Goal: Task Accomplishment & Management: Manage account settings

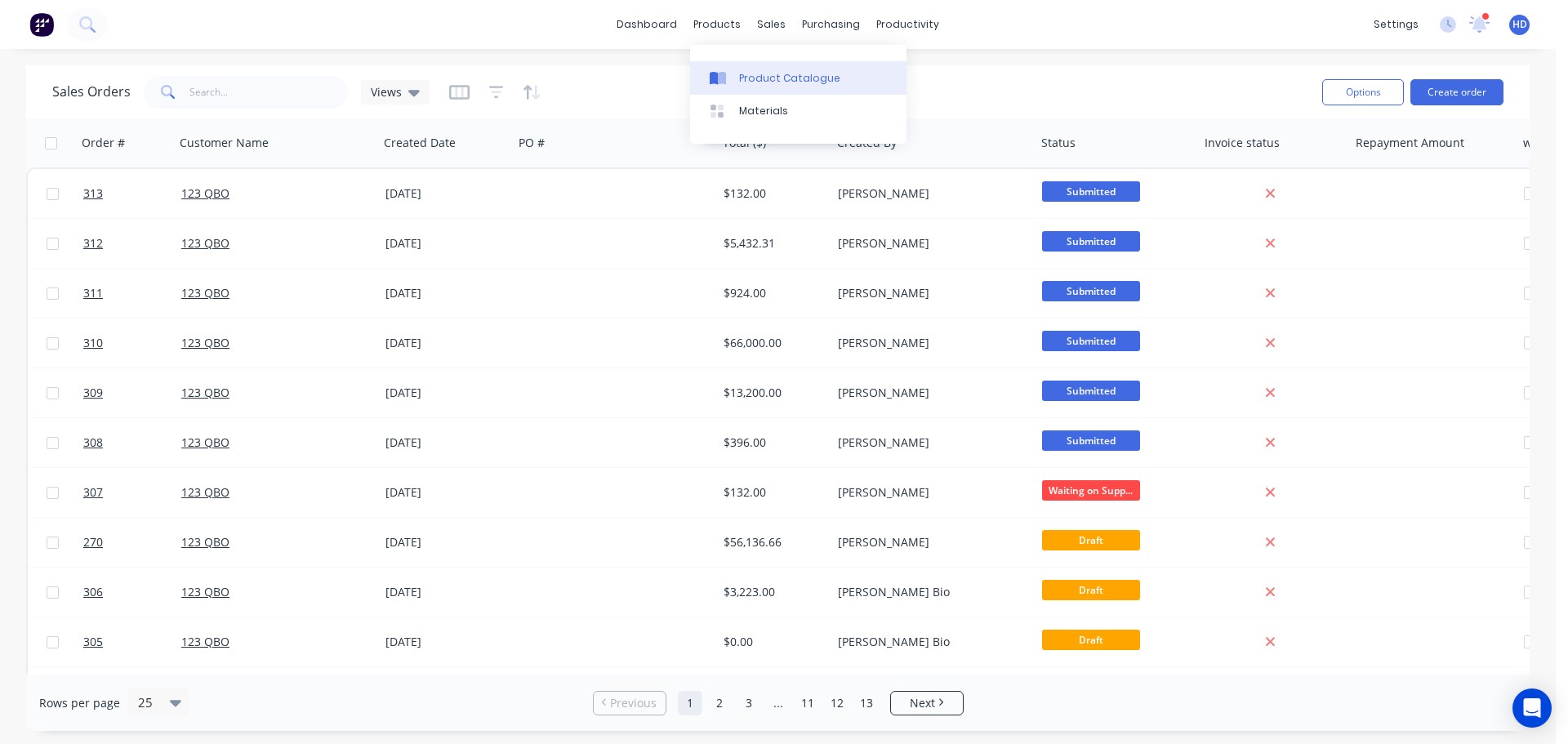
click at [774, 78] on div "Product Catalogue" at bounding box center [789, 78] width 101 height 15
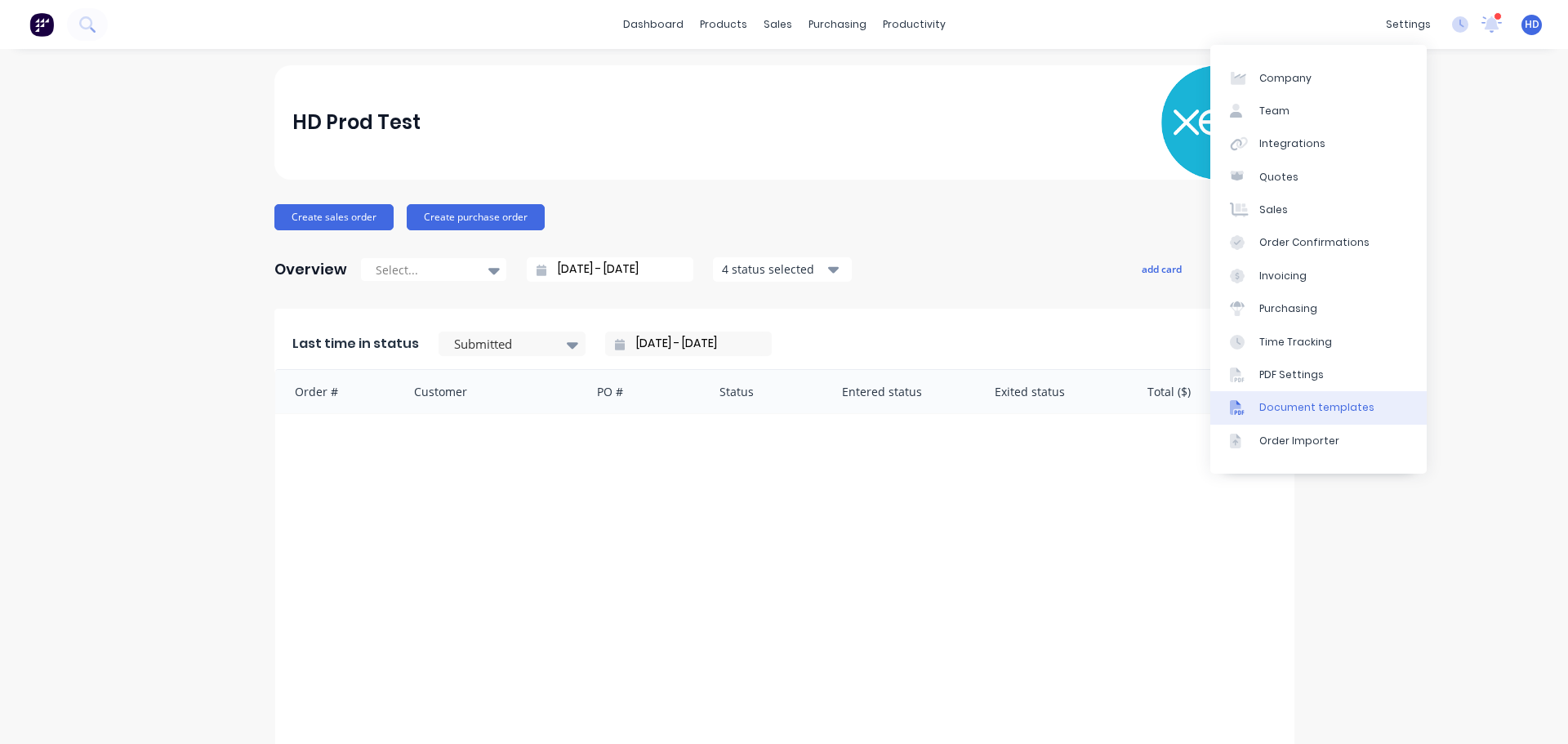
click at [1336, 400] on link "Document templates" at bounding box center [1318, 408] width 217 height 33
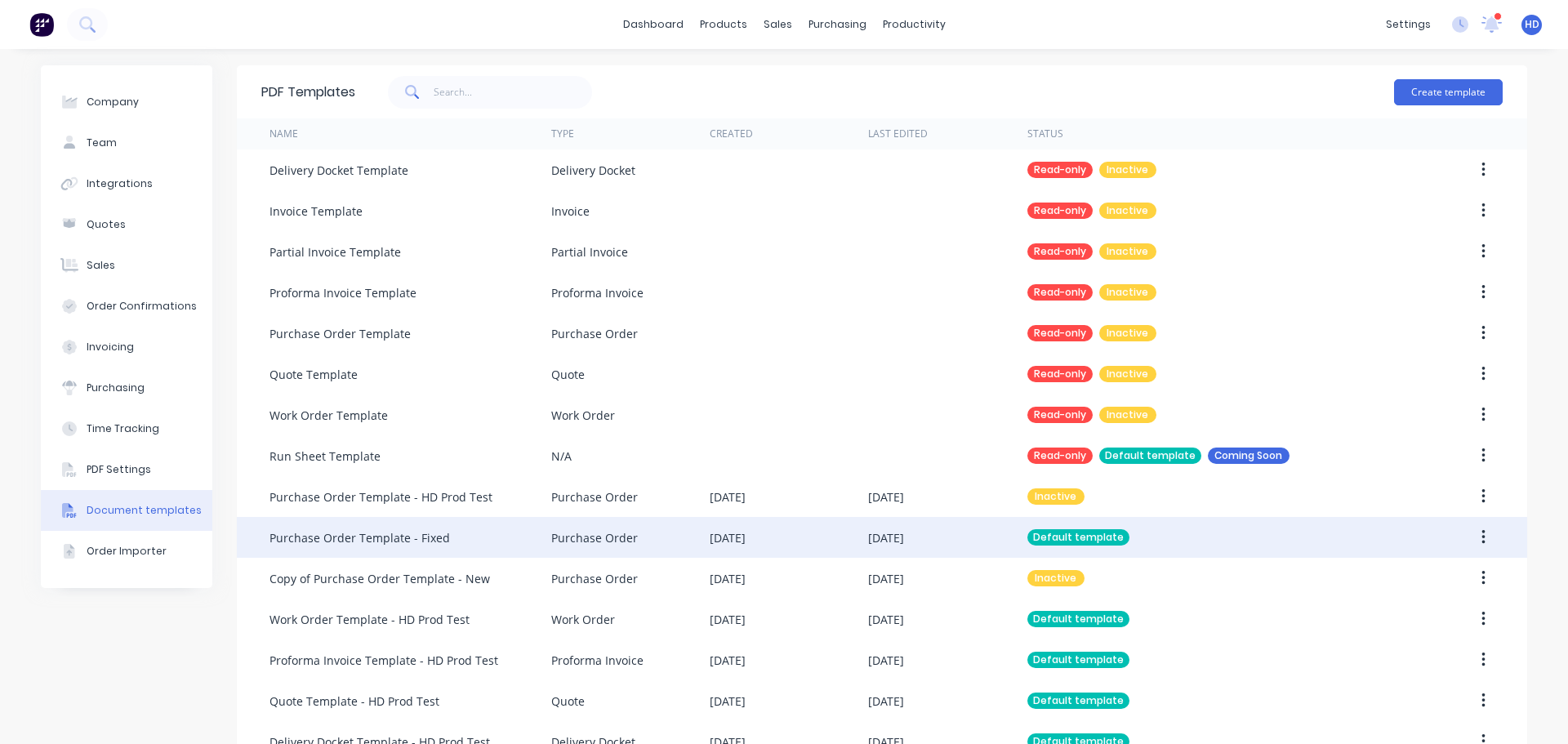
click at [790, 536] on div "17 Sep 2025" at bounding box center [789, 537] width 158 height 41
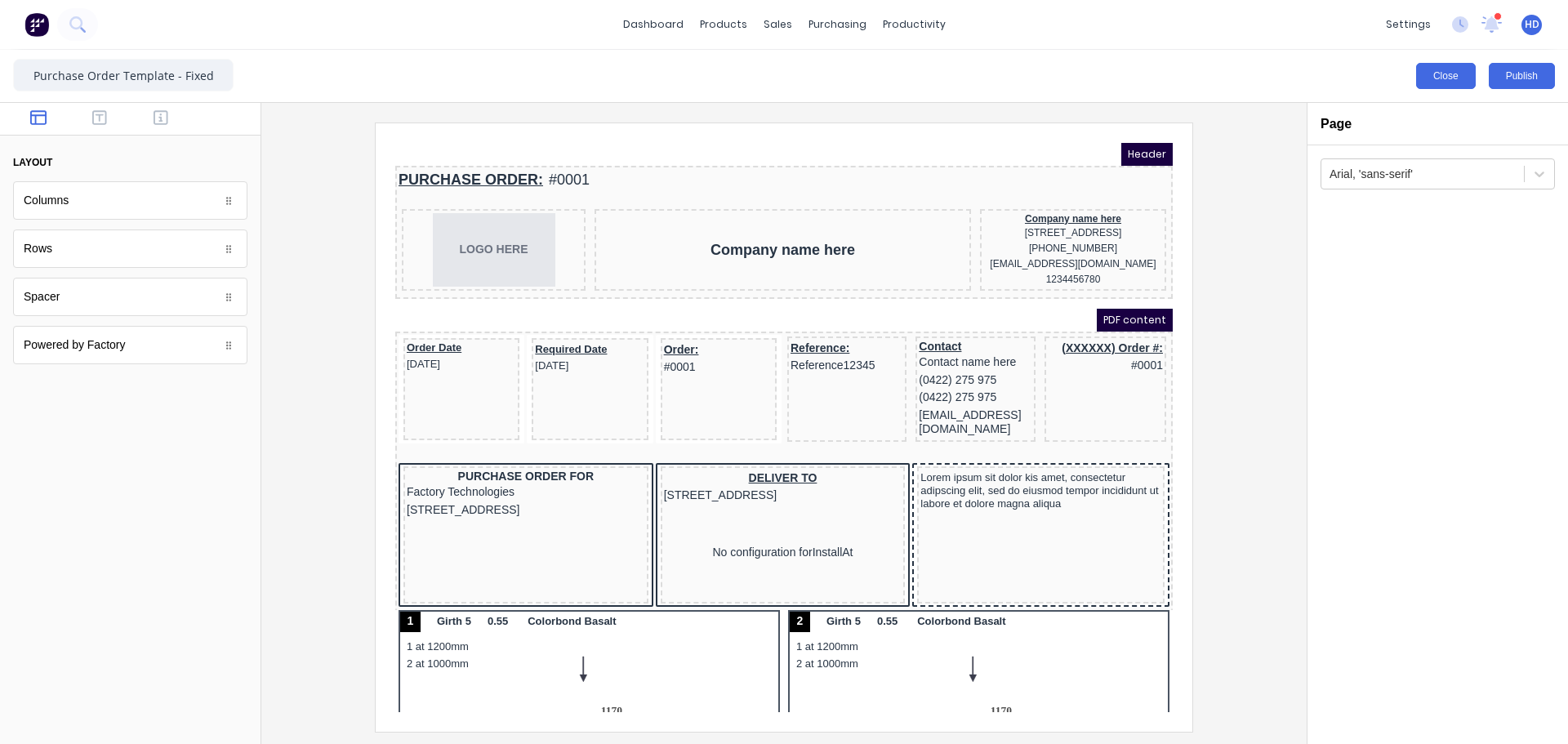
click at [1467, 84] on button "Close" at bounding box center [1446, 76] width 59 height 26
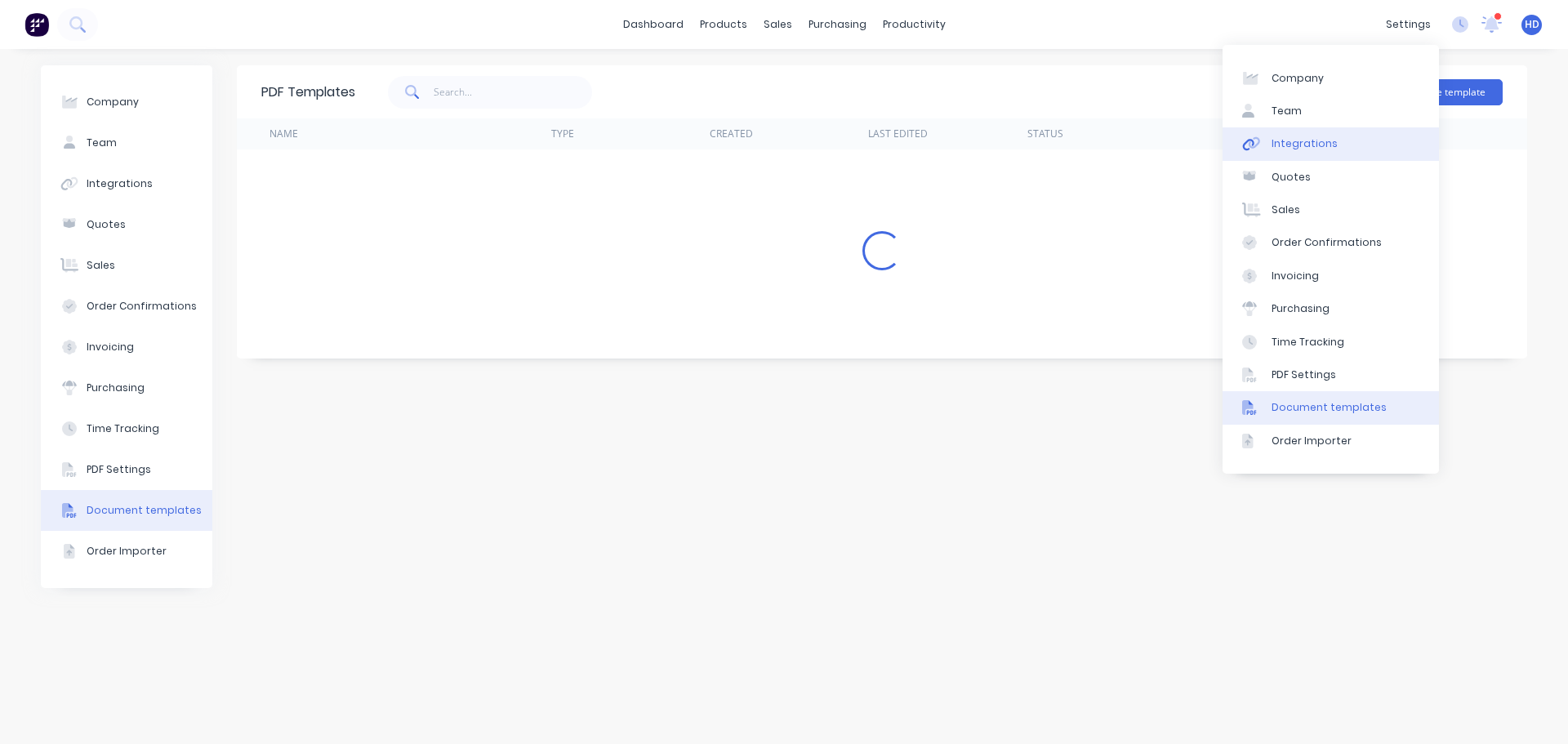
click at [1315, 148] on div "Integrations" at bounding box center [1304, 144] width 66 height 15
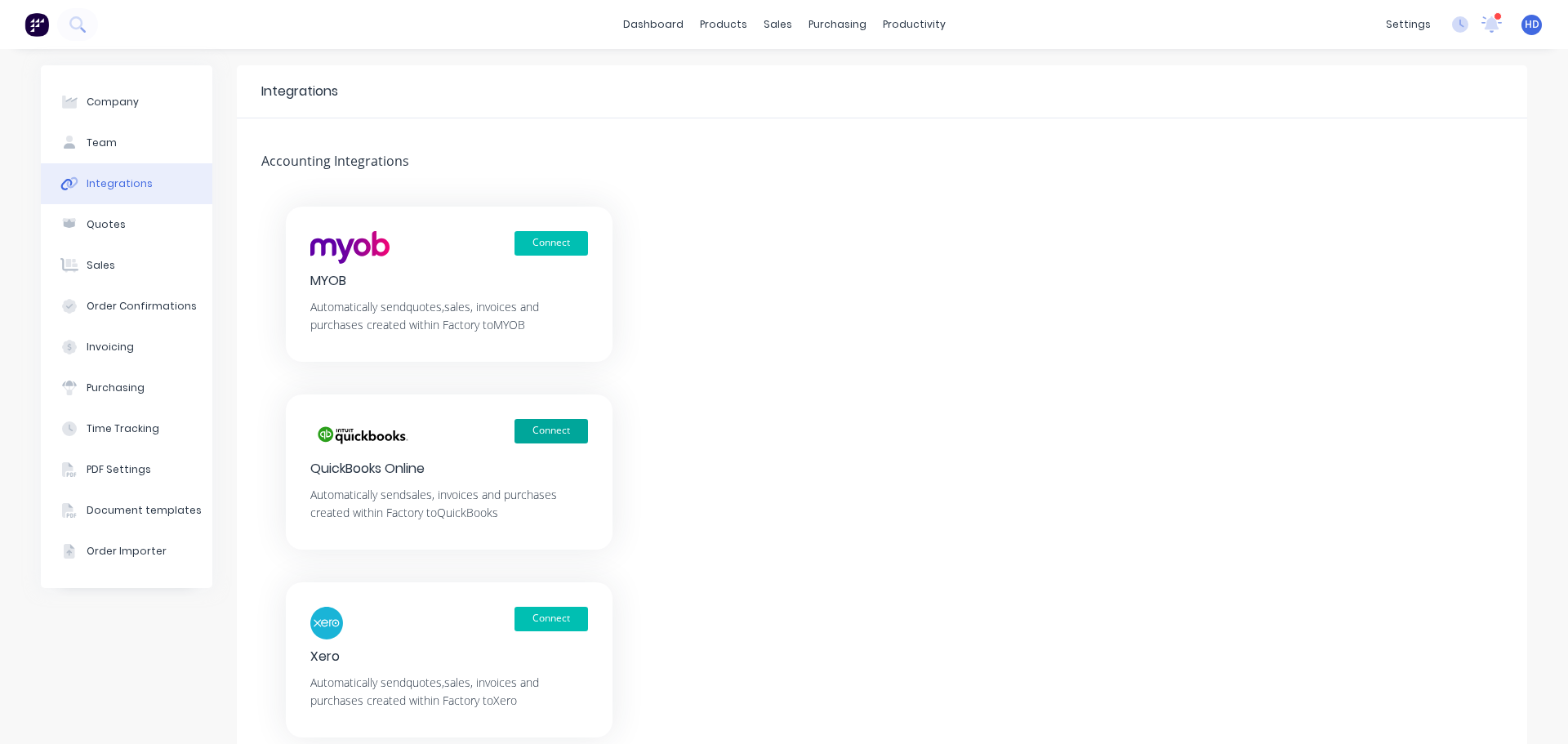
click at [556, 433] on button "Connect" at bounding box center [550, 431] width 73 height 25
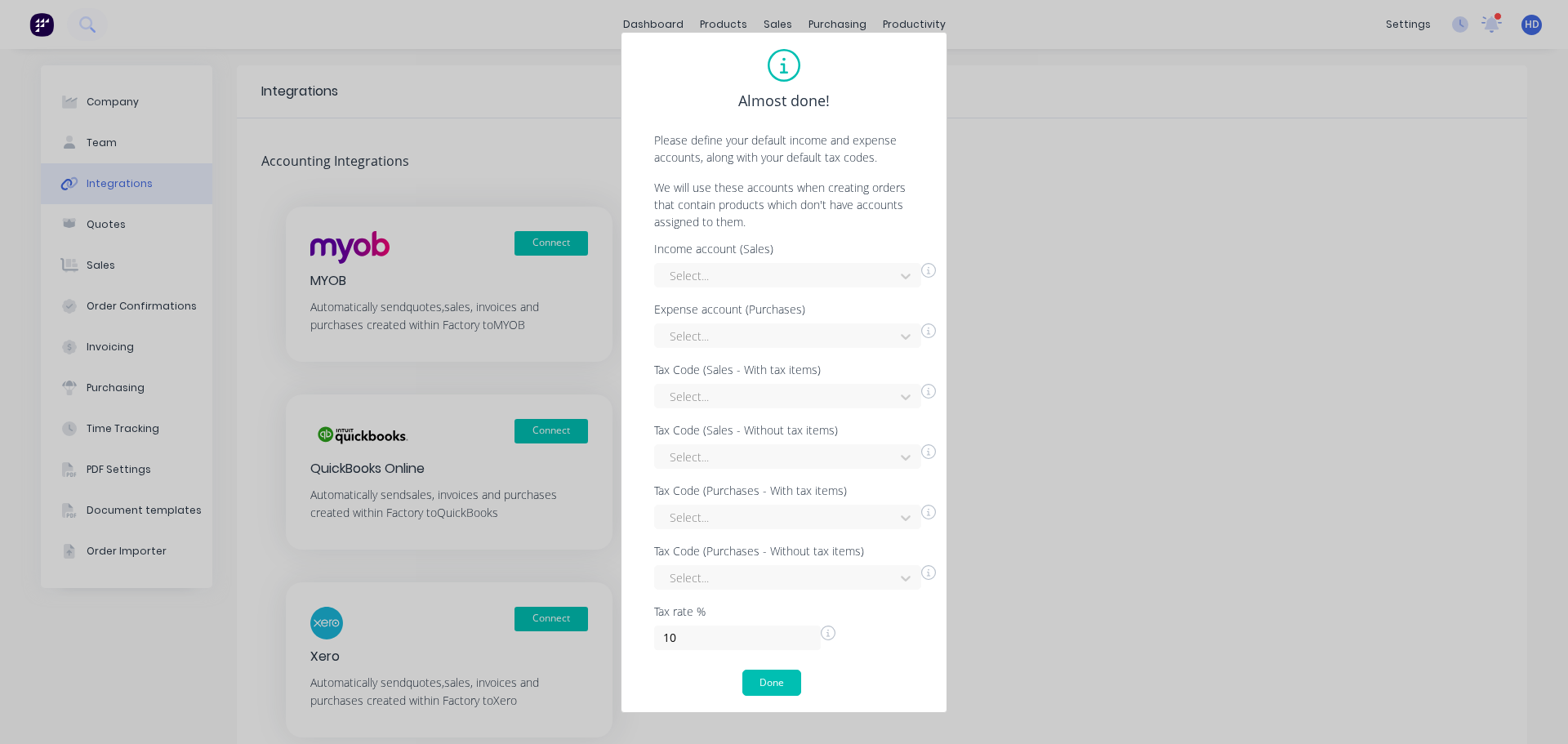
click at [746, 295] on div "Income account (Sales) Select... Expense account (Purchases) Select... Tax Code…" at bounding box center [784, 447] width 293 height 407
click at [749, 274] on div at bounding box center [777, 275] width 218 height 21
click at [745, 309] on div "Billable Expense Income" at bounding box center [788, 312] width 267 height 30
click at [729, 337] on div at bounding box center [777, 335] width 218 height 21
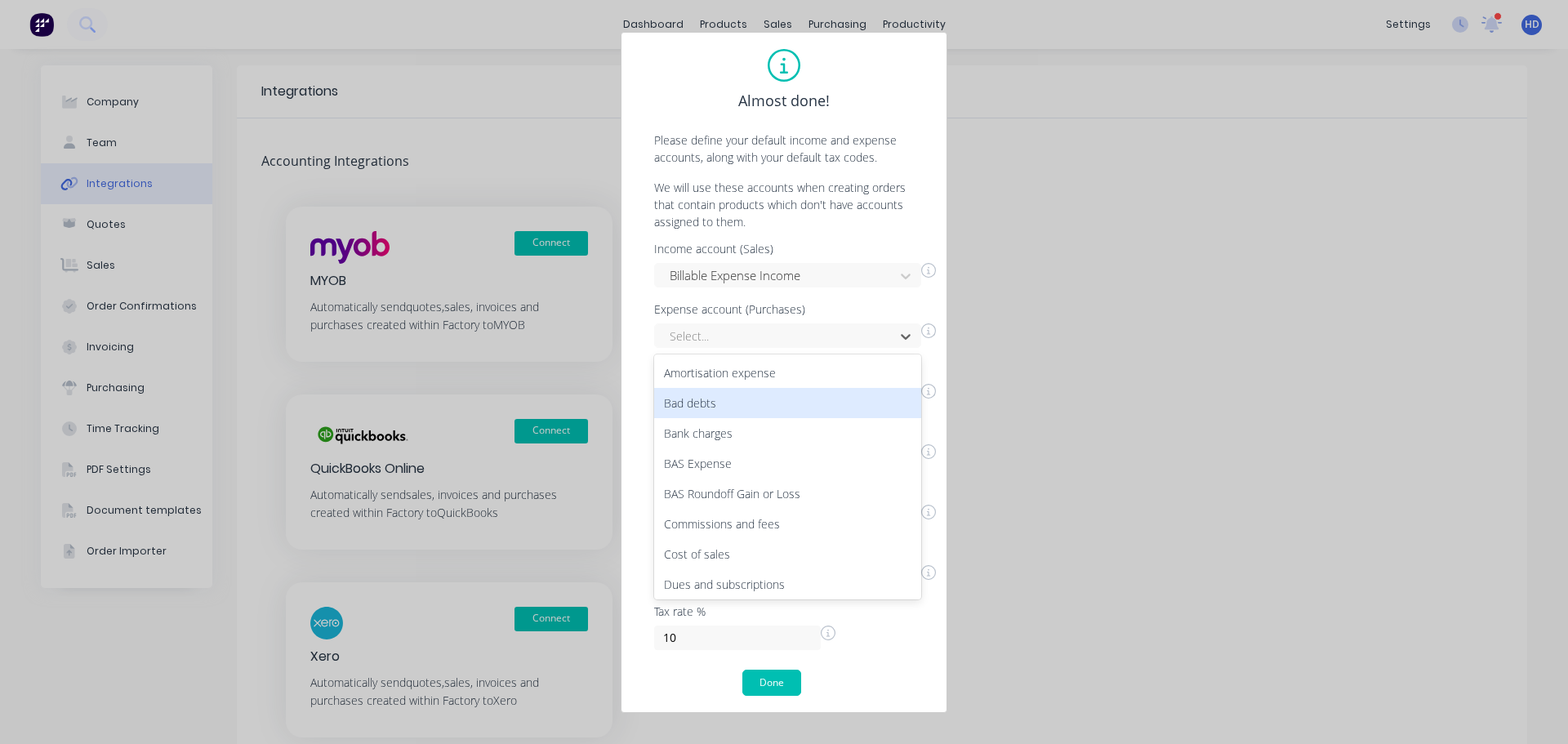
click at [729, 408] on div "Bad debts" at bounding box center [788, 403] width 267 height 30
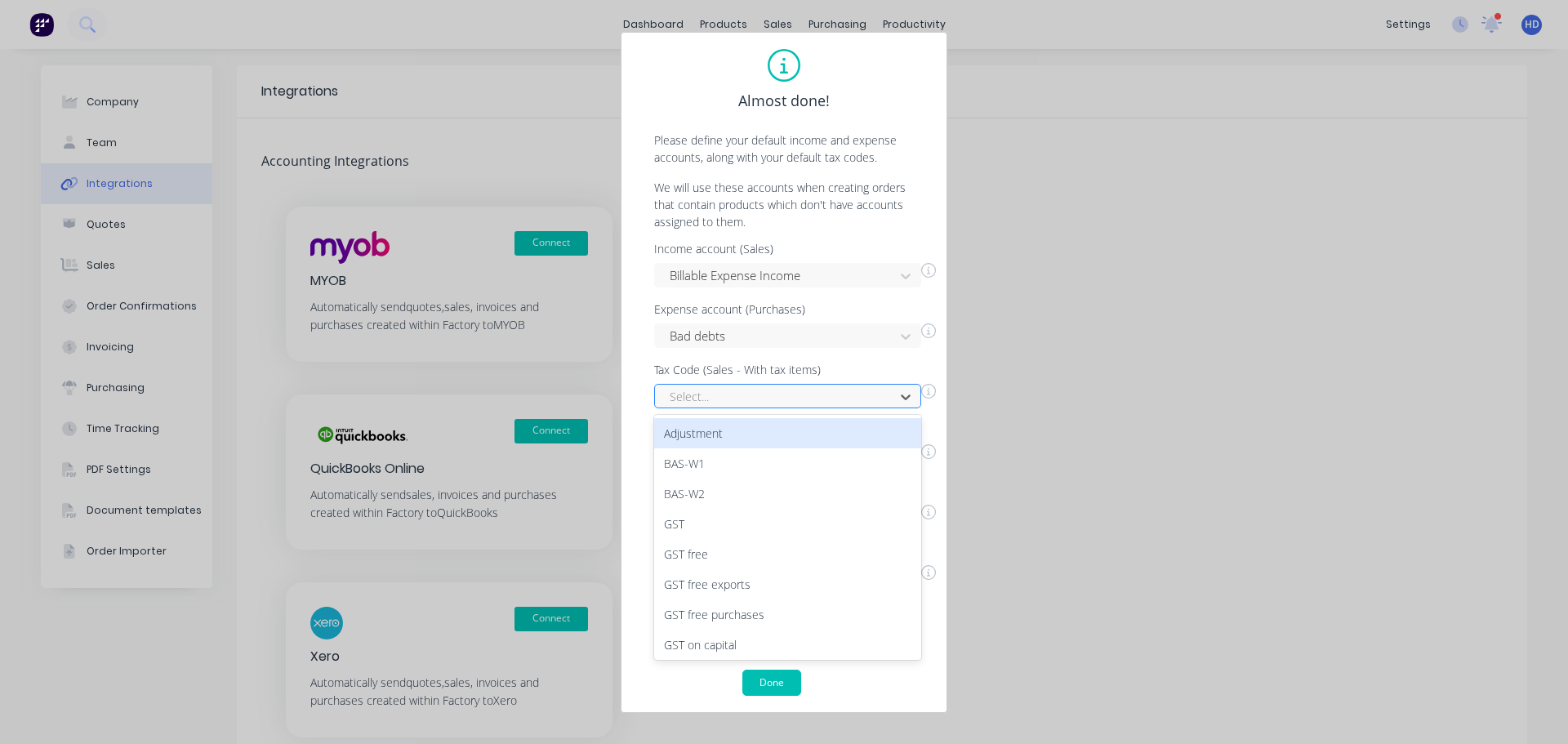
click at [771, 393] on div at bounding box center [777, 396] width 218 height 21
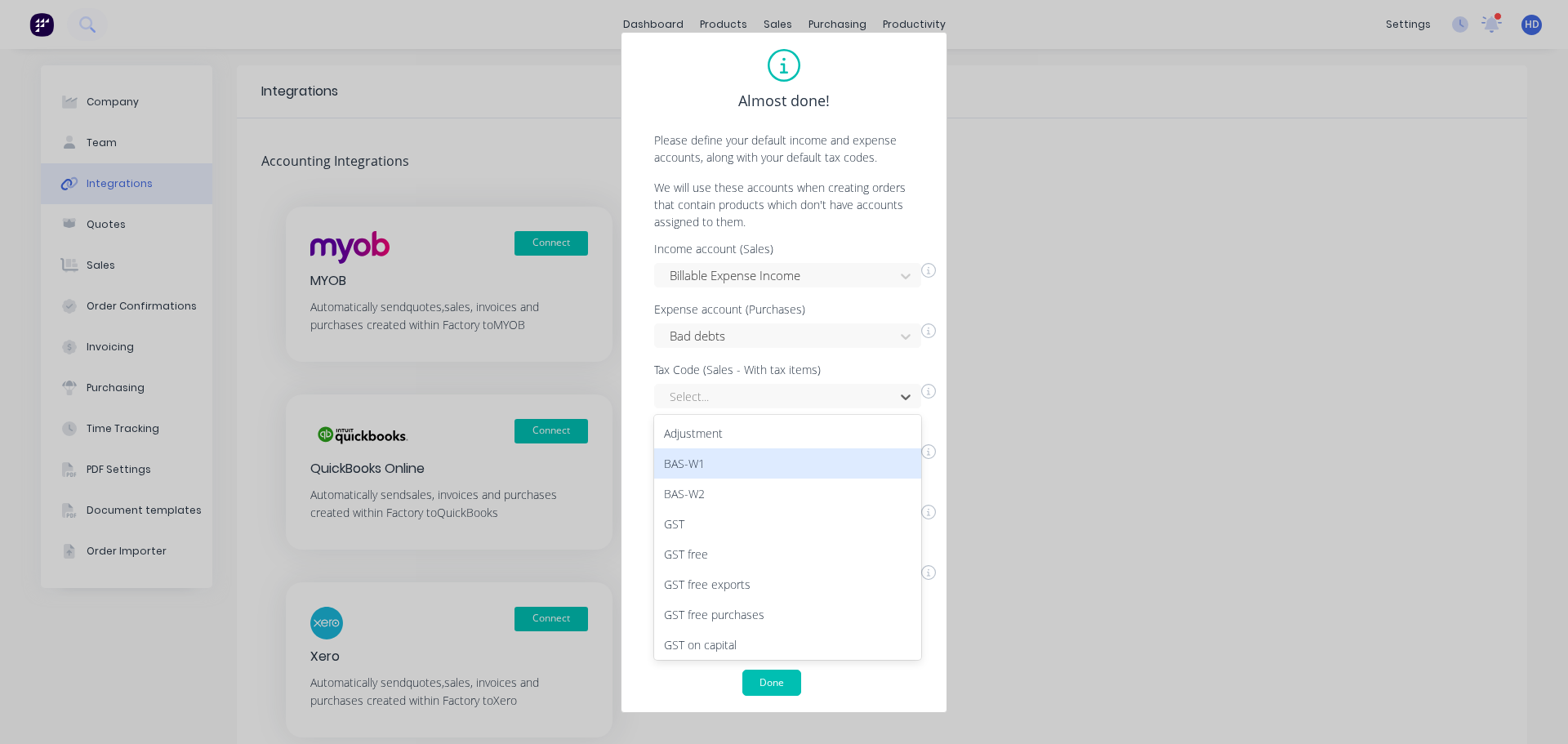
click at [728, 475] on div "BAS-W1" at bounding box center [788, 463] width 267 height 30
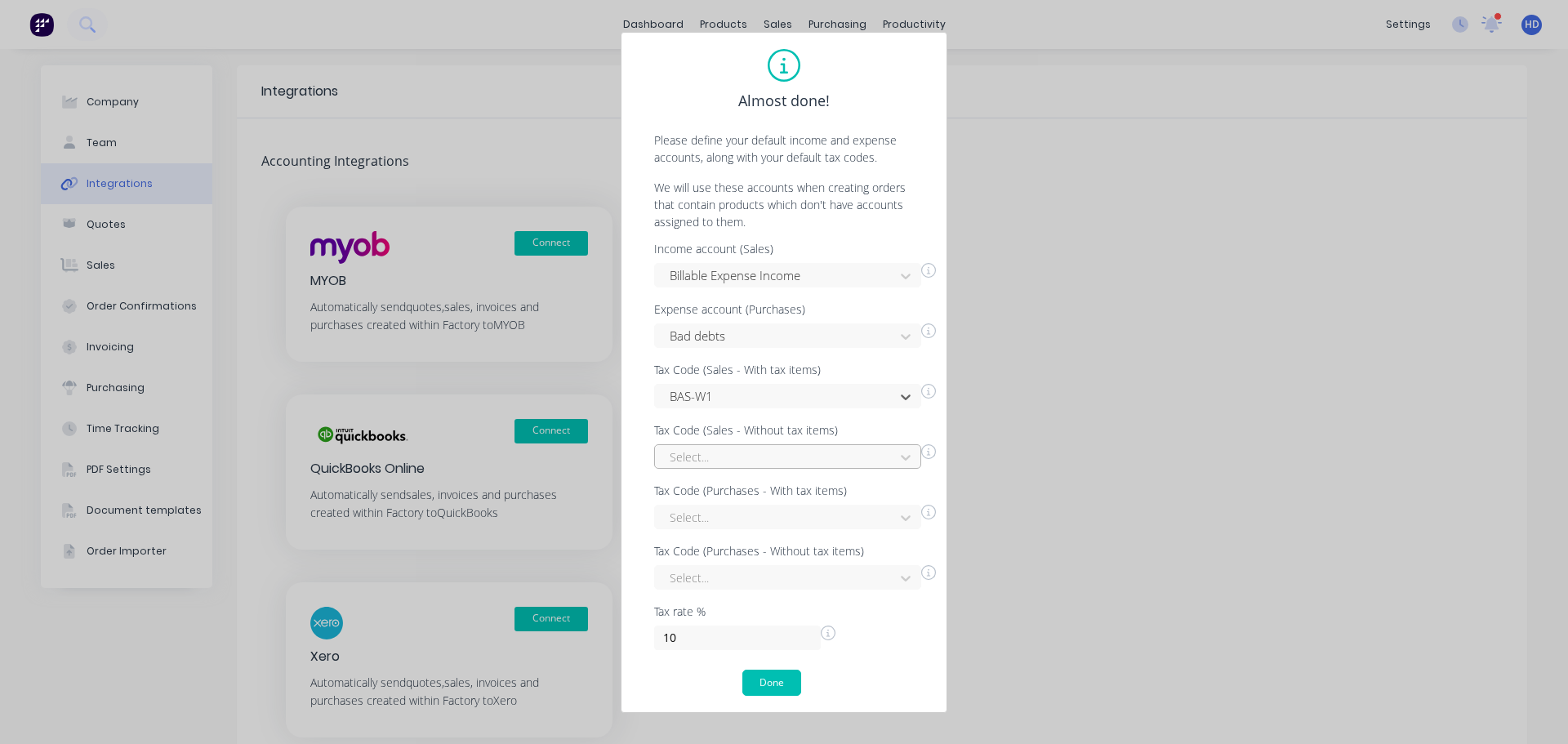
click at [756, 452] on div at bounding box center [777, 456] width 218 height 21
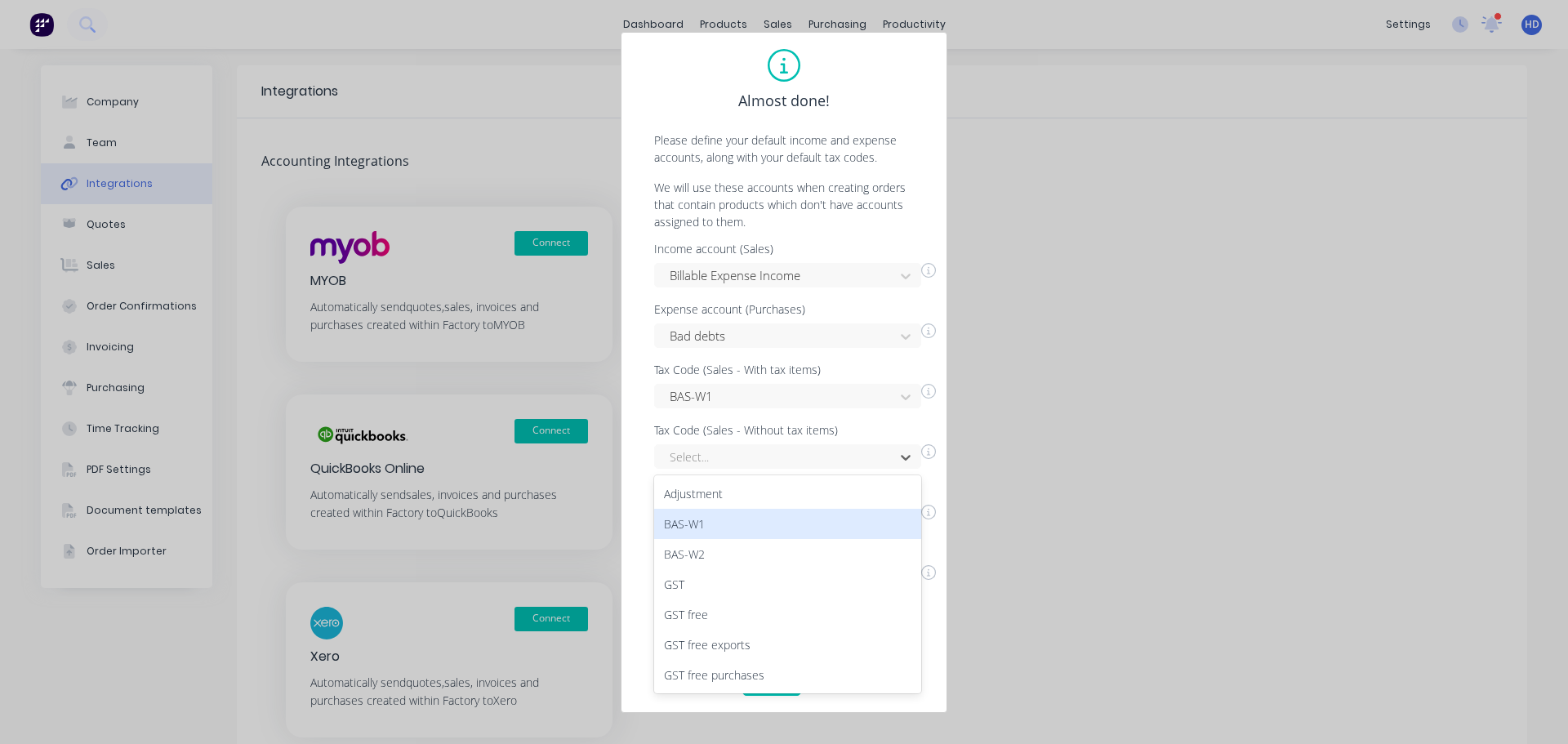
click at [729, 522] on div "BAS-W1" at bounding box center [788, 523] width 267 height 30
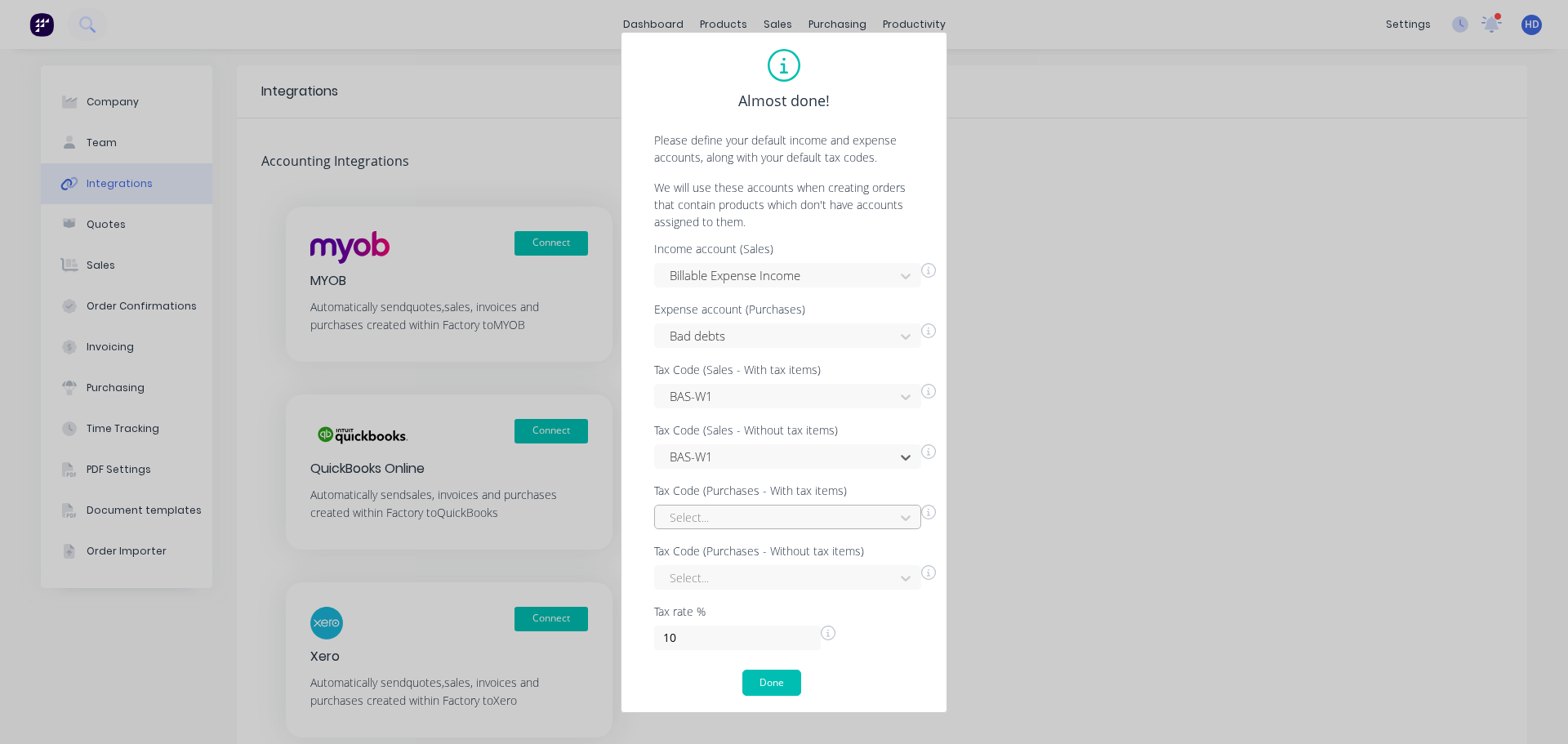
click at [769, 508] on div at bounding box center [777, 517] width 218 height 21
click at [714, 674] on div "GST free" at bounding box center [788, 675] width 267 height 30
click at [756, 583] on div "Select..." at bounding box center [788, 578] width 267 height 25
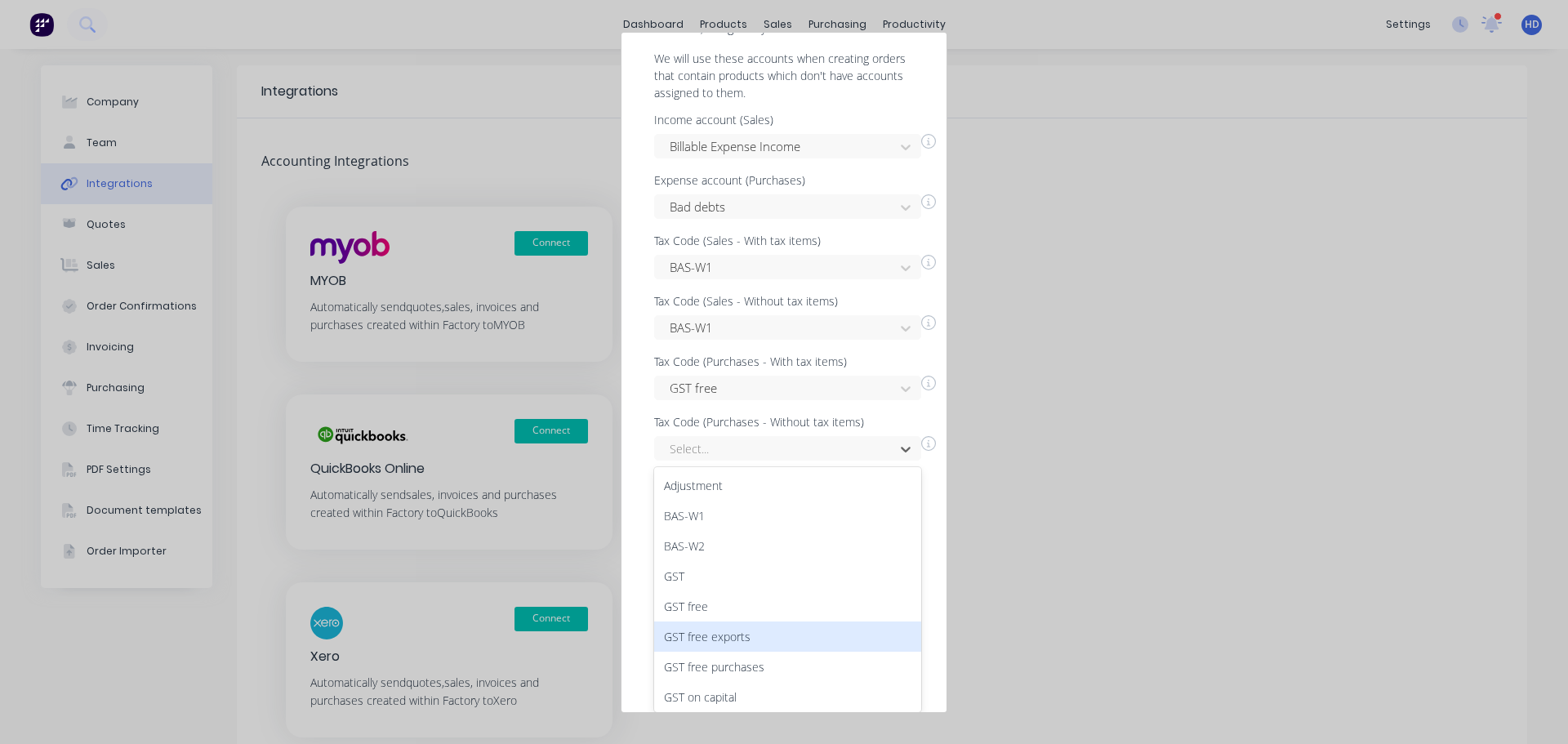
click at [751, 637] on div "GST free exports" at bounding box center [788, 636] width 267 height 30
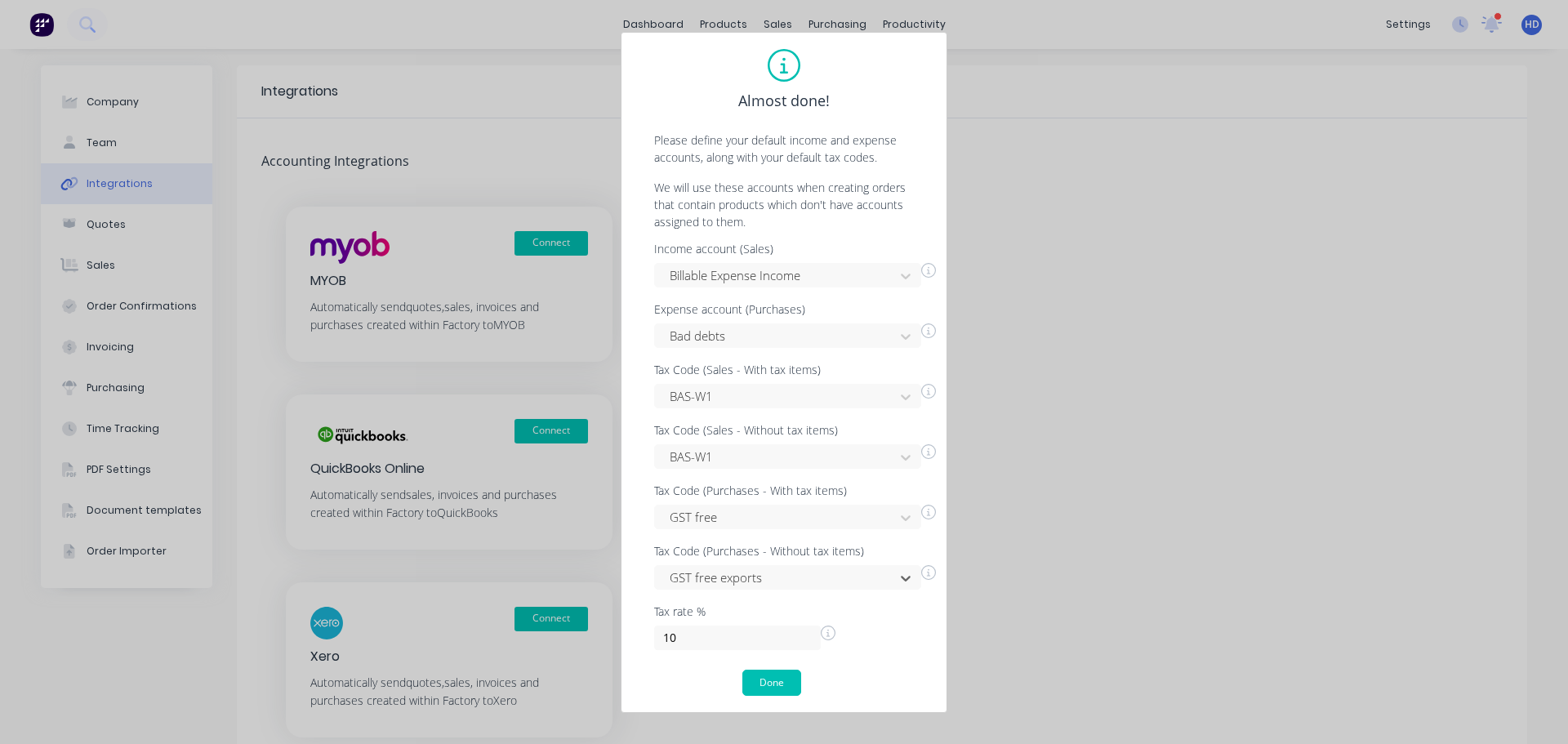
scroll to position [0, 0]
click at [783, 693] on button "Done" at bounding box center [771, 683] width 59 height 26
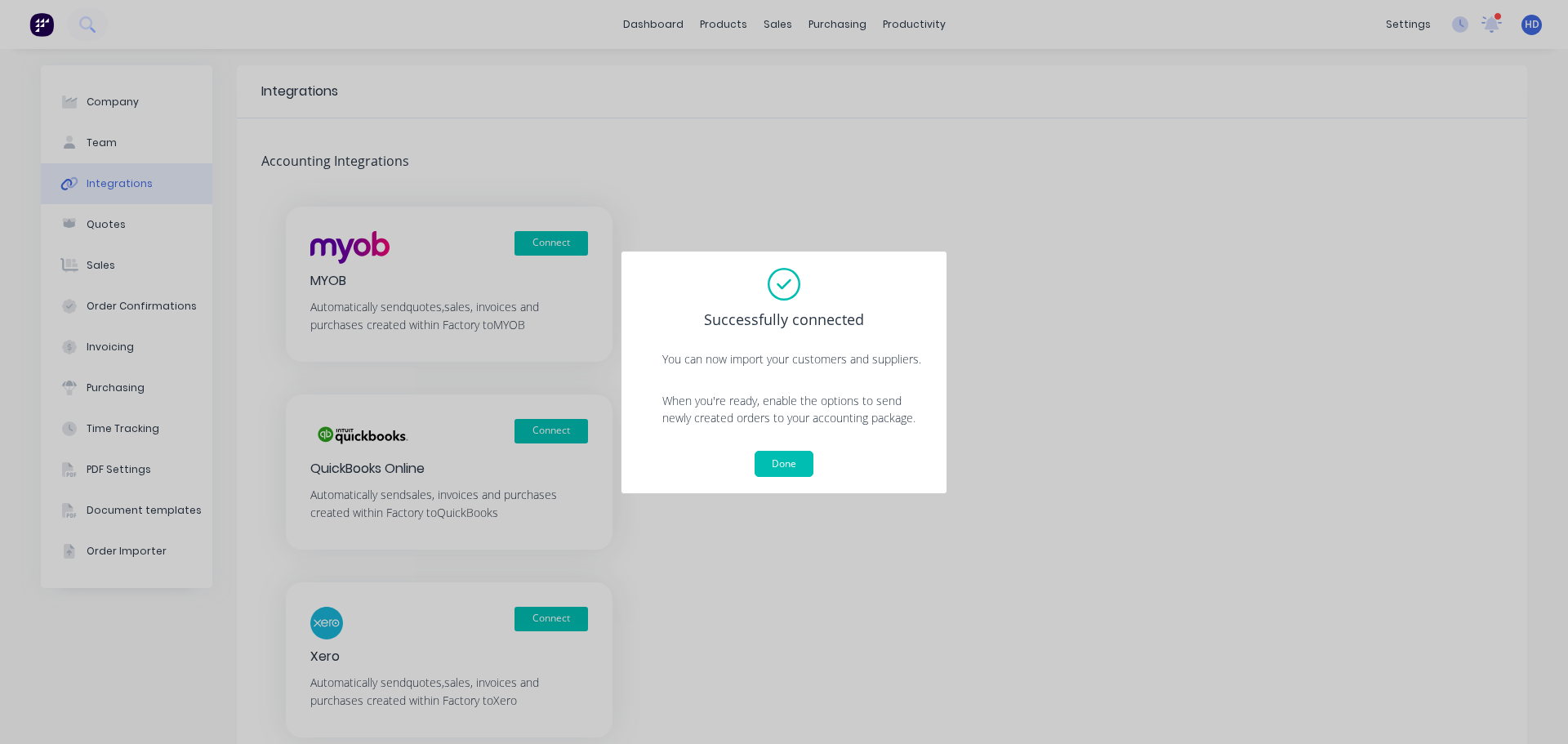
click at [801, 482] on div "Successfully connected You can now import your customers and suppliers. When yo…" at bounding box center [784, 372] width 326 height 243
click at [799, 472] on button "Done" at bounding box center [784, 464] width 59 height 26
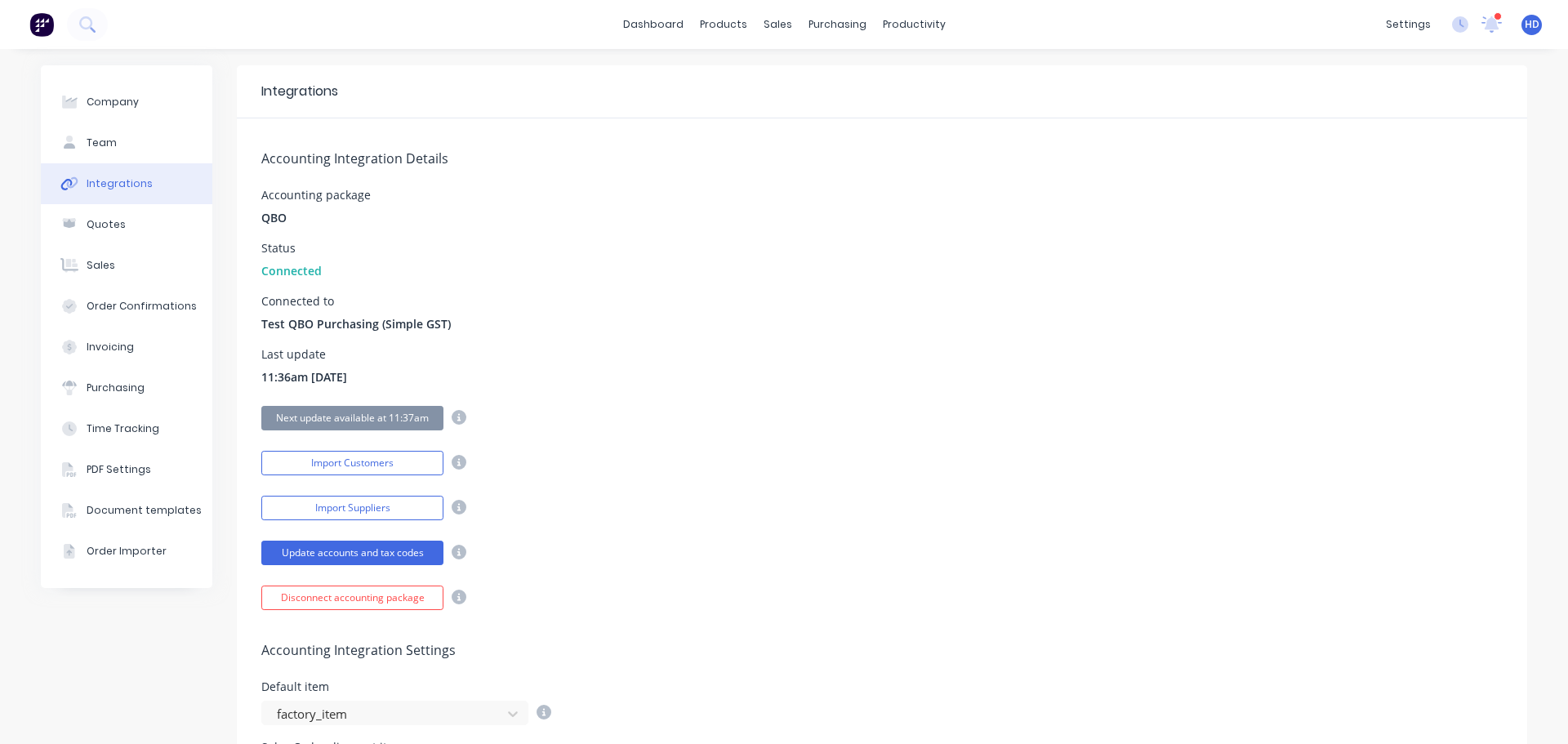
click at [934, 351] on div "Last update 11:36am 24/09/25" at bounding box center [882, 367] width 1241 height 37
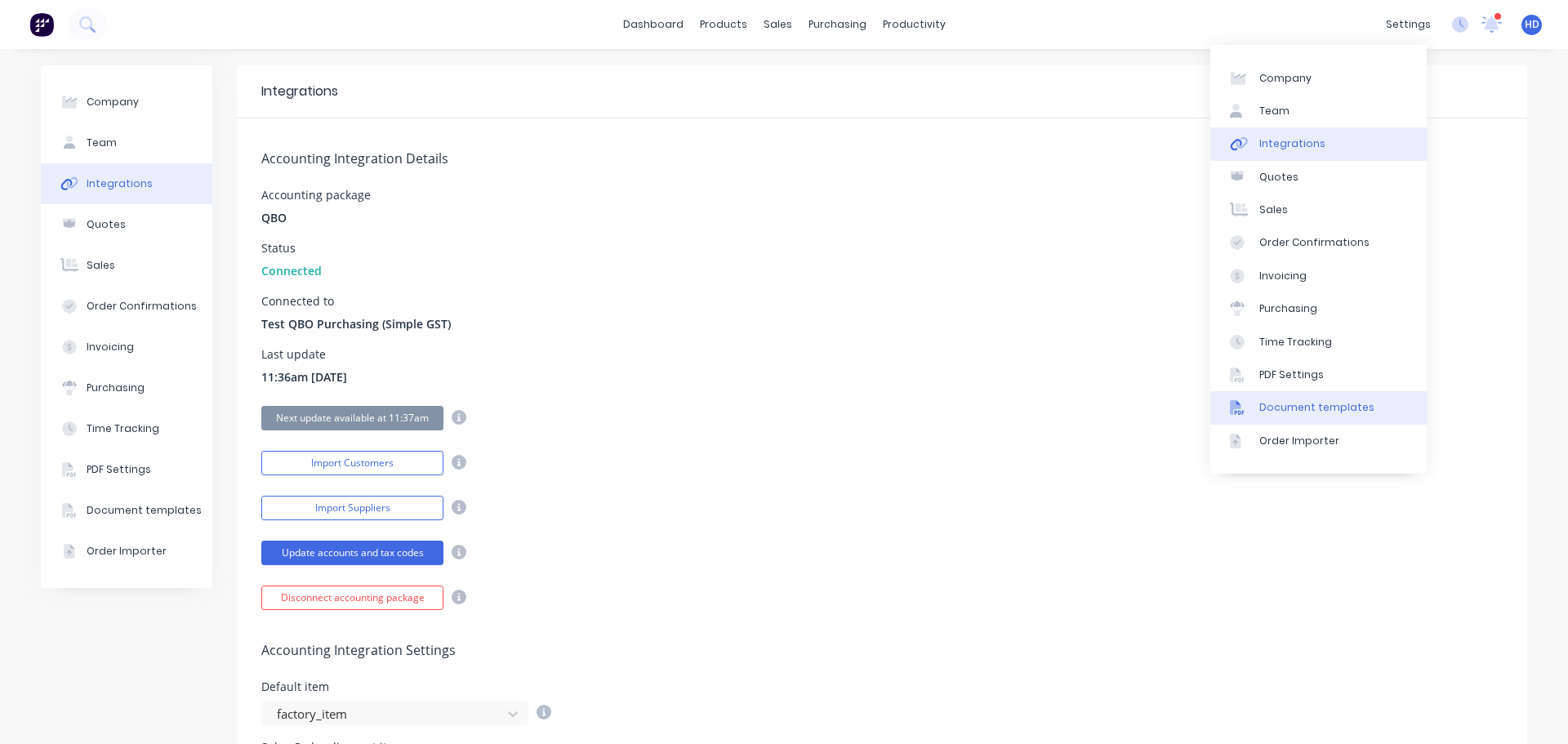
click at [1336, 400] on link "Document templates" at bounding box center [1318, 408] width 217 height 33
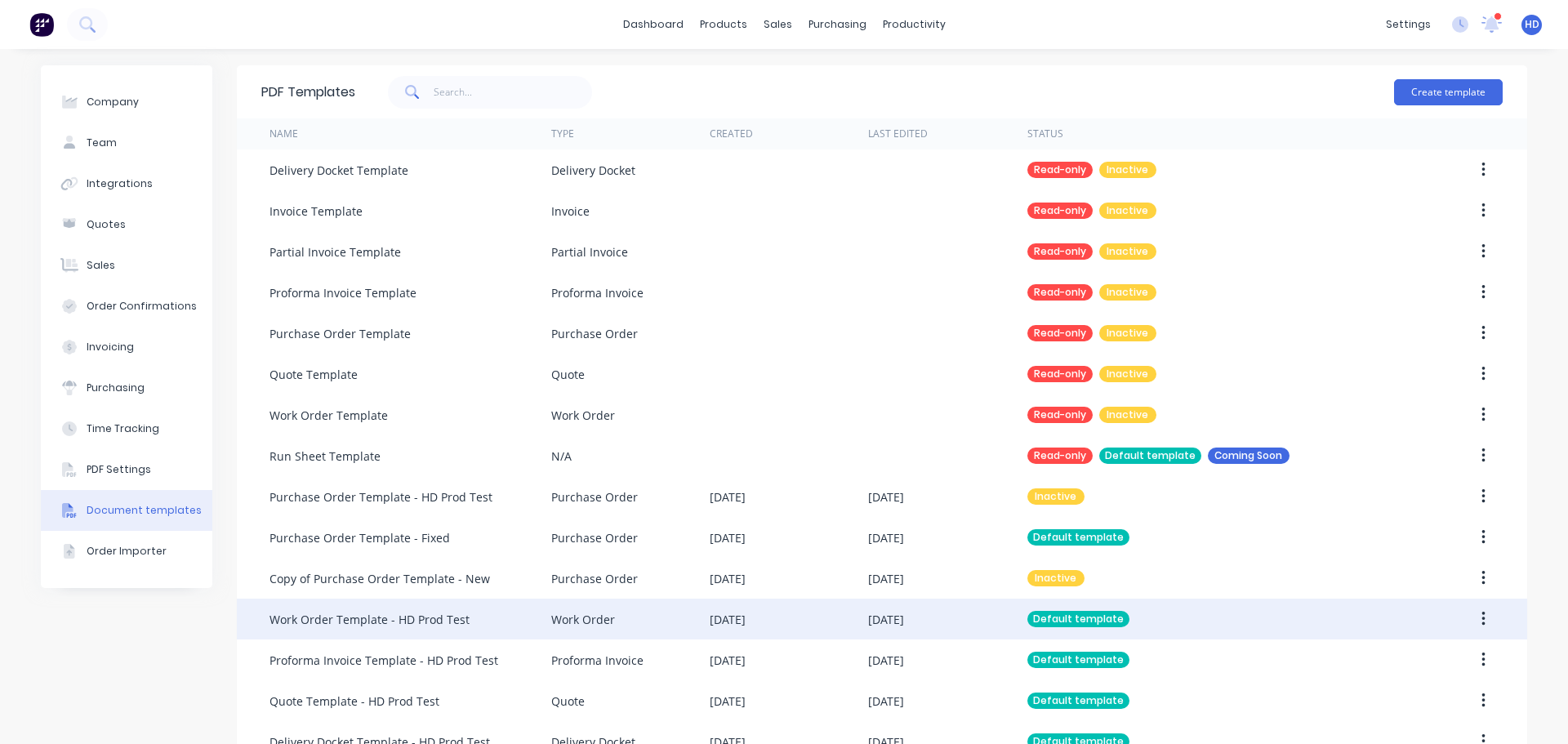
click at [467, 610] on div "Work Order Template - HD Prod Test" at bounding box center [410, 619] width 282 height 41
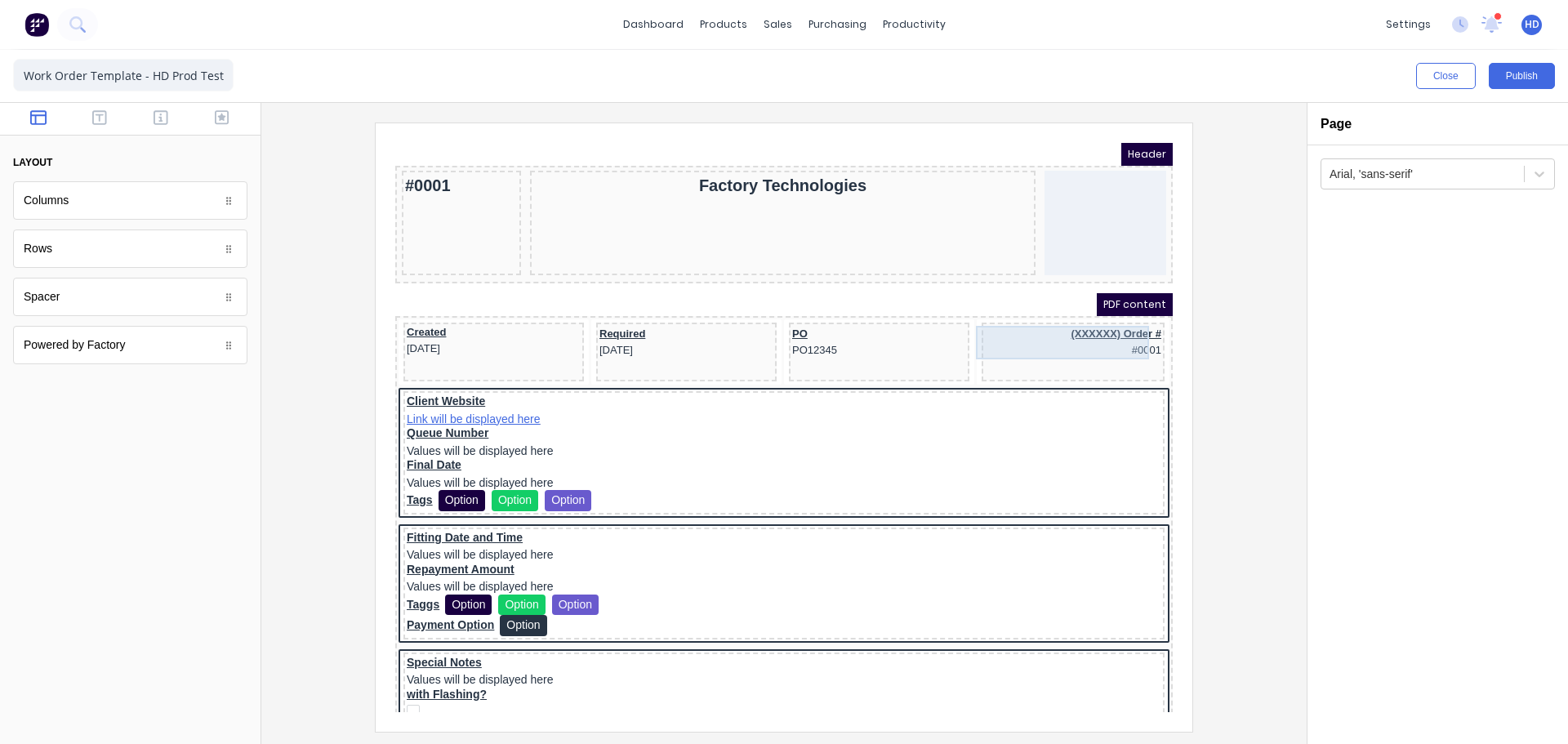
click at [1087, 316] on div "(XXXXXX) Order # #0001" at bounding box center [1053, 323] width 176 height 34
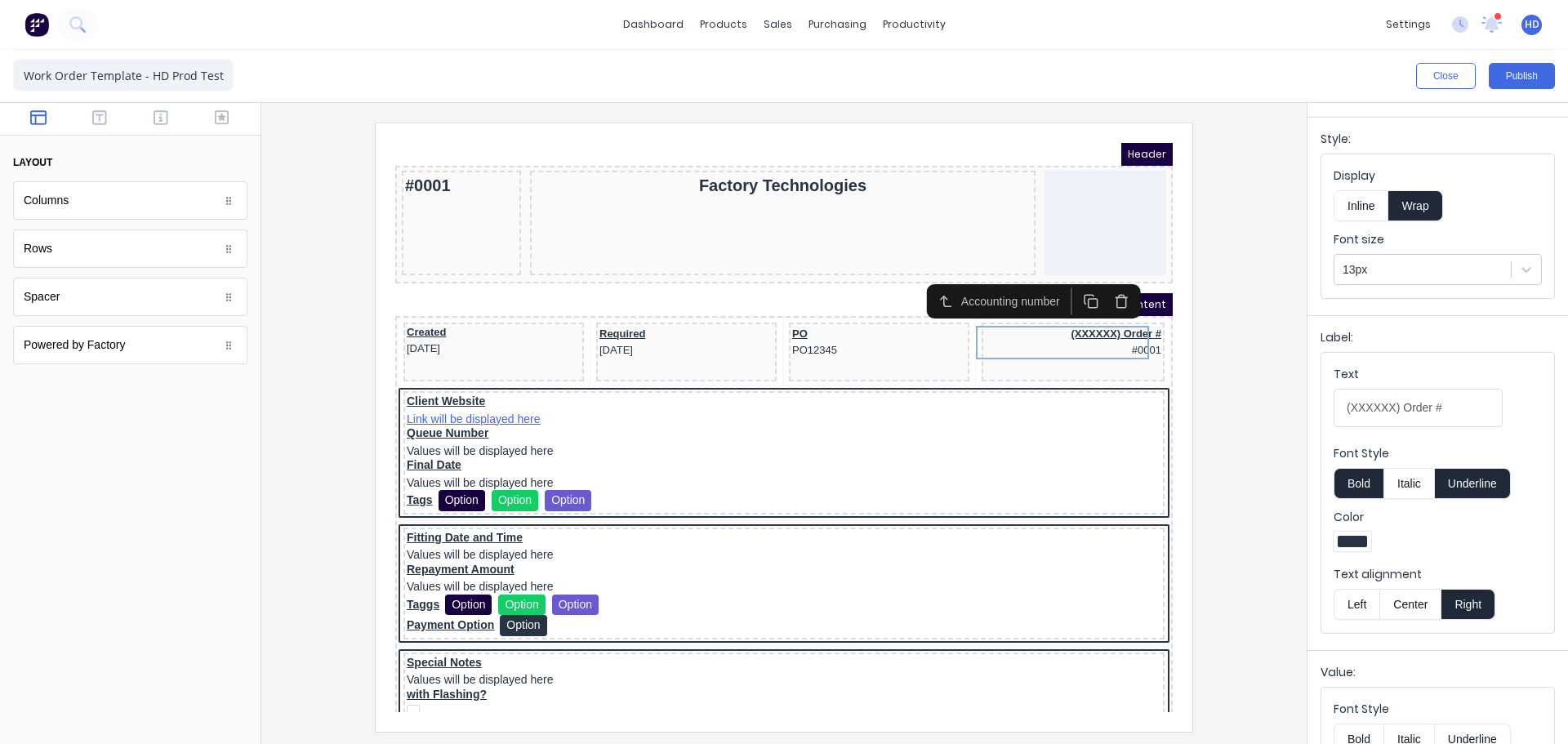
scroll to position [82, 0]
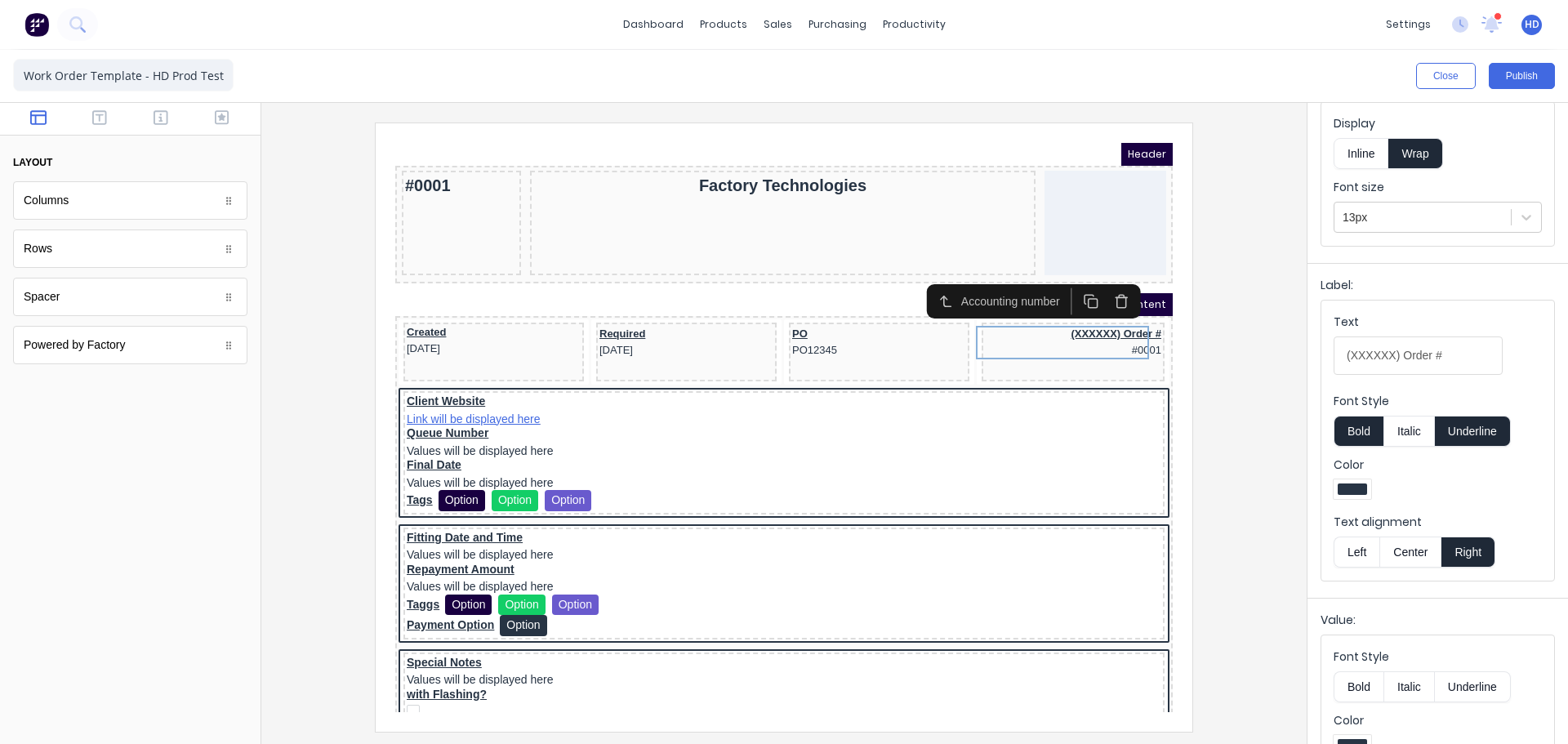
click at [1404, 355] on input "(XXXXXX) Order #" at bounding box center [1417, 355] width 169 height 39
click at [1385, 353] on input "(XXXXXX) Order #" at bounding box center [1417, 355] width 169 height 39
drag, startPoint x: 1393, startPoint y: 355, endPoint x: 1298, endPoint y: 355, distance: 95.0
click at [1298, 355] on div "Close Publish Components layout Columns Columns Rows Rows Spacer Spacer Powered…" at bounding box center [784, 396] width 1568 height 694
type input "QBOwO Order #"
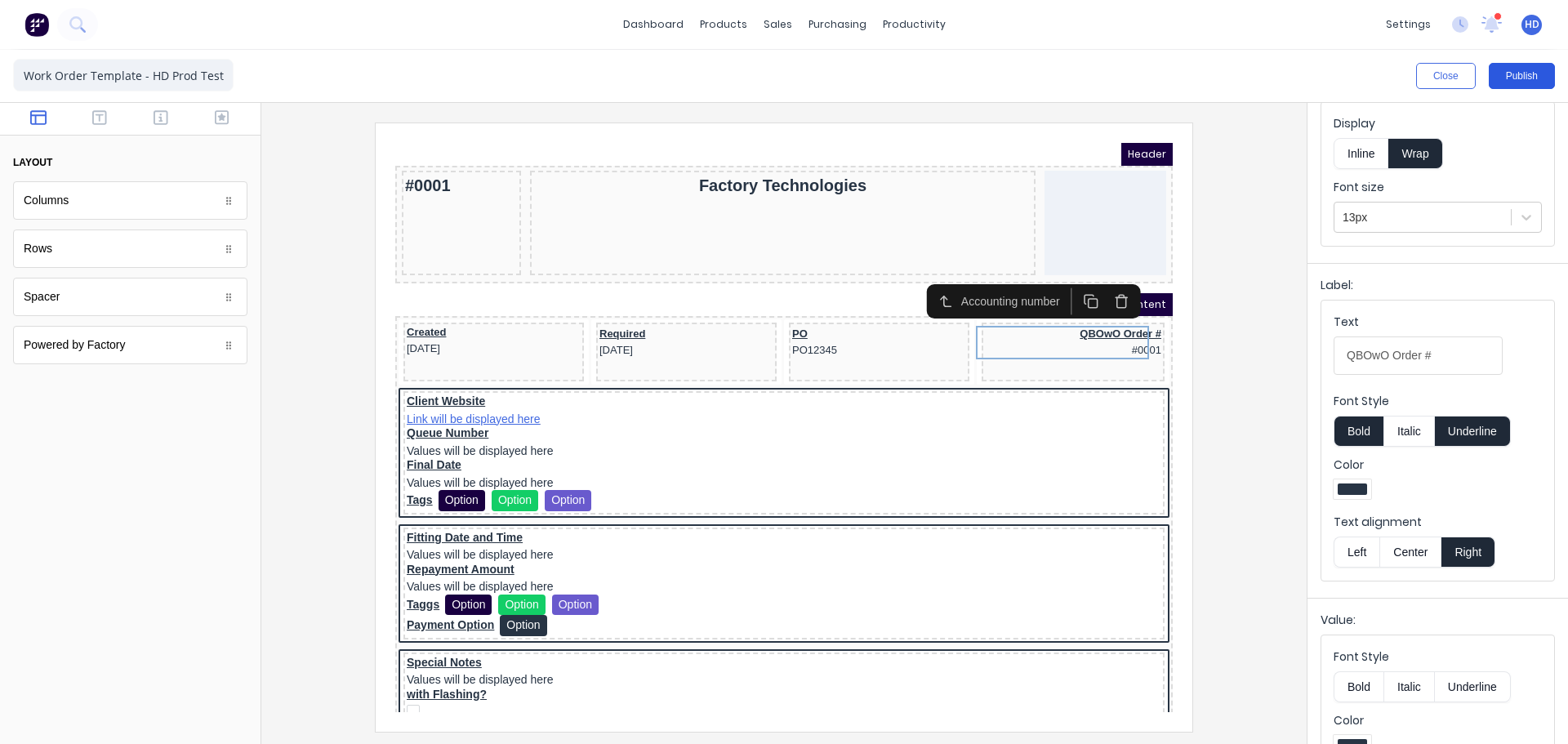
click at [1522, 73] on button "Publish" at bounding box center [1522, 76] width 66 height 26
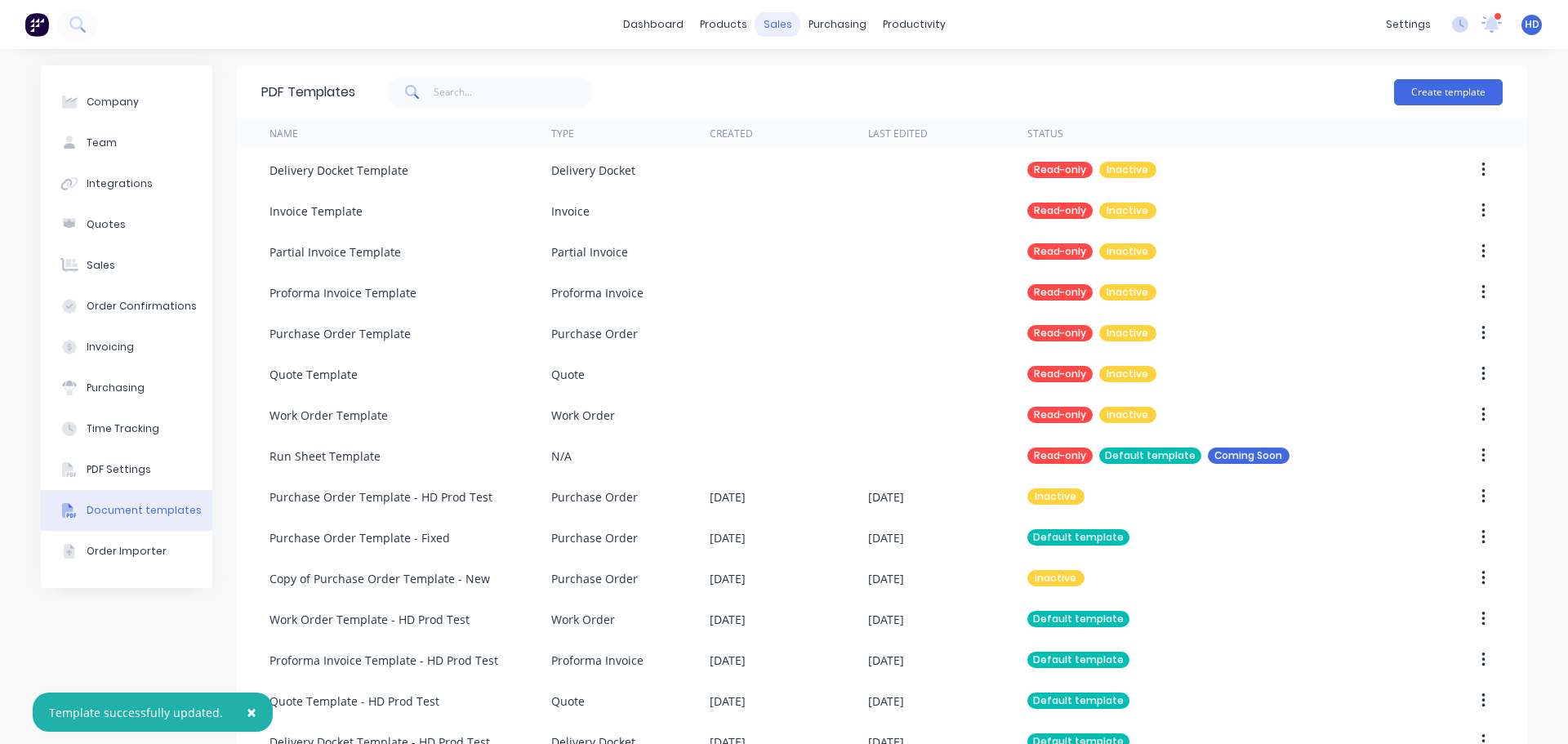
click at [778, 20] on div "sales" at bounding box center [778, 25] width 45 height 25
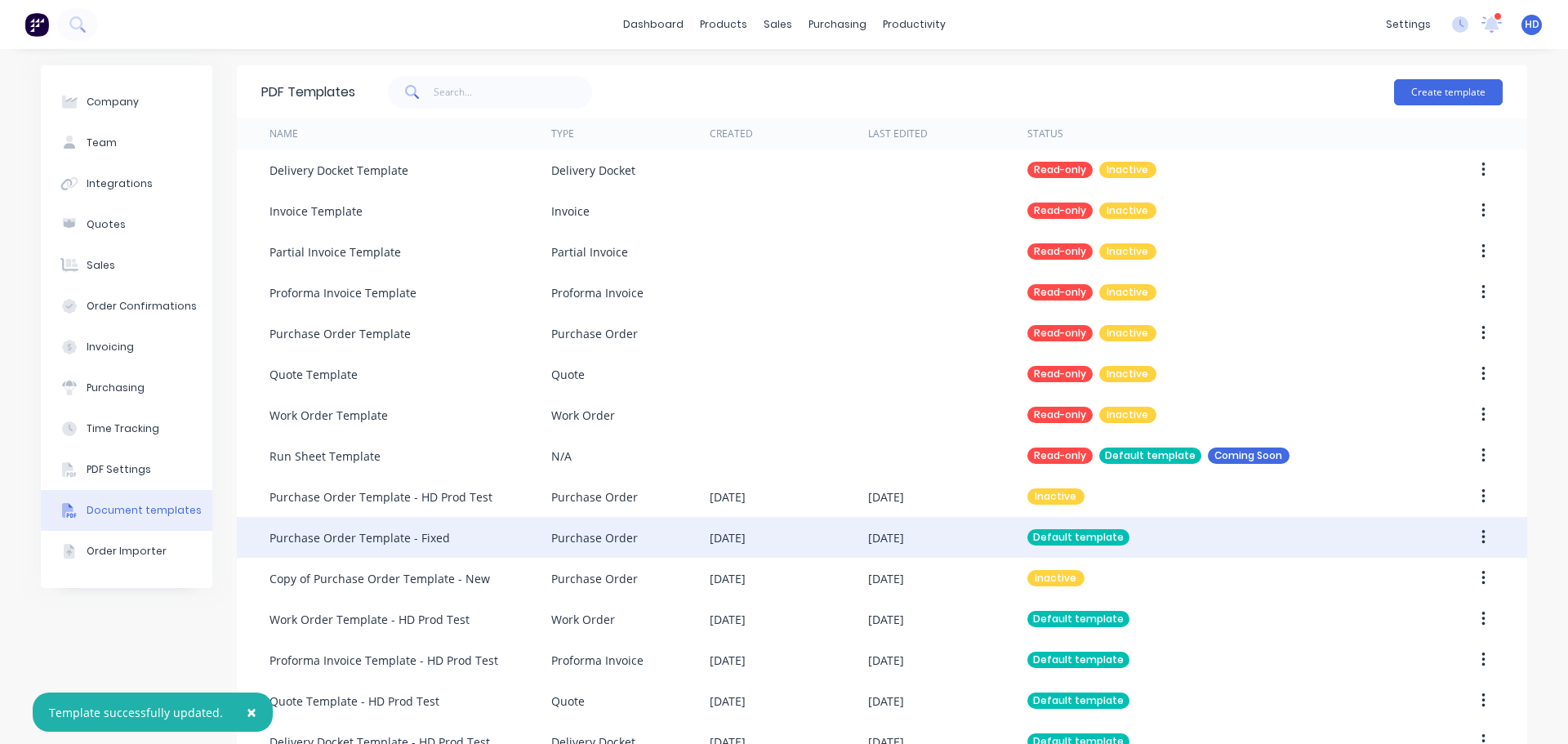
click at [1481, 540] on icon "button" at bounding box center [1483, 537] width 4 height 18
click at [1431, 572] on div "Edit" at bounding box center [1425, 580] width 126 height 24
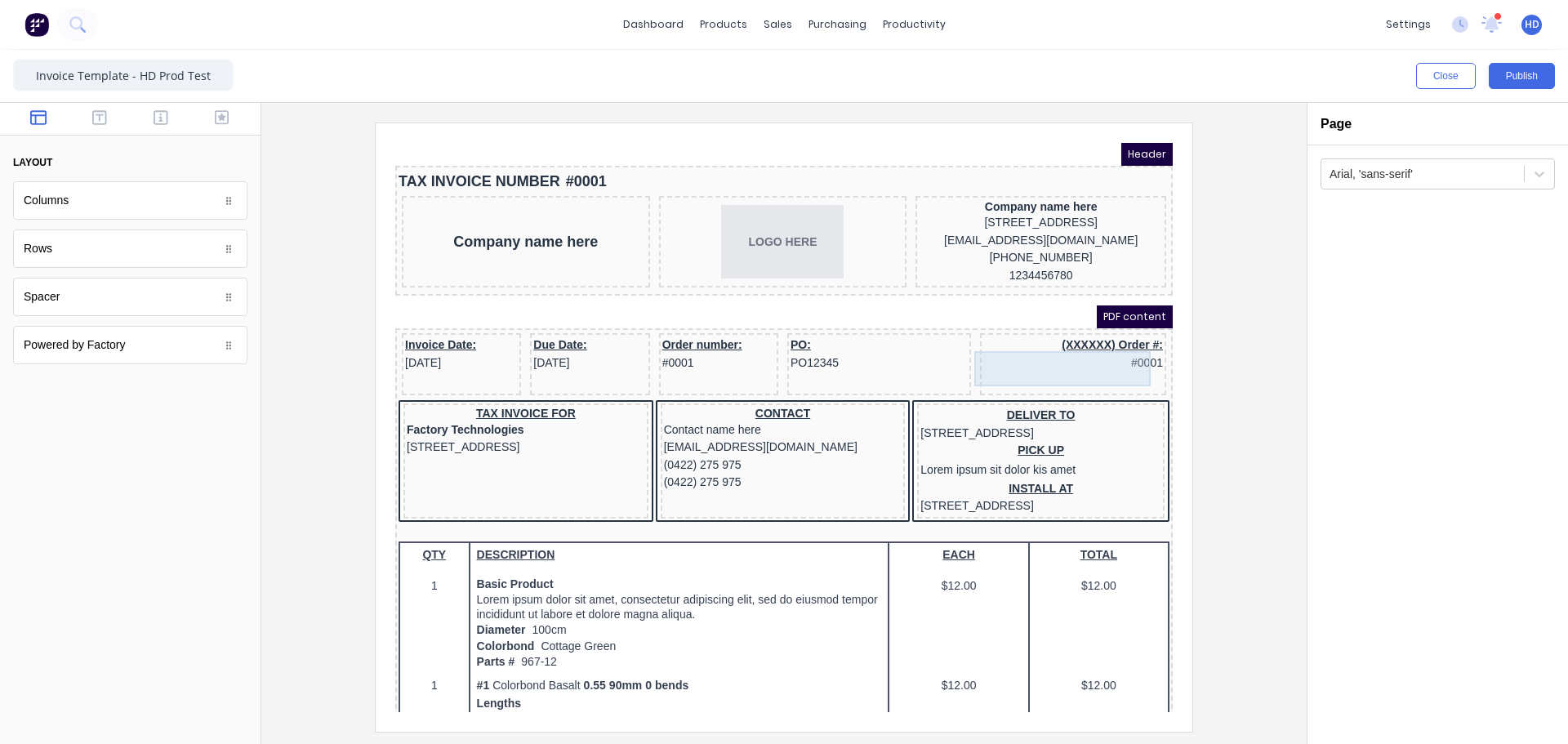
click at [1069, 337] on div "(XXXXXX) Order #: #0001" at bounding box center [1053, 335] width 180 height 35
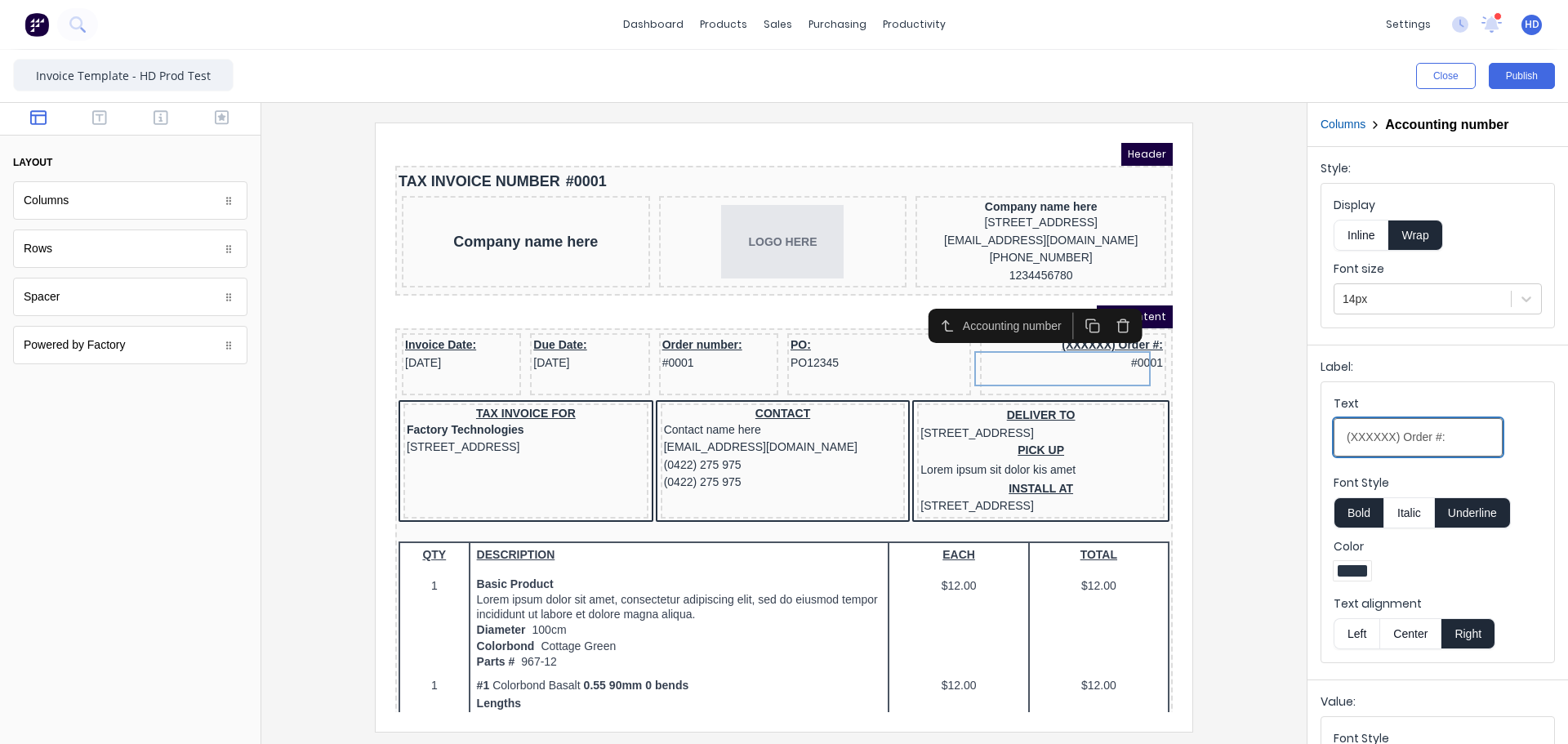
drag, startPoint x: 1392, startPoint y: 433, endPoint x: 1286, endPoint y: 433, distance: 106.0
click at [1286, 433] on div "Close Publish Components layout Columns Columns Rows Rows Spacer Spacer Powered…" at bounding box center [784, 396] width 1568 height 694
type input "QBOwO Order #:"
click at [1517, 73] on button "Publish" at bounding box center [1522, 76] width 66 height 26
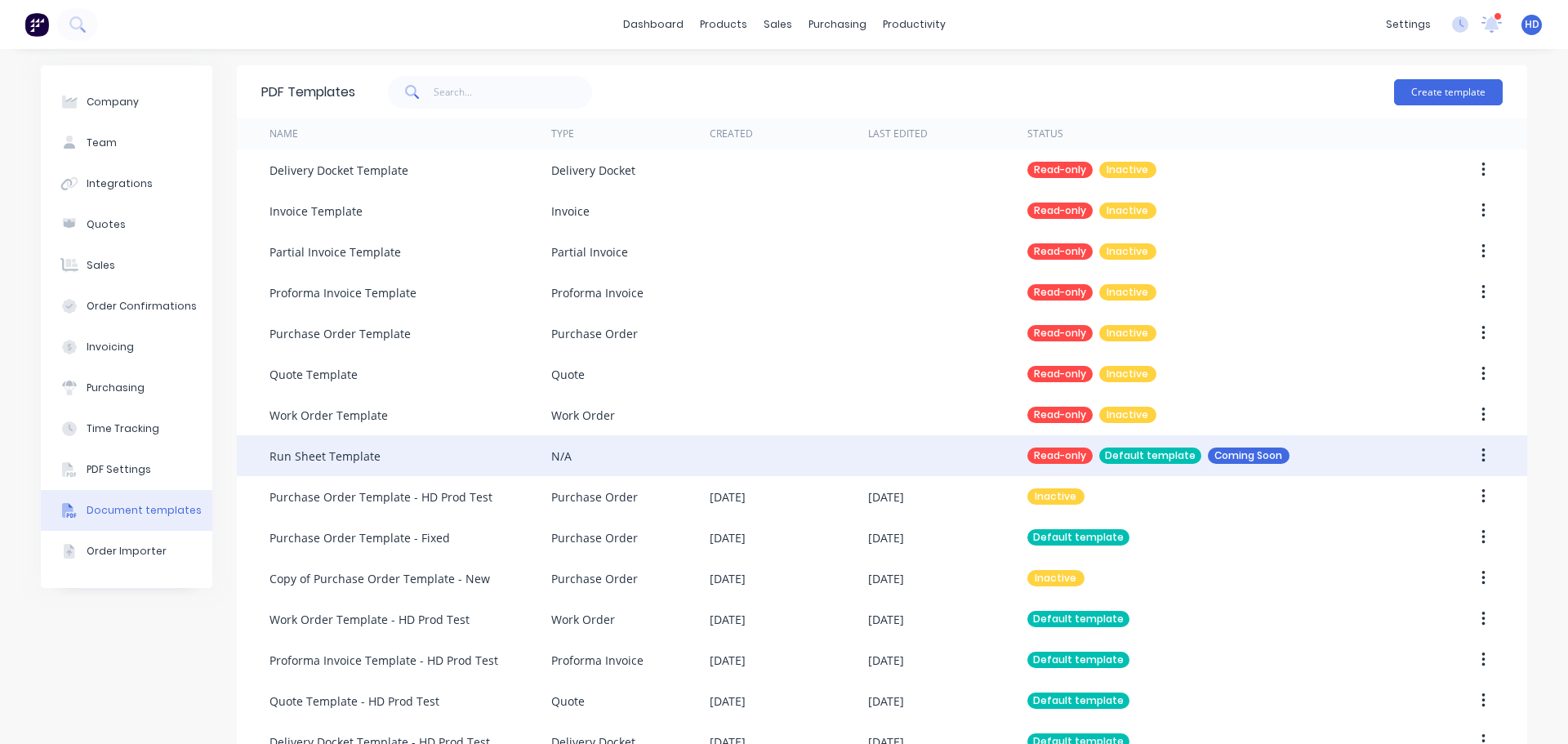
scroll to position [163, 0]
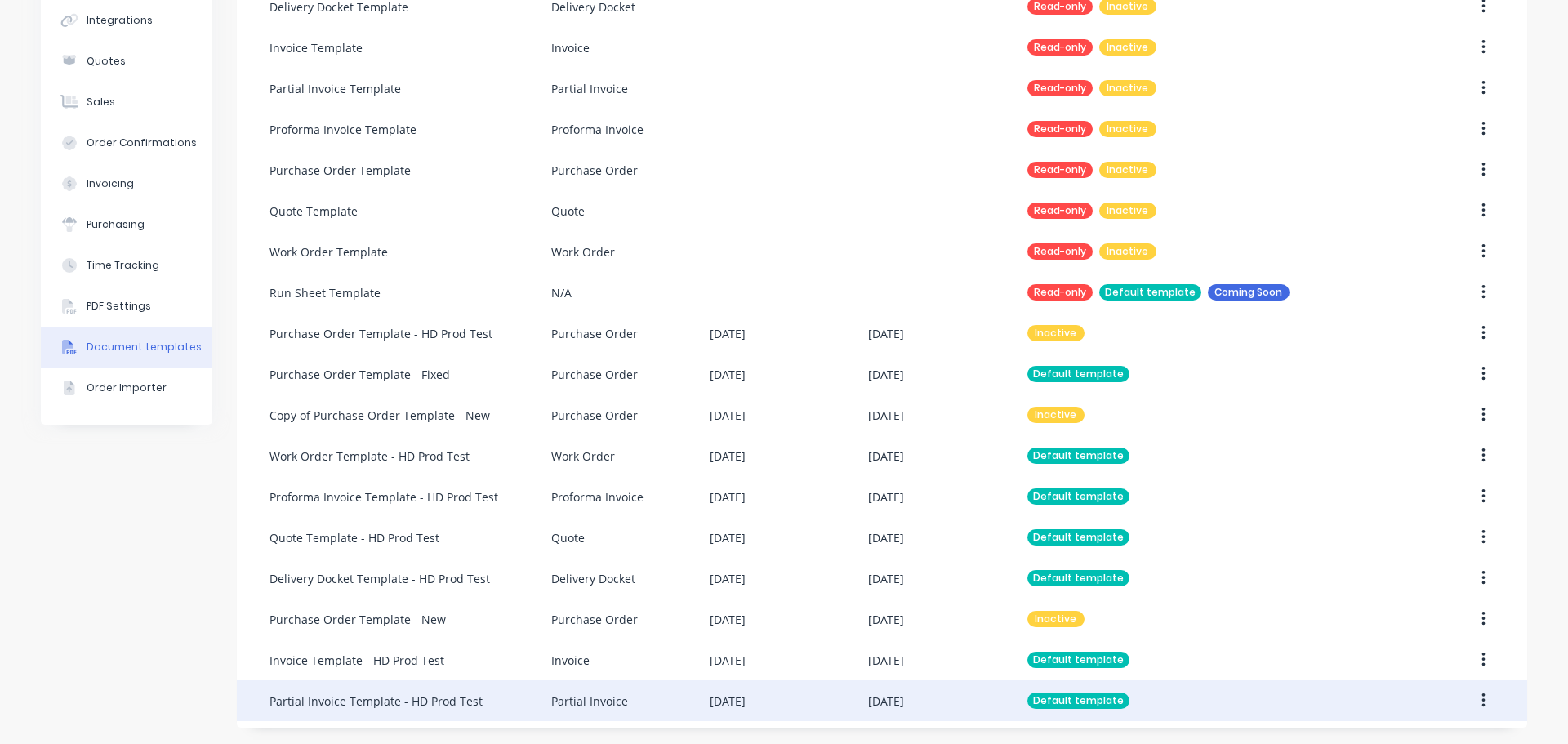
click at [526, 686] on div "Partial Invoice Template - HD Prod Test" at bounding box center [410, 701] width 282 height 41
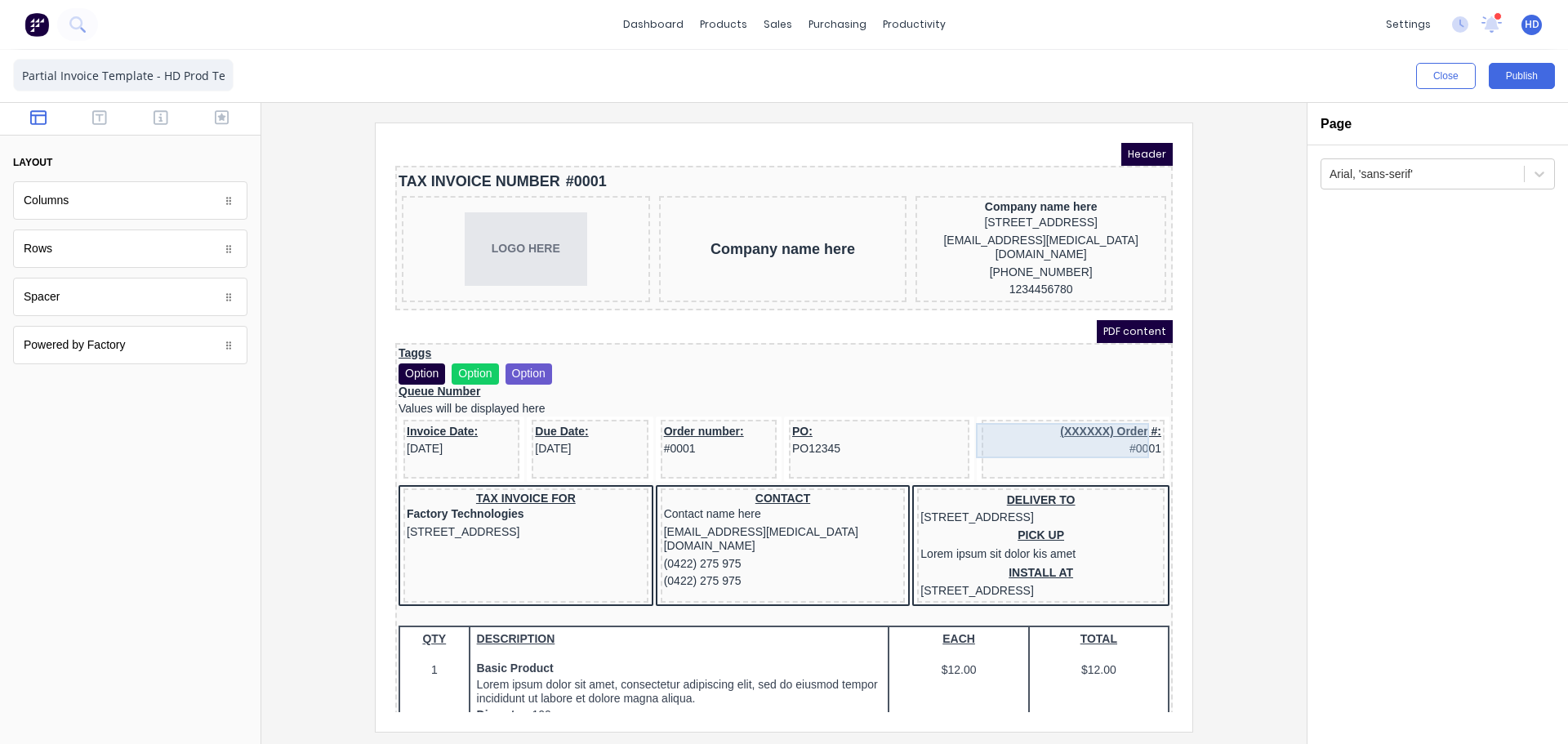
click at [1053, 421] on div "(XXXXXX) Order #: #0001" at bounding box center [1053, 421] width 176 height 35
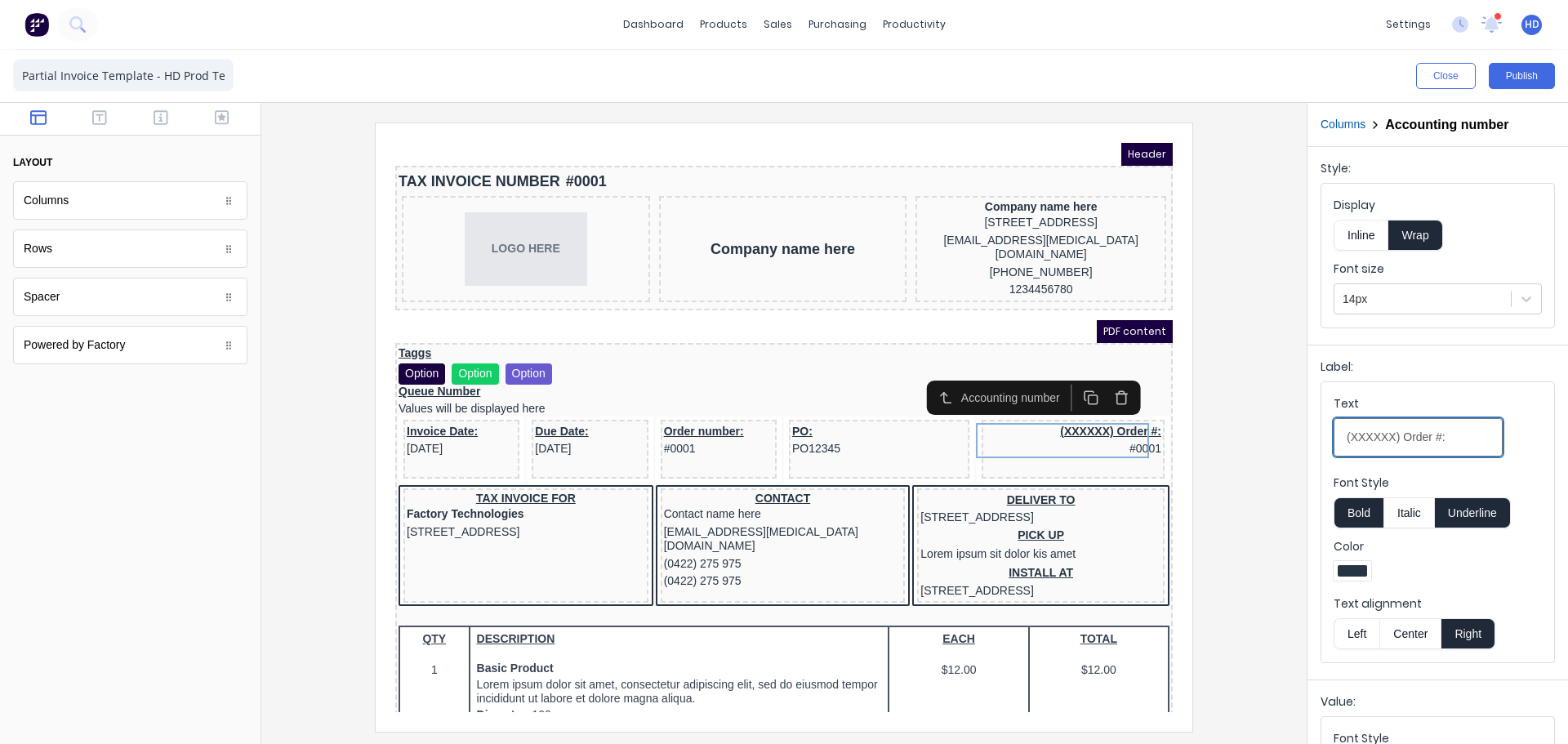
drag, startPoint x: 1392, startPoint y: 435, endPoint x: 1192, endPoint y: 430, distance: 200.1
click at [1192, 430] on div "Close Publish Components layout Columns Columns Rows Rows Spacer Spacer Powered…" at bounding box center [784, 396] width 1568 height 694
type input "QBOwO Order #:"
click at [1283, 351] on div at bounding box center [784, 427] width 1019 height 608
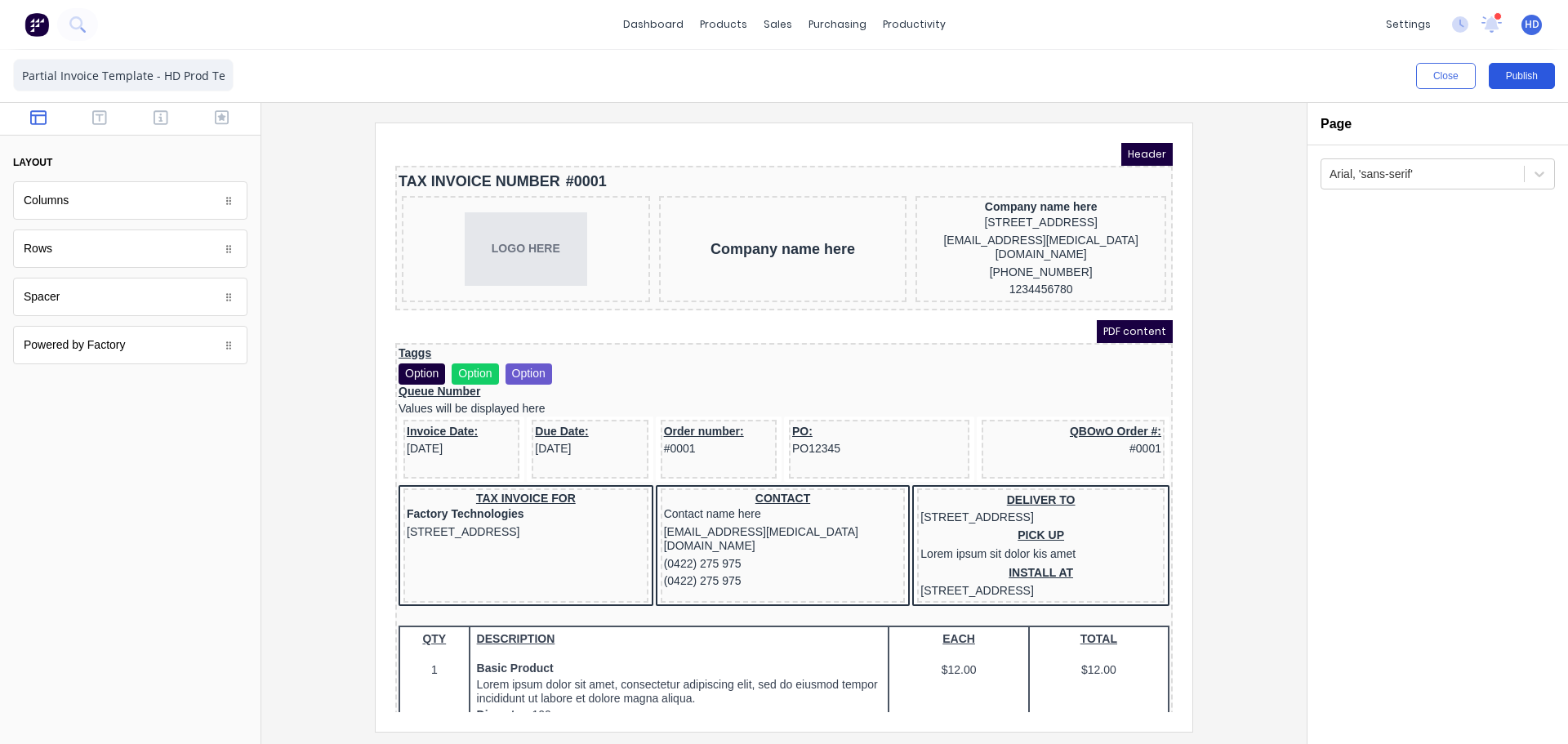
click at [1530, 73] on button "Publish" at bounding box center [1522, 76] width 66 height 26
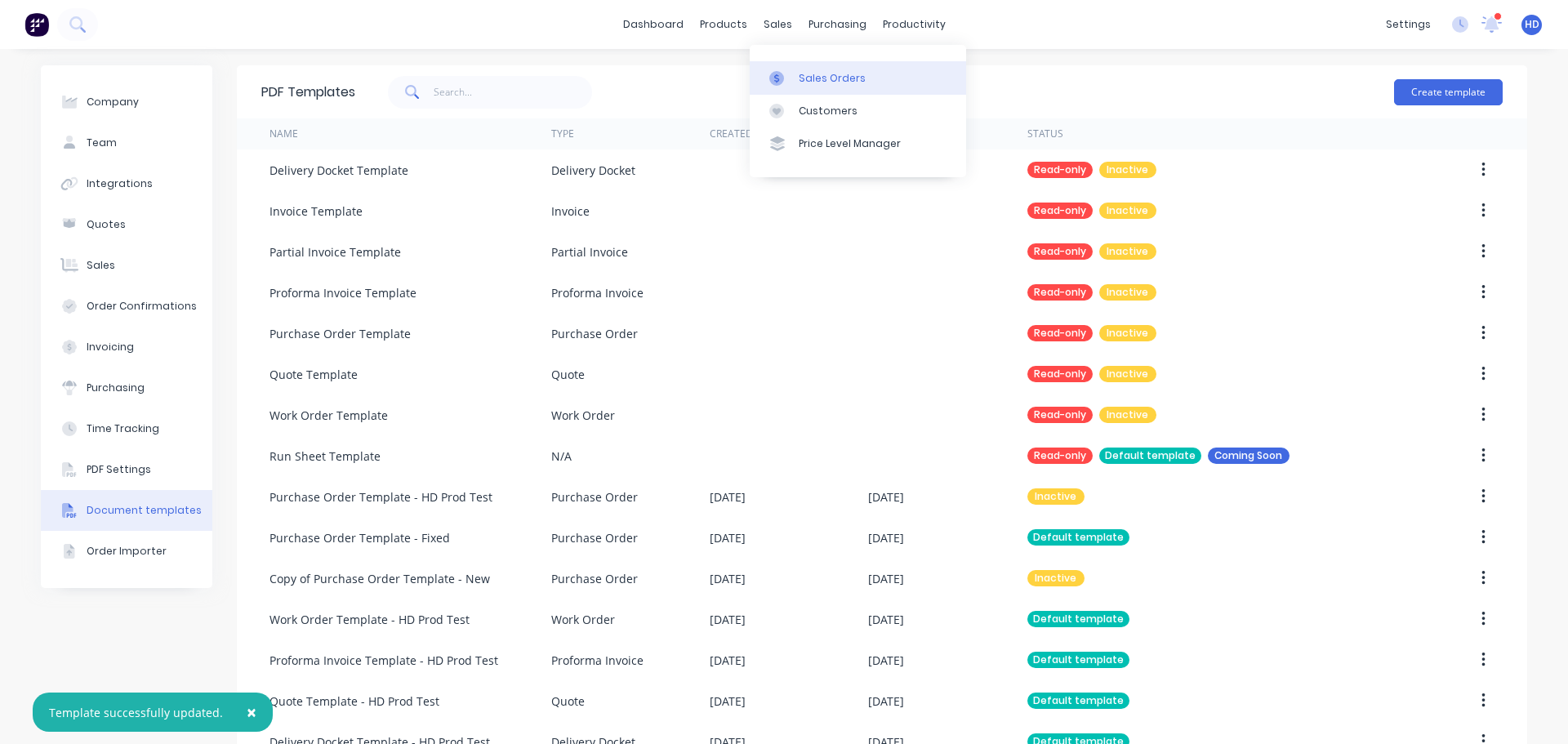
click at [860, 83] on link "Sales Orders" at bounding box center [858, 77] width 217 height 33
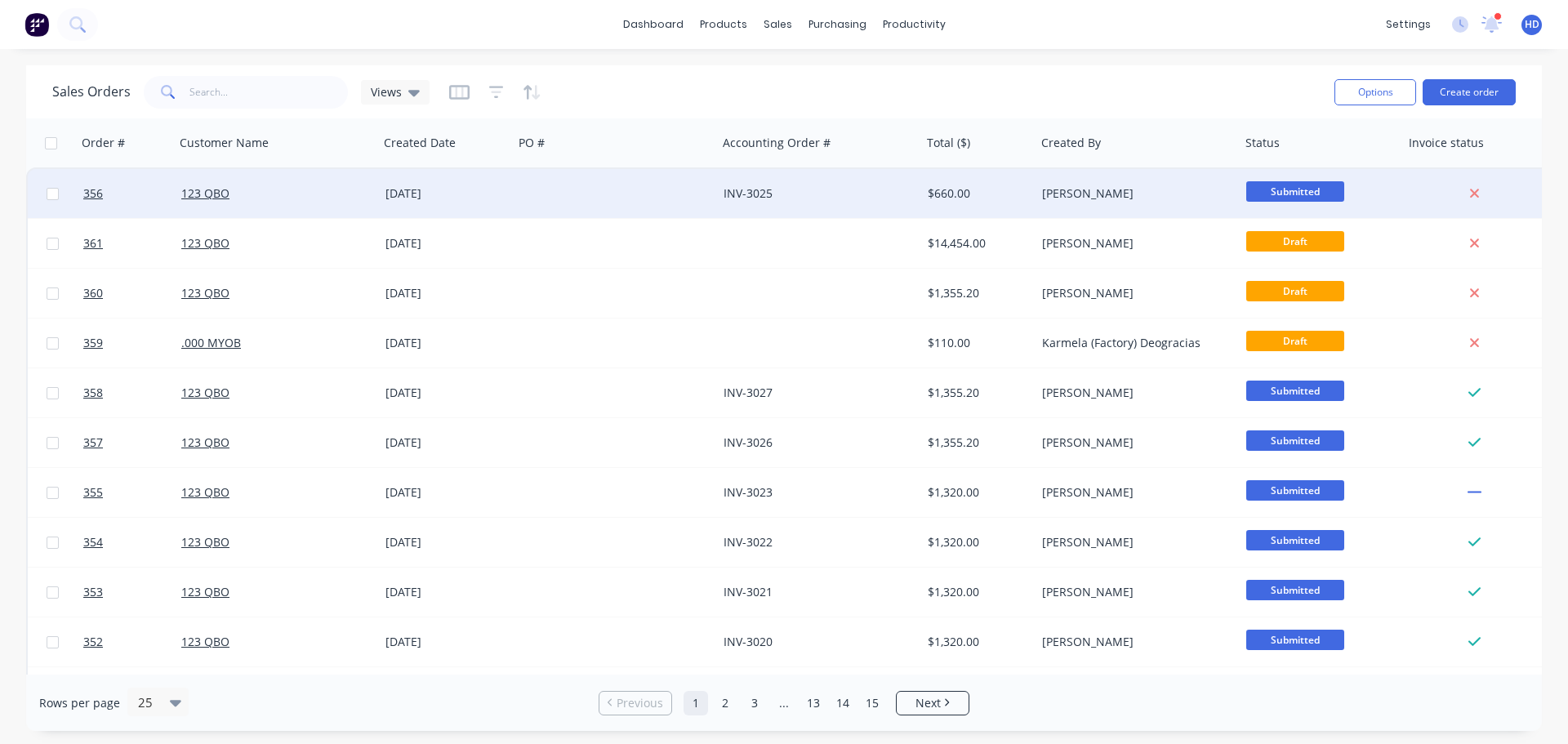
click at [636, 196] on div at bounding box center [615, 193] width 204 height 49
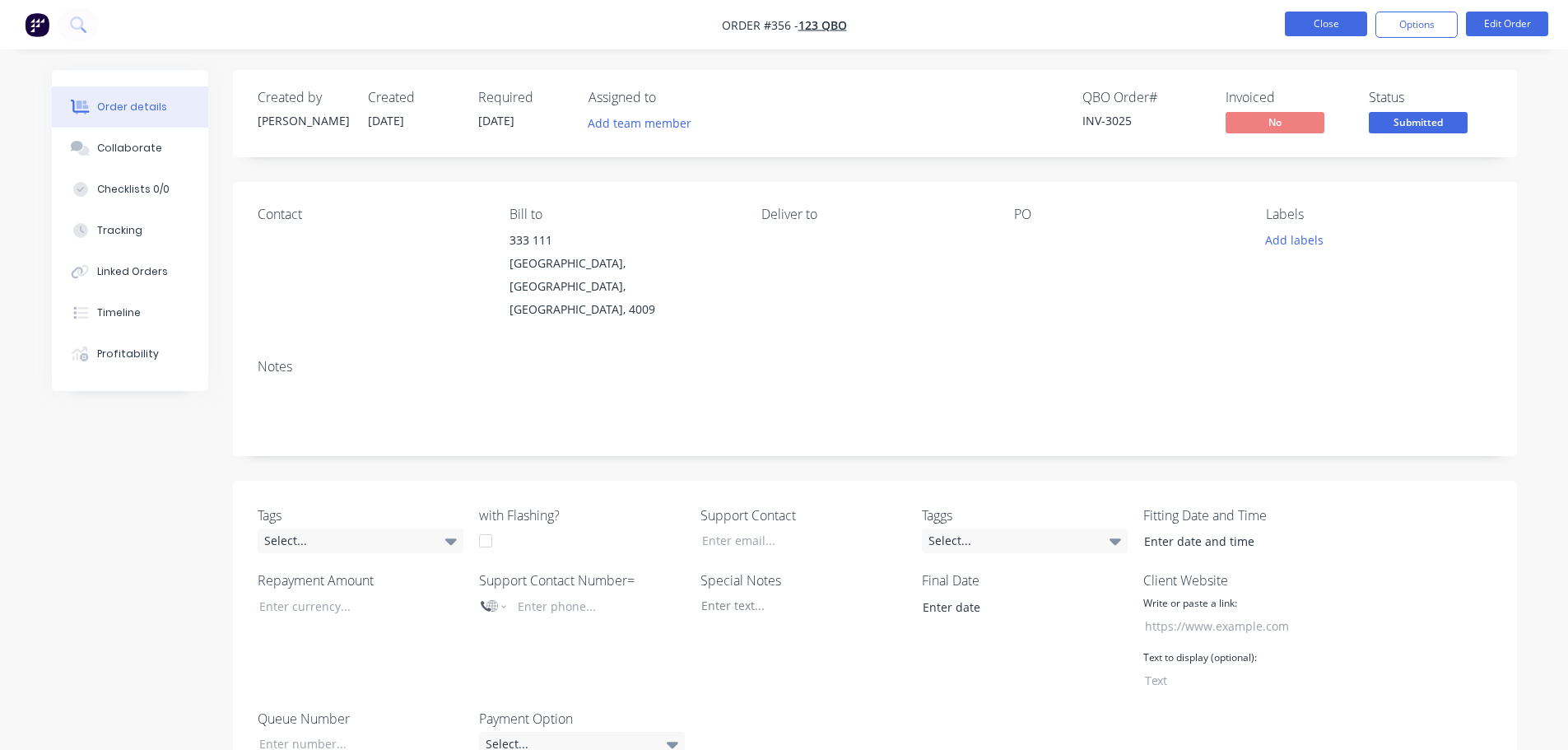
click at [1335, 31] on button "Close" at bounding box center [1325, 24] width 82 height 25
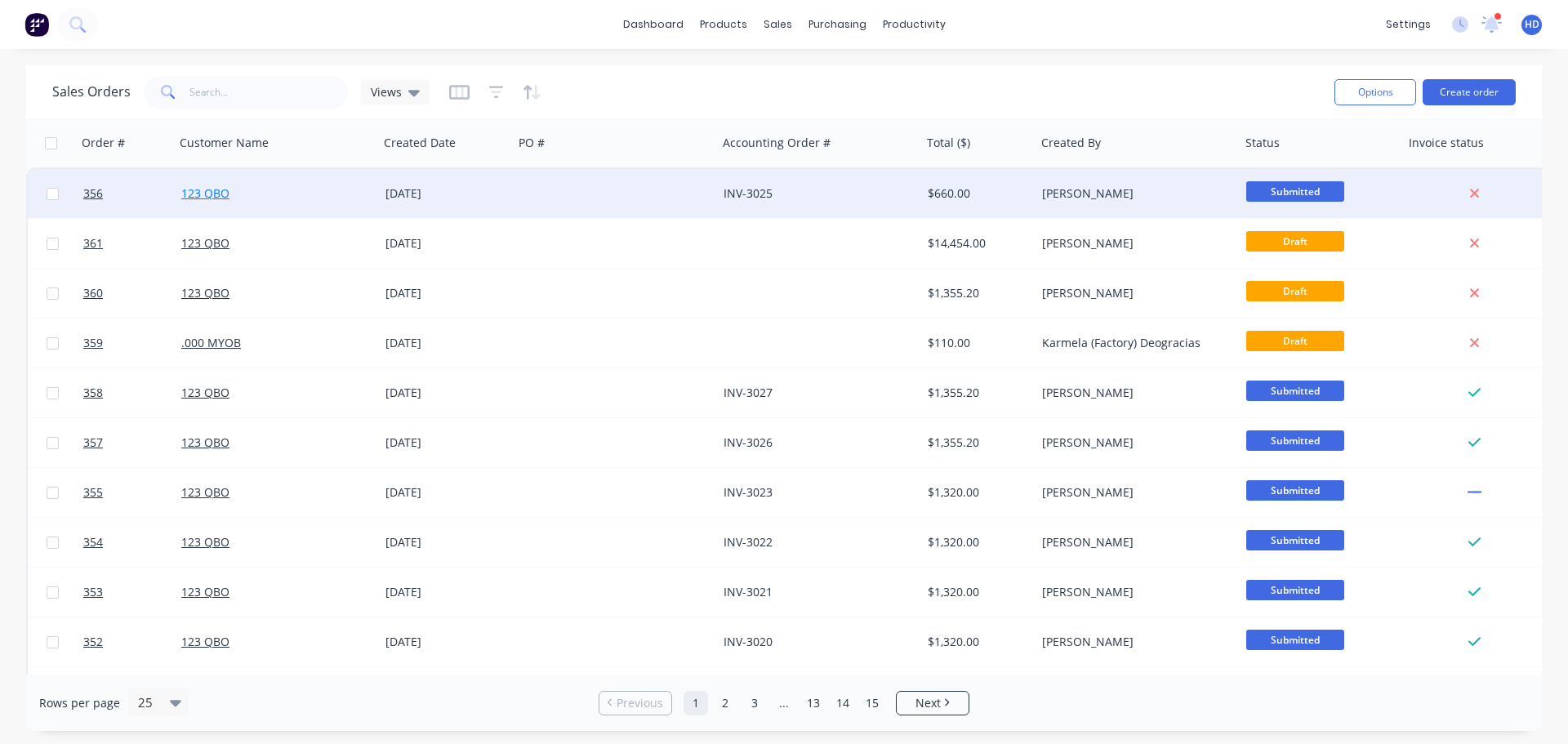
click at [204, 191] on link "123 QBO" at bounding box center [205, 193] width 48 height 16
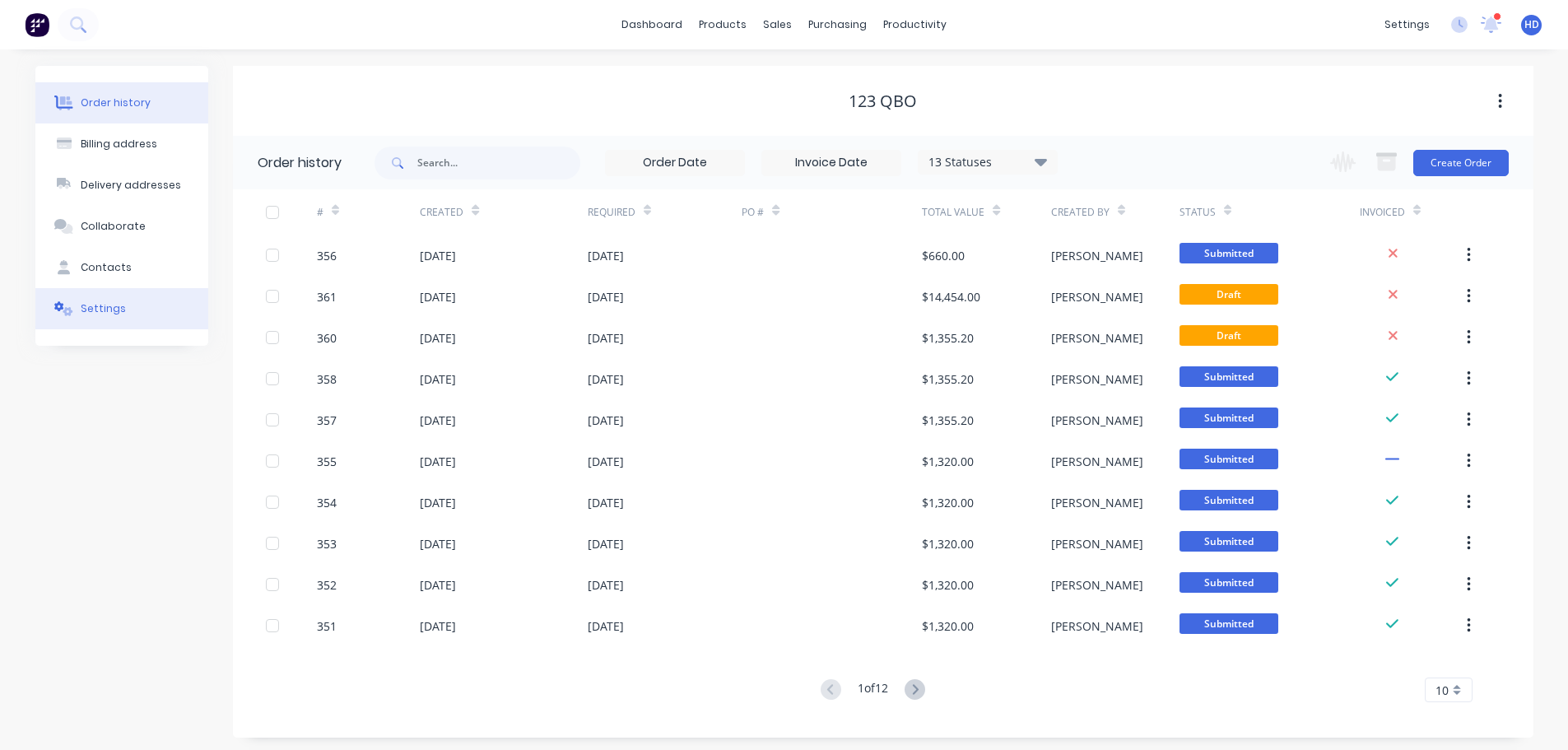
click at [128, 308] on button "Settings" at bounding box center [122, 309] width 173 height 42
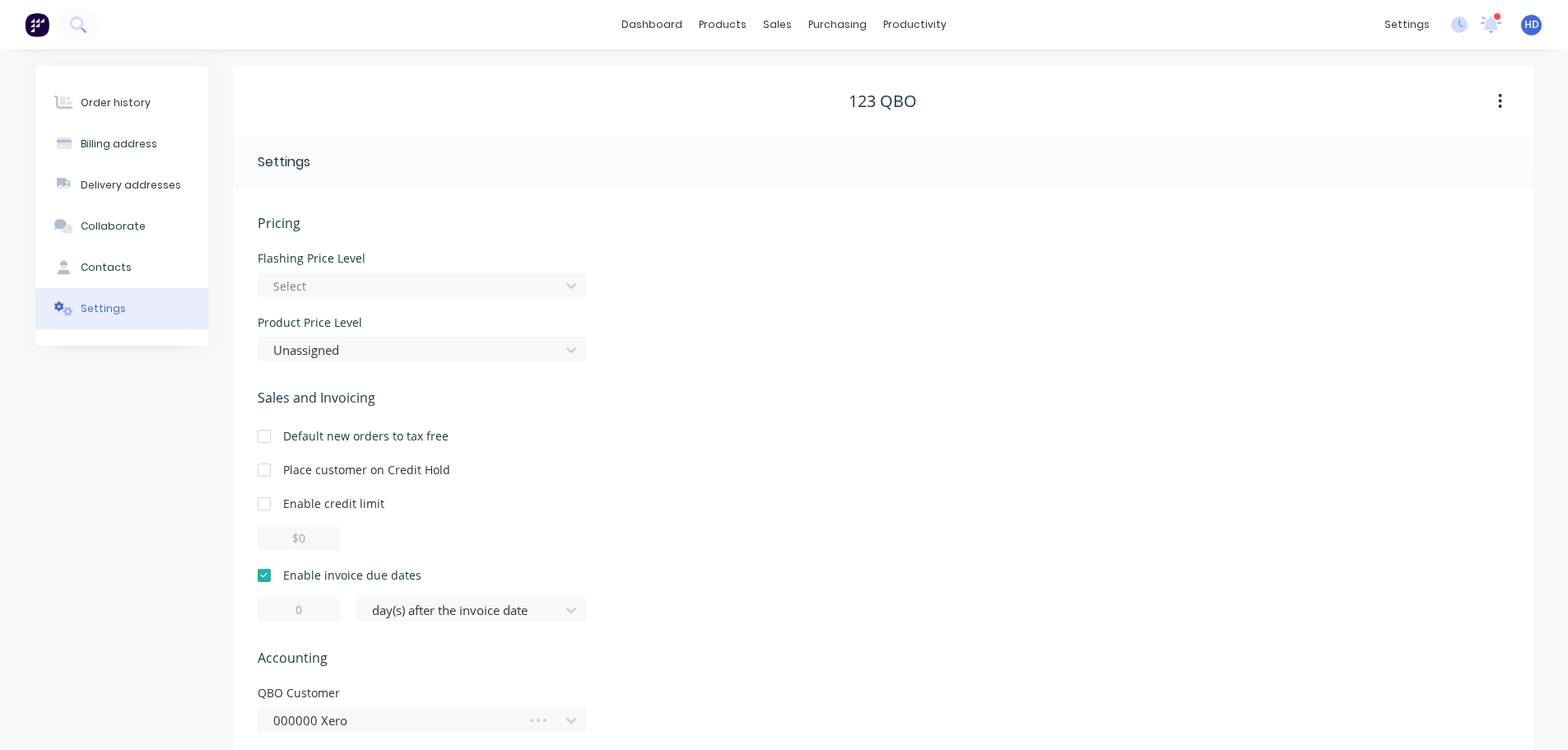
scroll to position [66, 0]
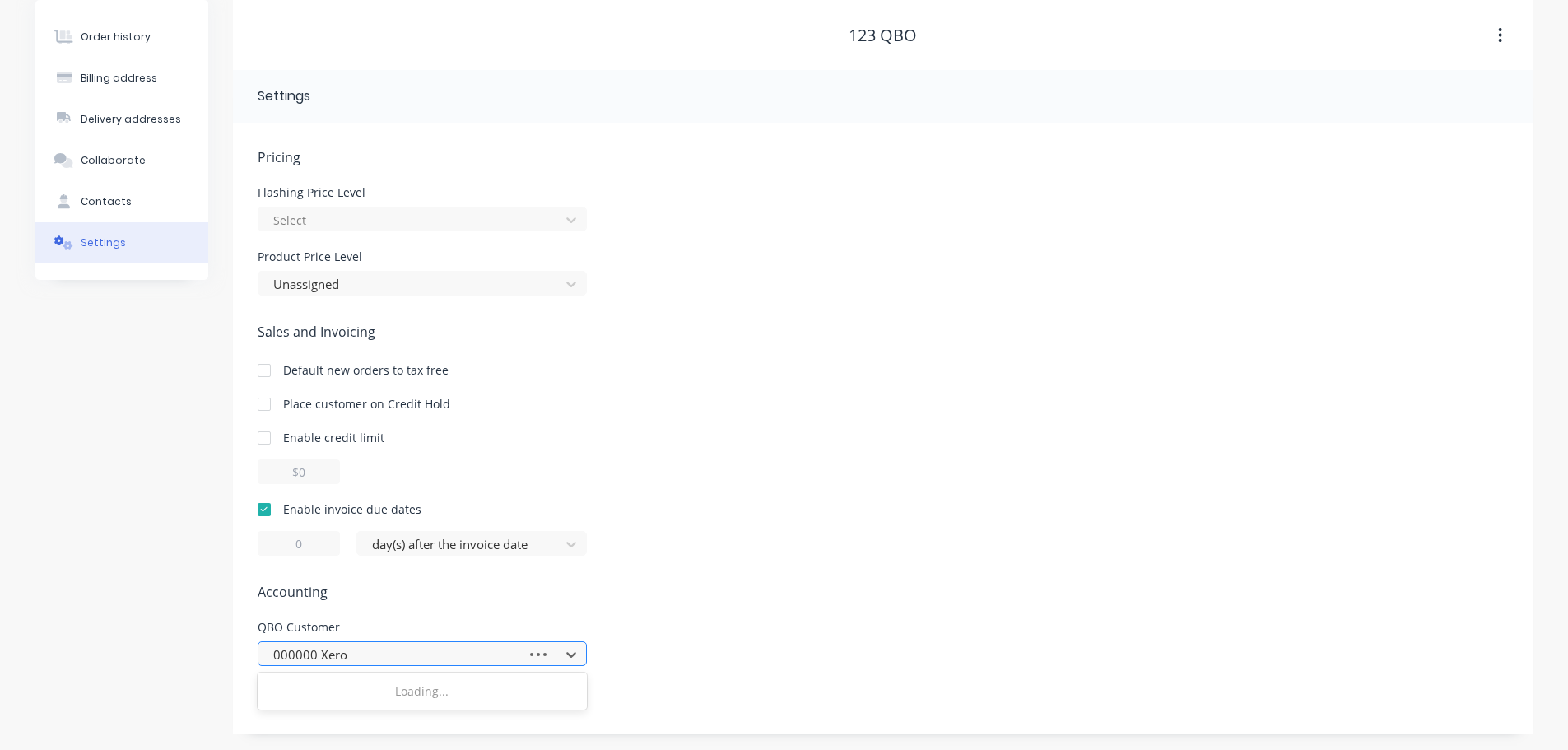
click at [347, 657] on div at bounding box center [394, 654] width 247 height 21
click at [875, 371] on div "Sales and Invoicing Default new orders to tax free Place customer on Credit Hol…" at bounding box center [883, 439] width 1251 height 233
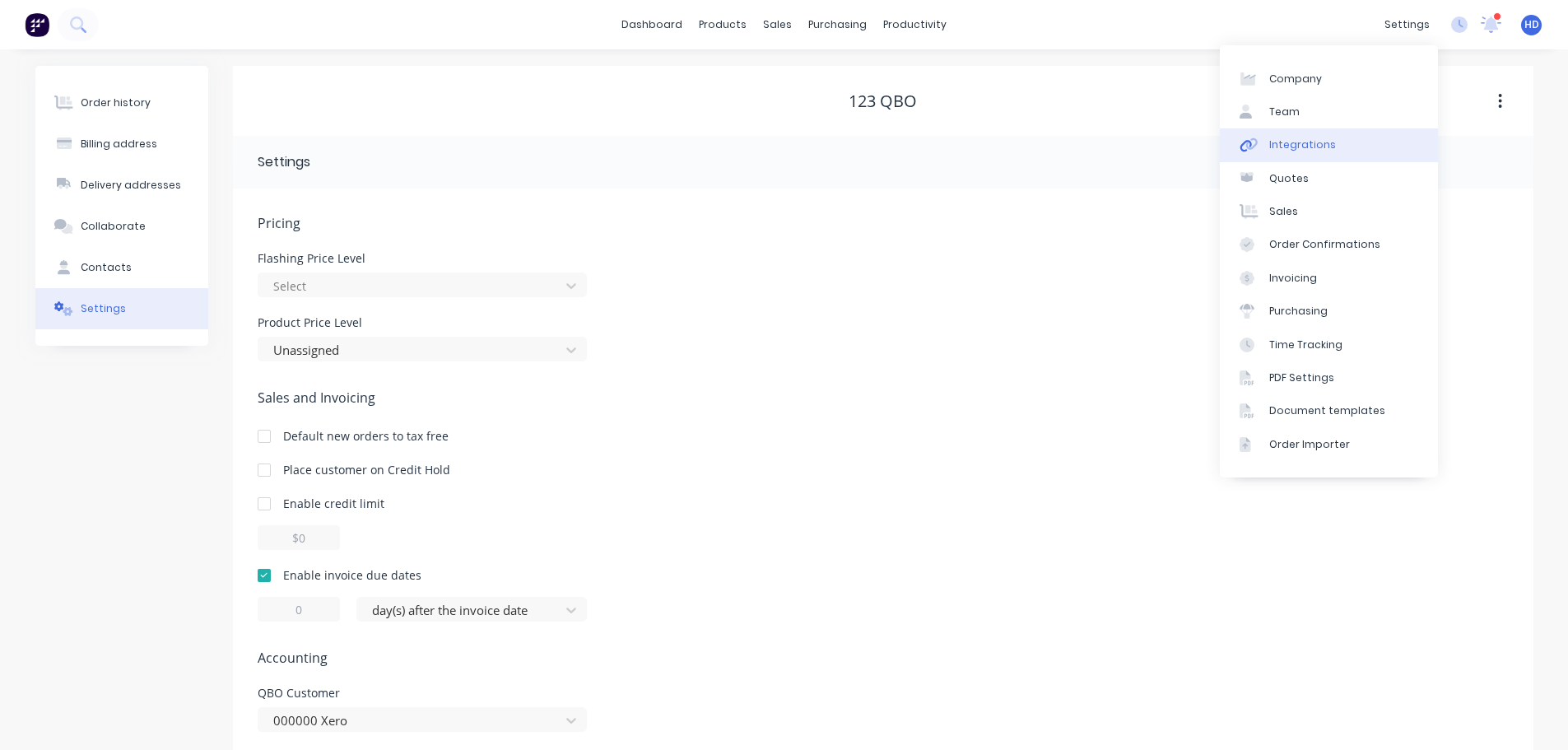
click at [1323, 143] on div "Integrations" at bounding box center [1302, 145] width 66 height 15
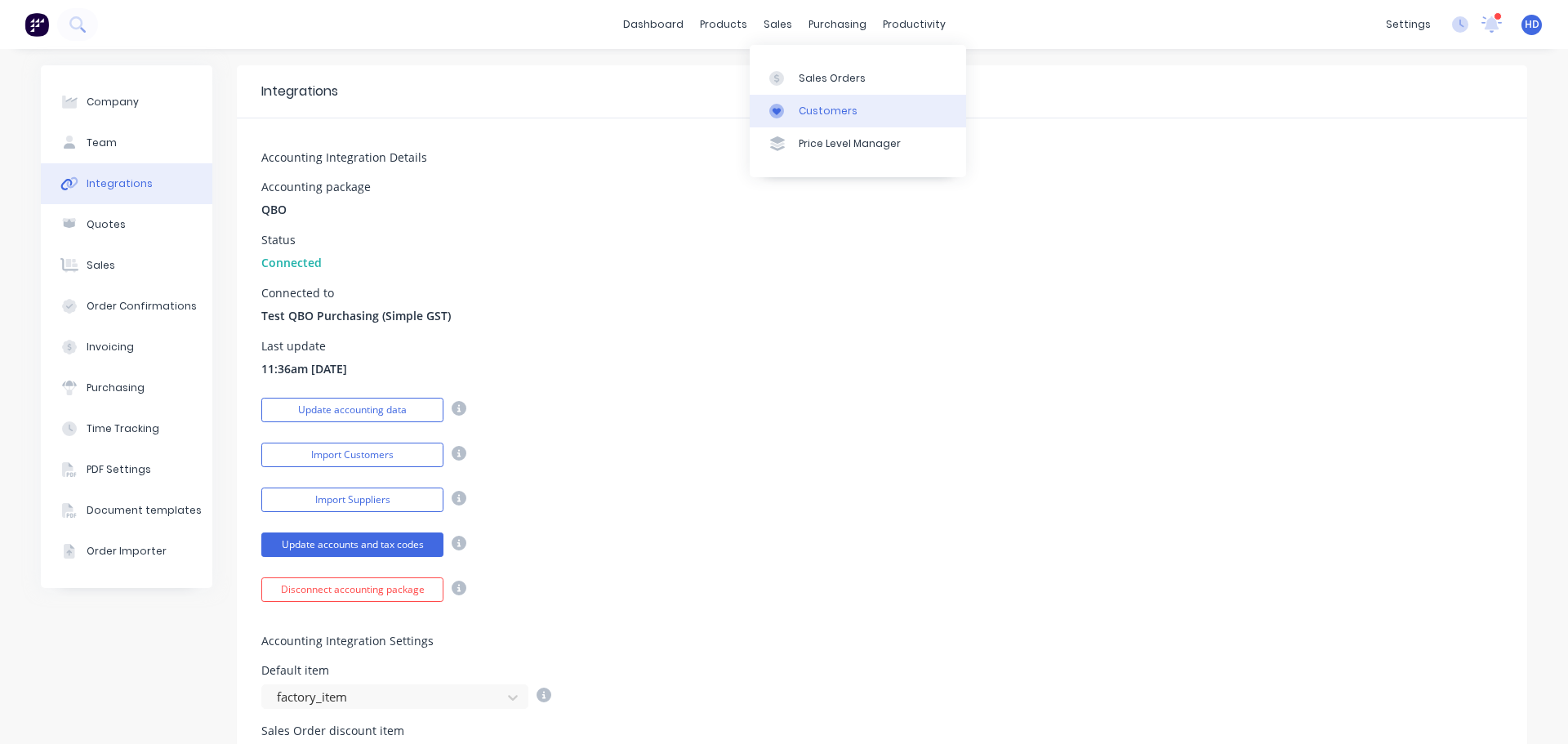
click at [814, 115] on div "Customers" at bounding box center [827, 111] width 59 height 15
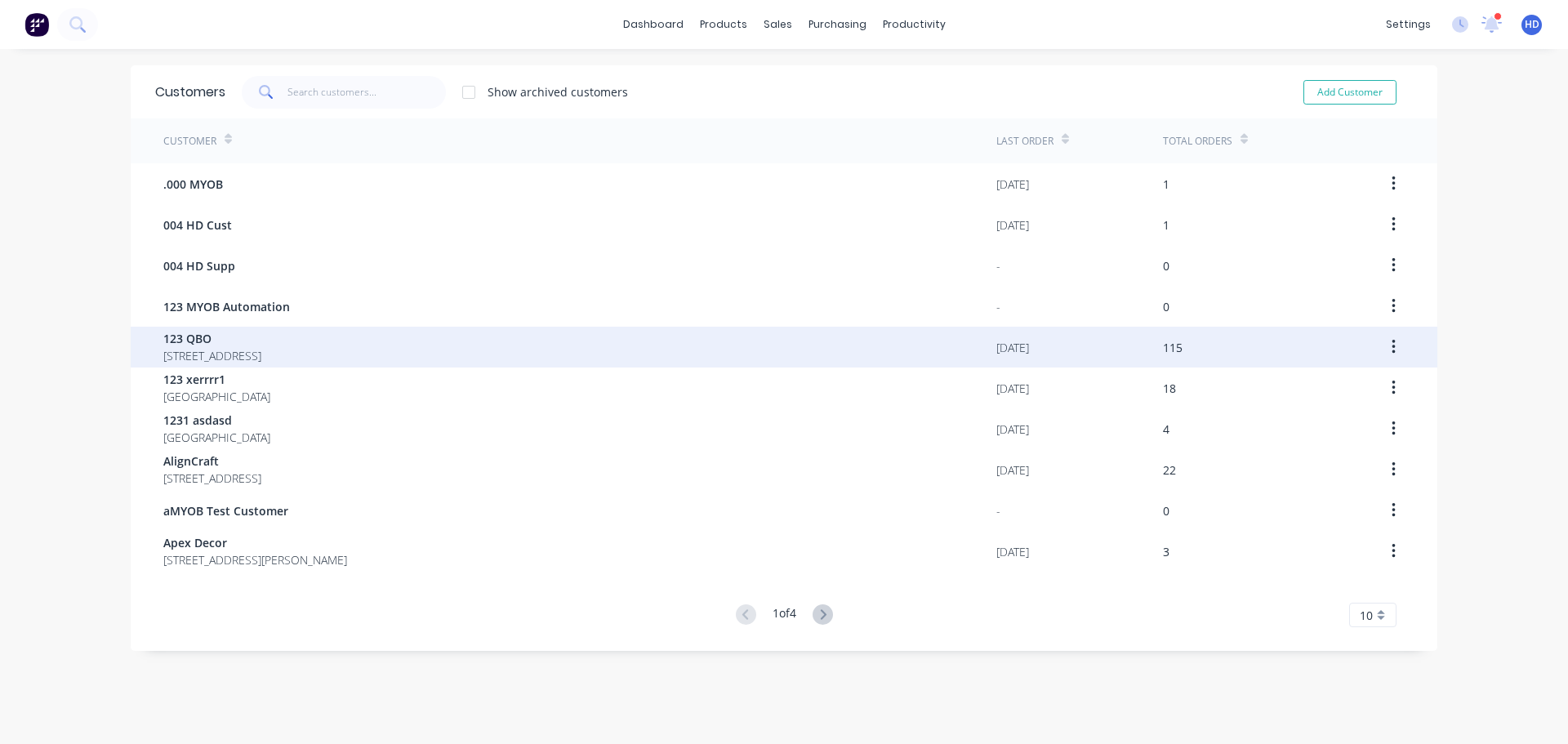
click at [261, 348] on span "[STREET_ADDRESS]" at bounding box center [212, 355] width 98 height 17
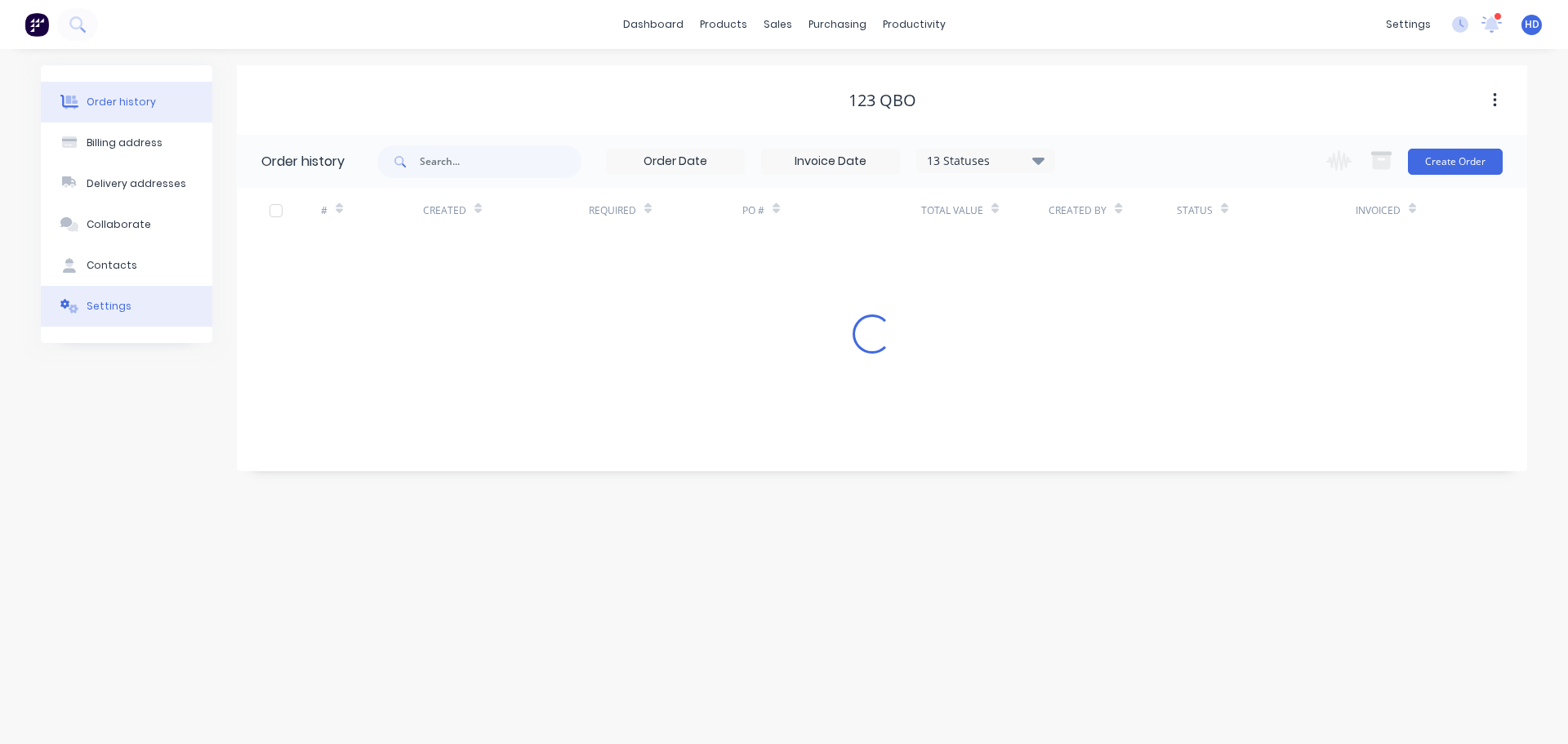
click at [107, 302] on div "Settings" at bounding box center [109, 306] width 45 height 15
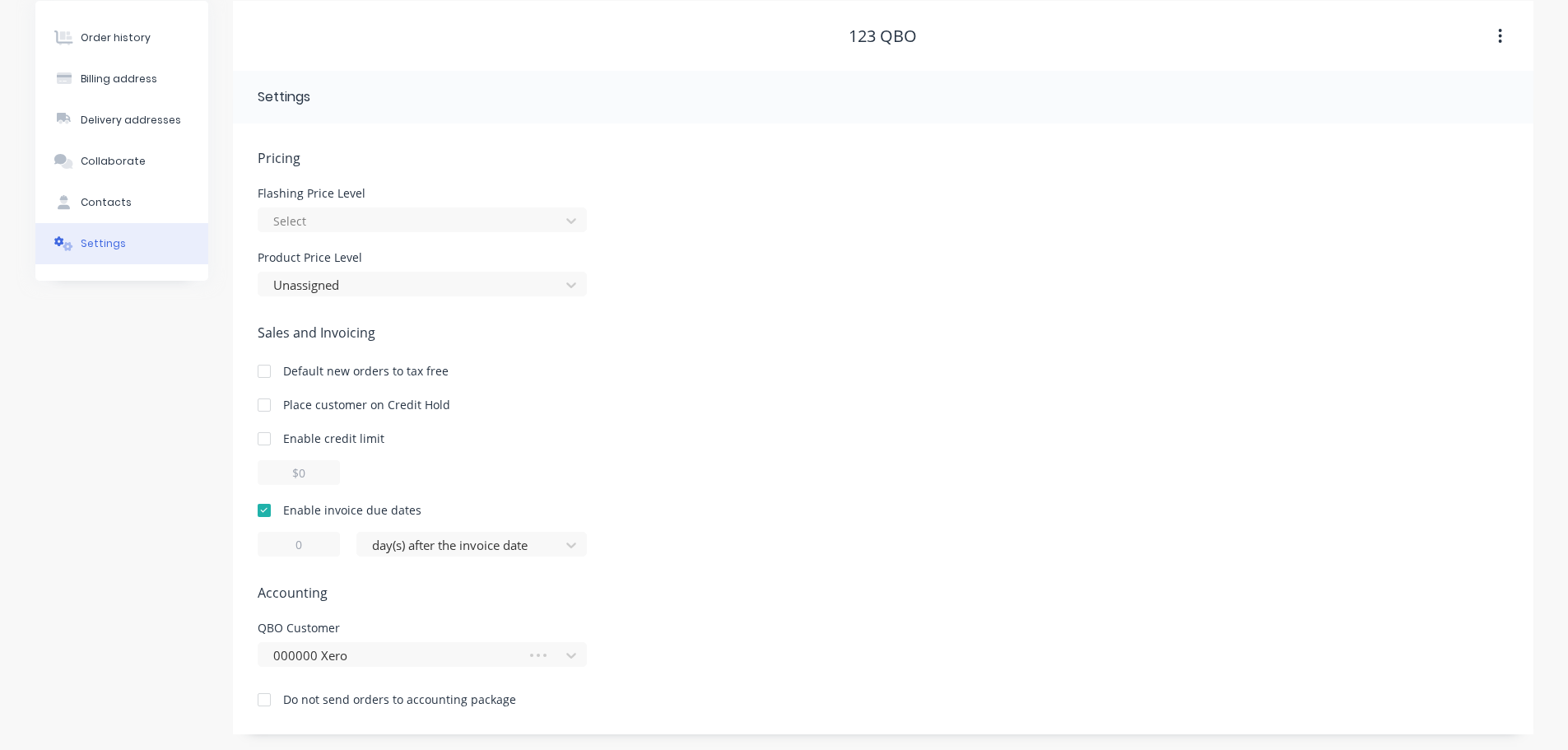
scroll to position [66, 0]
click at [405, 660] on div at bounding box center [394, 654] width 247 height 21
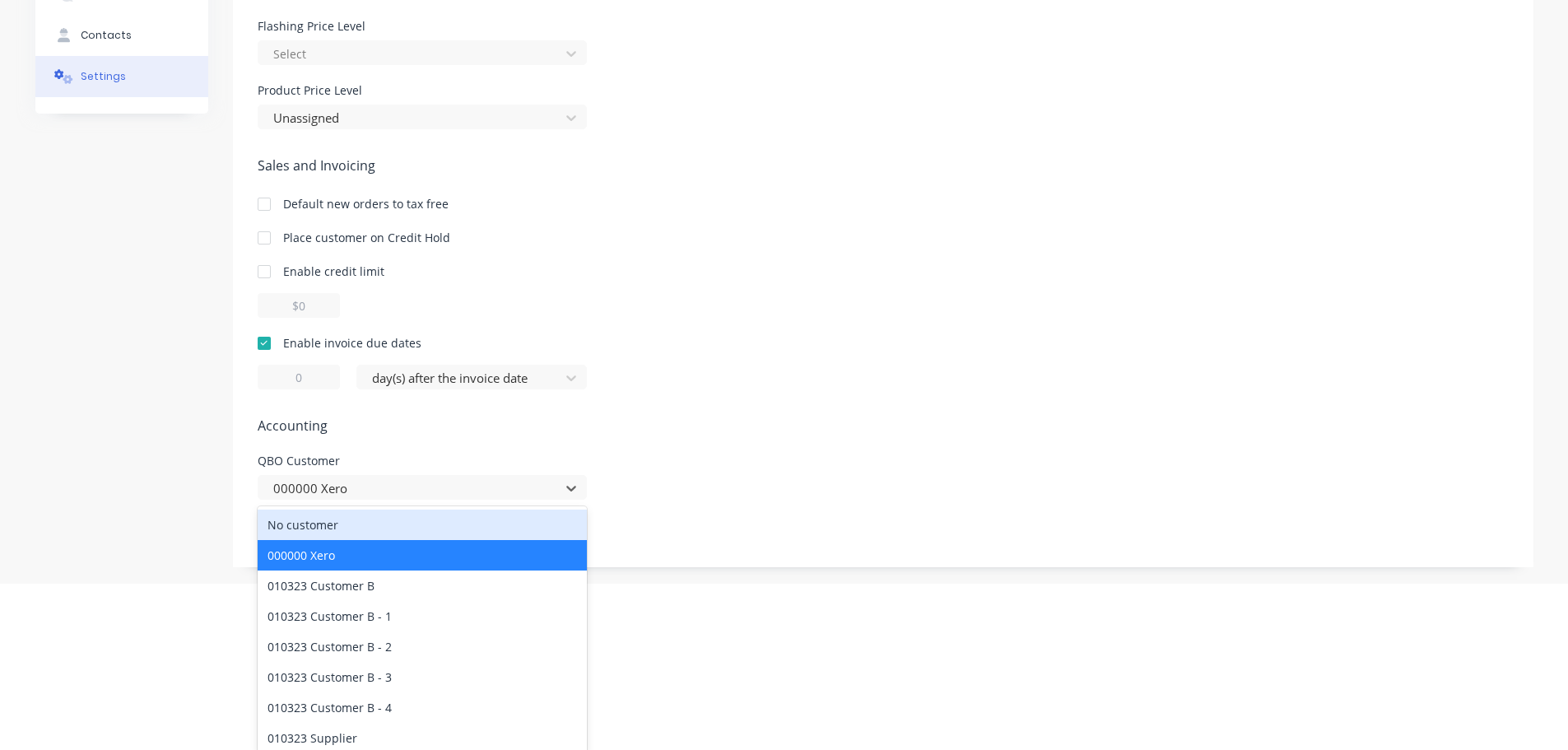
scroll to position [235, 0]
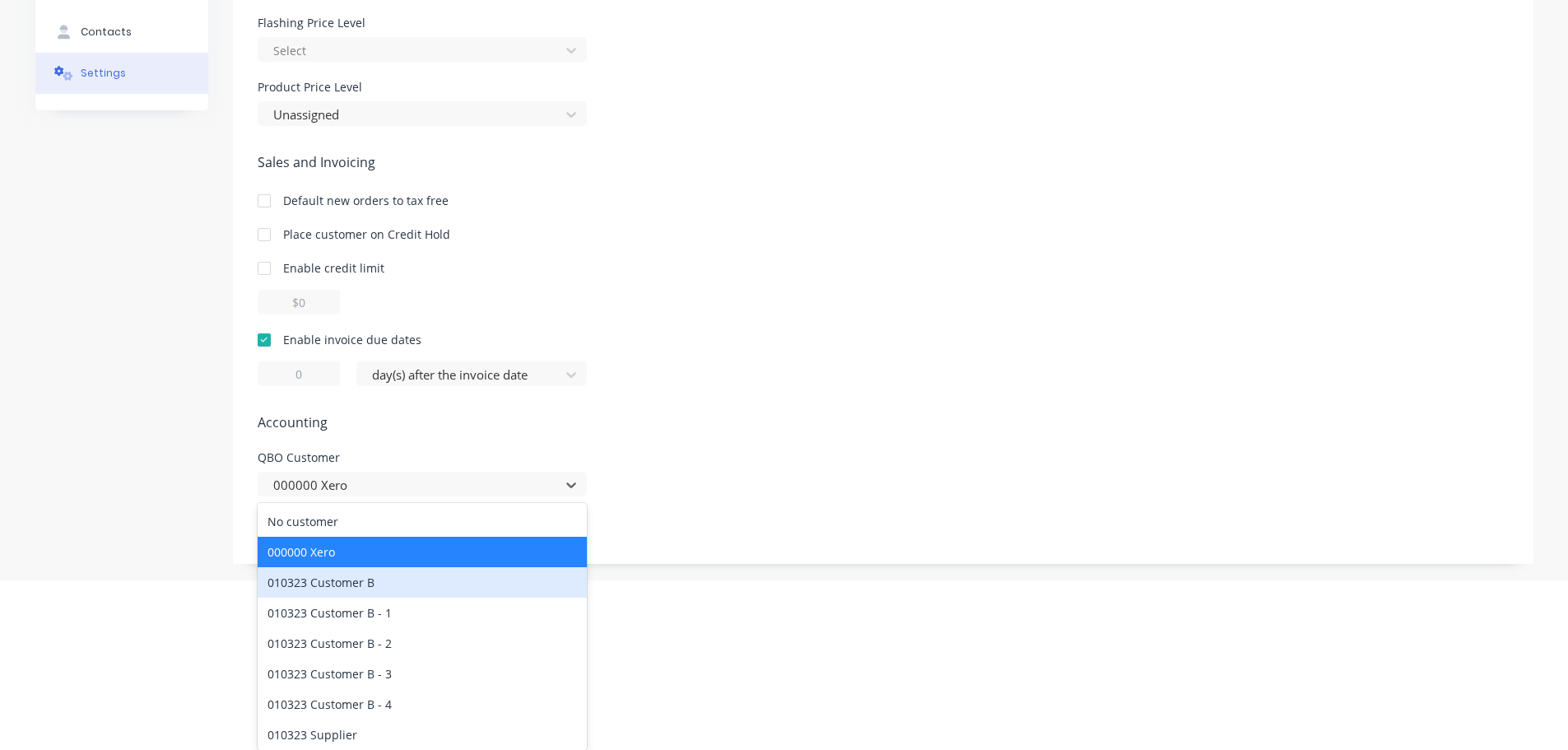
click at [451, 578] on div "010323 Customer B" at bounding box center [422, 582] width 329 height 31
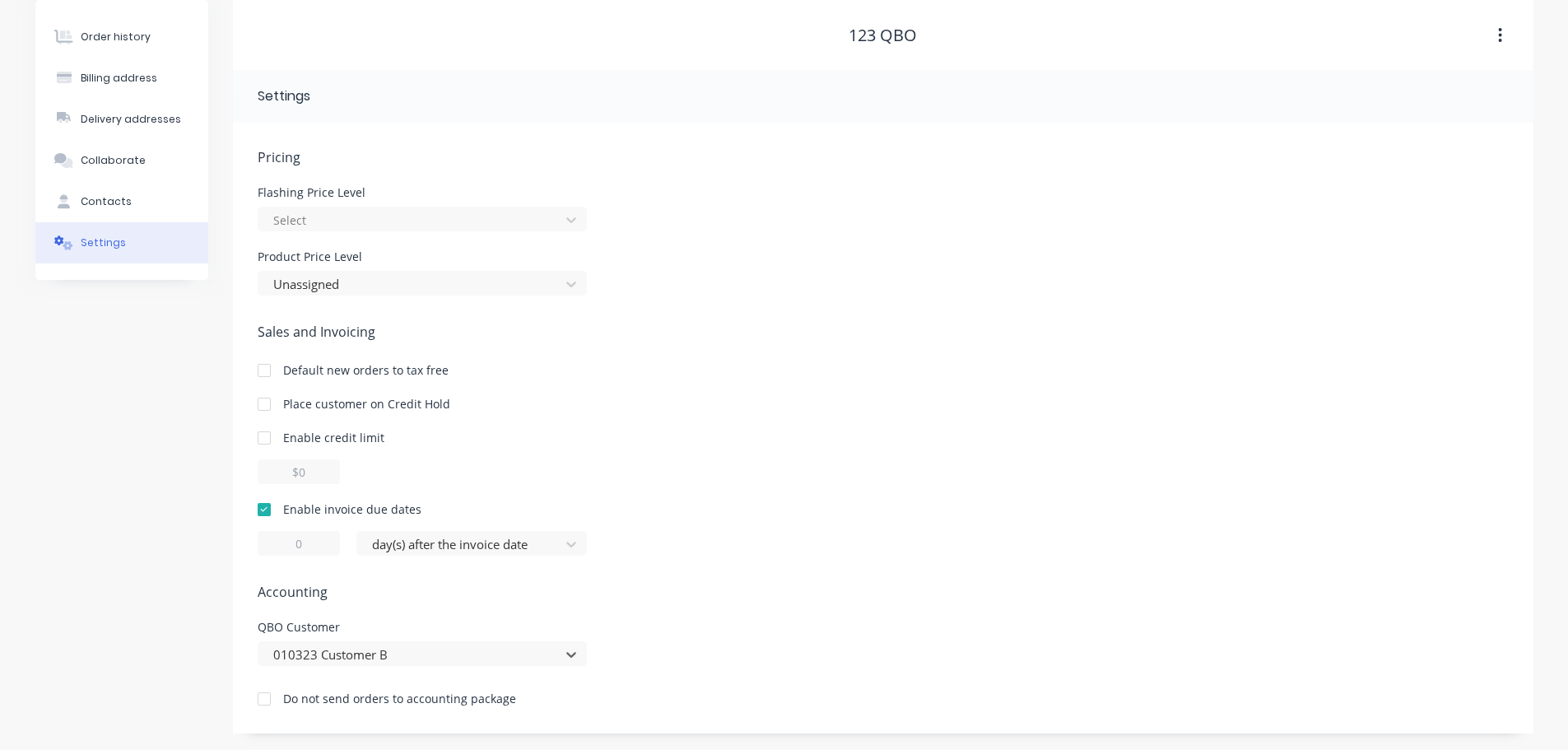
scroll to position [66, 0]
type input "0"
click at [741, 385] on div "Sales and Invoicing Default new orders to tax free Place customer on Credit Hol…" at bounding box center [883, 439] width 1251 height 233
click at [462, 644] on div "010323 Customer B" at bounding box center [422, 654] width 329 height 25
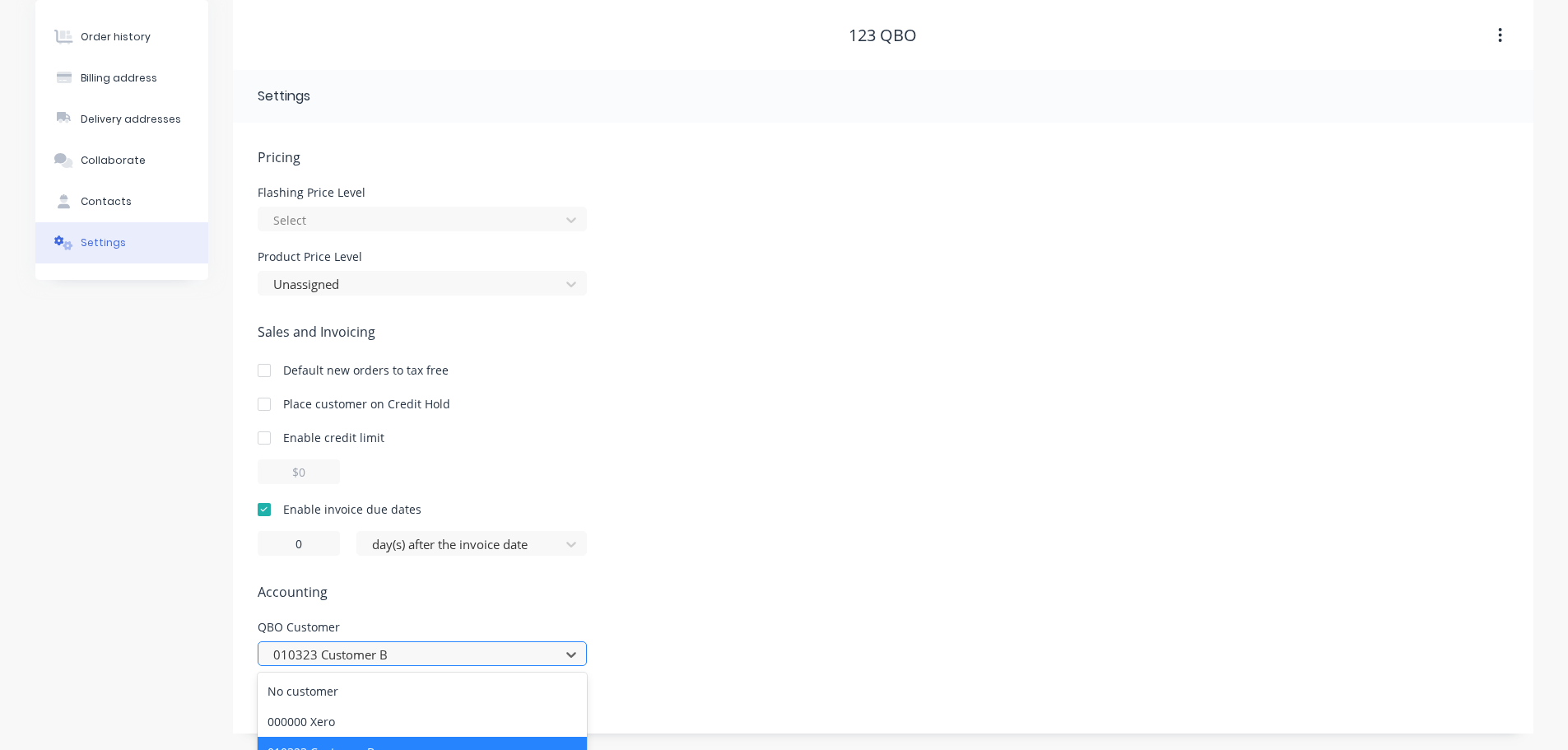
scroll to position [235, 0]
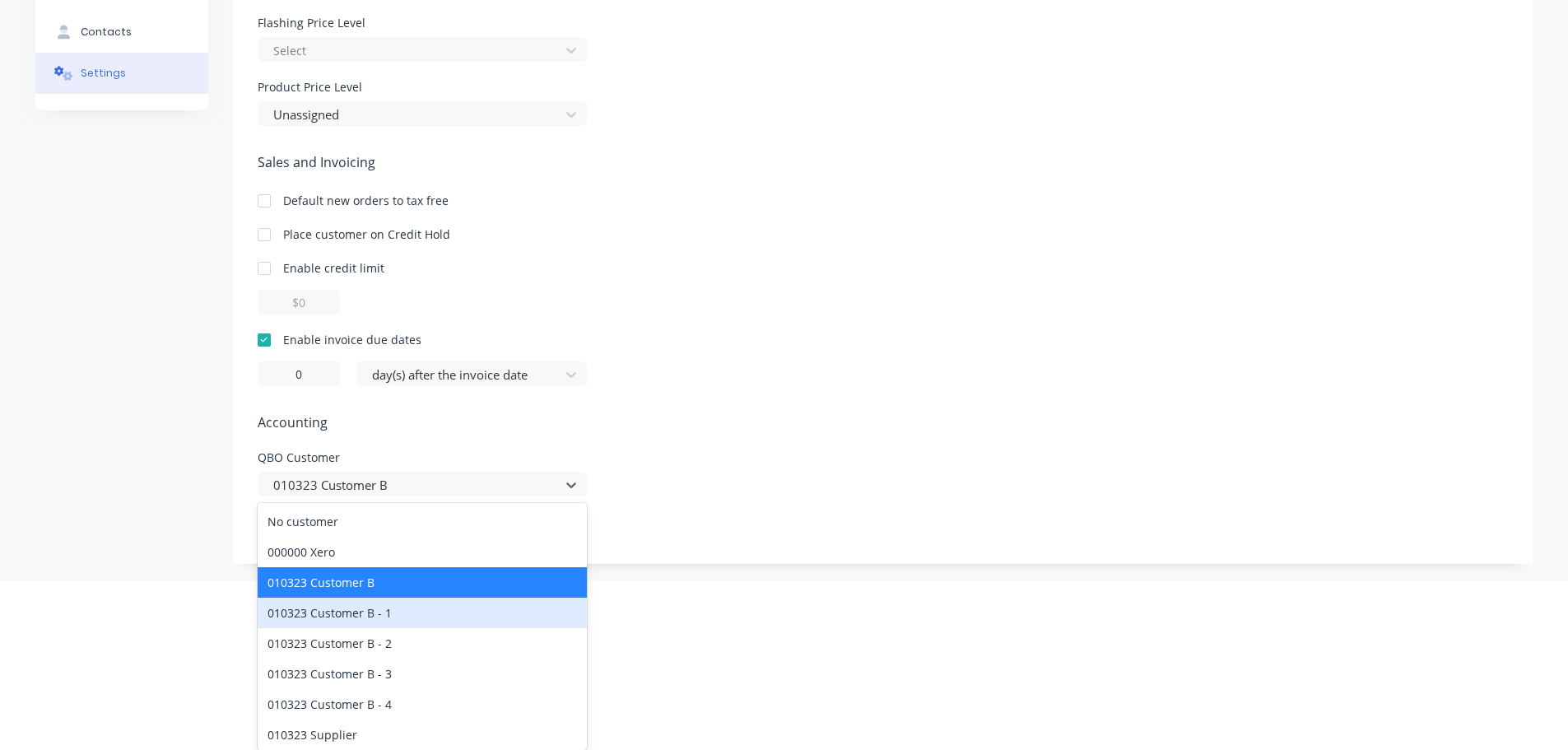
click at [798, 474] on div "Pricing Flashing Price Level Select Product Price Level Unassigned Sales and In…" at bounding box center [883, 271] width 1251 height 586
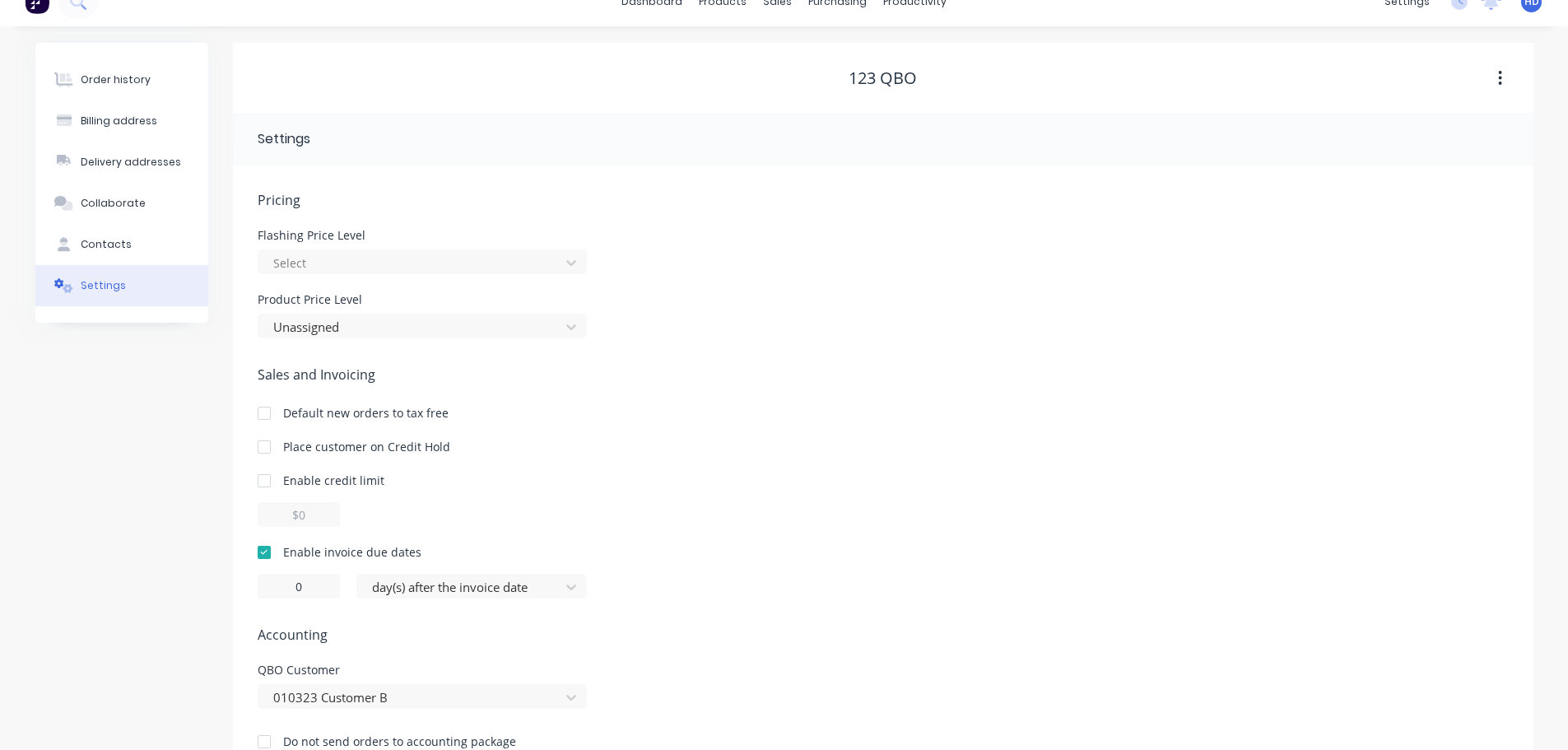
scroll to position [0, 0]
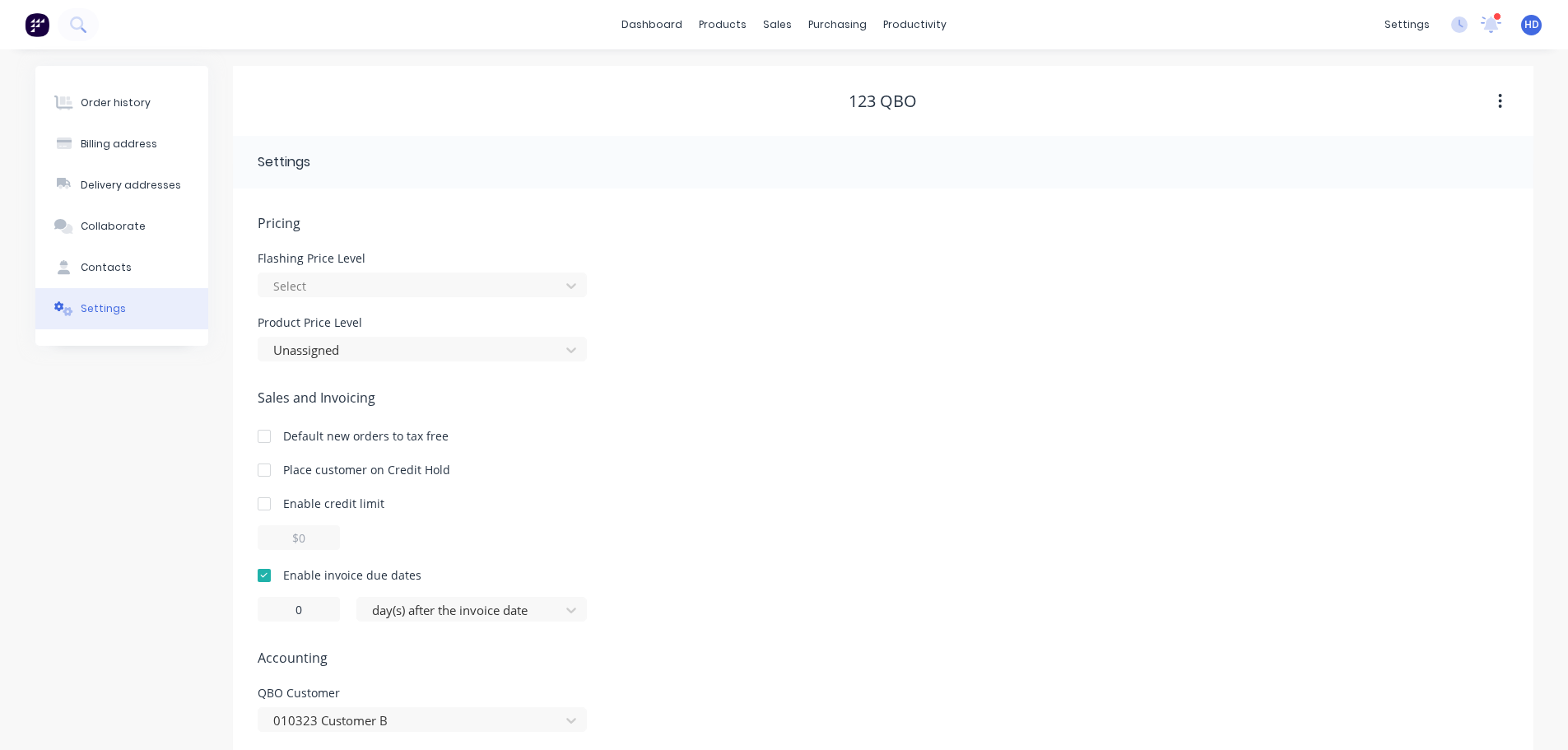
click at [363, 34] on div "dashboard products sales purchasing productivity dashboard products Product Cat…" at bounding box center [784, 24] width 1568 height 49
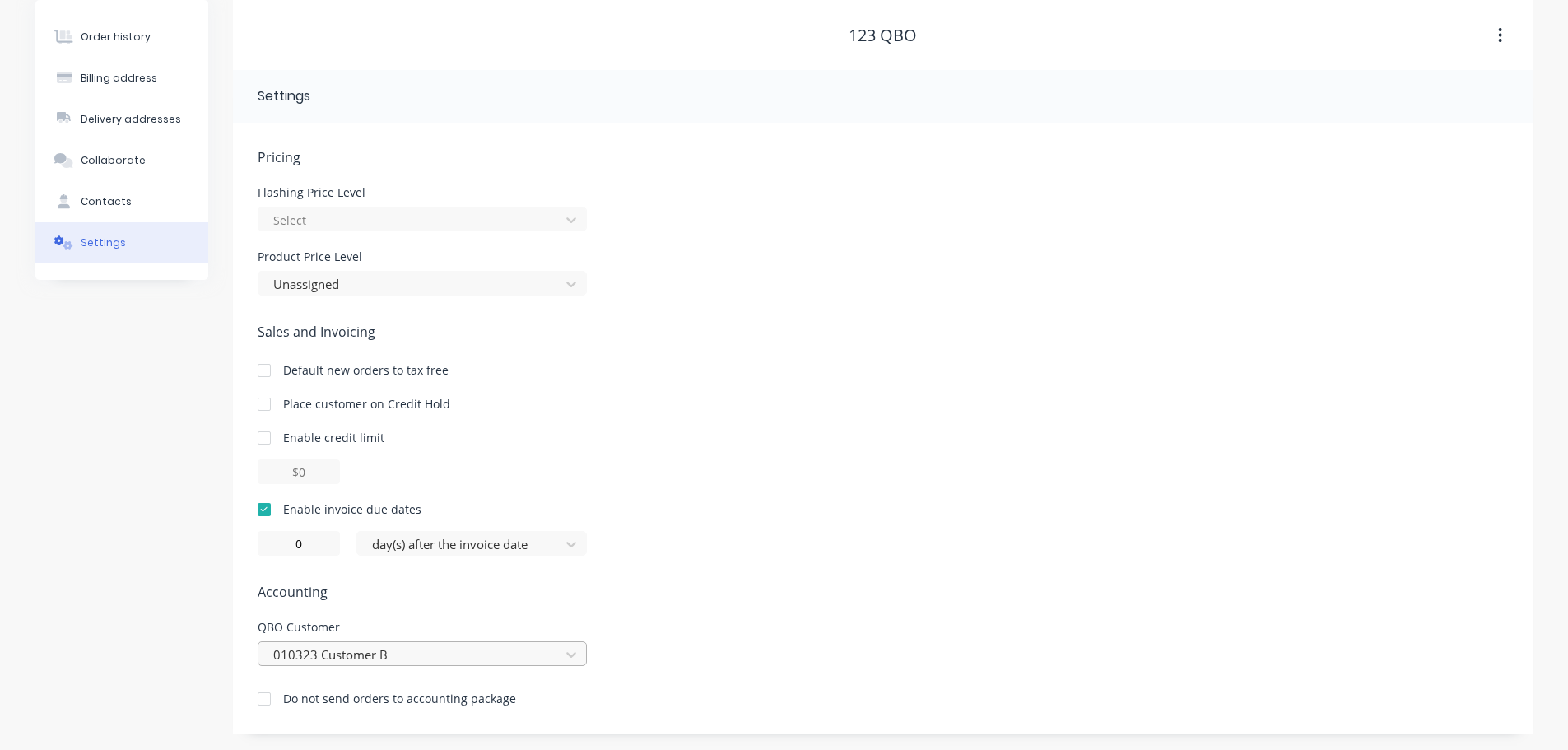
click at [449, 652] on div "010323 Customer B" at bounding box center [422, 654] width 329 height 25
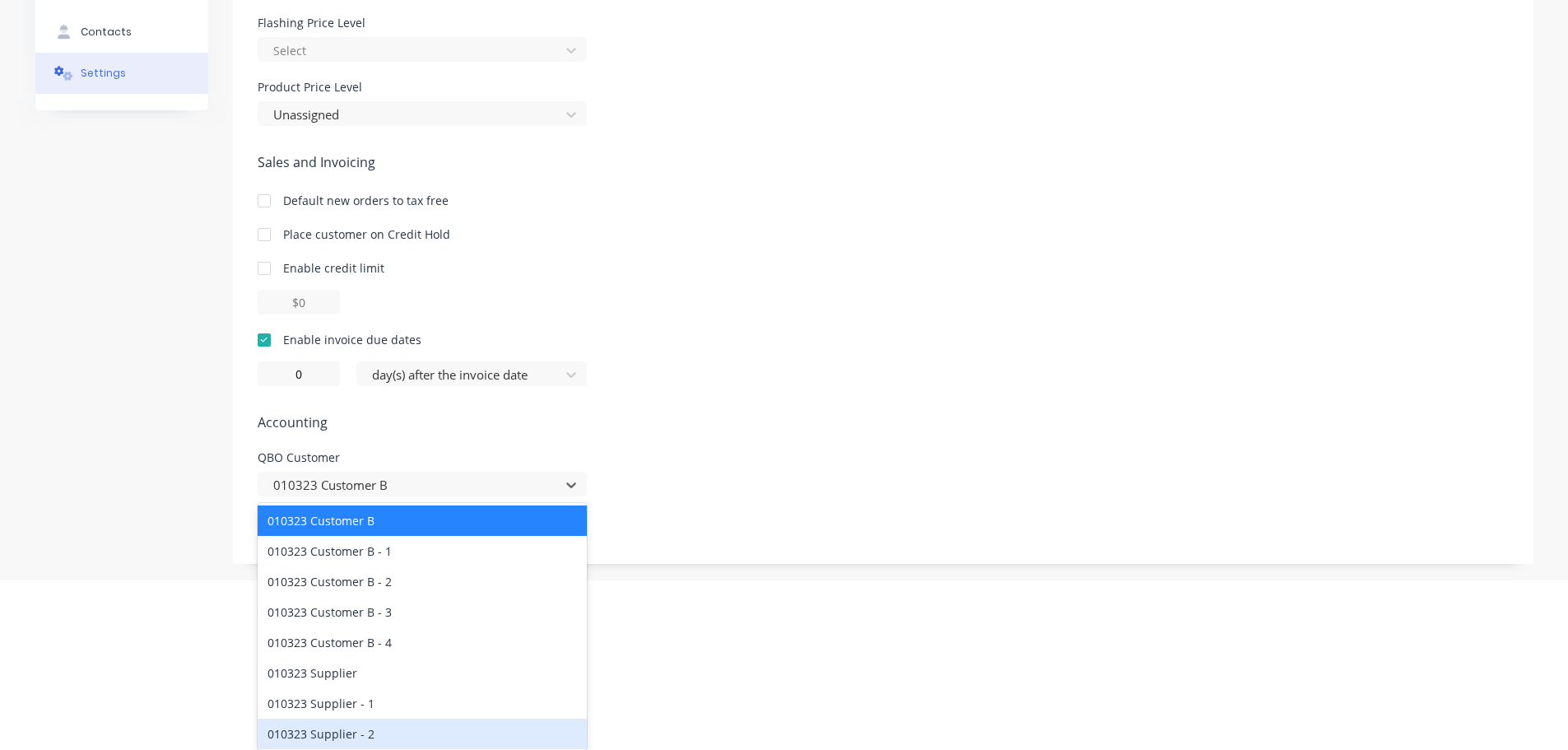
scroll to position [0, 0]
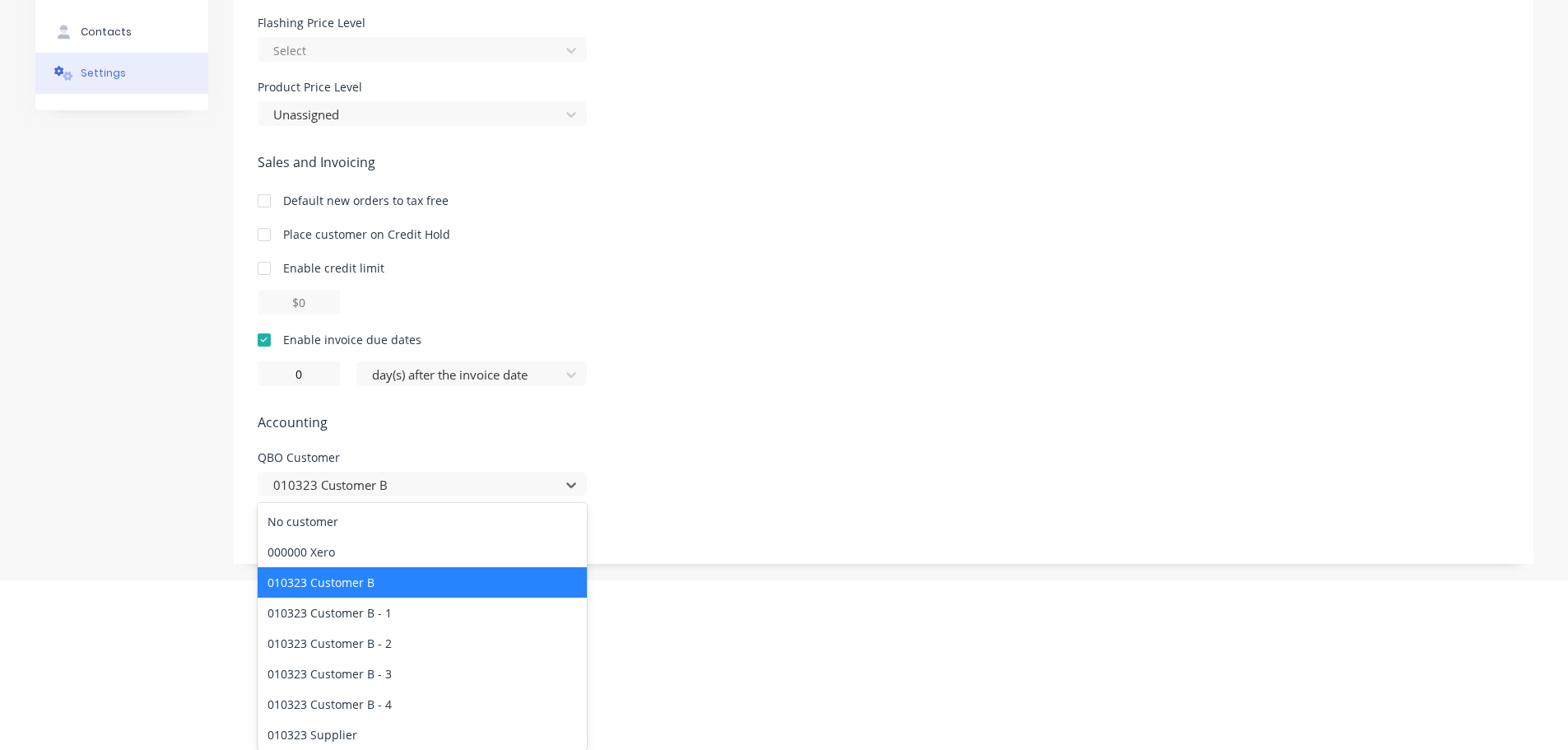
click at [447, 583] on div "010323 Customer B" at bounding box center [422, 582] width 329 height 31
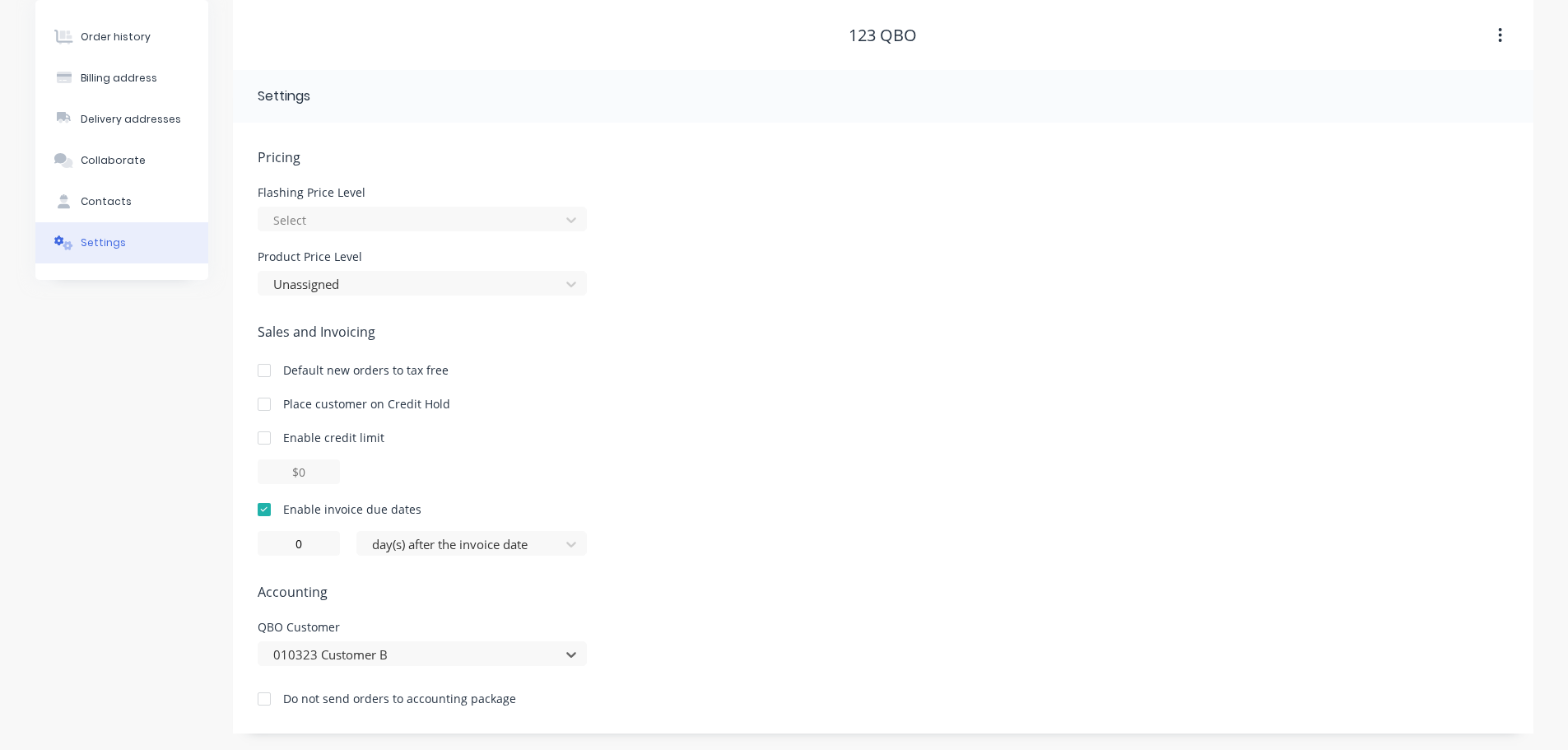
scroll to position [66, 0]
click at [921, 527] on div "Enable invoice due dates 0 day(s) after the invoice date" at bounding box center [883, 528] width 1251 height 55
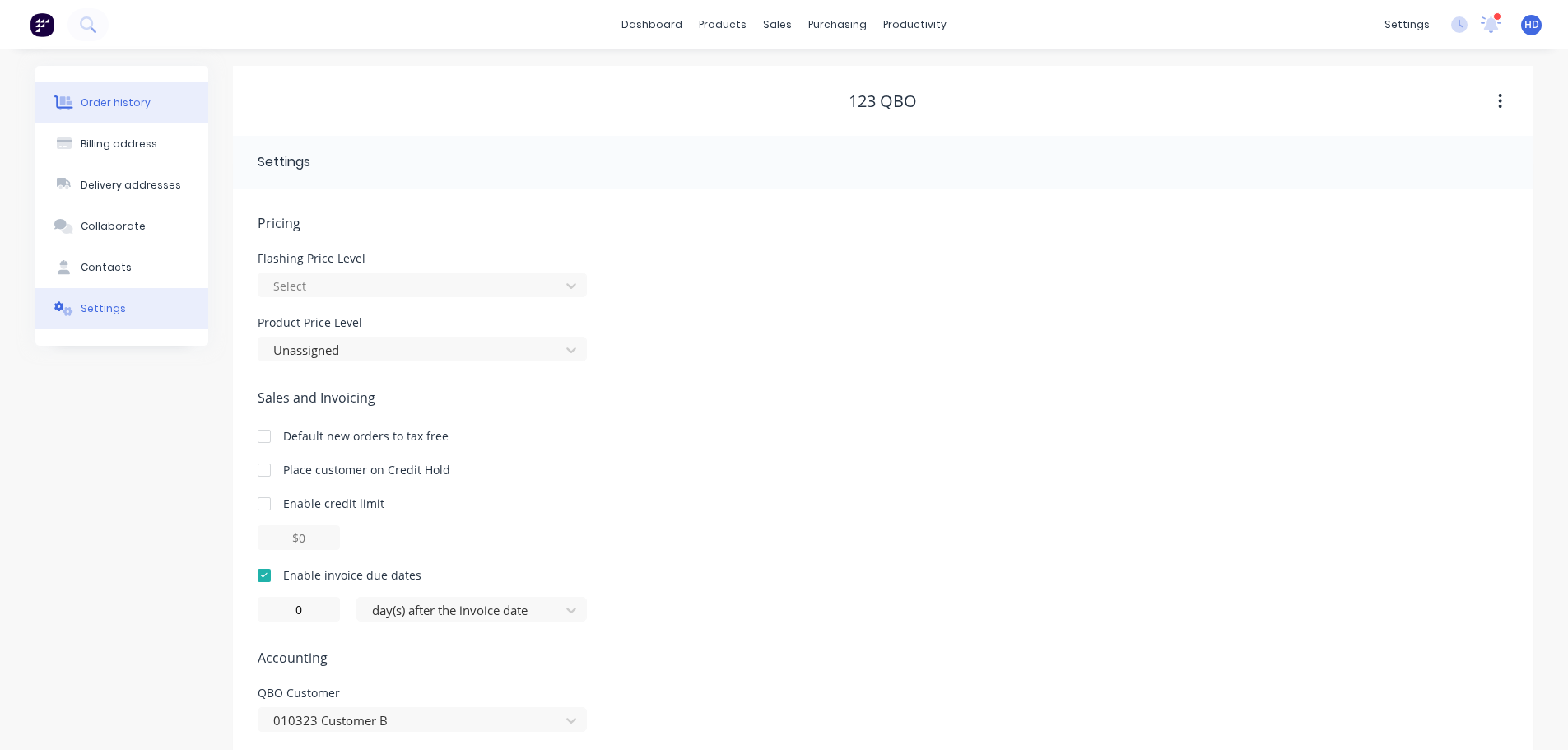
click at [114, 110] on div "Order history" at bounding box center [115, 103] width 70 height 15
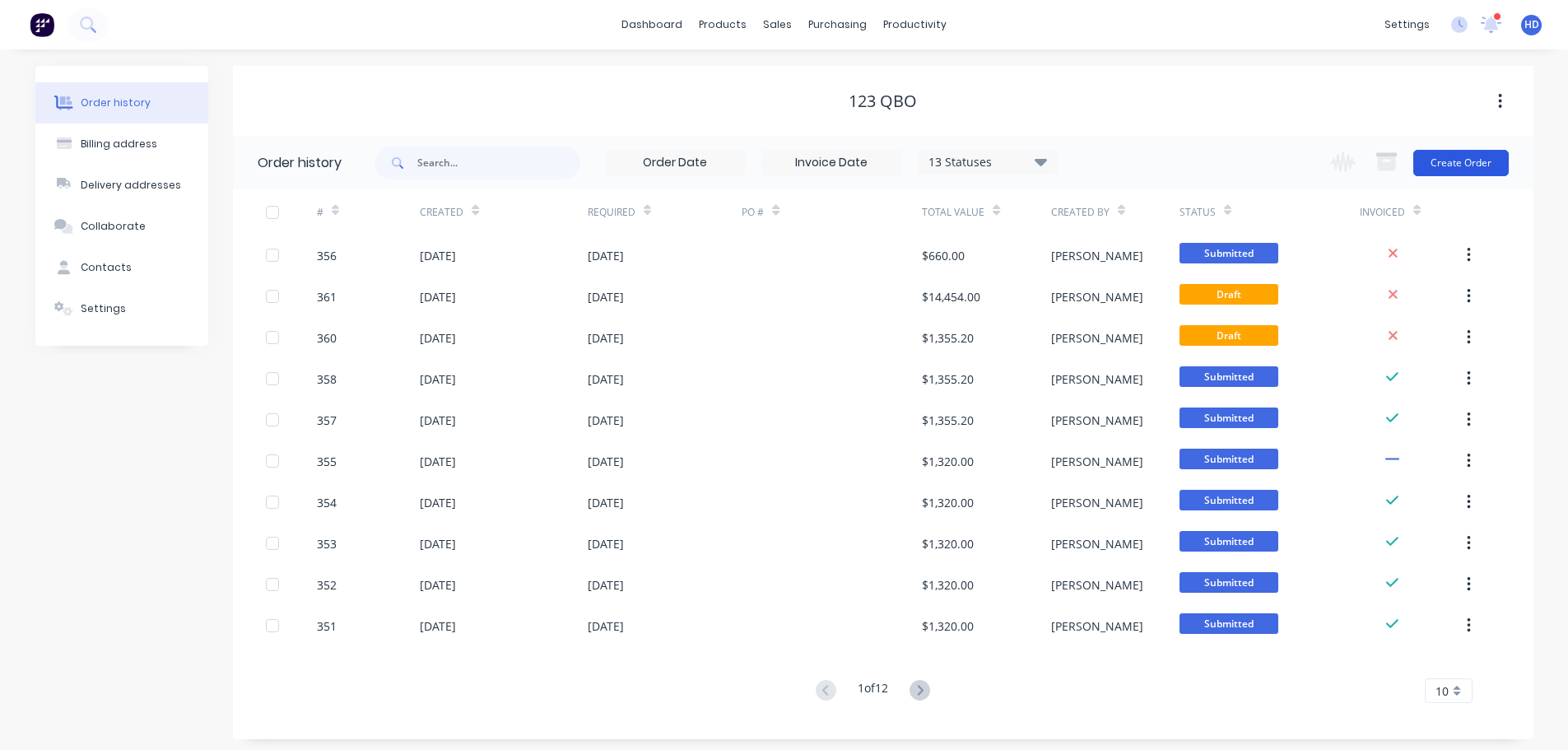
click at [1458, 162] on button "Create Order" at bounding box center [1461, 163] width 96 height 27
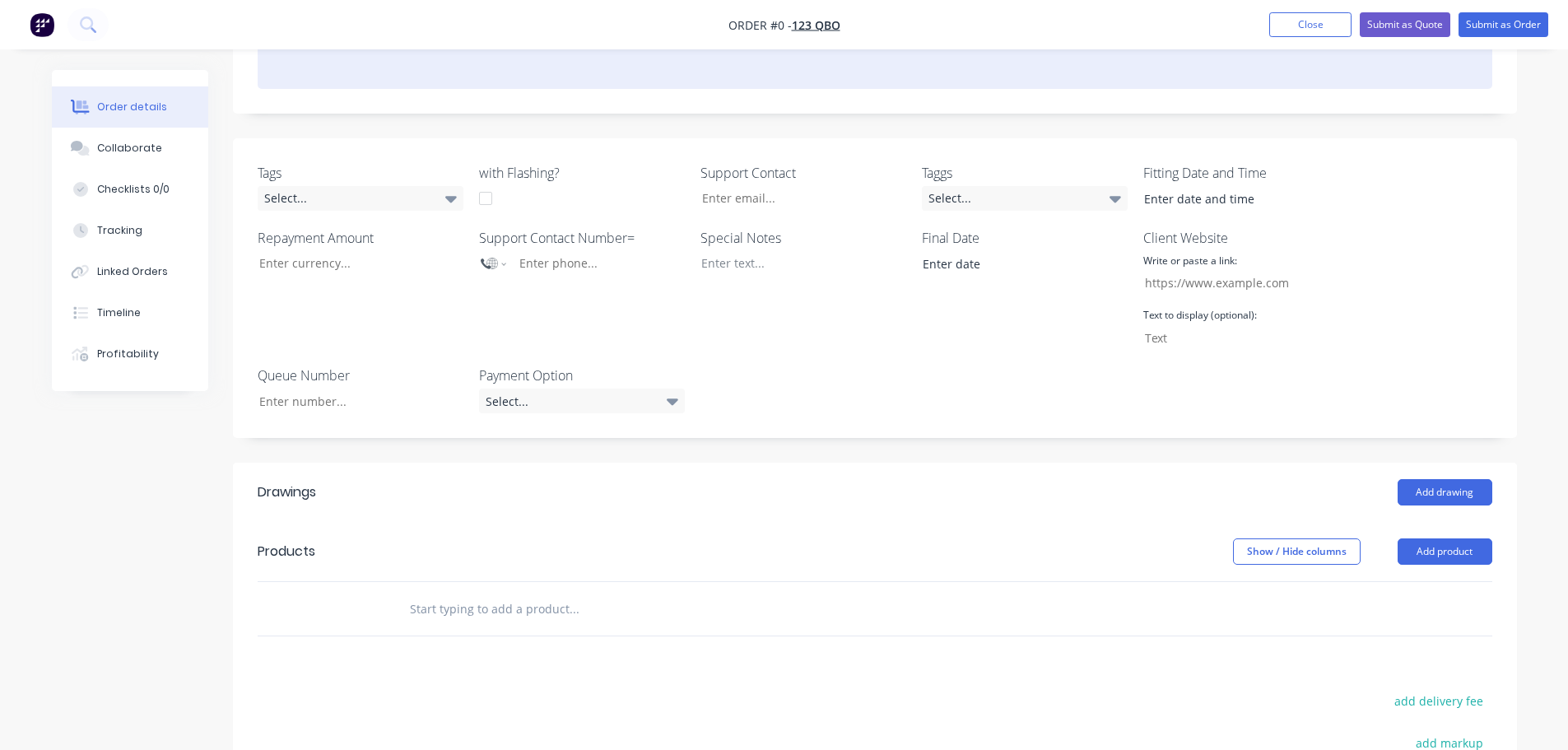
scroll to position [494, 0]
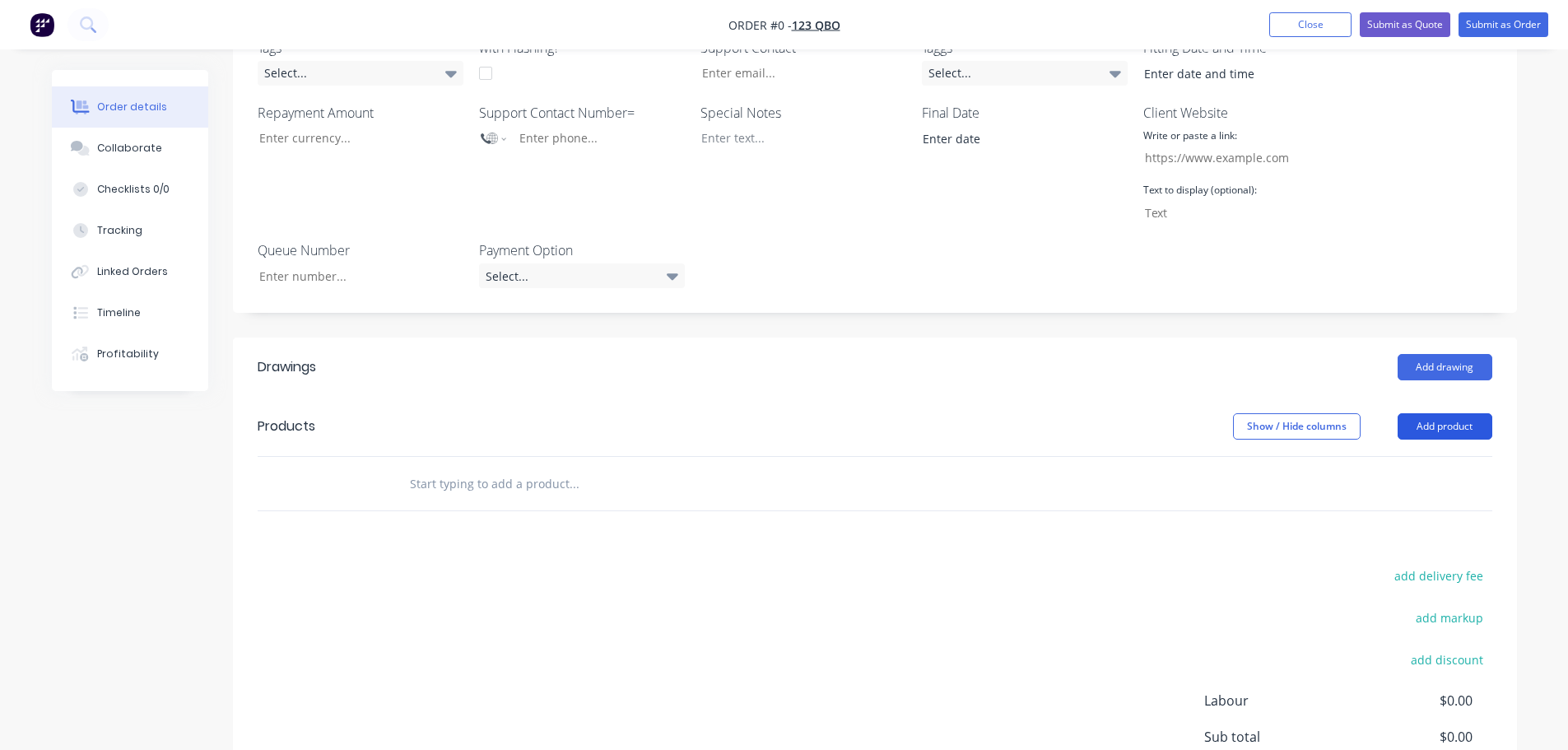
click at [1423, 414] on button "Add product" at bounding box center [1445, 427] width 95 height 27
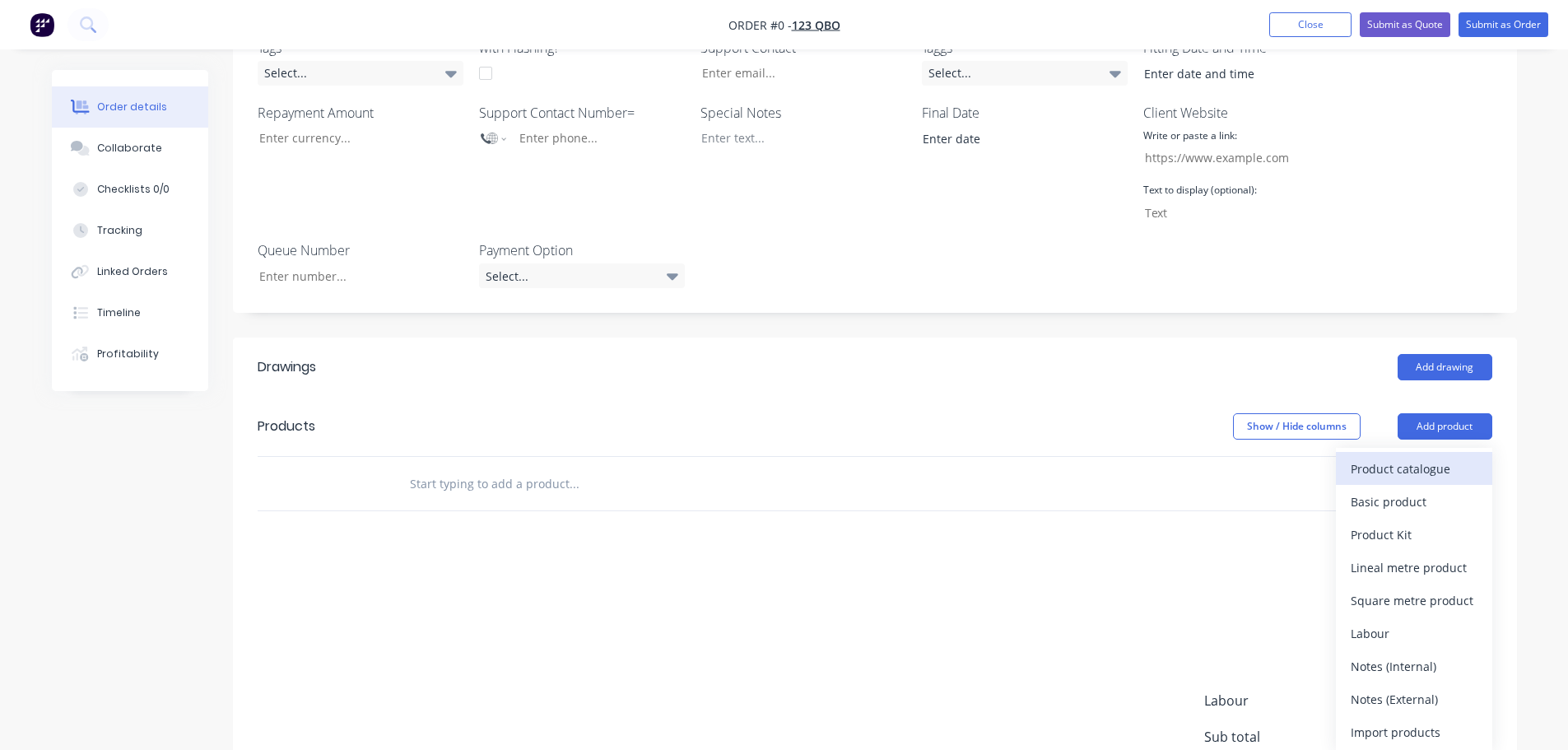
click at [1404, 457] on div "Product catalogue" at bounding box center [1414, 468] width 127 height 24
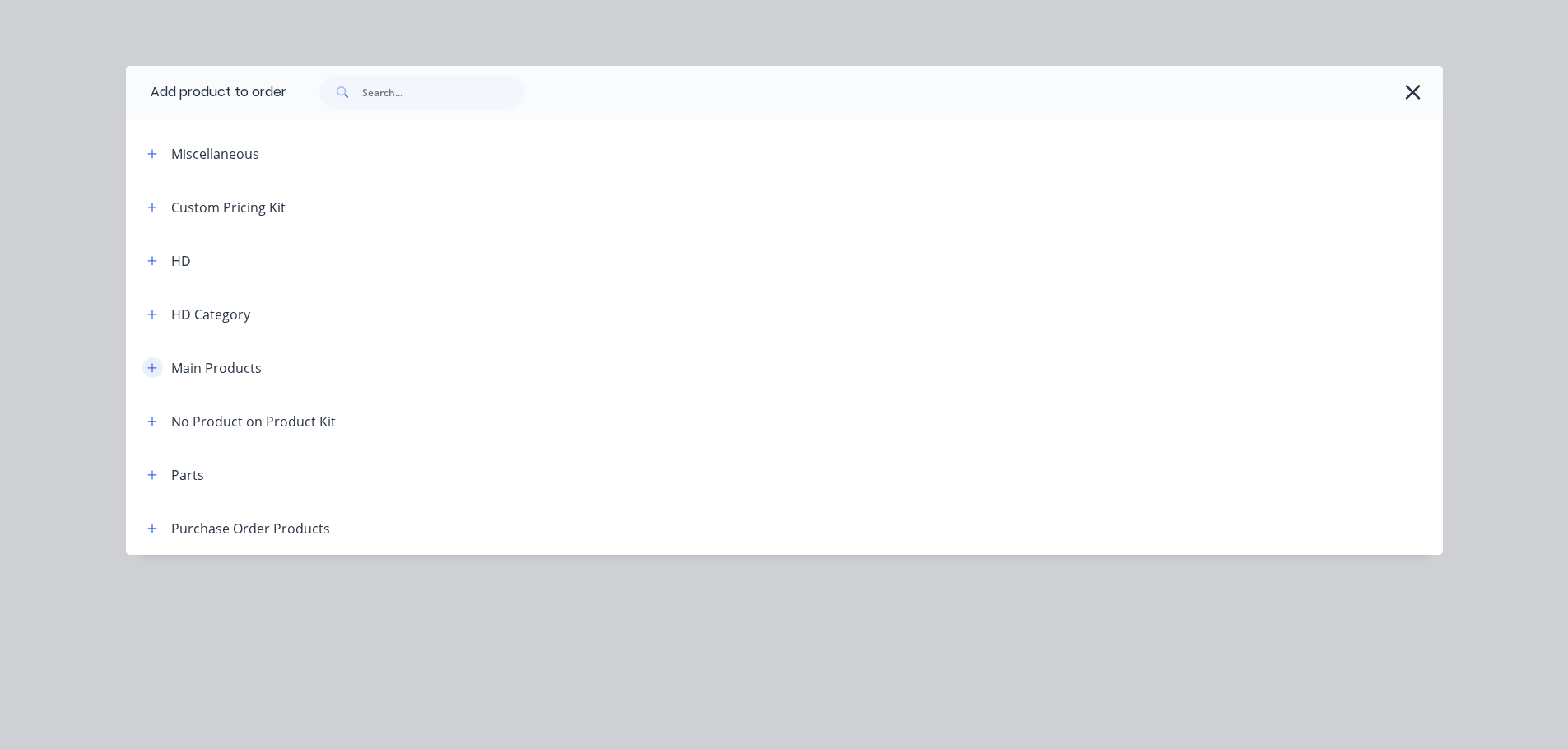
click at [155, 358] on button "button" at bounding box center [152, 367] width 21 height 21
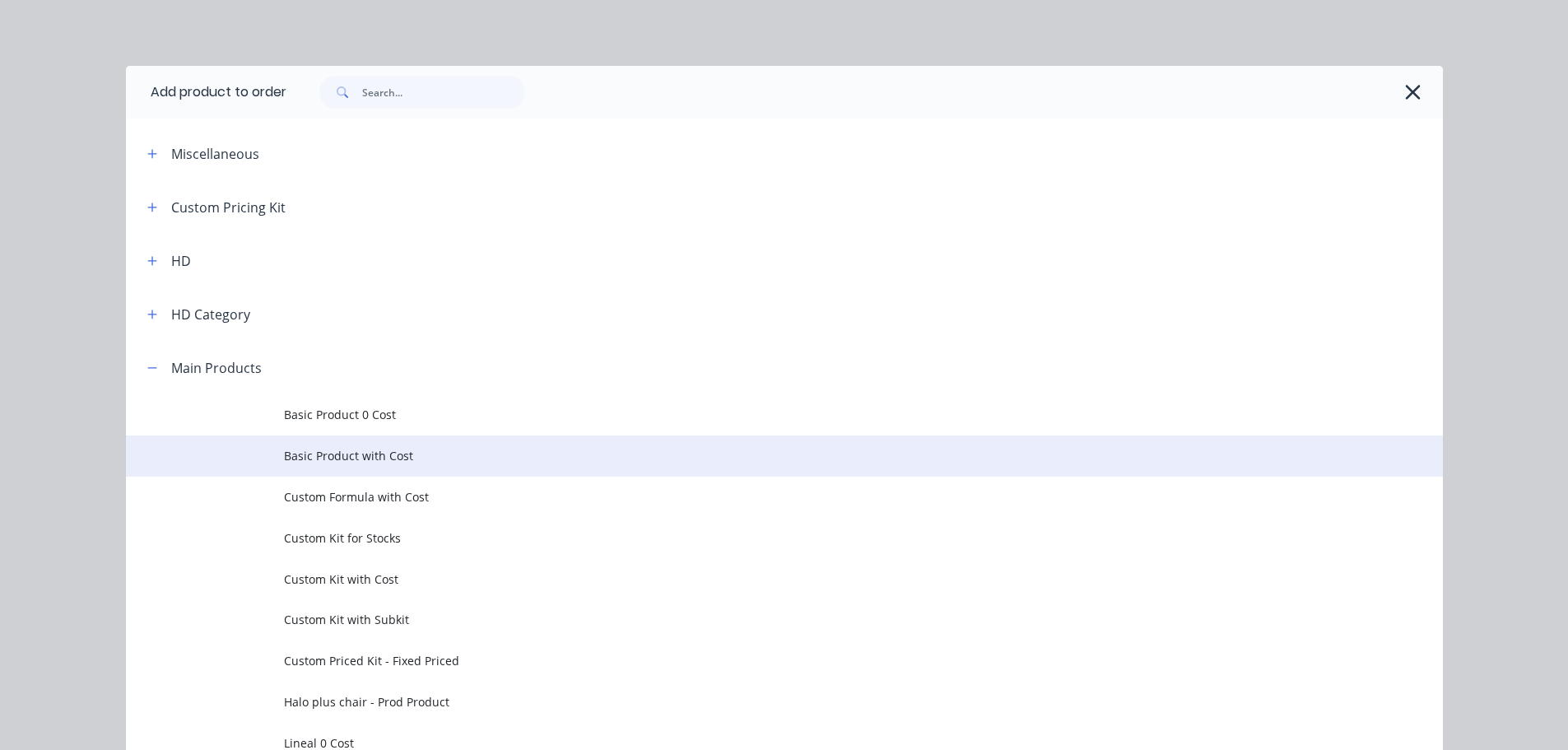
click at [379, 461] on span "Basic Product with Cost" at bounding box center [747, 455] width 927 height 17
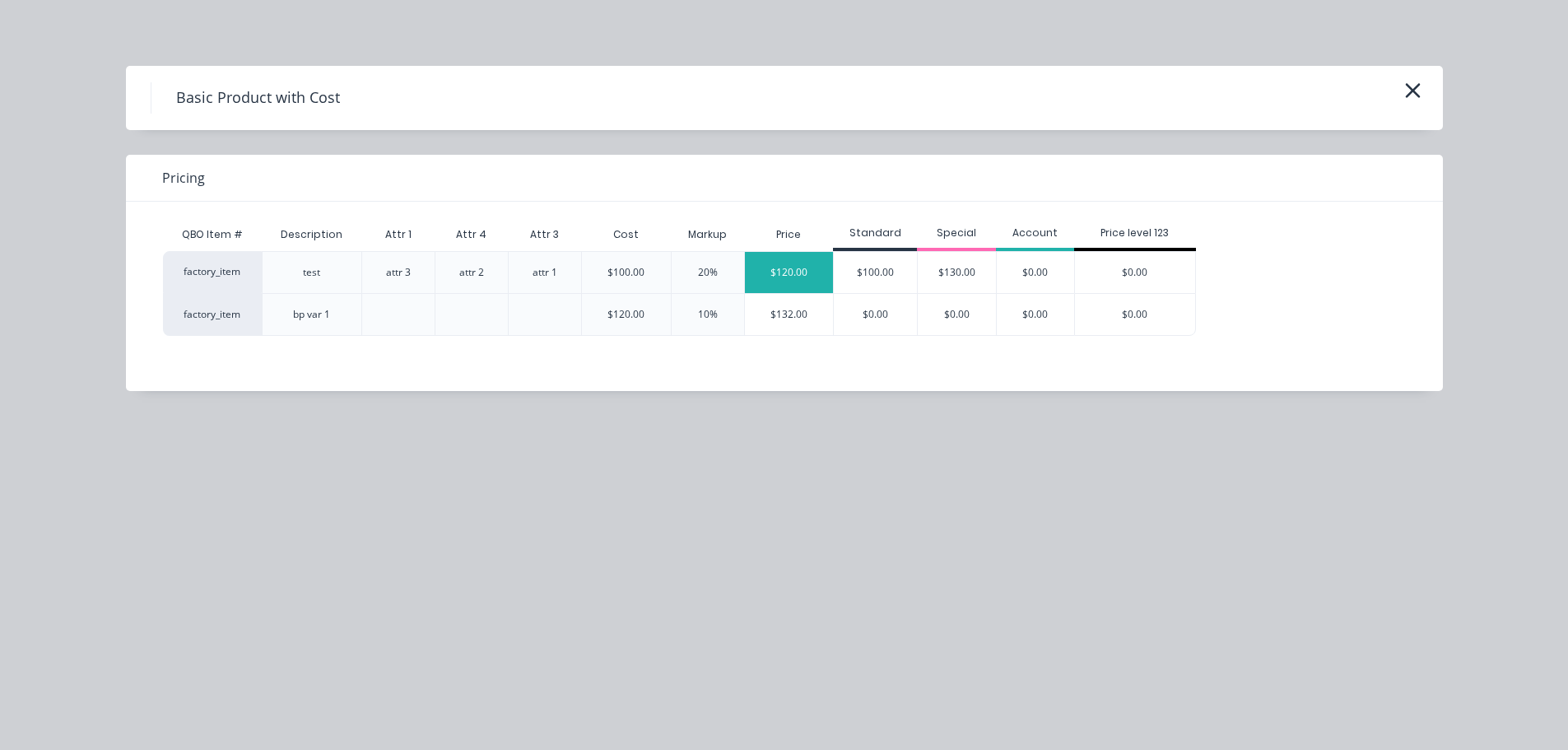
click at [815, 277] on div "$120.00" at bounding box center [789, 272] width 89 height 42
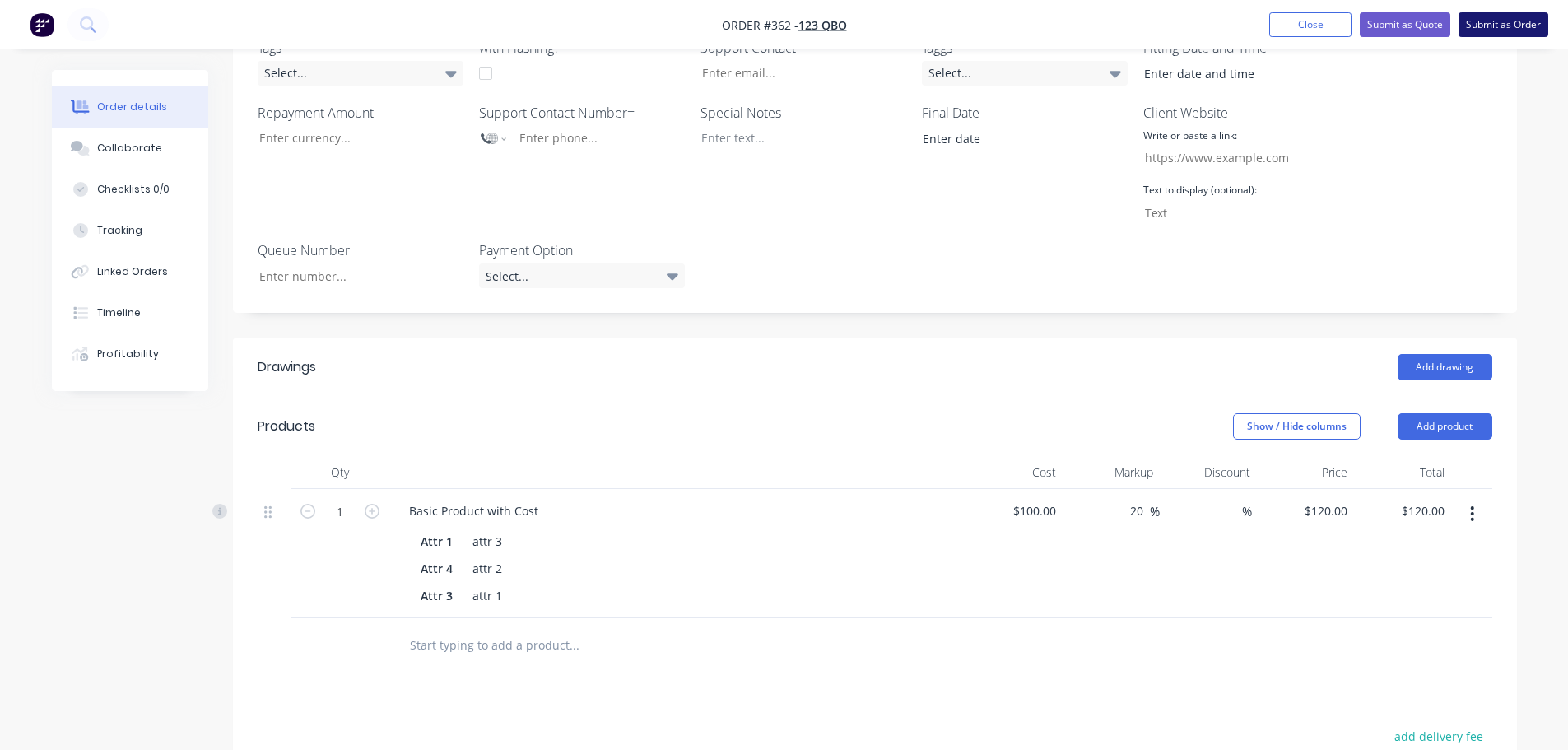
click at [1491, 22] on button "Submit as Order" at bounding box center [1503, 25] width 90 height 25
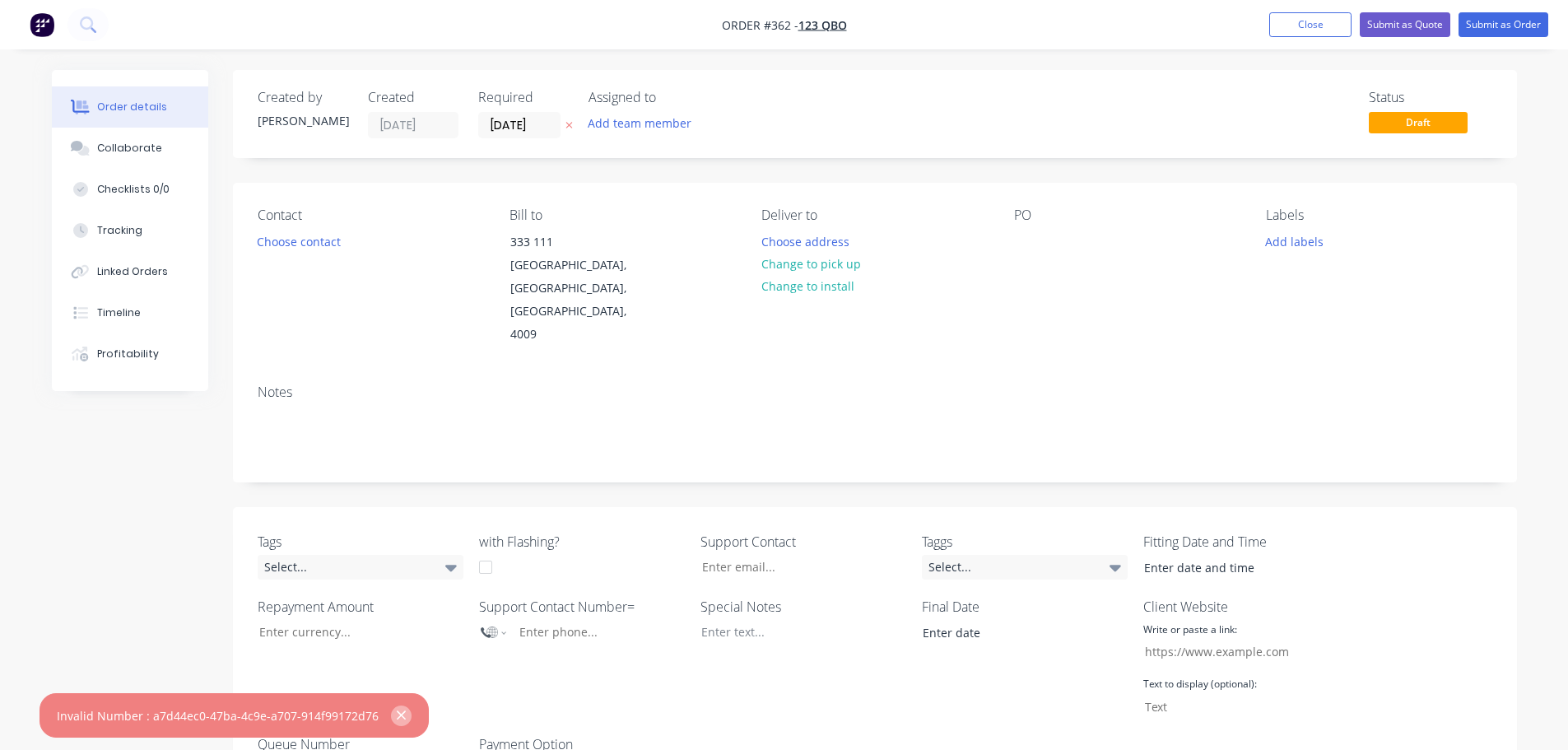
click at [401, 721] on button "button" at bounding box center [401, 715] width 21 height 21
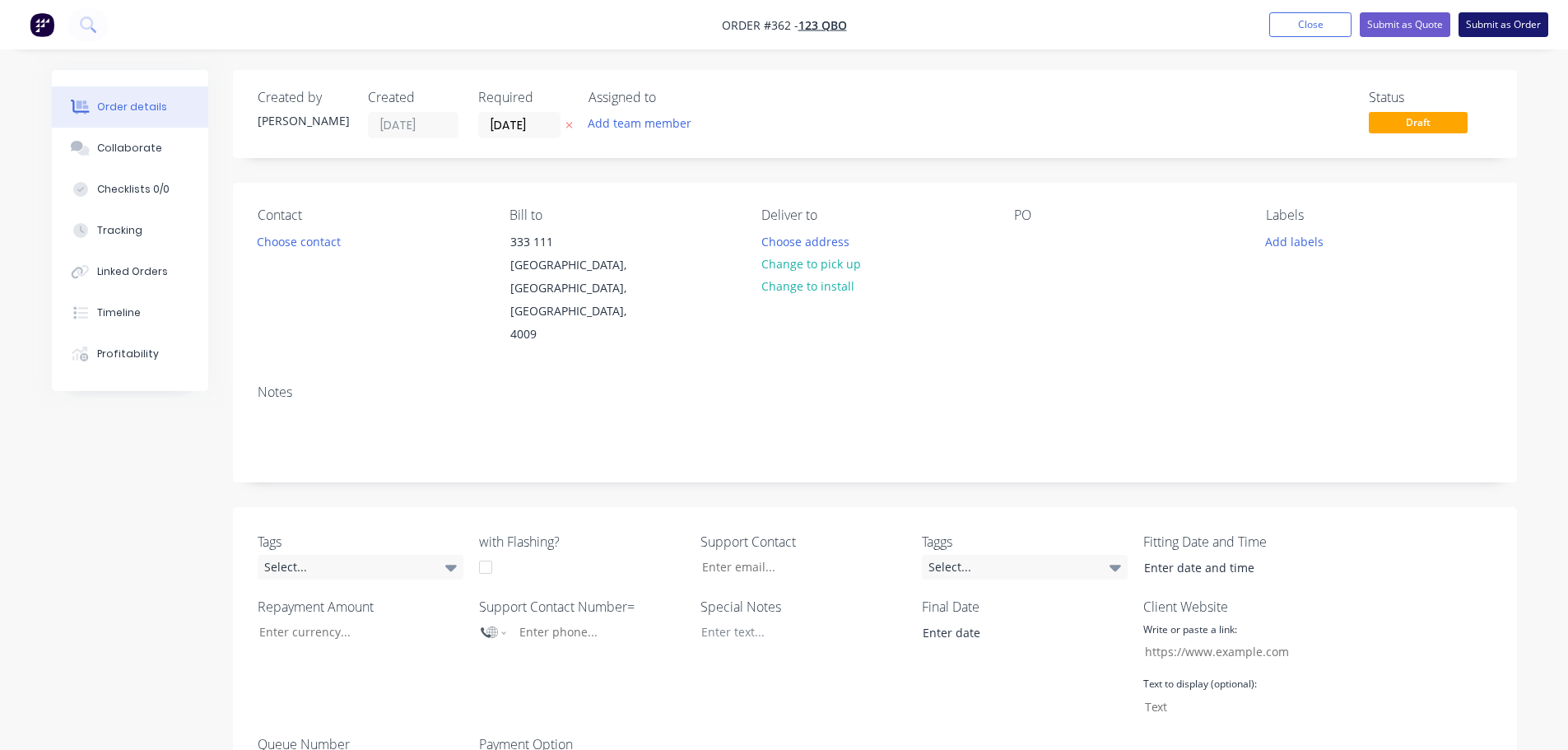
click at [1477, 22] on button "Submit as Order" at bounding box center [1503, 25] width 90 height 25
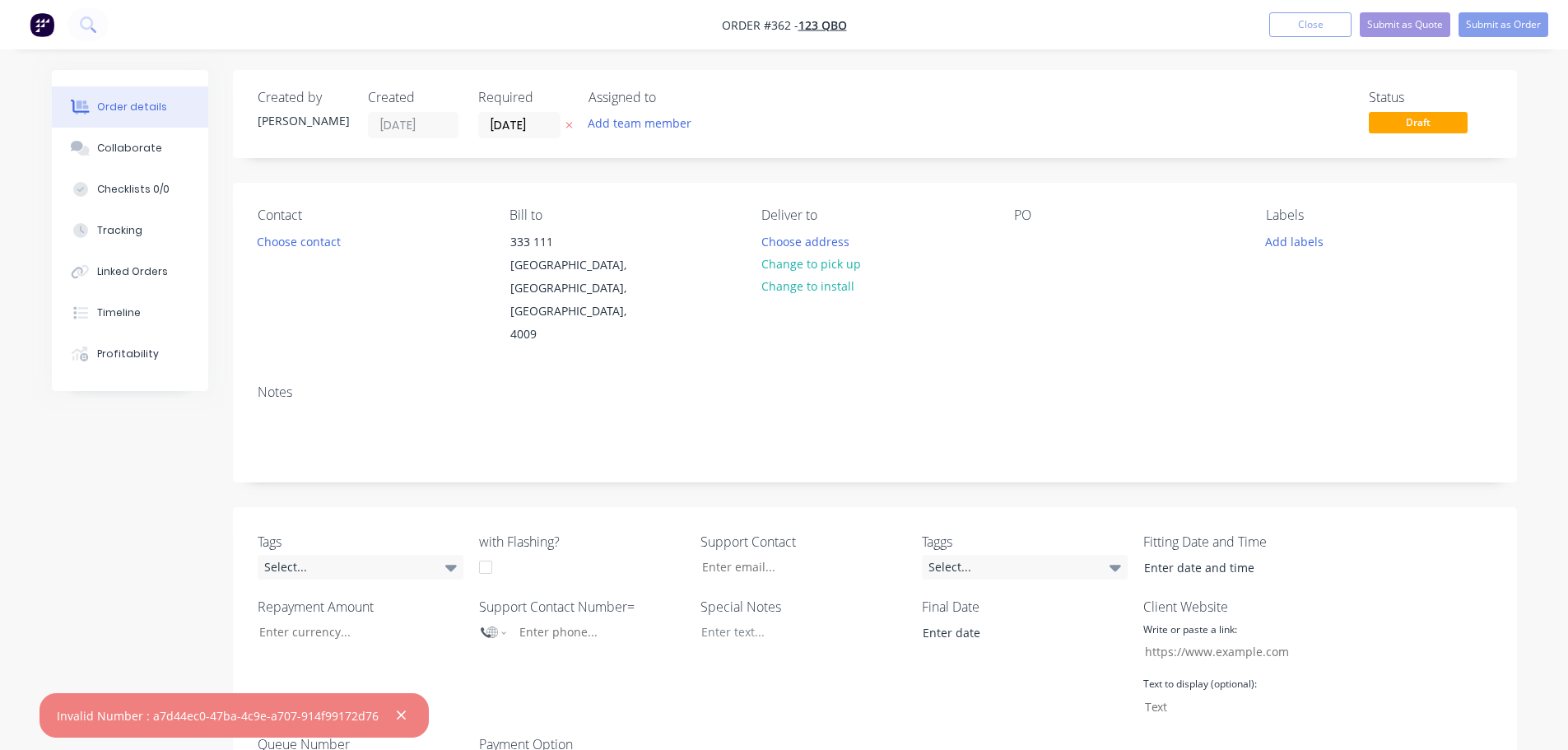
drag, startPoint x: 341, startPoint y: 400, endPoint x: 181, endPoint y: 446, distance: 166.5
drag, startPoint x: 181, startPoint y: 446, endPoint x: 142, endPoint y: 521, distance: 84.5
click at [1293, 16] on button "Close" at bounding box center [1310, 25] width 82 height 25
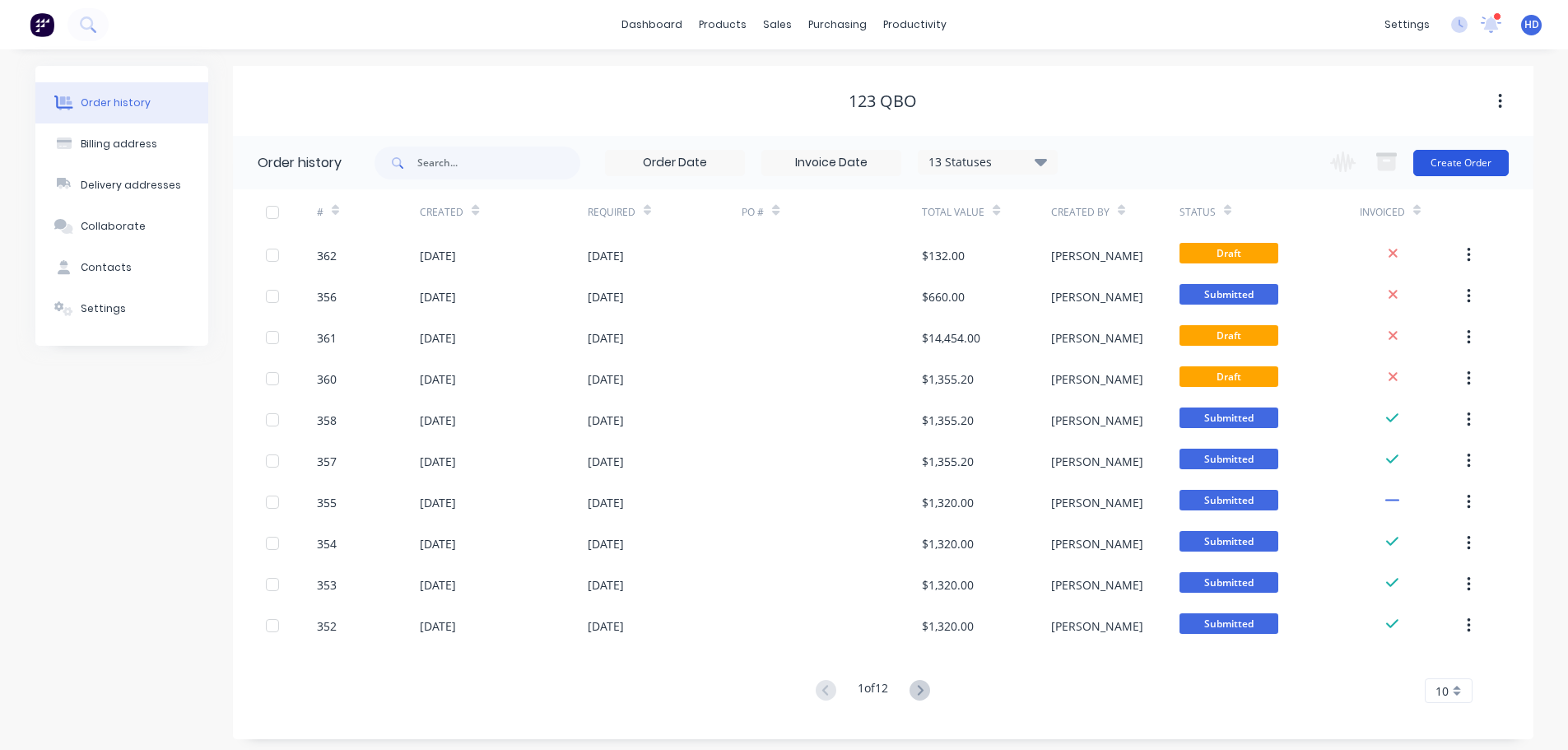
click at [1481, 163] on button "Create Order" at bounding box center [1461, 163] width 96 height 27
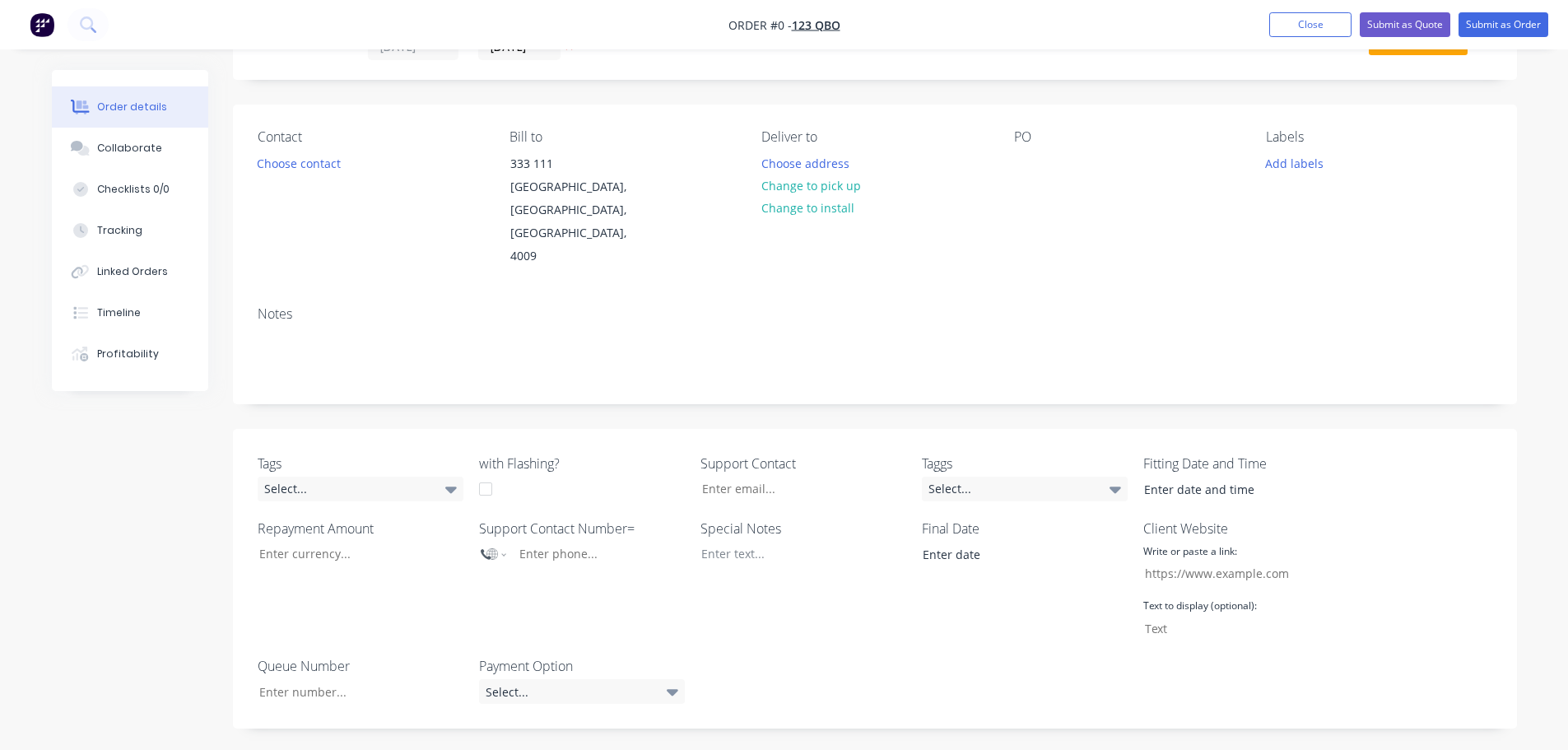
scroll to position [412, 0]
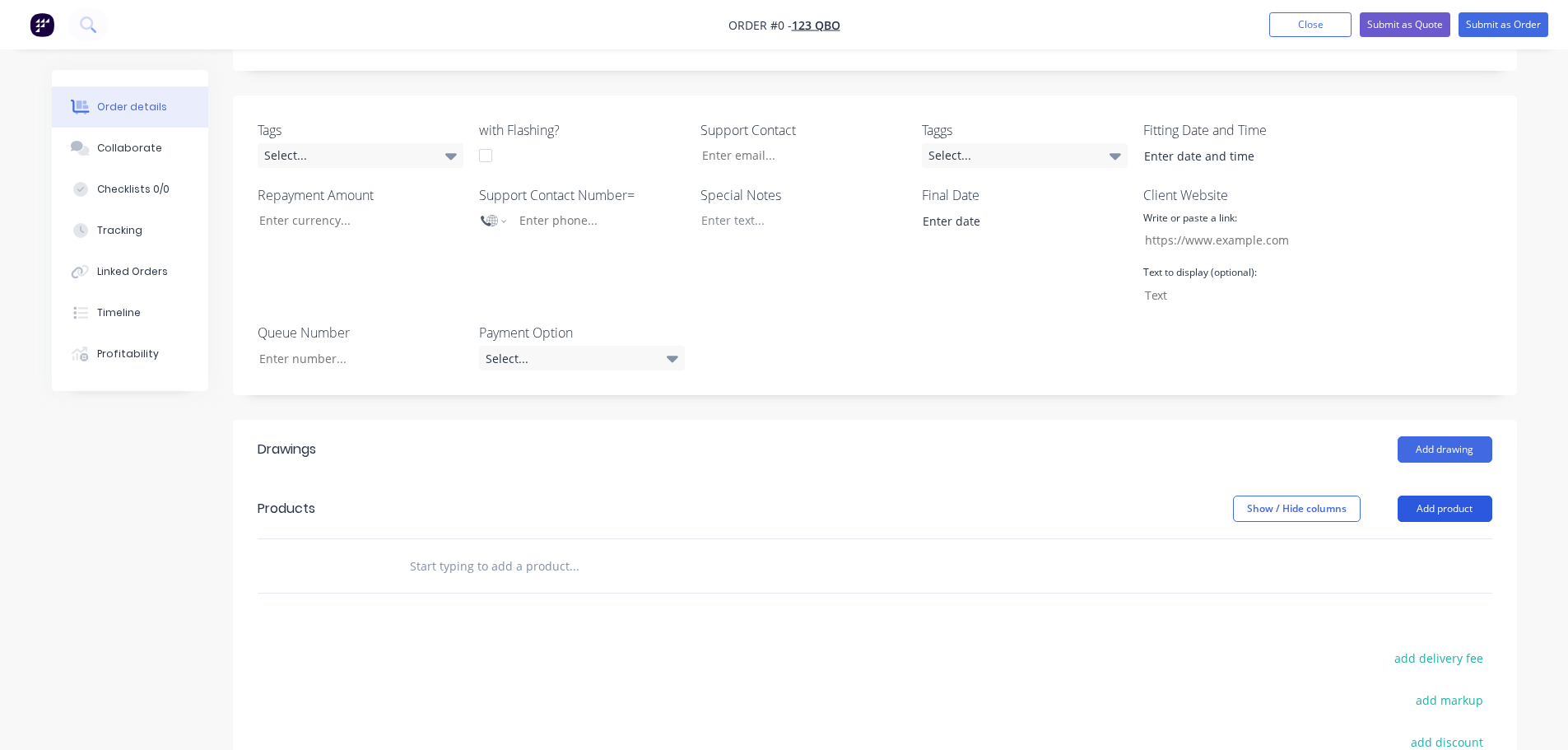
click at [1444, 496] on button "Add product" at bounding box center [1445, 509] width 95 height 27
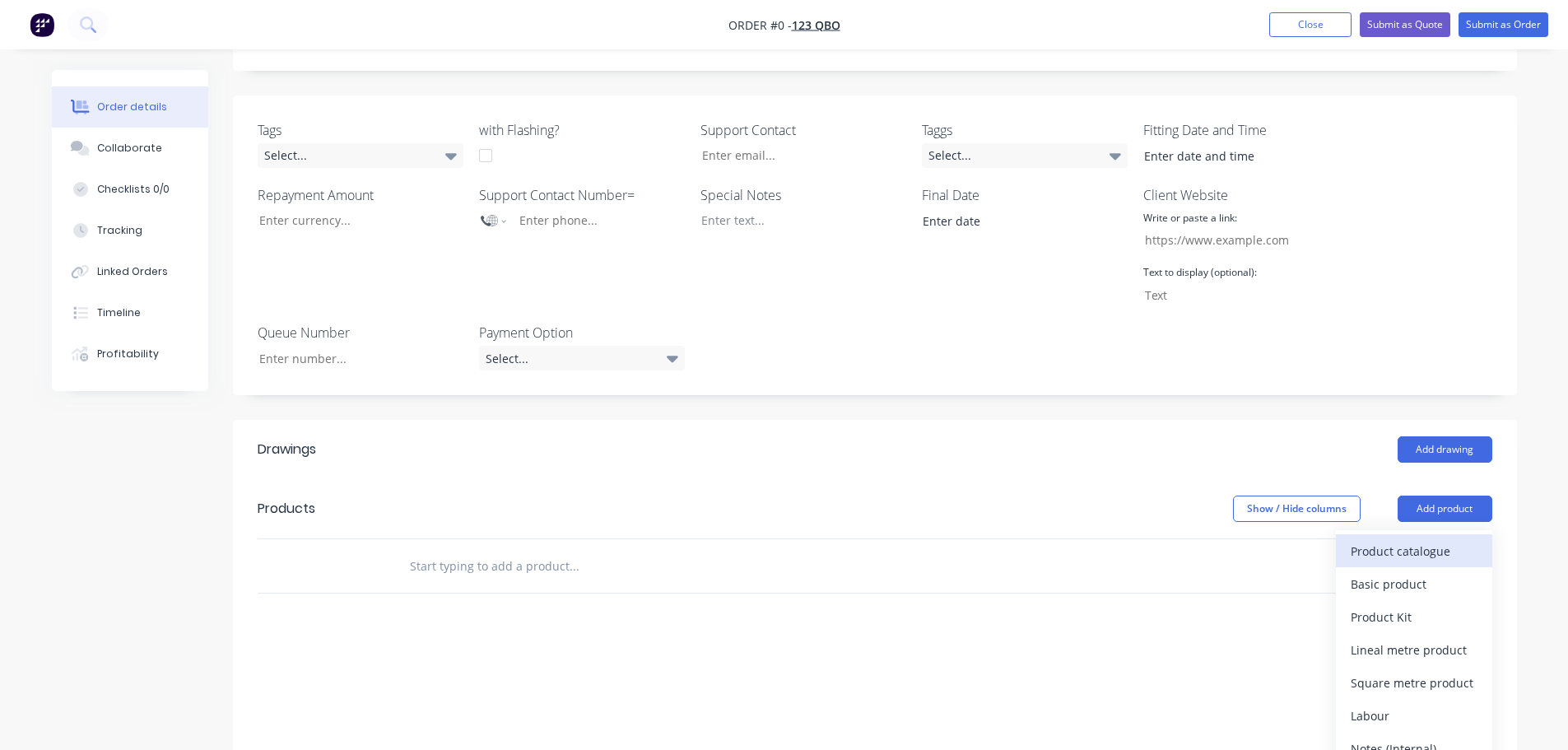
click at [1403, 539] on div "Product catalogue" at bounding box center [1414, 551] width 127 height 24
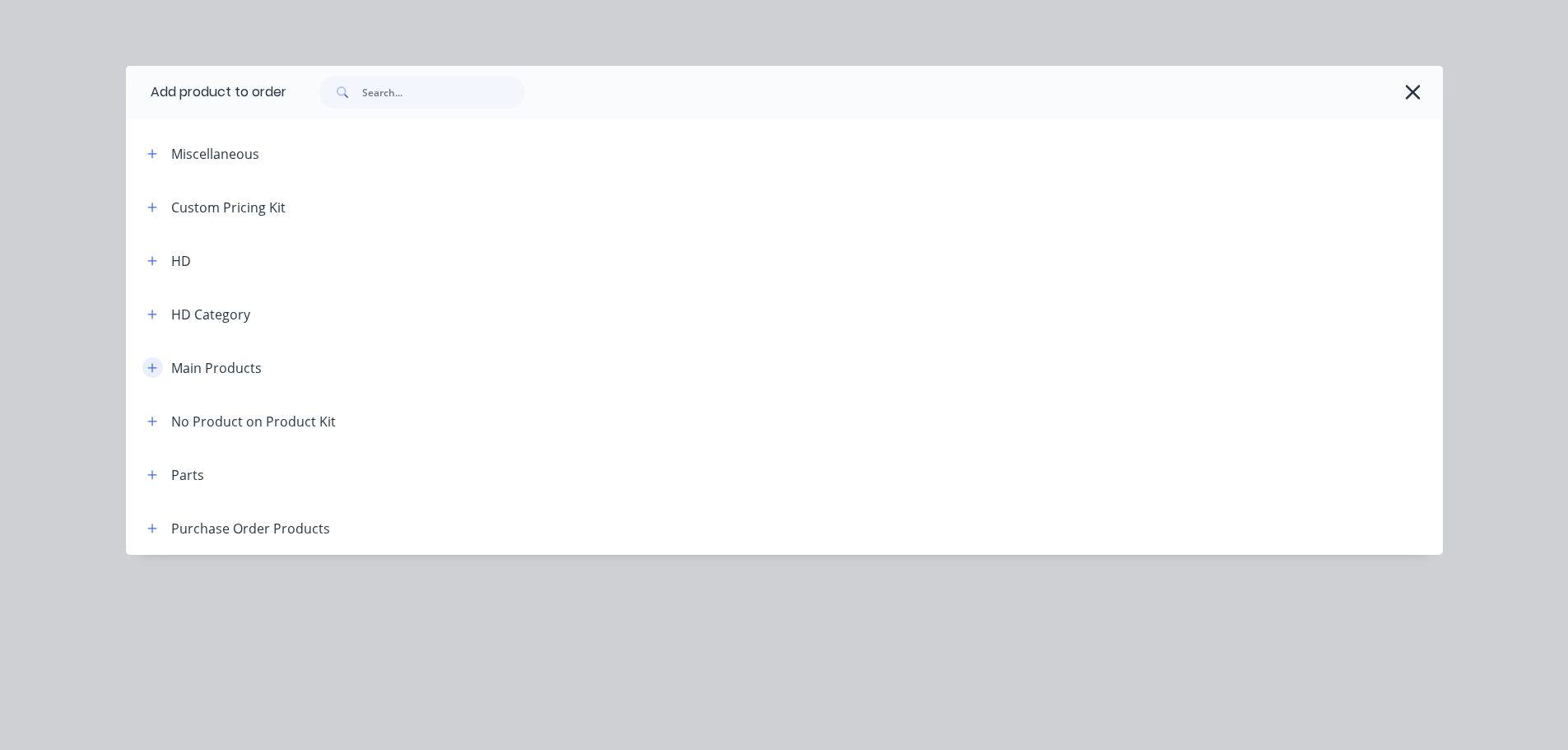
click at [154, 368] on icon "button" at bounding box center [151, 367] width 9 height 9
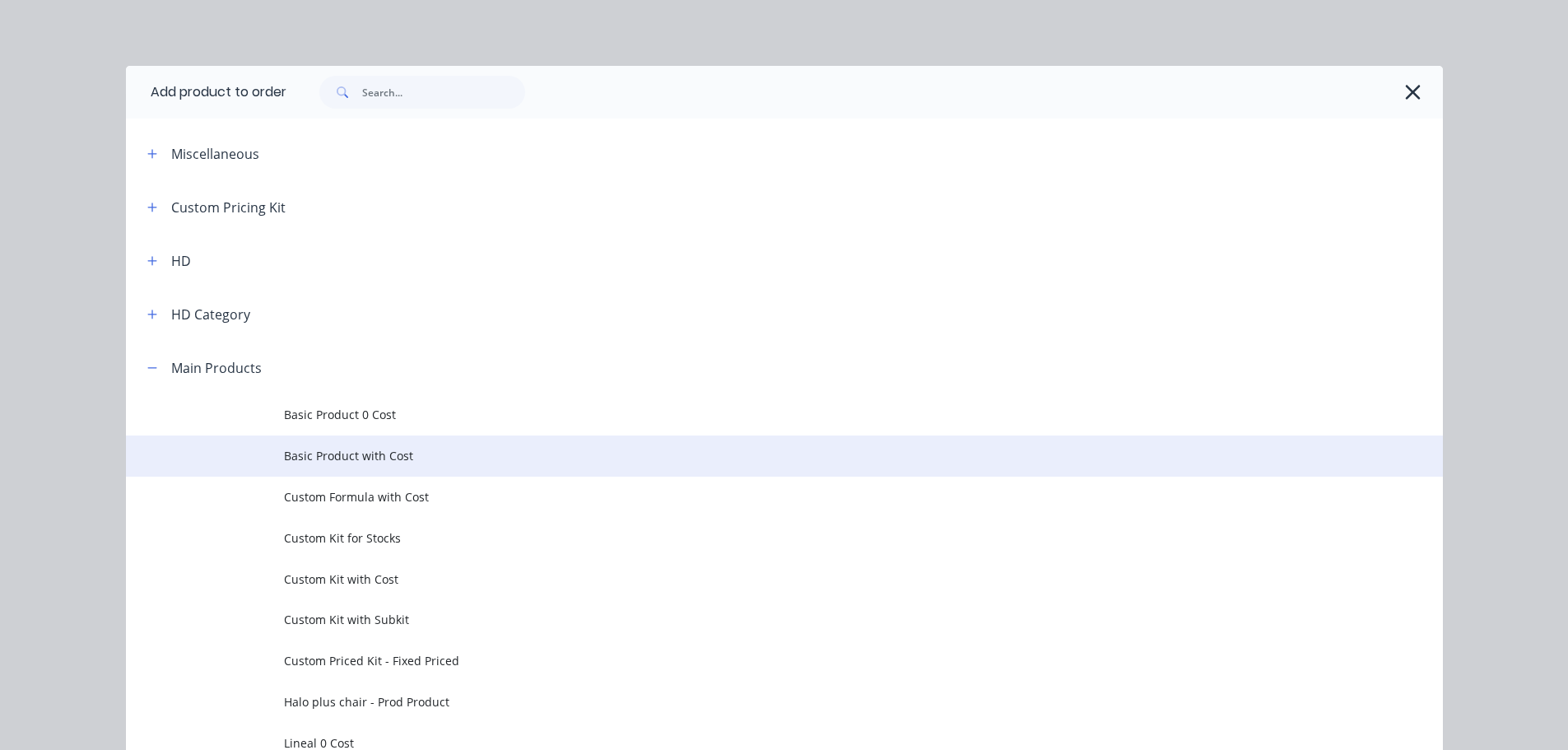
click at [382, 467] on td "Basic Product with Cost" at bounding box center [863, 456] width 1159 height 42
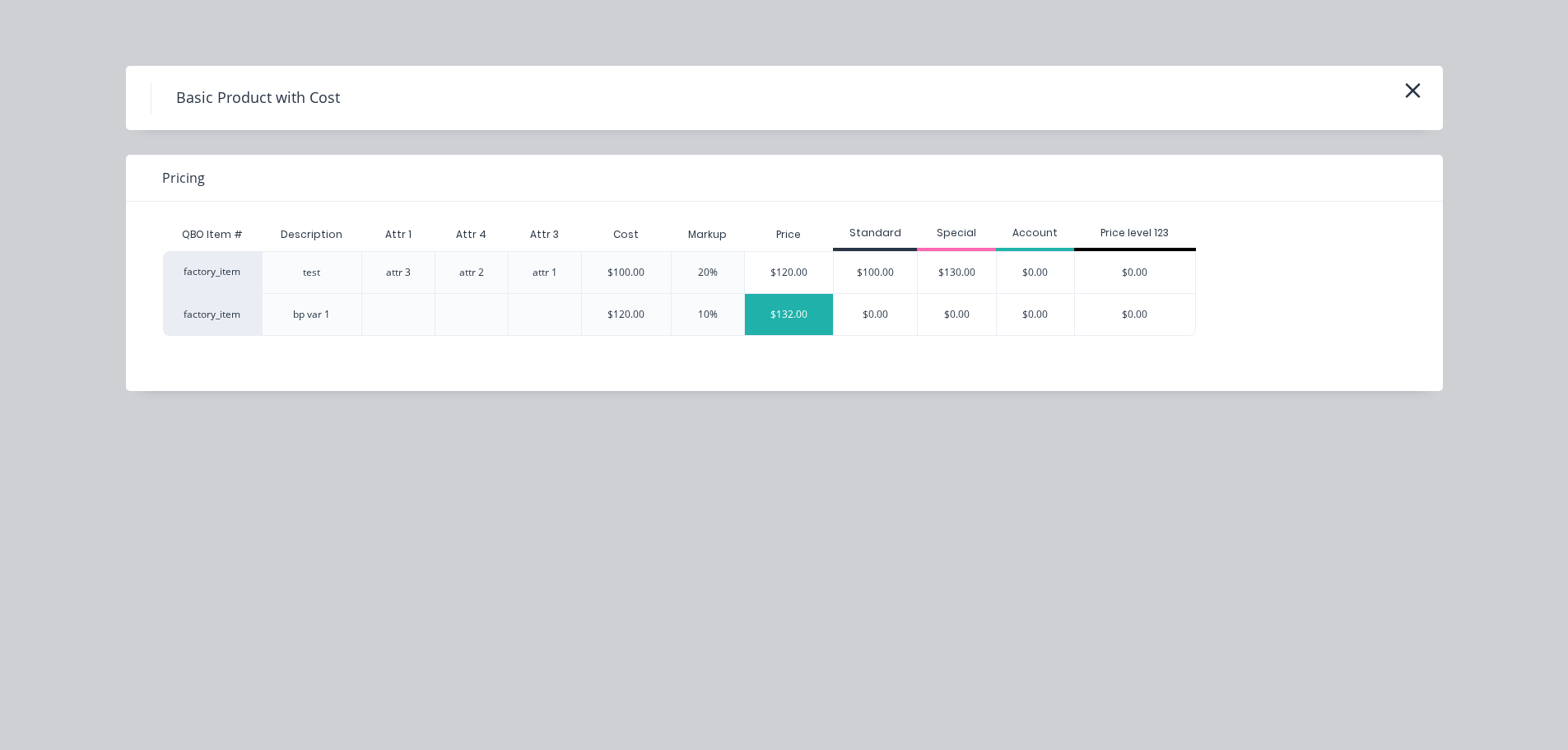
click at [789, 319] on div "$132.00" at bounding box center [789, 315] width 89 height 42
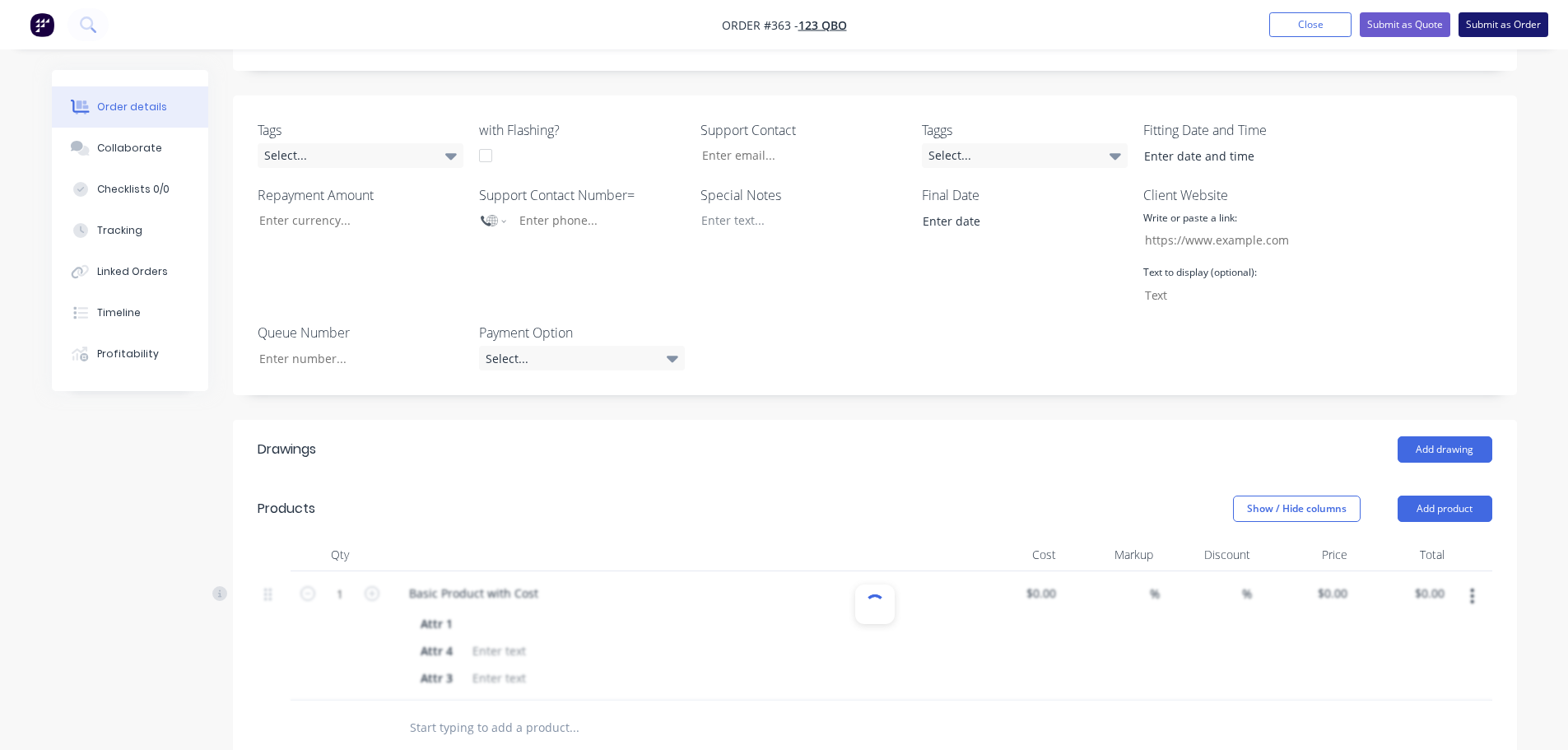
type input "$120.00"
type input "10"
type input "$132.00"
click at [1506, 27] on button "Submit as Order" at bounding box center [1503, 25] width 90 height 25
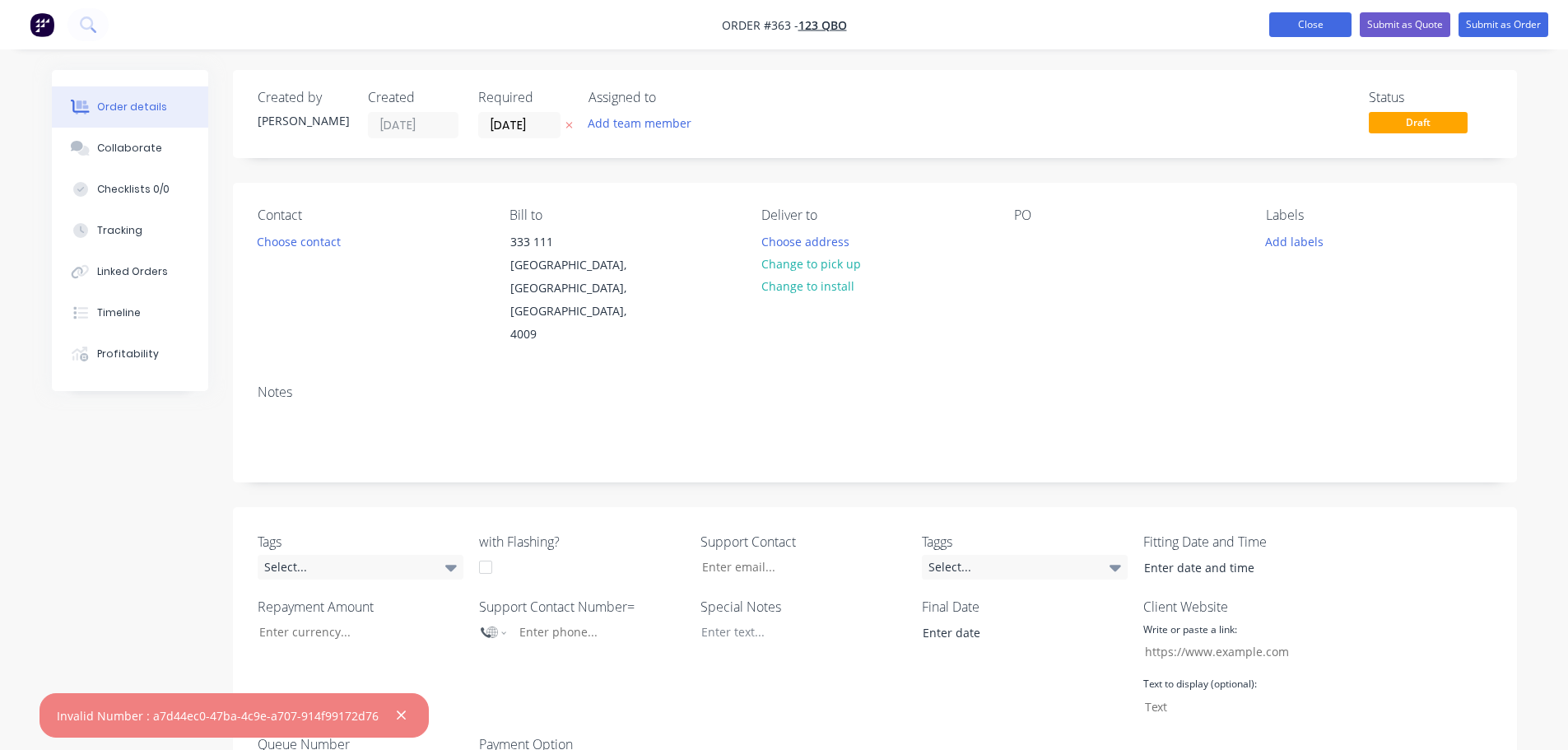
click at [1308, 26] on button "Close" at bounding box center [1310, 25] width 82 height 25
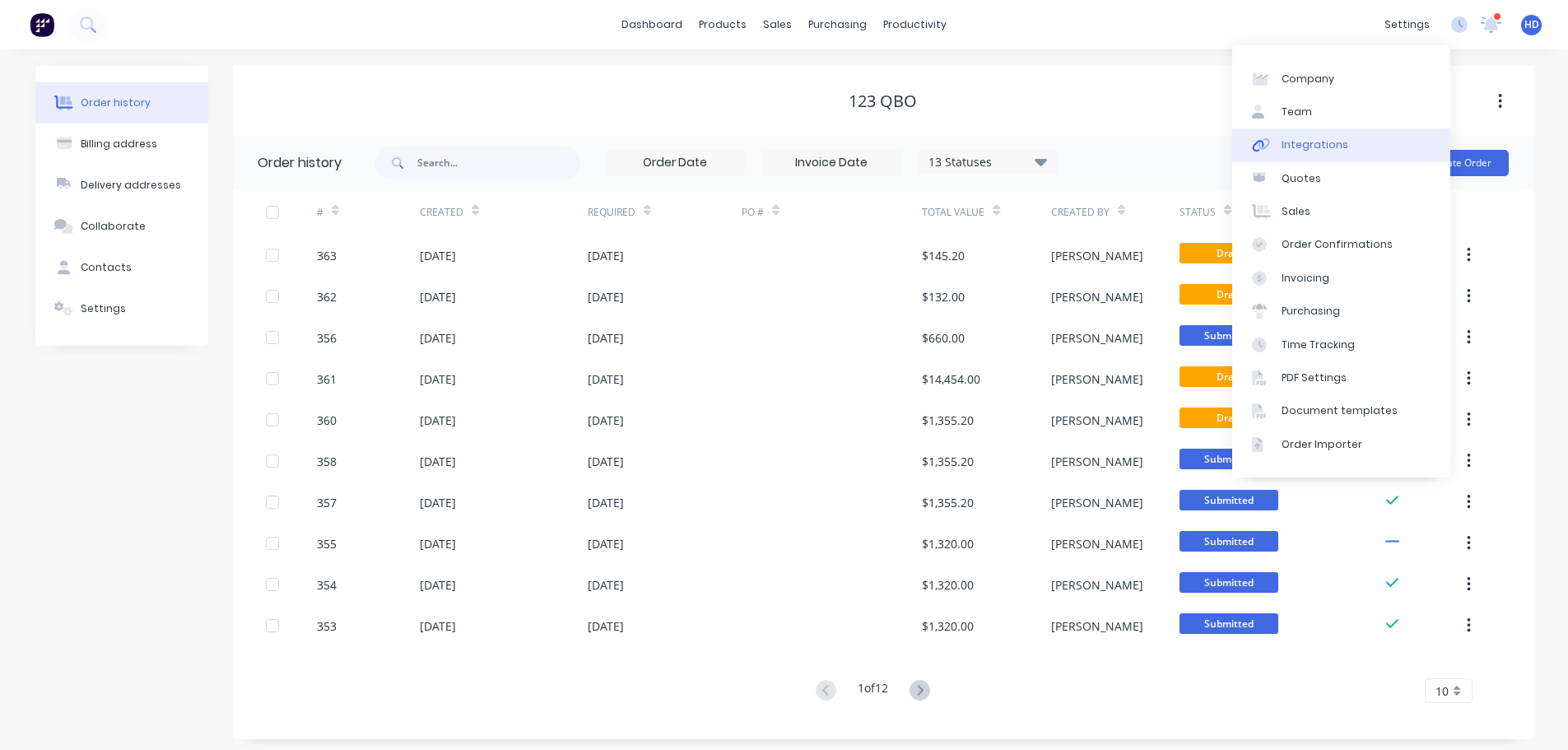
click at [1313, 148] on div "Integrations" at bounding box center [1315, 145] width 66 height 15
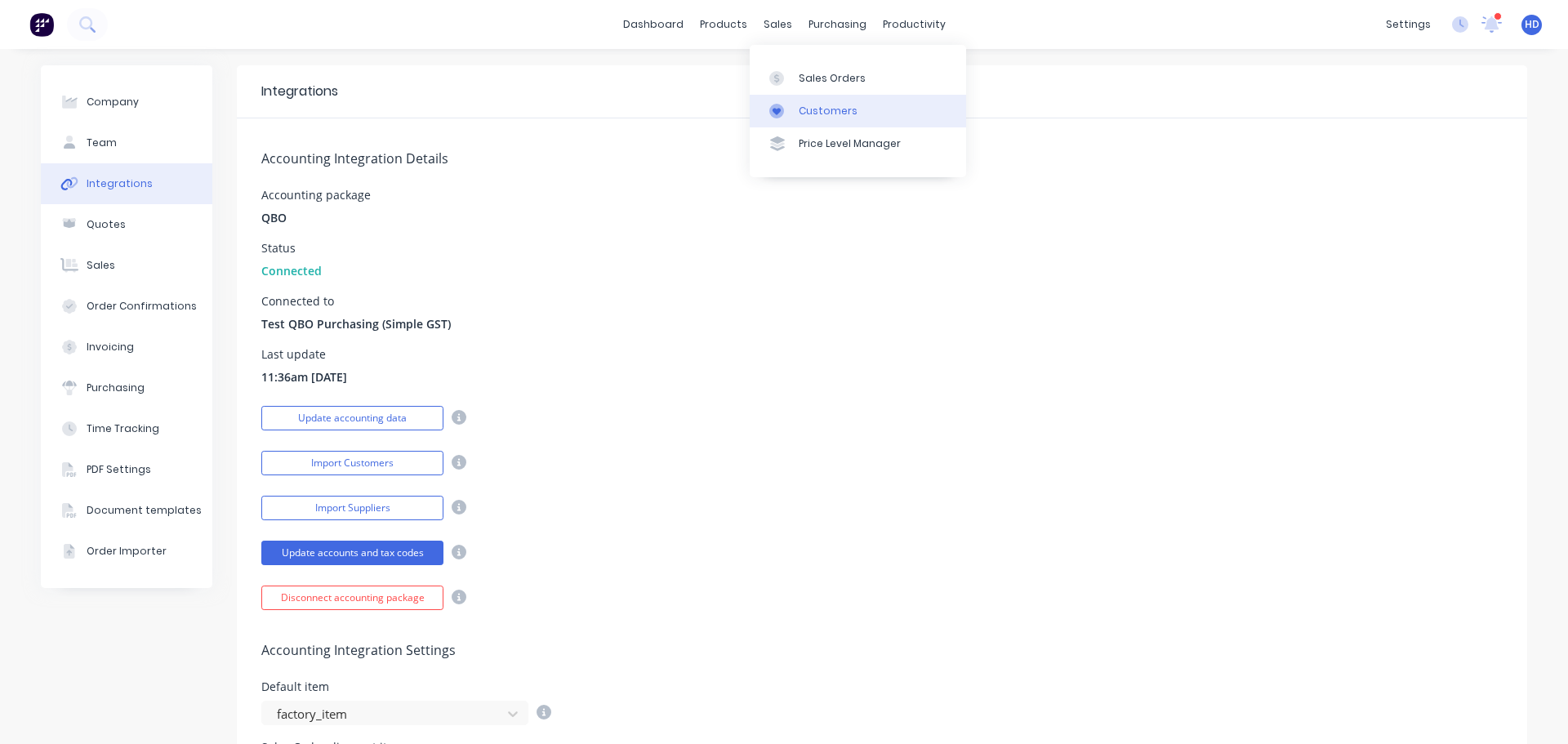
click at [821, 107] on div "Customers" at bounding box center [827, 111] width 59 height 15
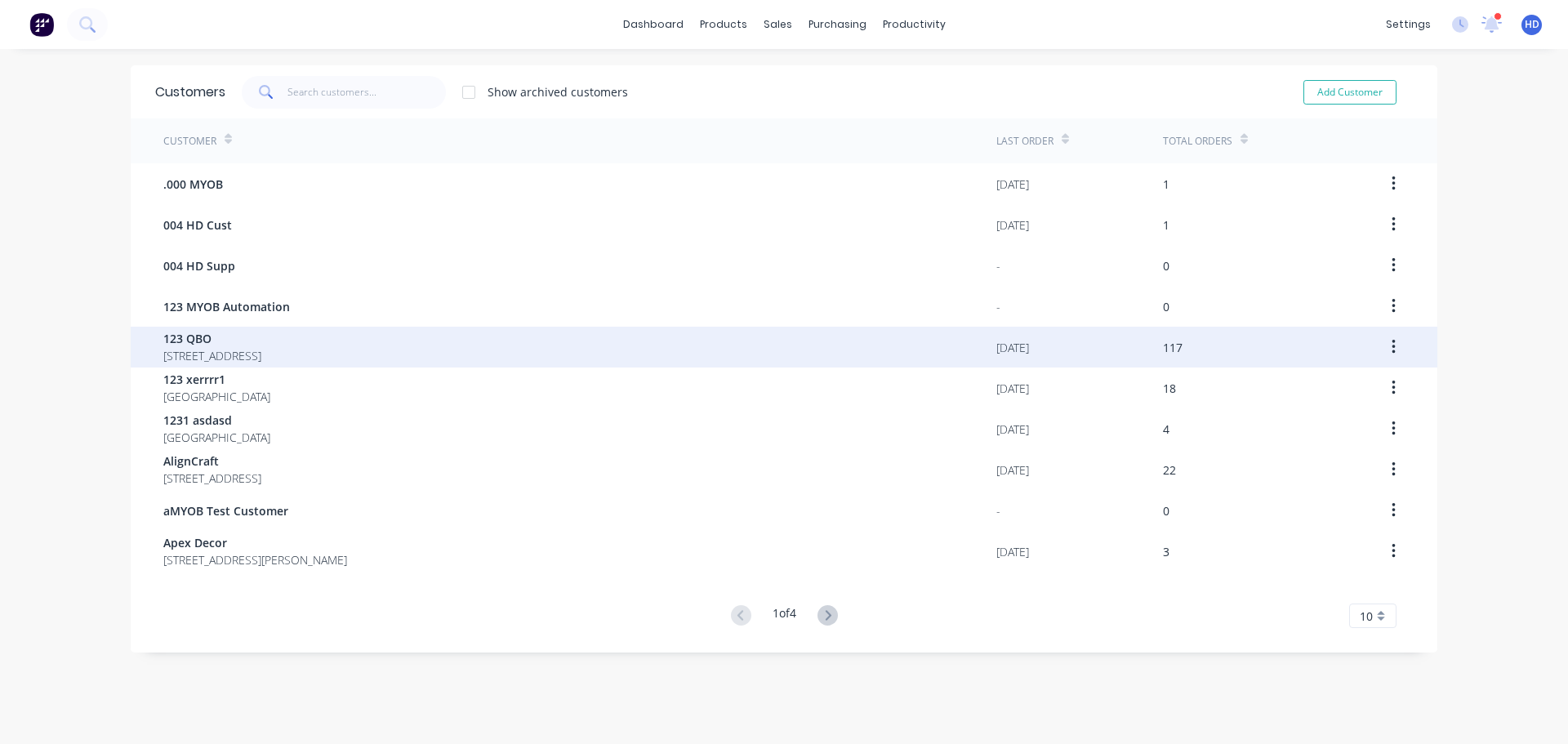
click at [261, 355] on span "333 111 Sydney New South Wales Australia 4009" at bounding box center [212, 355] width 98 height 17
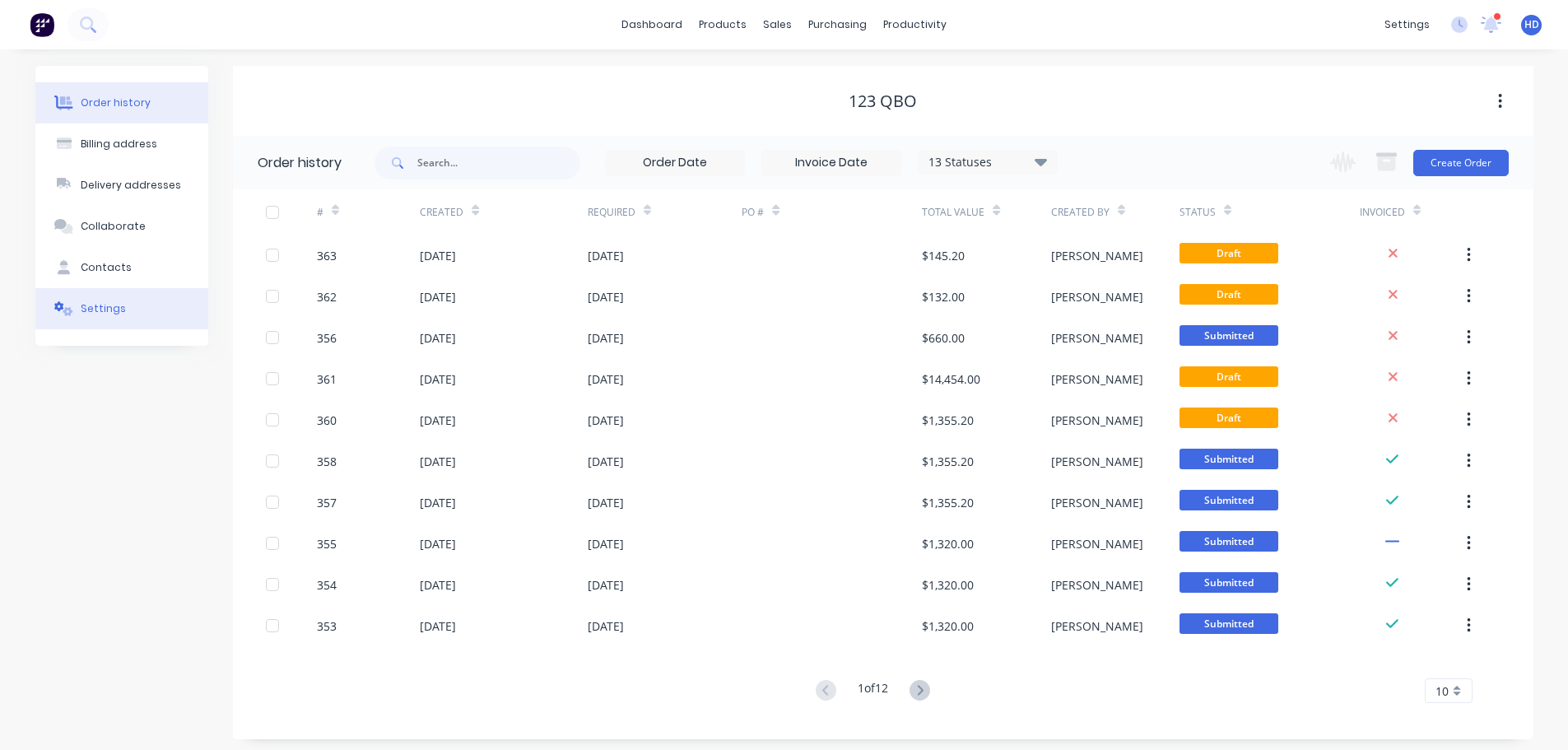
click at [170, 307] on button "Settings" at bounding box center [122, 309] width 173 height 42
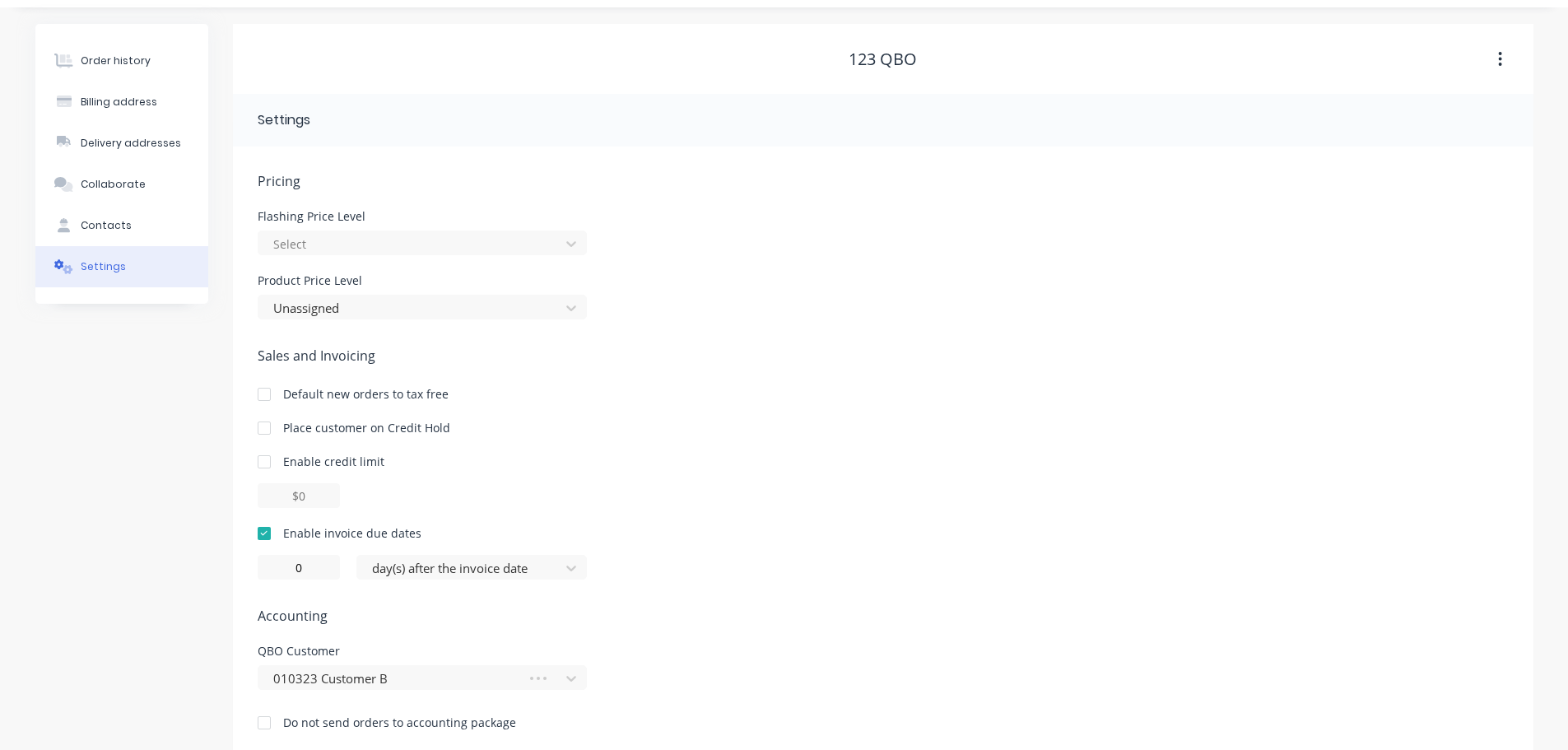
scroll to position [66, 0]
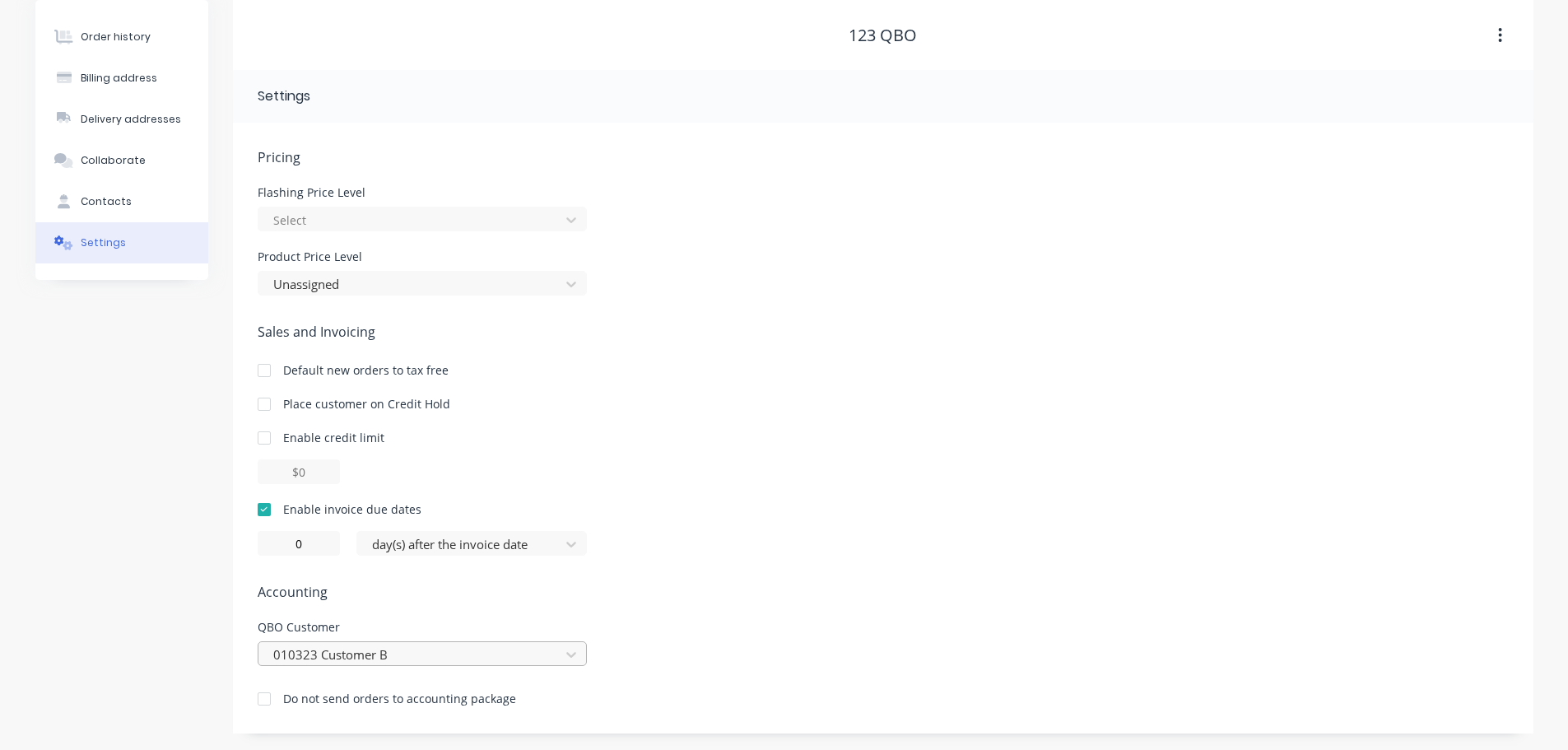
click at [419, 664] on div "010323 Customer B" at bounding box center [422, 654] width 329 height 25
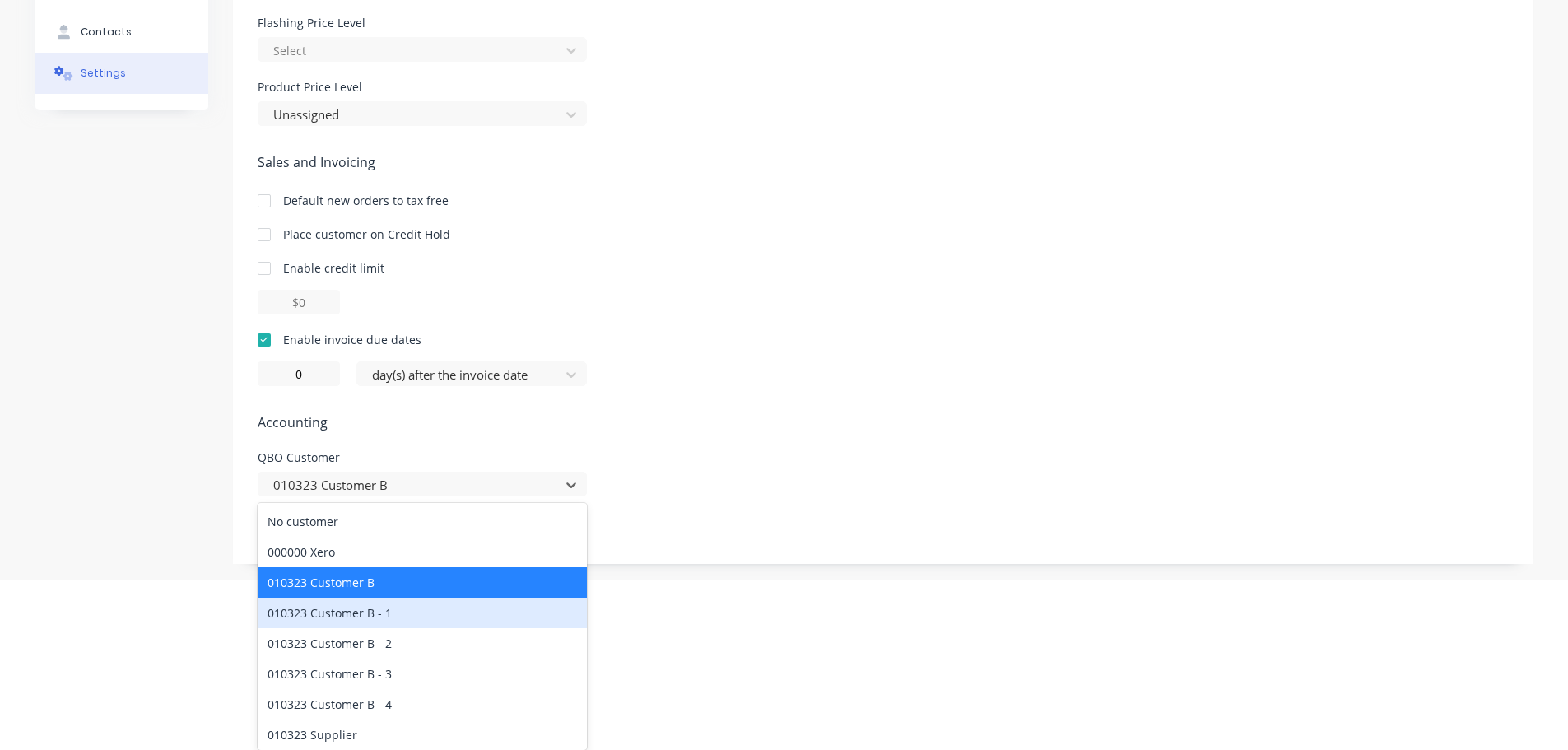
click at [860, 433] on div "Pricing Flashing Price Level Select Product Price Level Unassigned Sales and In…" at bounding box center [883, 271] width 1251 height 586
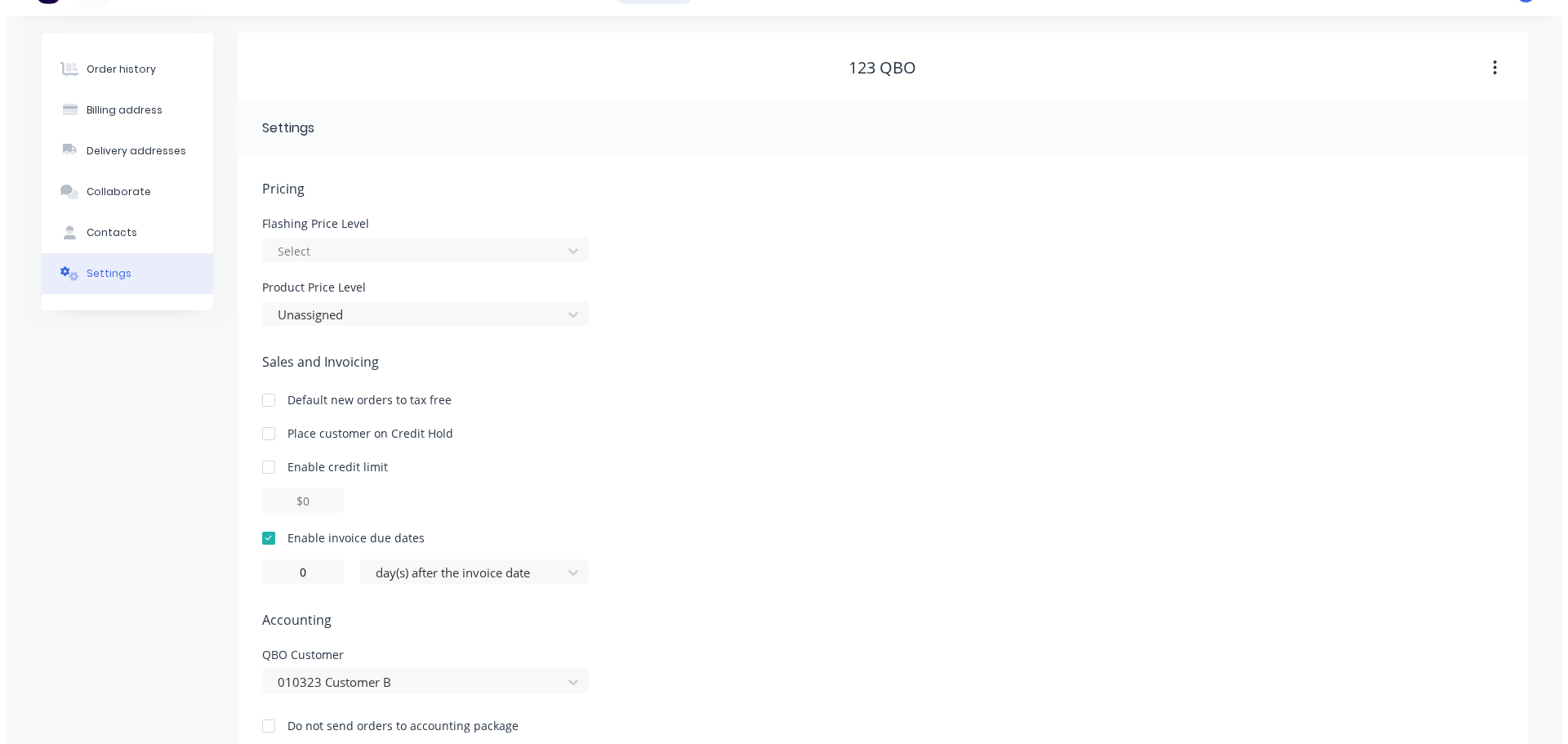
scroll to position [0, 0]
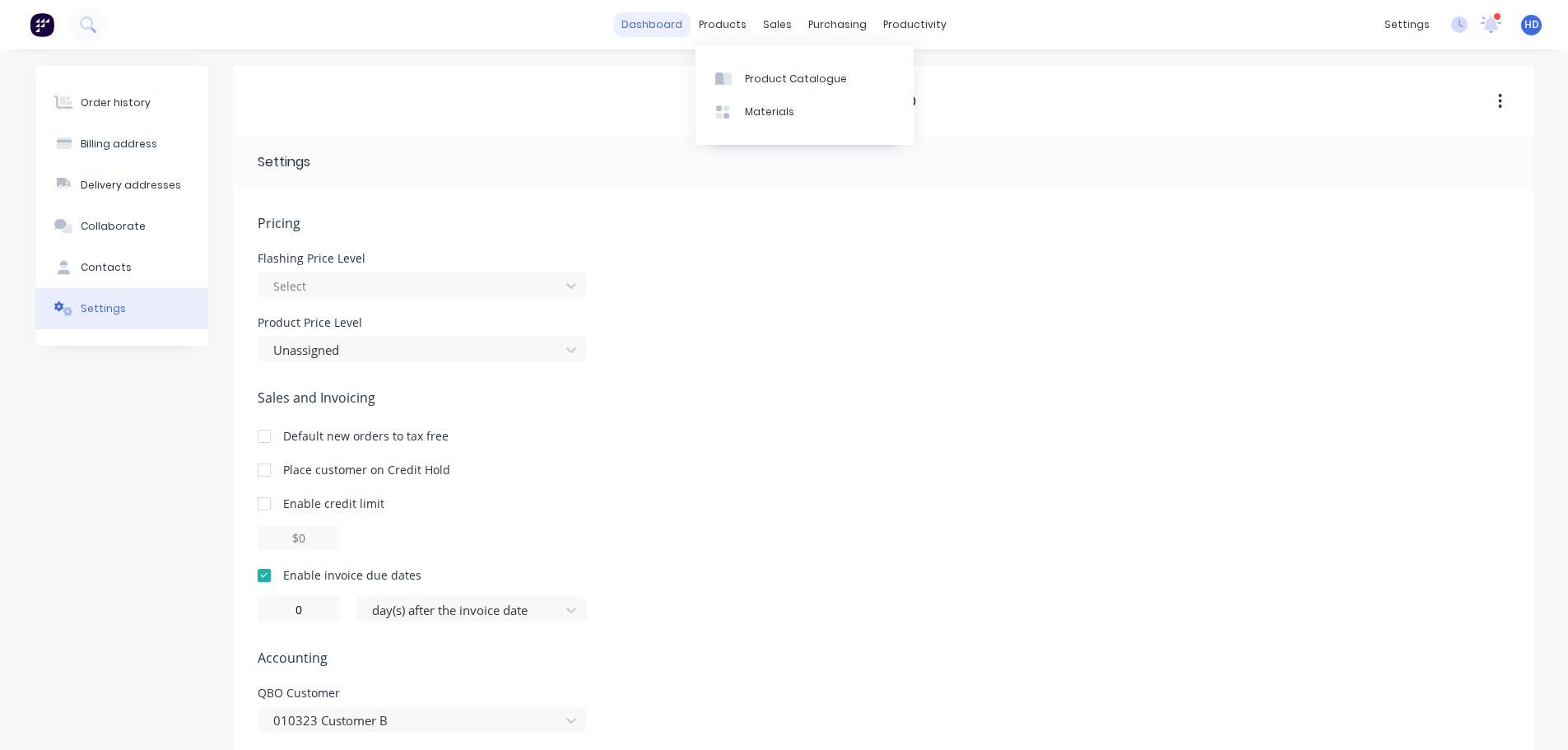
click at [661, 21] on link "dashboard" at bounding box center [651, 25] width 77 height 25
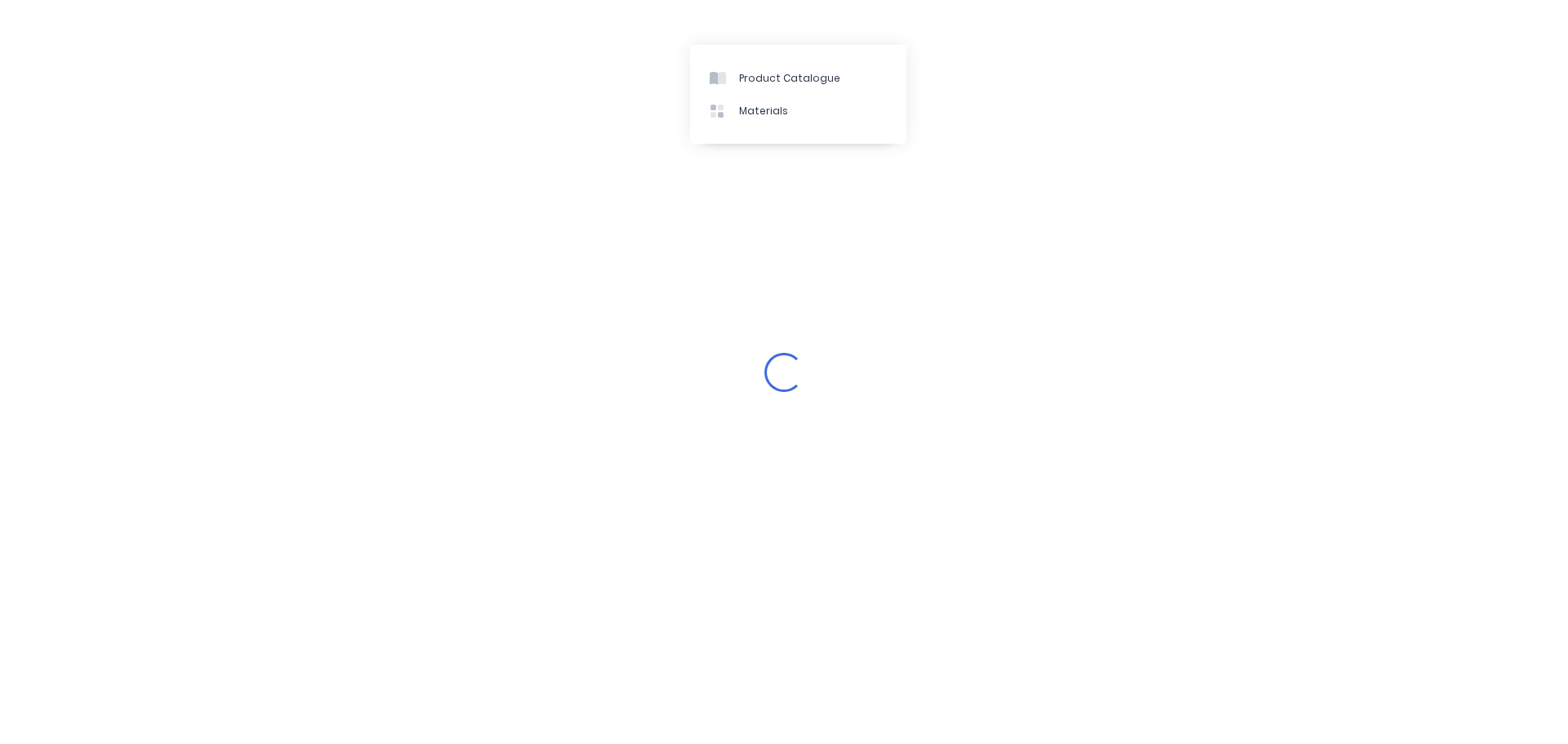
click at [375, 30] on div "Loading..." at bounding box center [784, 372] width 1568 height 744
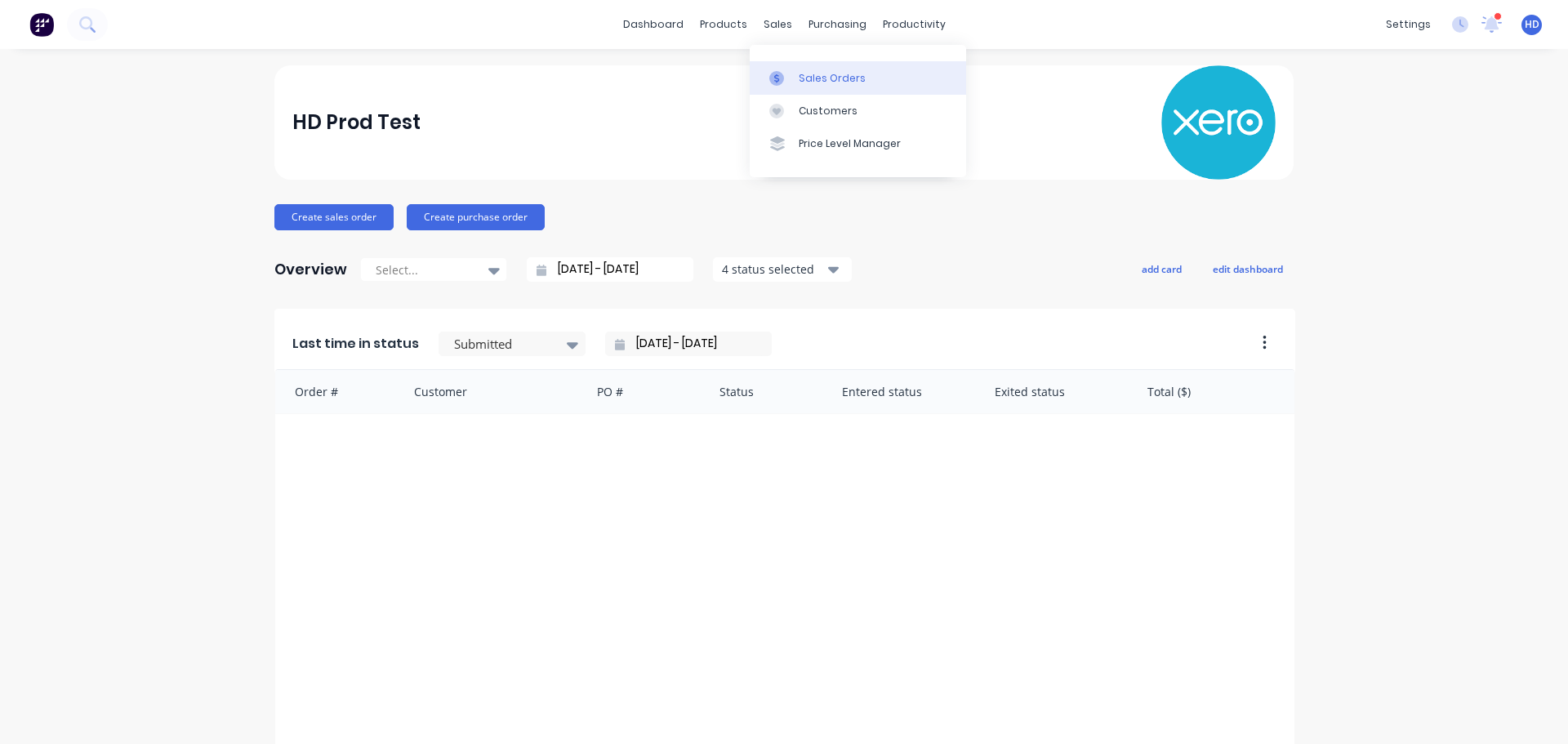
click at [855, 73] on div "Sales Orders" at bounding box center [831, 78] width 67 height 15
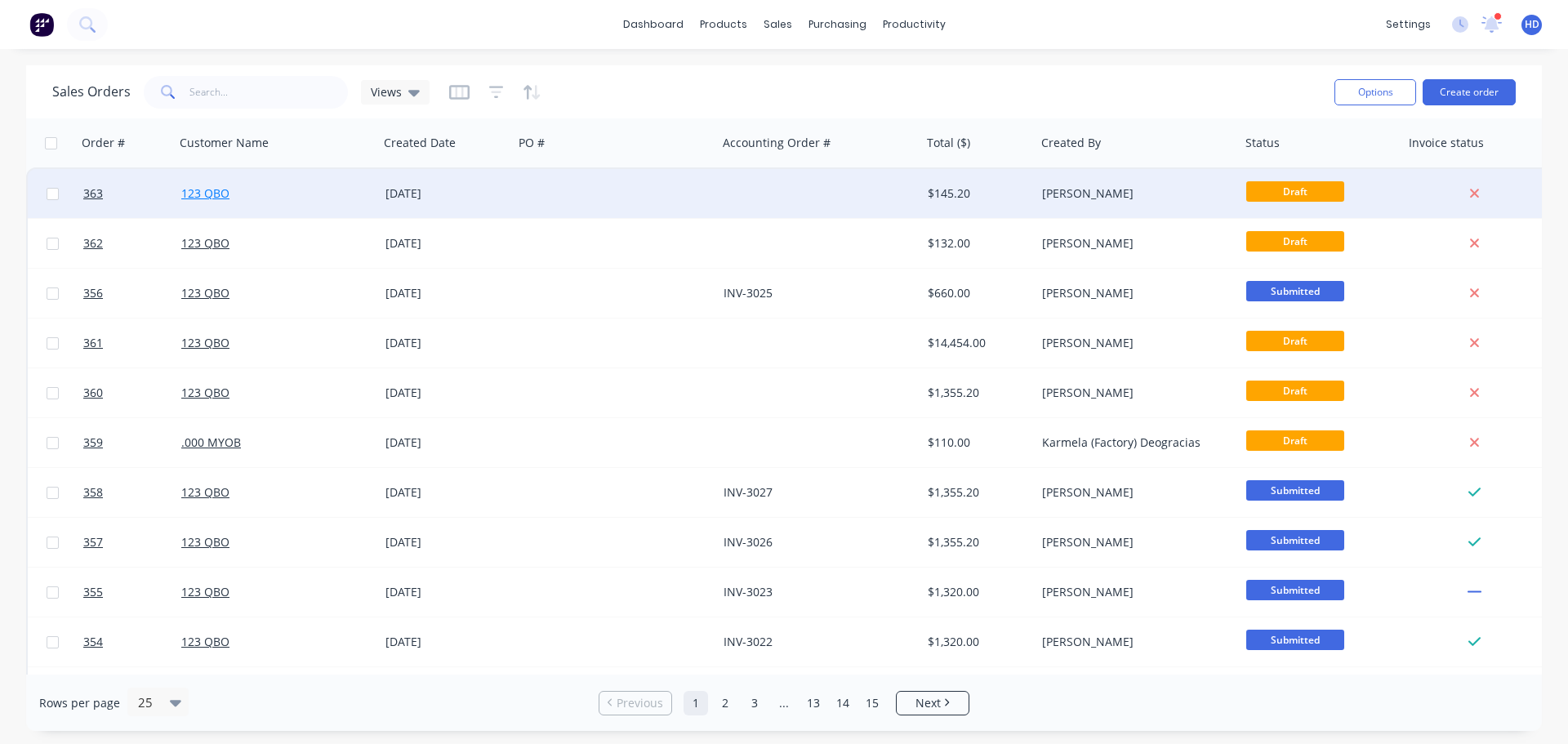
click at [197, 195] on link "123 QBO" at bounding box center [205, 193] width 48 height 16
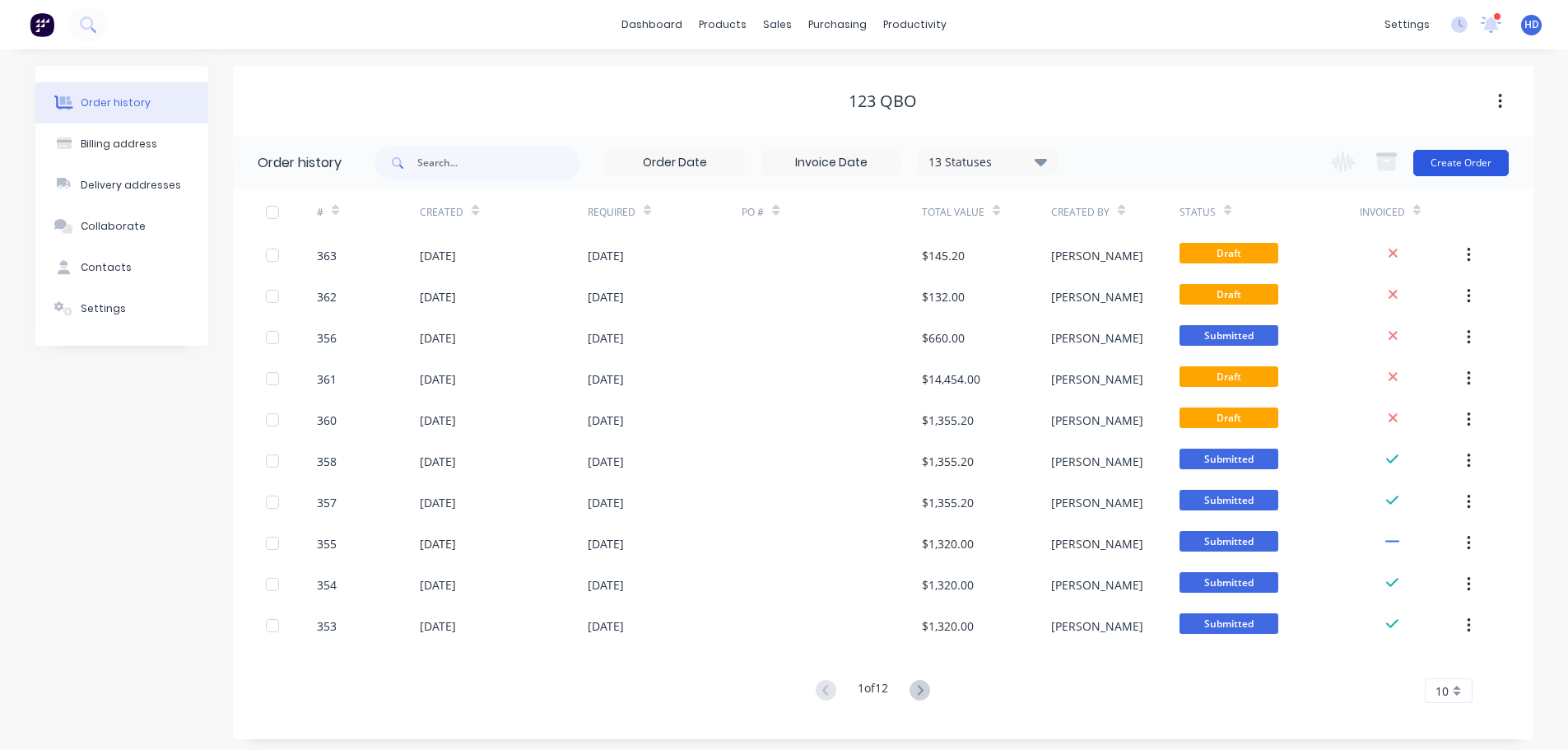
click at [1467, 167] on button "Create Order" at bounding box center [1461, 163] width 96 height 27
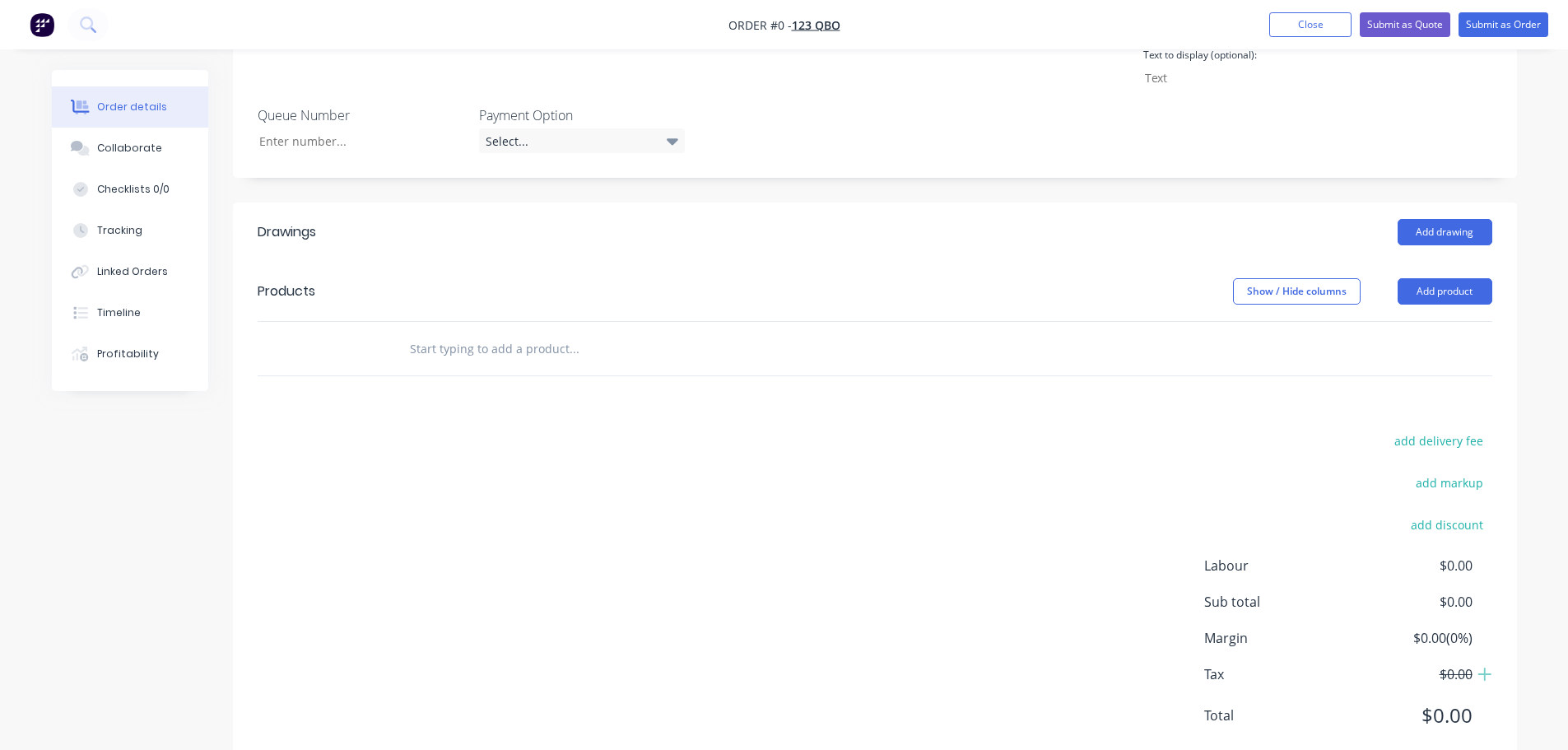
scroll to position [218, 0]
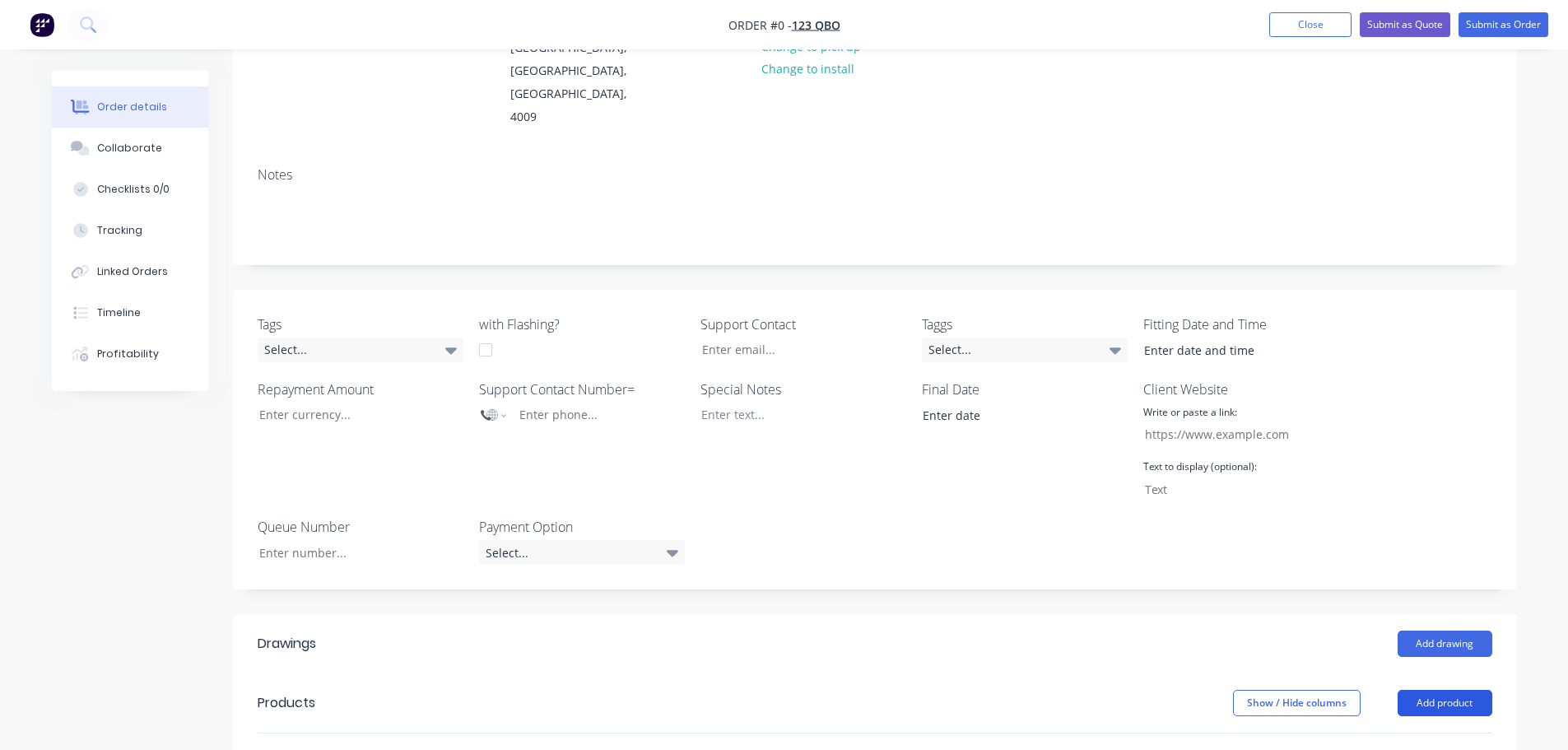
click at [1468, 690] on button "Add product" at bounding box center [1445, 703] width 95 height 27
click at [1296, 27] on button "Close" at bounding box center [1310, 25] width 82 height 25
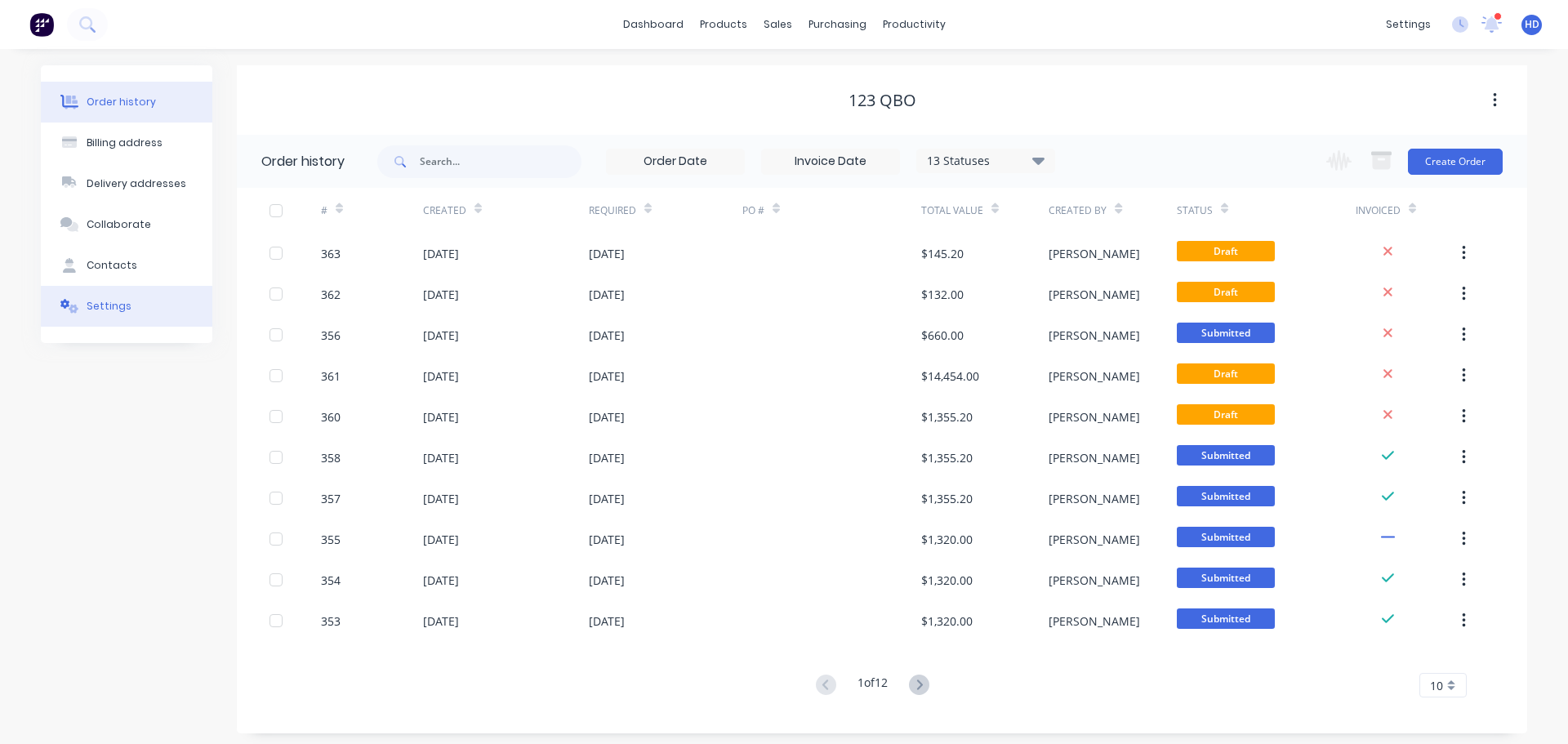
click at [118, 309] on div "Settings" at bounding box center [109, 306] width 45 height 15
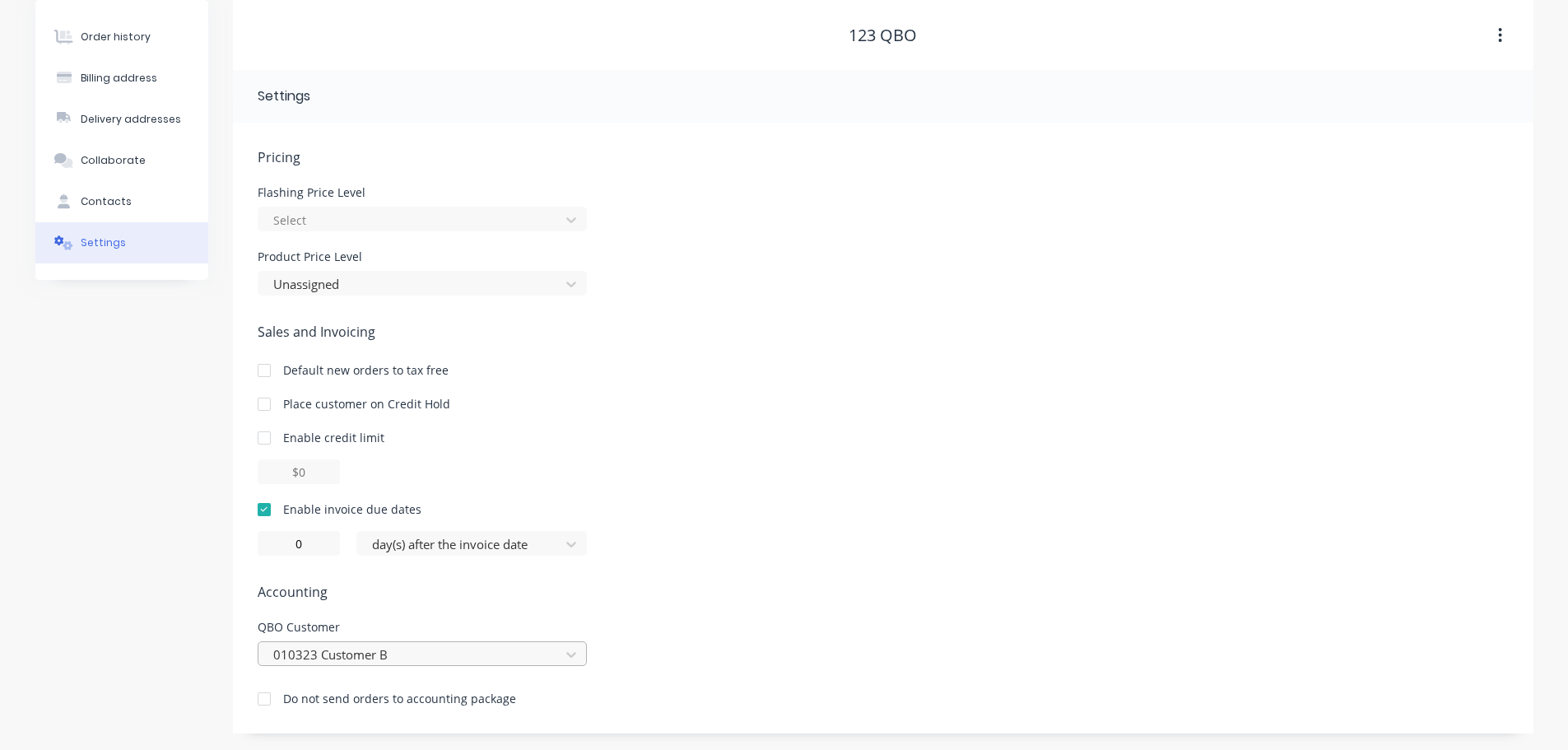
click at [414, 646] on div "010323 Customer B" at bounding box center [422, 654] width 329 height 25
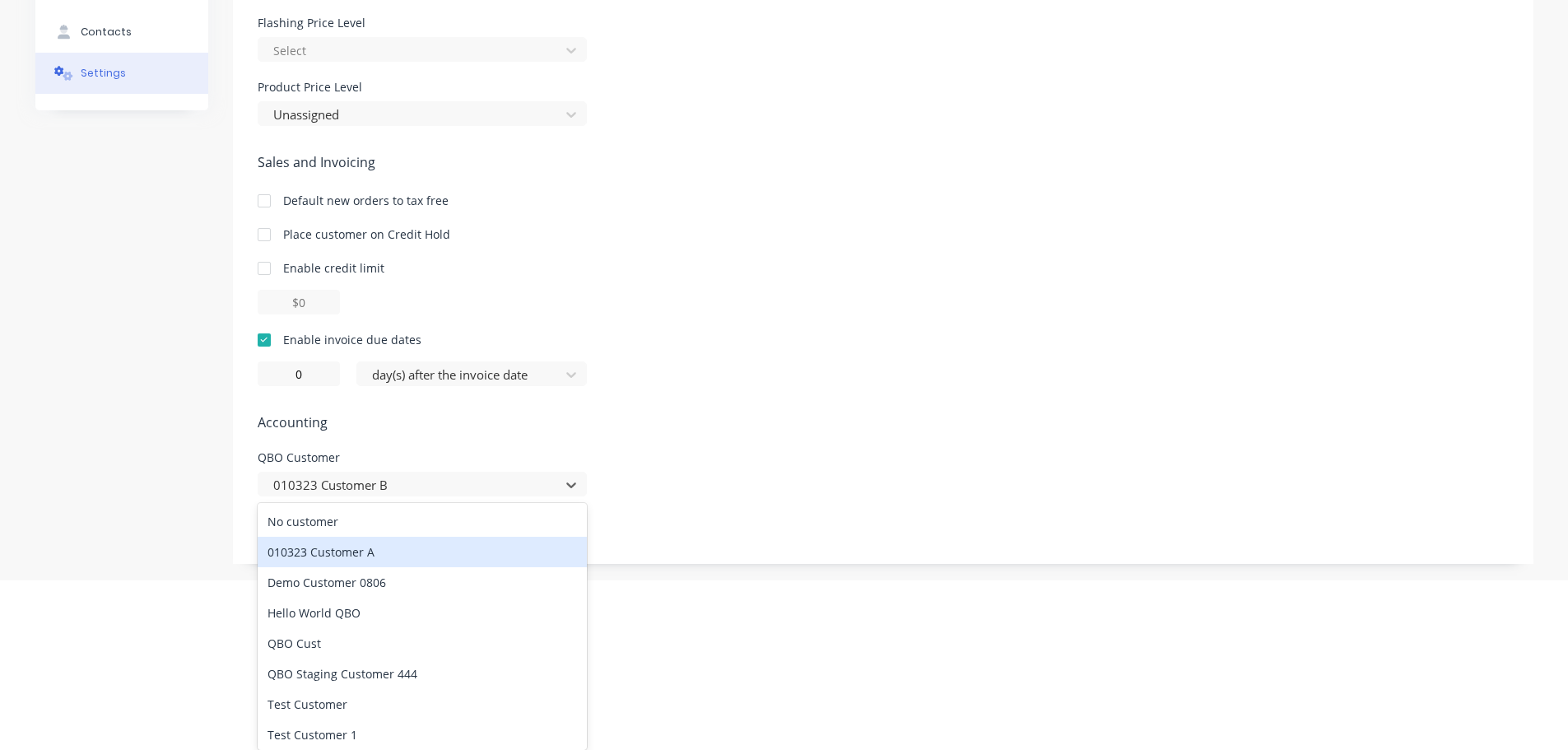
click at [453, 556] on div "010323 Customer A" at bounding box center [422, 551] width 329 height 31
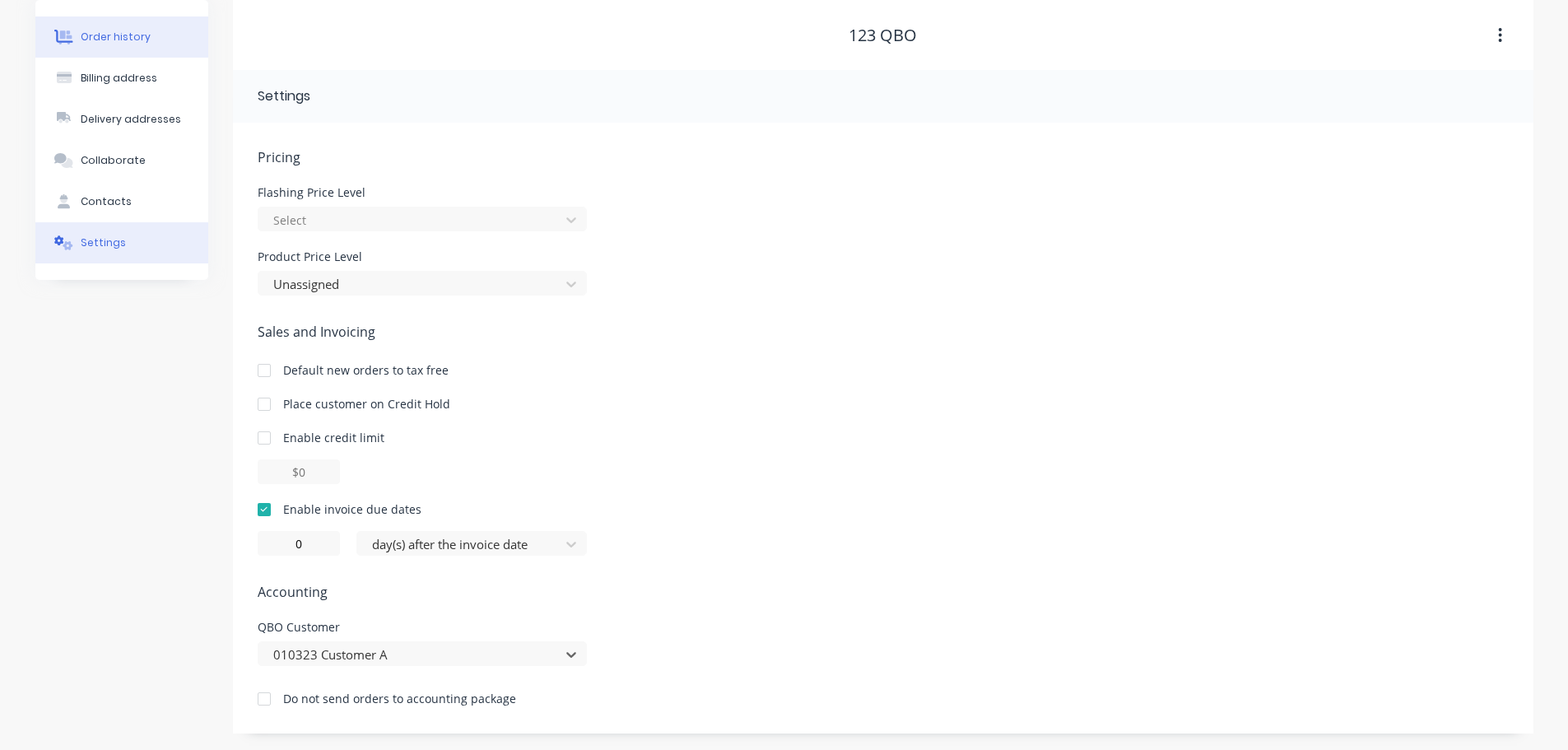
click at [120, 45] on button "Order history" at bounding box center [122, 37] width 173 height 42
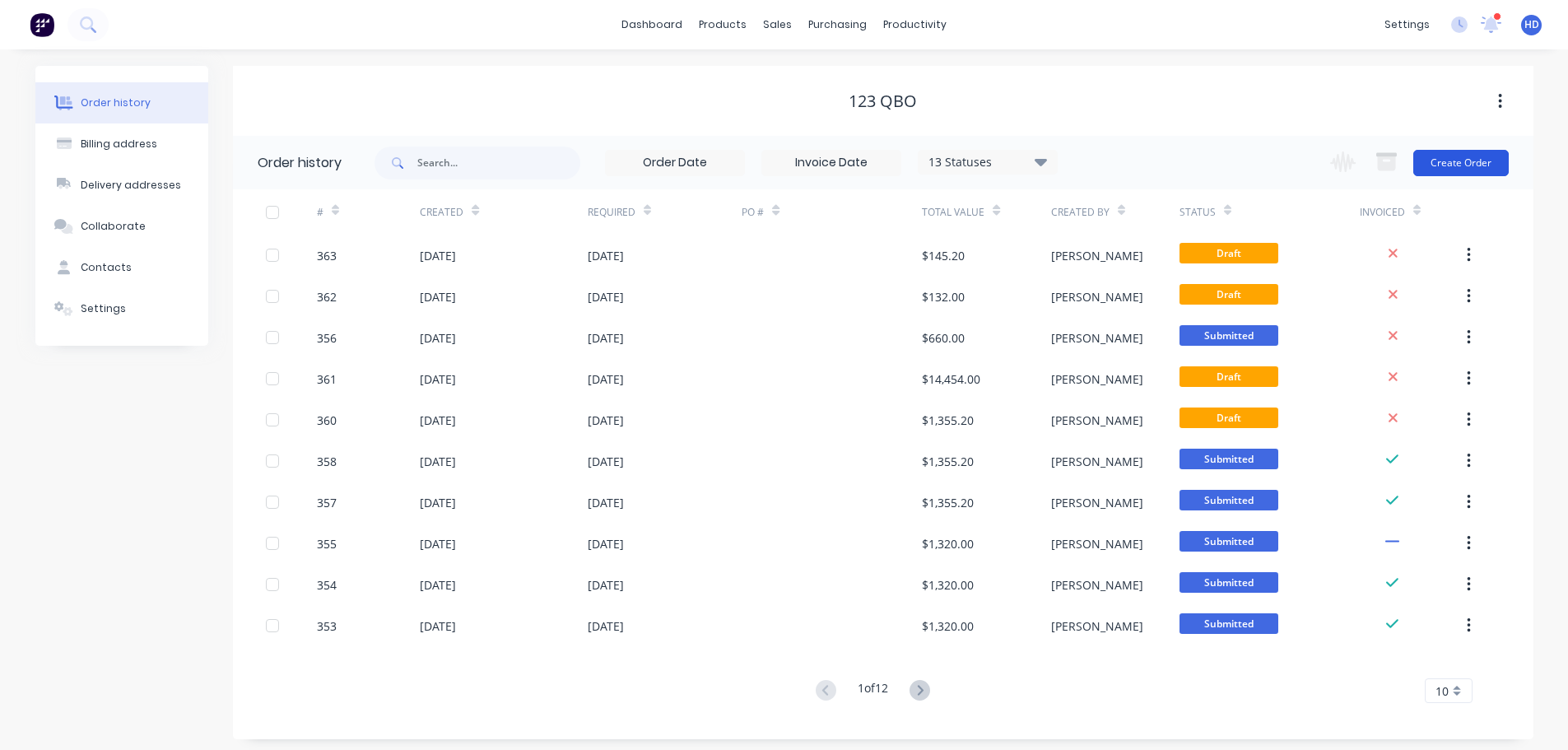
click at [1468, 156] on button "Create Order" at bounding box center [1461, 163] width 96 height 27
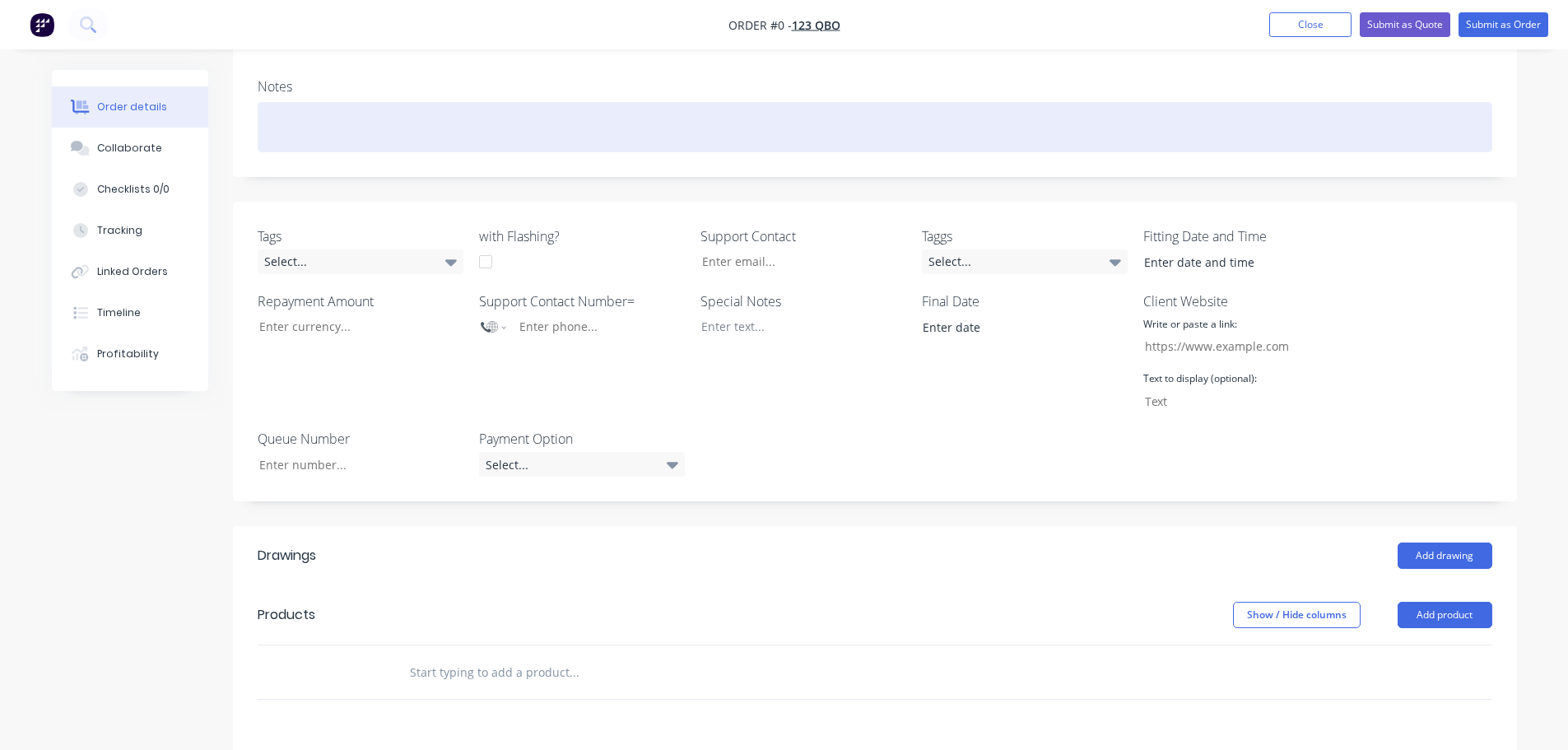
scroll to position [494, 0]
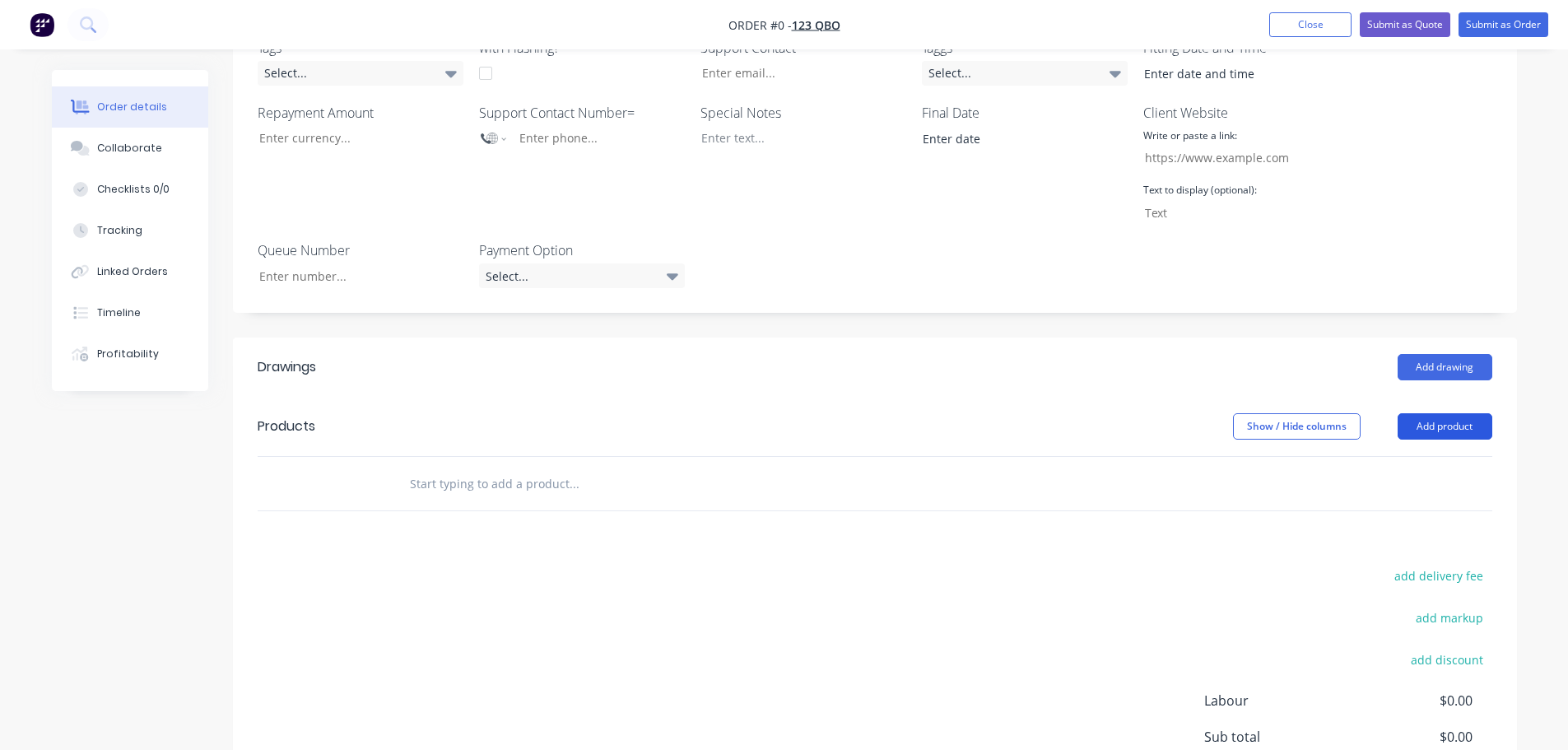
click at [1438, 414] on button "Add product" at bounding box center [1445, 427] width 95 height 27
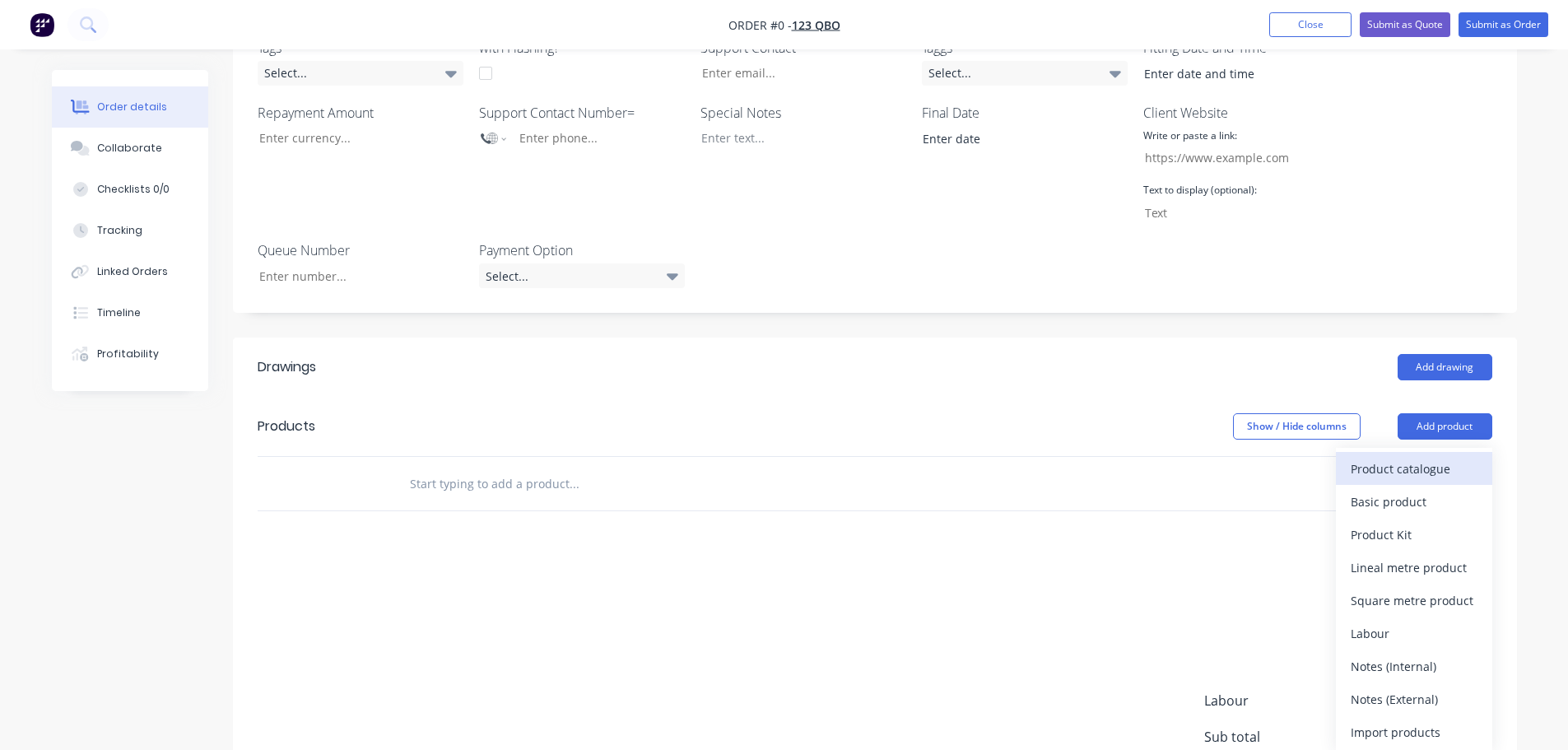
click at [1390, 457] on div "Product catalogue" at bounding box center [1414, 468] width 127 height 24
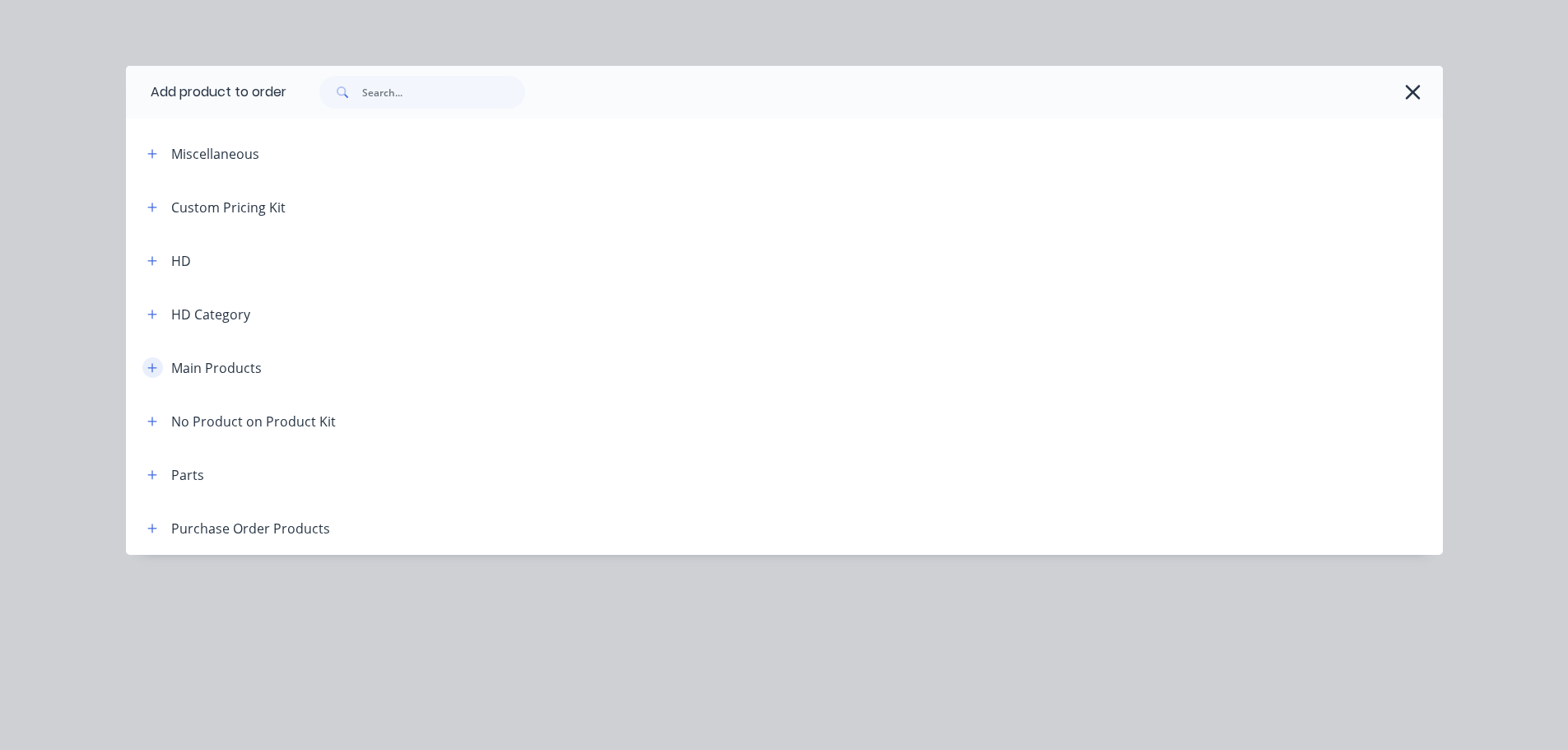
click at [159, 365] on button "button" at bounding box center [152, 367] width 21 height 21
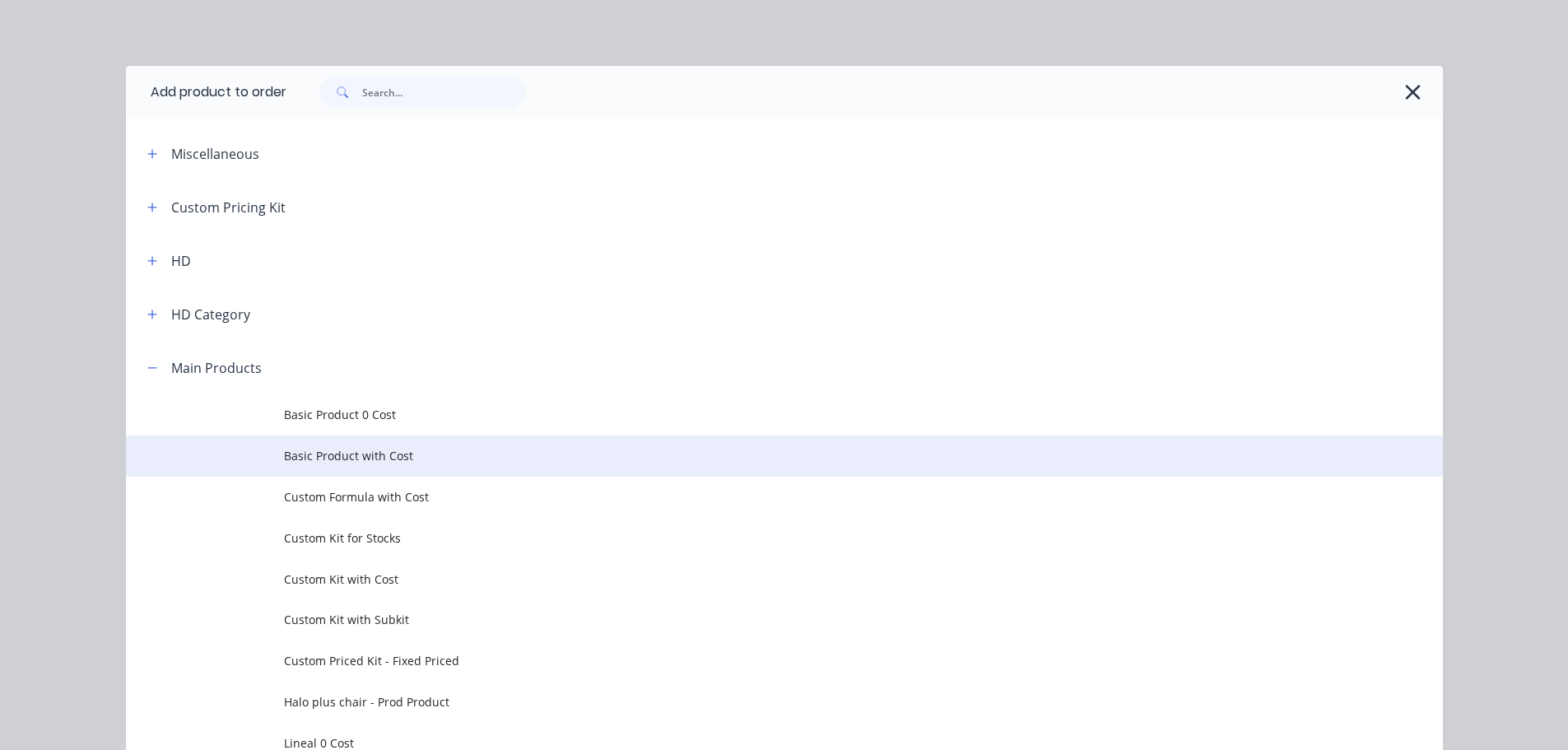
click at [373, 450] on span "Basic Product with Cost" at bounding box center [747, 455] width 927 height 17
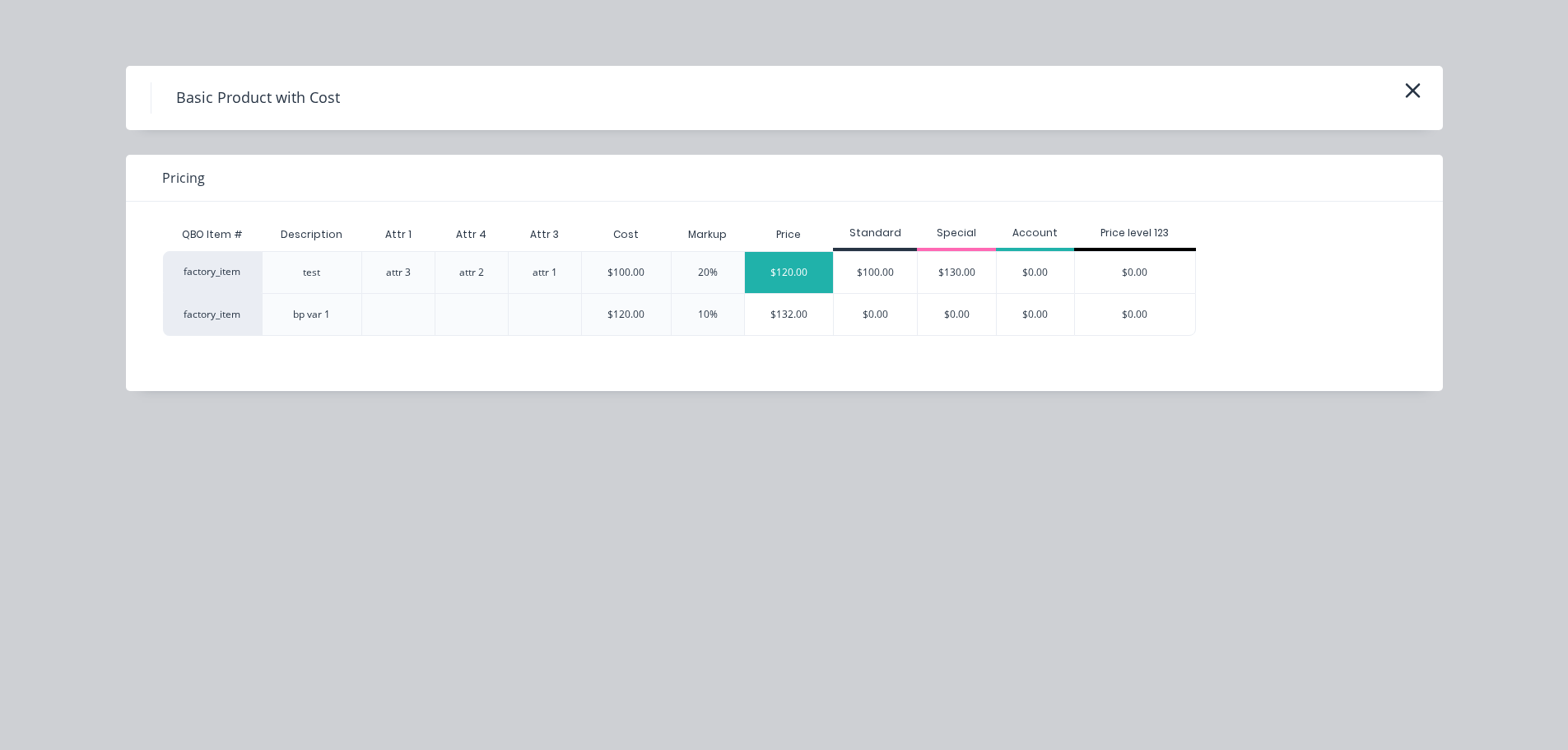
click at [816, 277] on div "$120.00" at bounding box center [789, 272] width 89 height 42
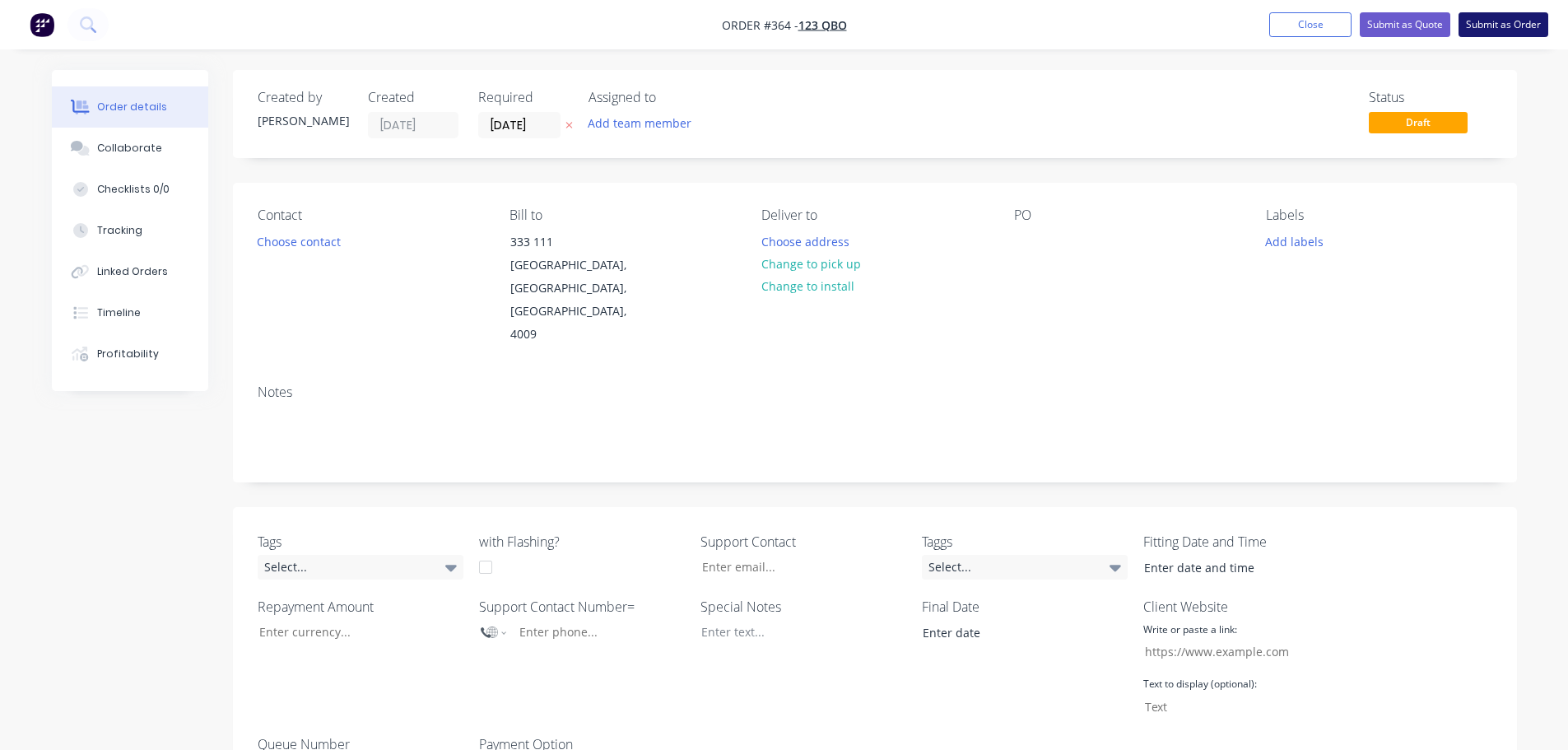
click at [1525, 26] on button "Submit as Order" at bounding box center [1503, 25] width 90 height 25
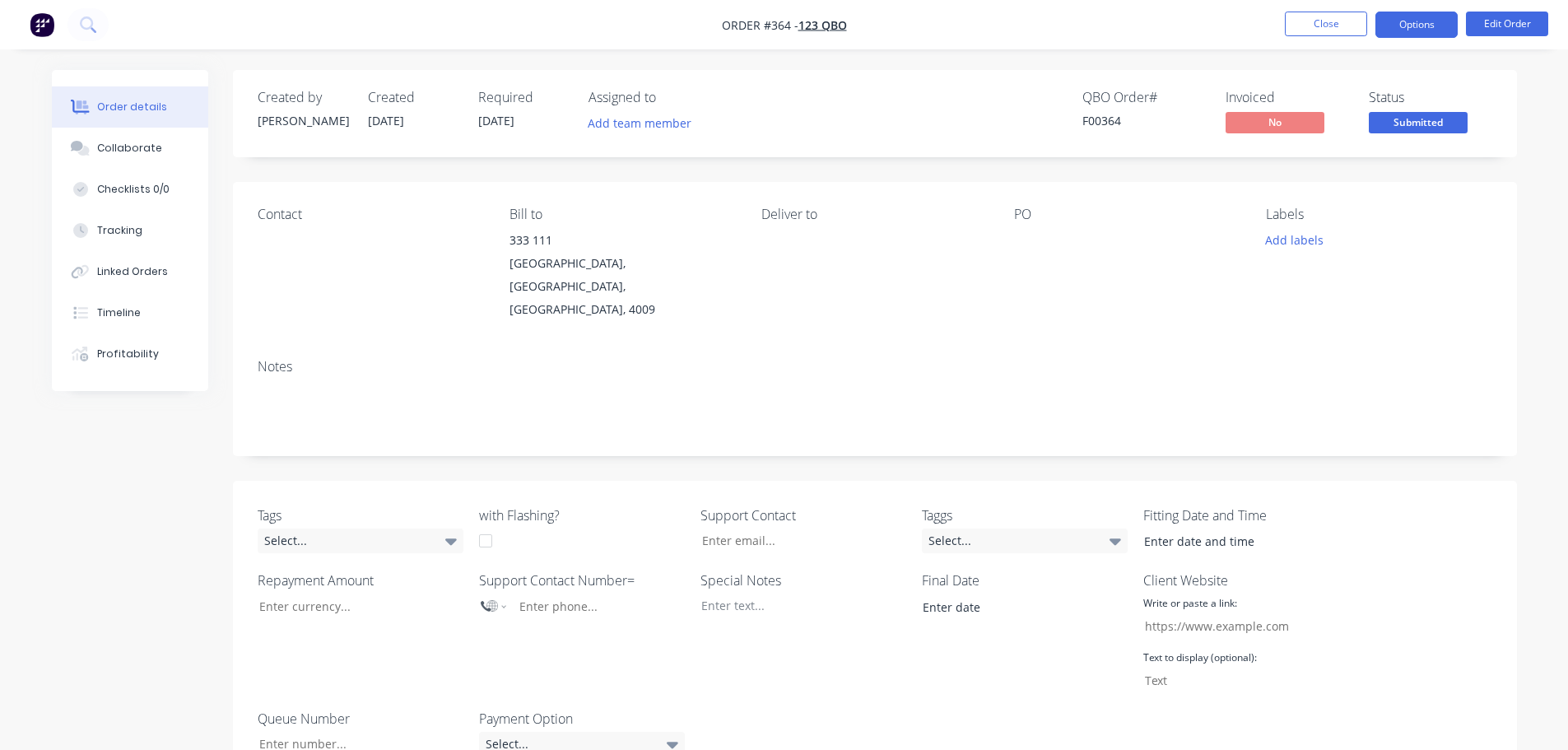
click at [1411, 15] on button "Options" at bounding box center [1416, 25] width 82 height 27
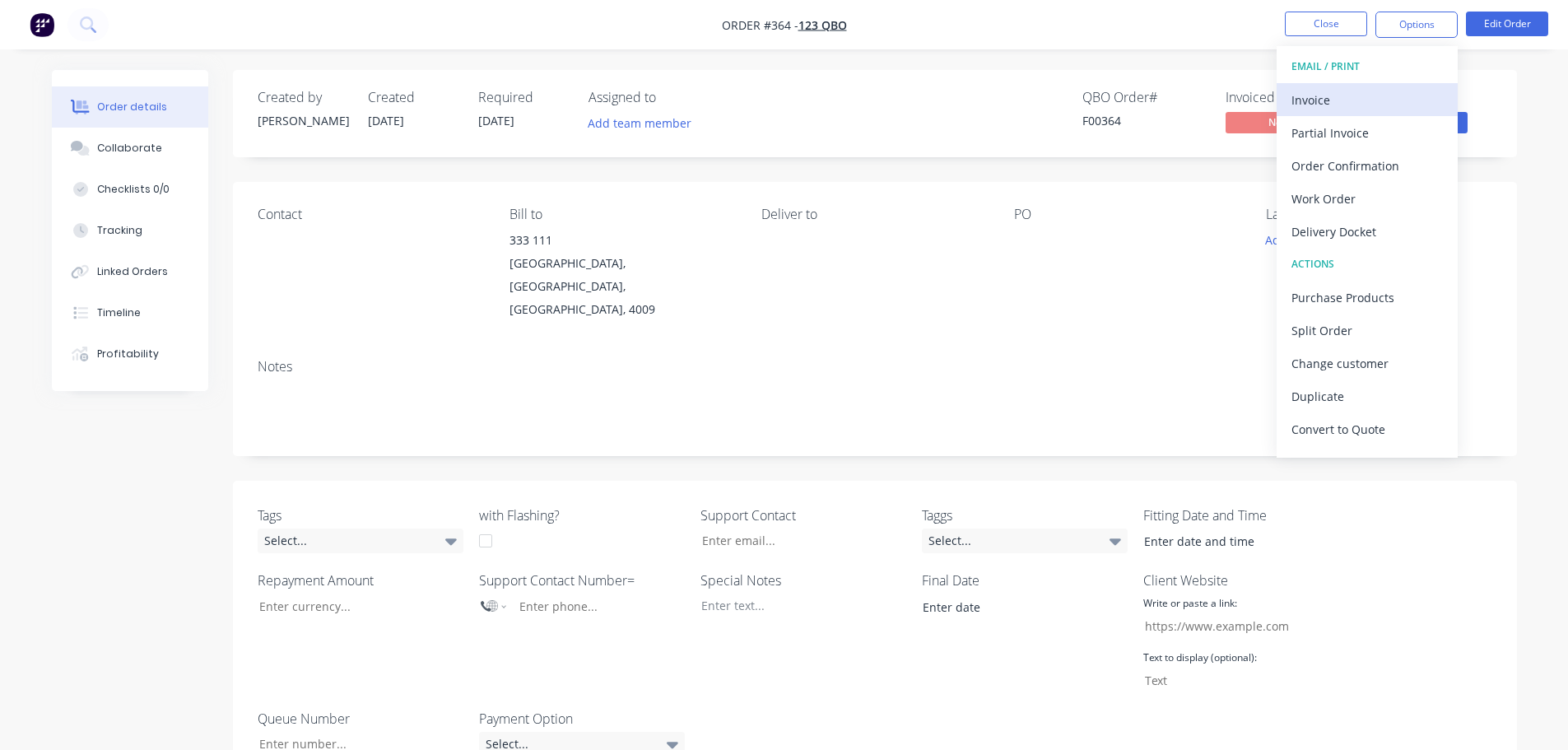
click at [1364, 107] on div "Invoice" at bounding box center [1367, 100] width 151 height 24
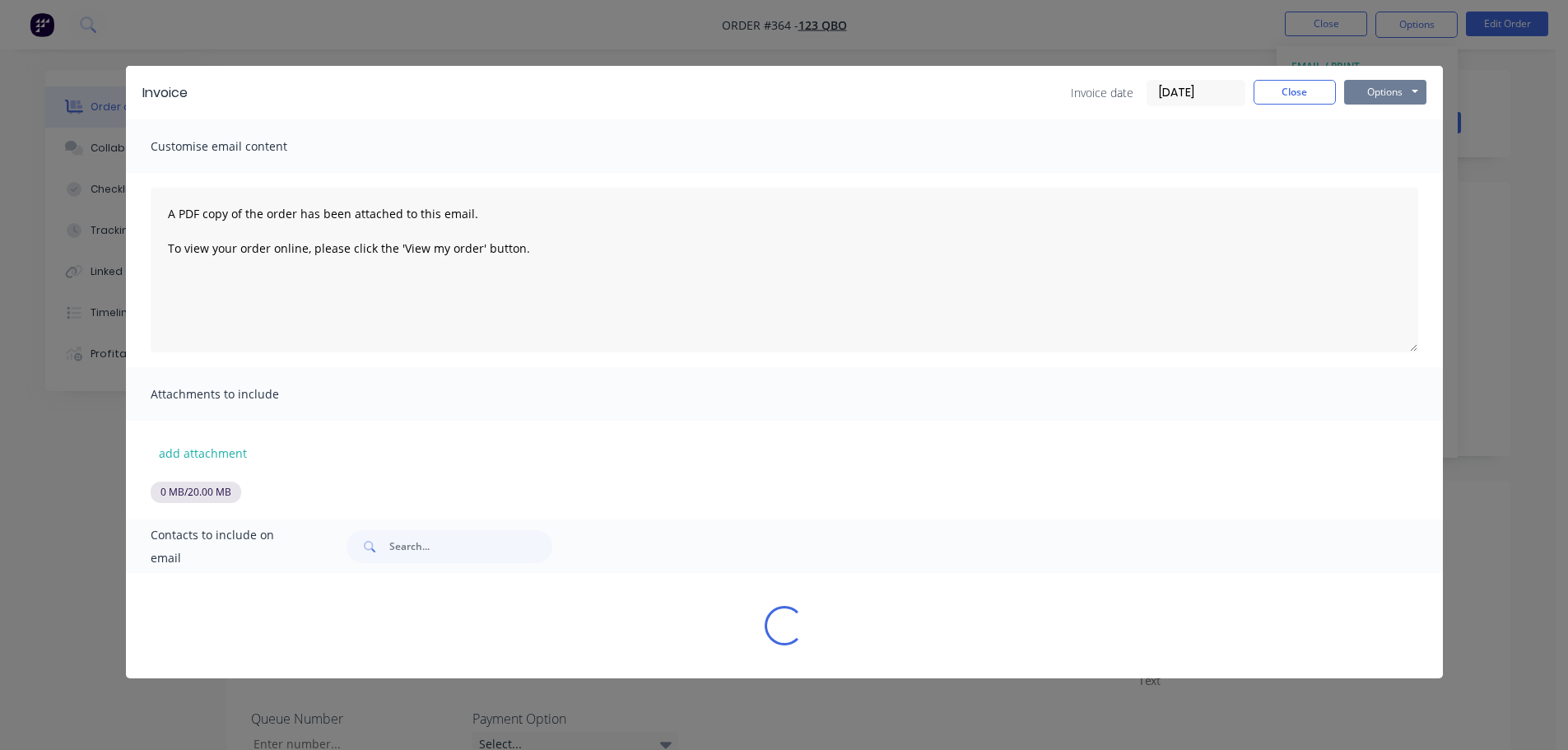
click at [1370, 97] on button "Options" at bounding box center [1384, 92] width 82 height 25
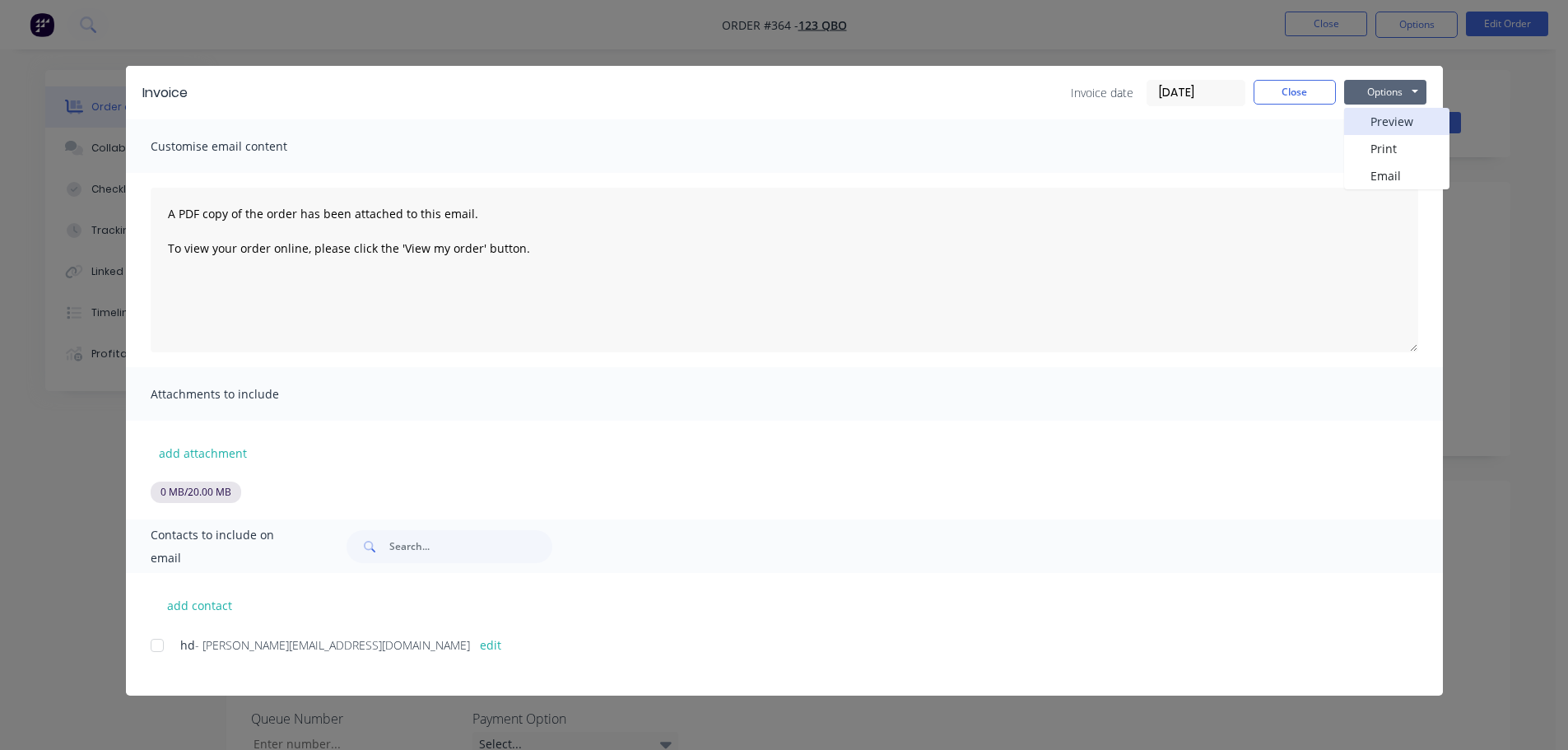
click at [1393, 125] on button "Preview" at bounding box center [1396, 121] width 105 height 27
click at [1370, 98] on button "Options" at bounding box center [1384, 92] width 82 height 25
click at [1374, 120] on button "Preview" at bounding box center [1396, 121] width 105 height 27
click at [1286, 83] on button "Close" at bounding box center [1294, 92] width 82 height 25
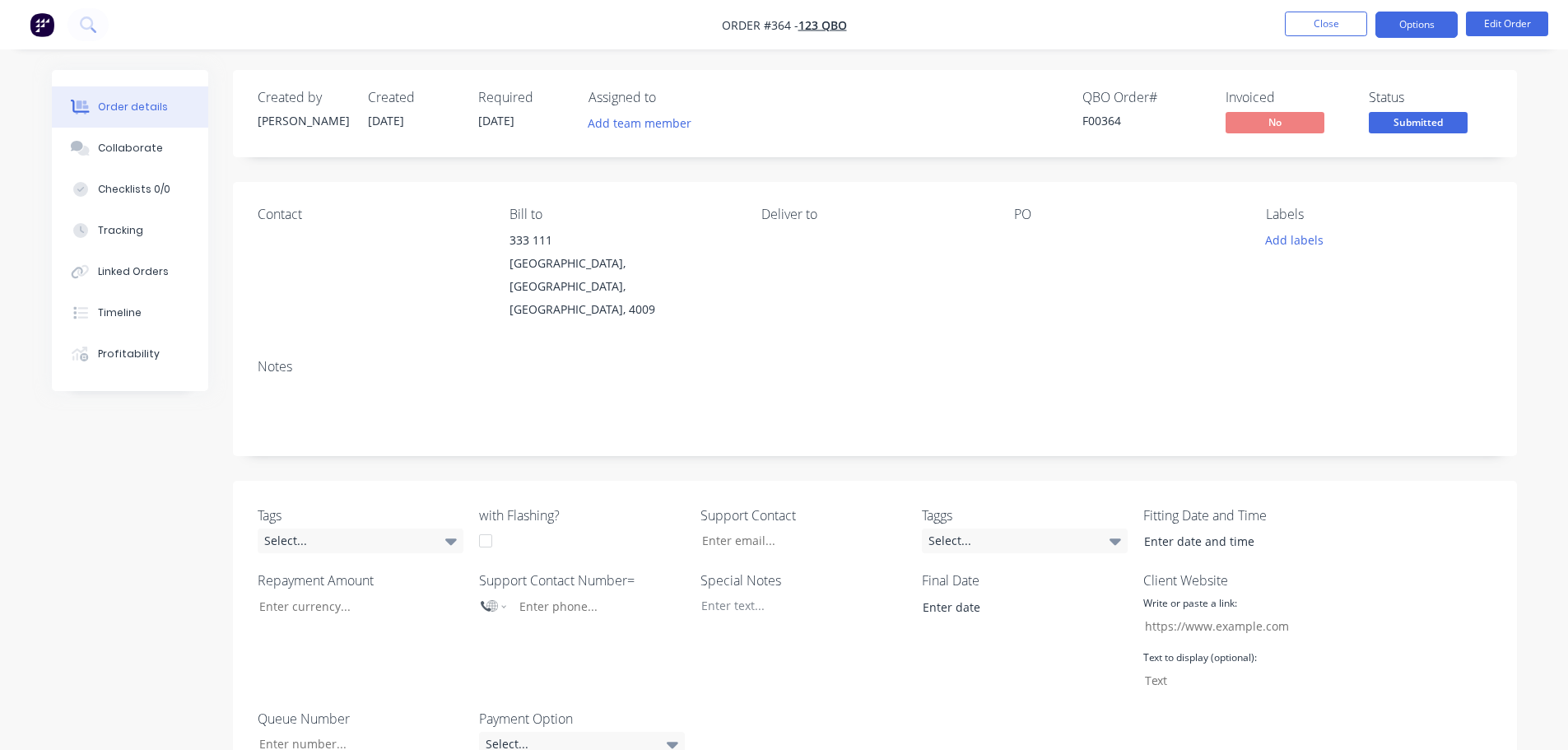
click at [1417, 26] on button "Options" at bounding box center [1416, 25] width 82 height 27
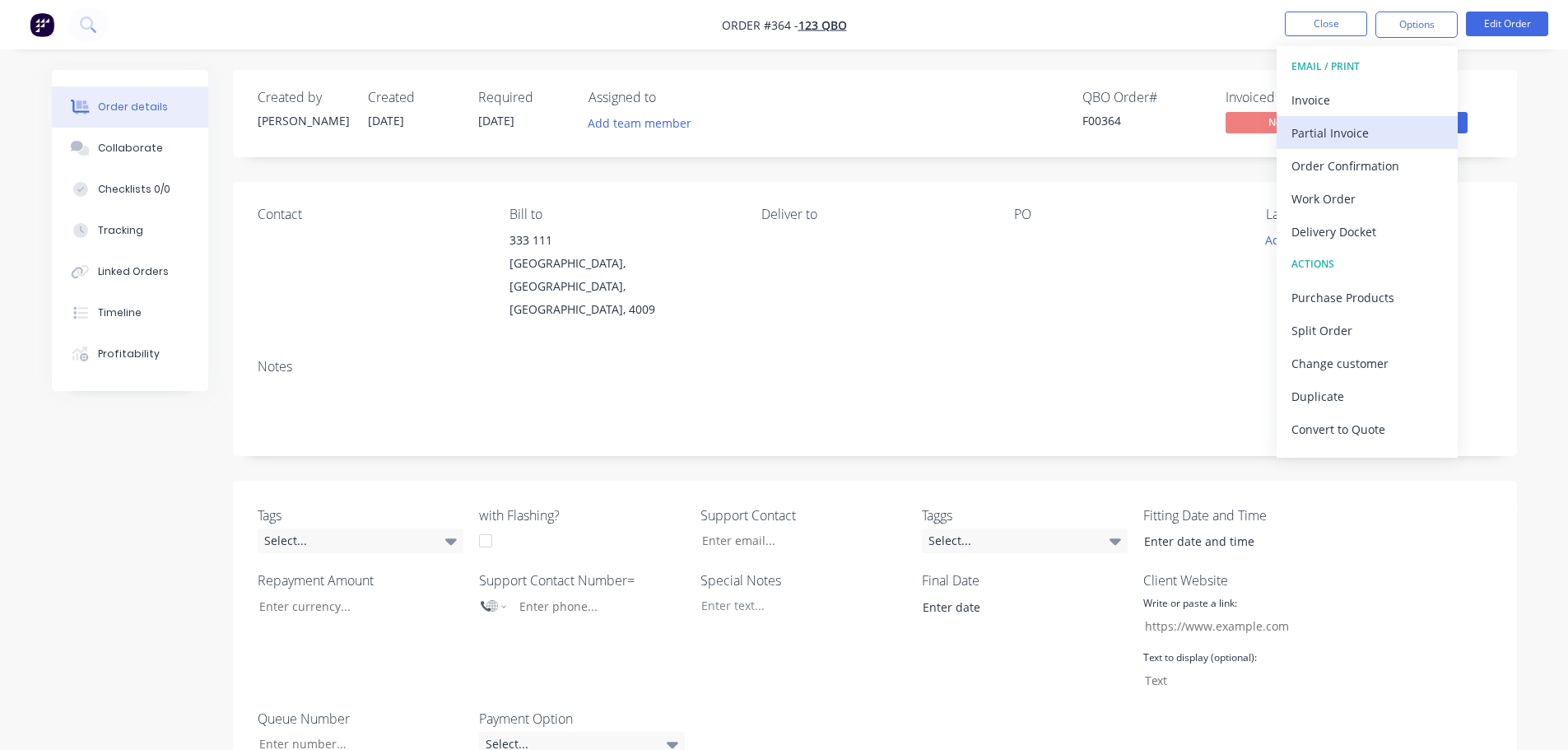
click at [1350, 135] on div "Partial Invoice" at bounding box center [1367, 133] width 151 height 24
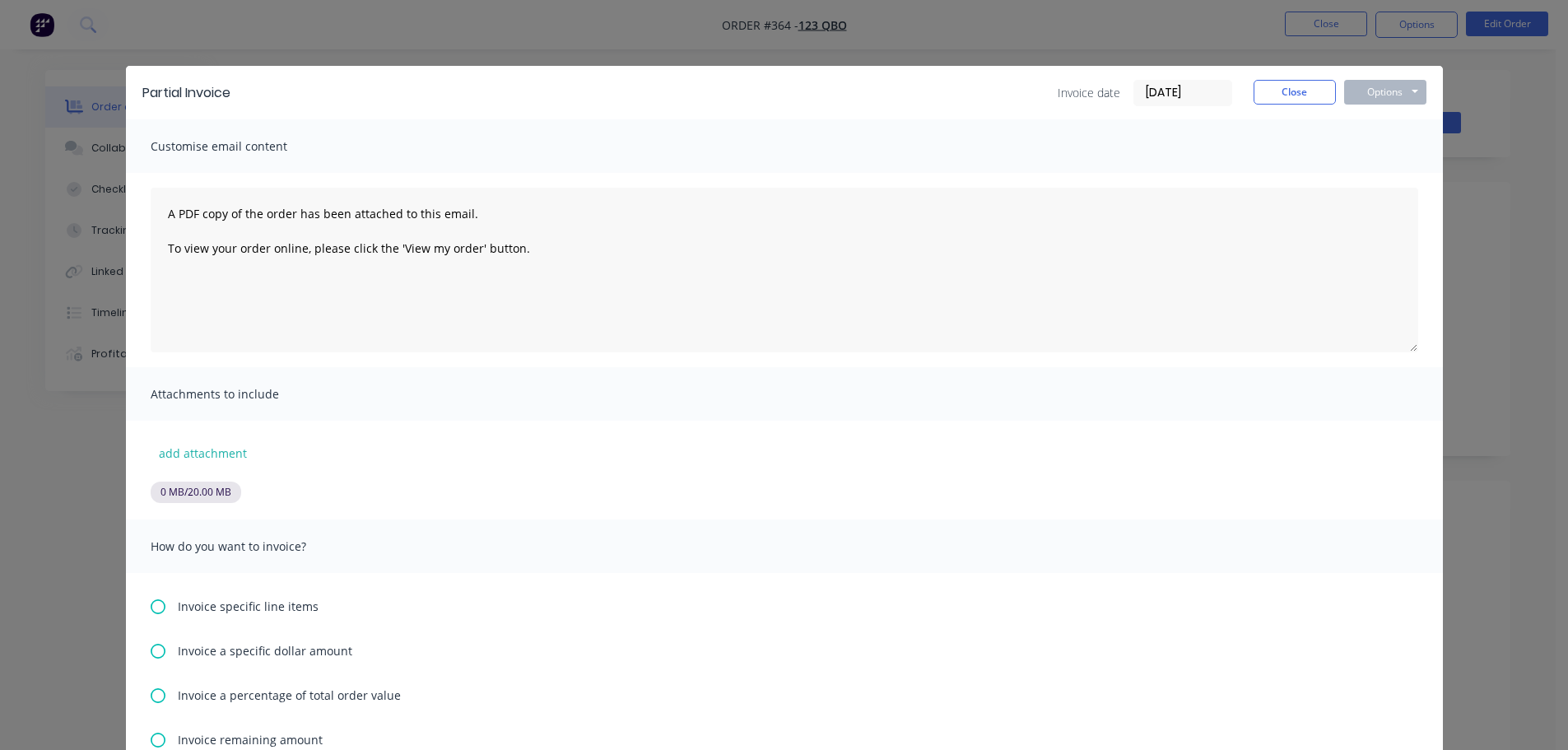
click at [156, 610] on icon at bounding box center [158, 607] width 15 height 15
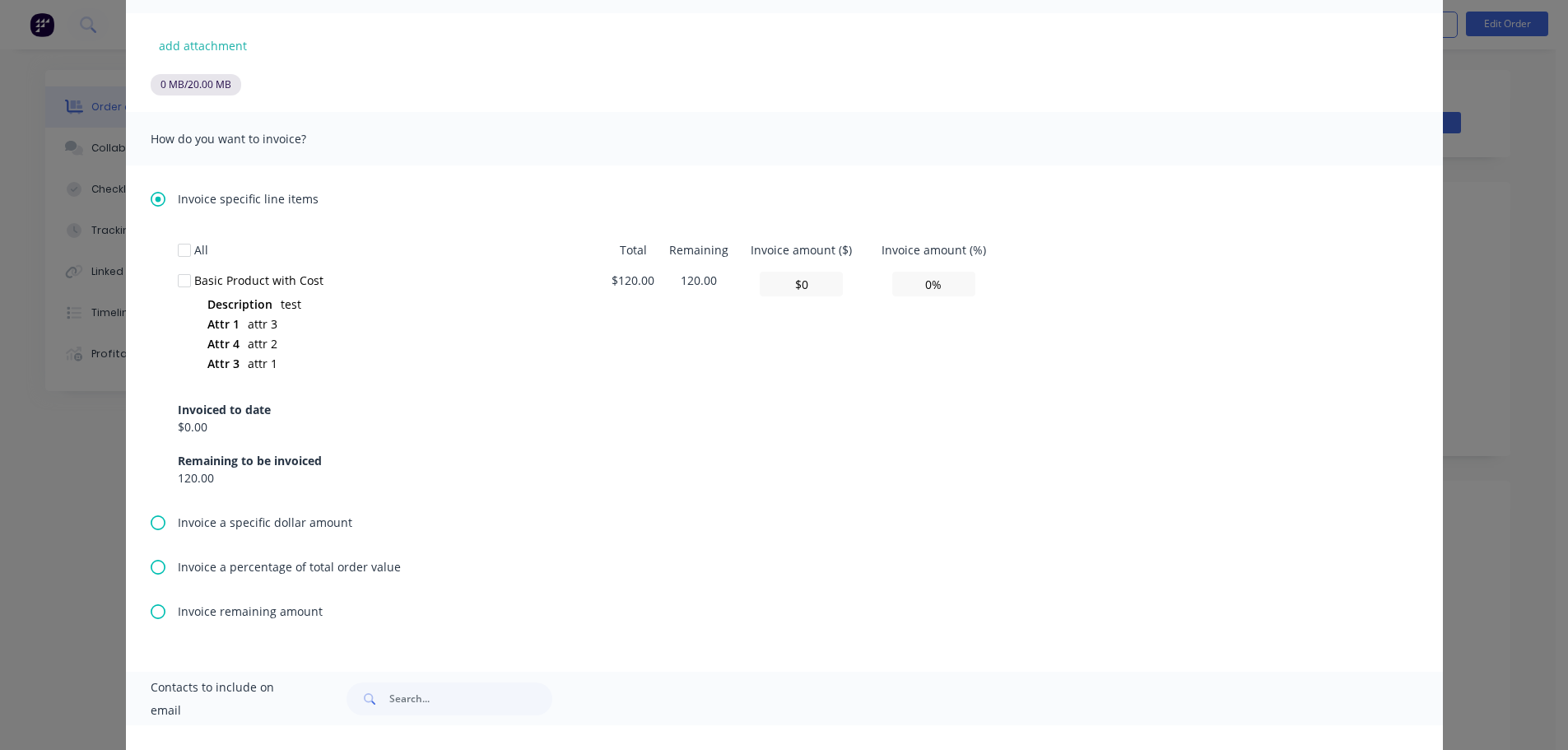
scroll to position [412, 0]
click at [170, 513] on div "Invoice a specific dollar amount" at bounding box center [784, 517] width 1267 height 17
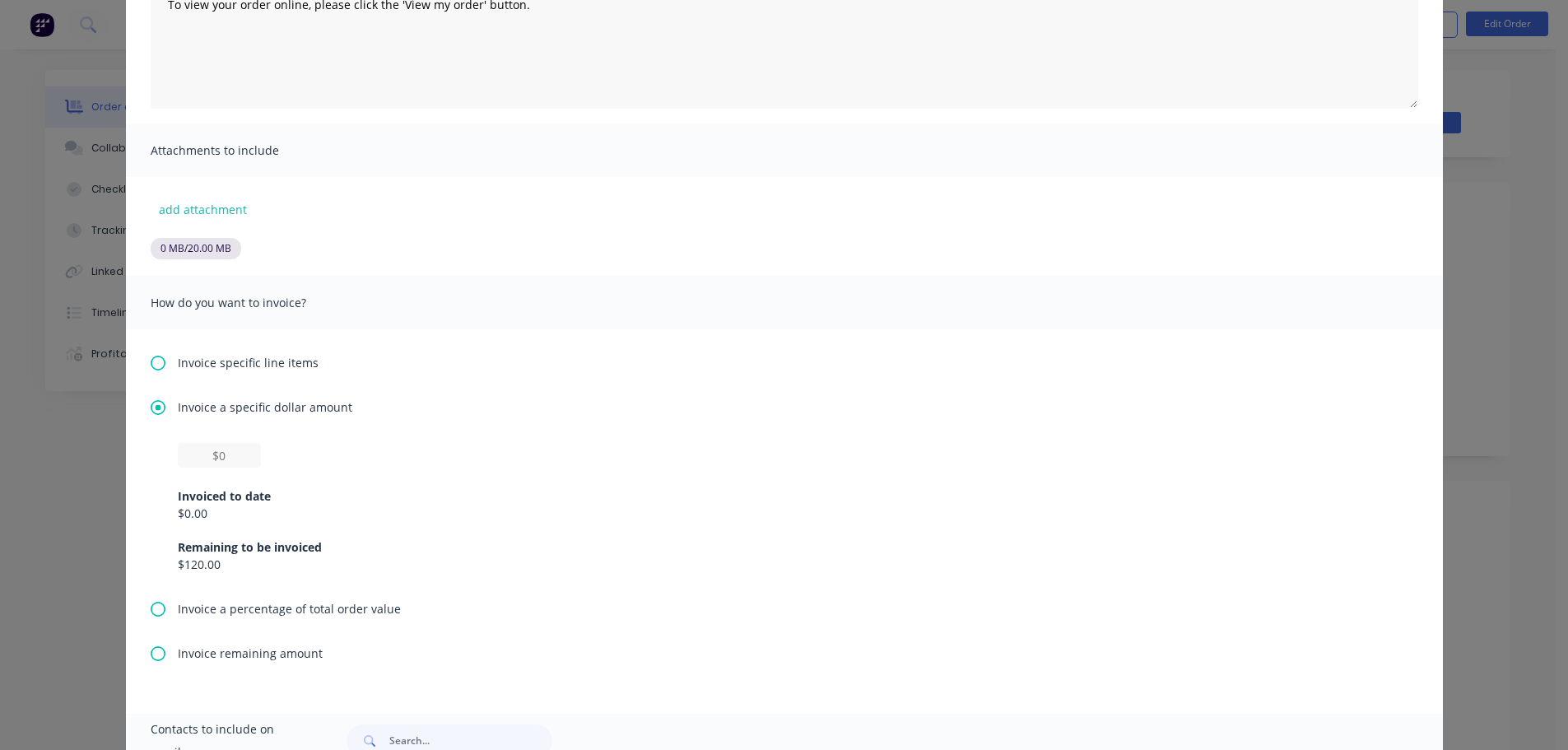
scroll to position [247, 0]
click at [226, 453] on input "text" at bounding box center [219, 452] width 83 height 25
type input "$1"
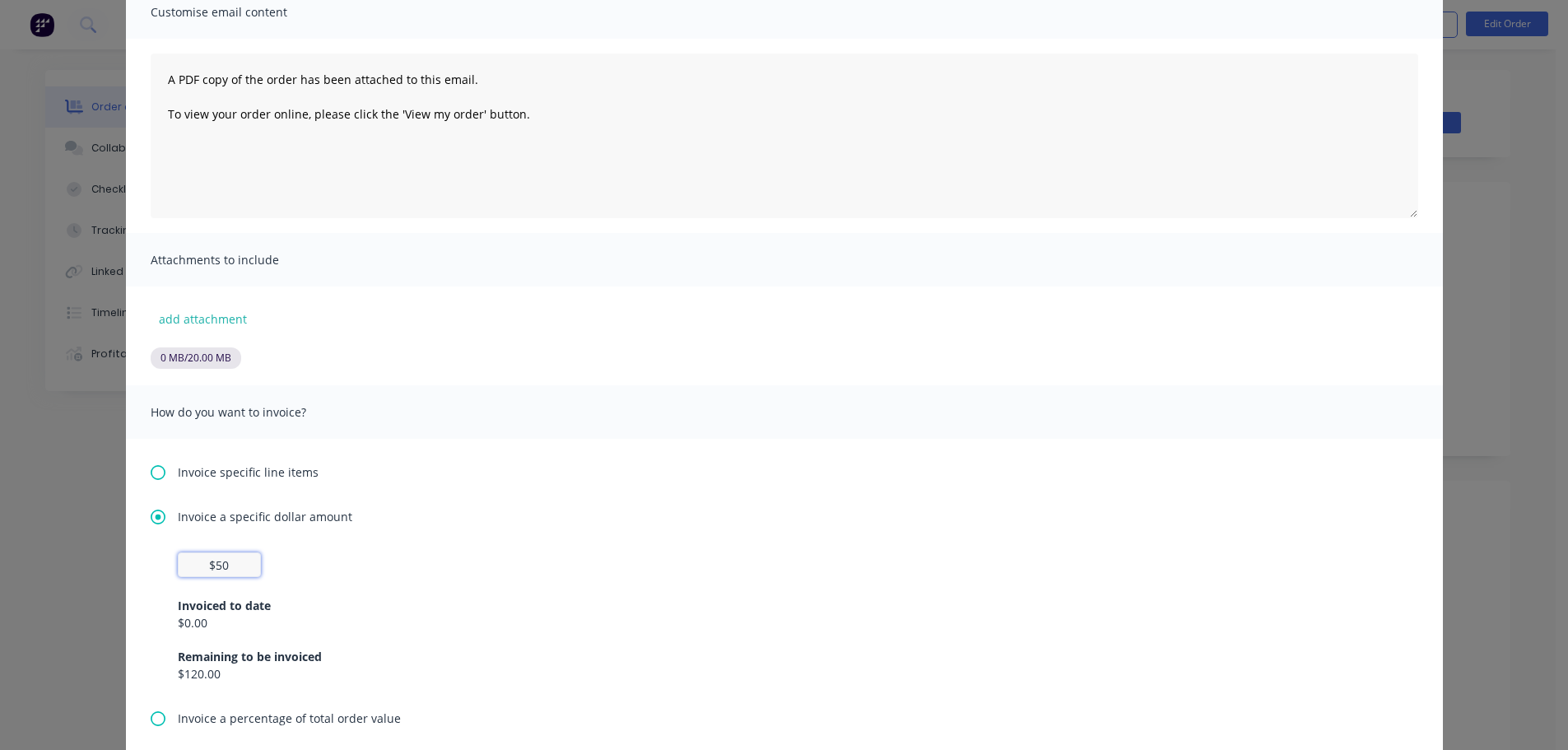
scroll to position [0, 0]
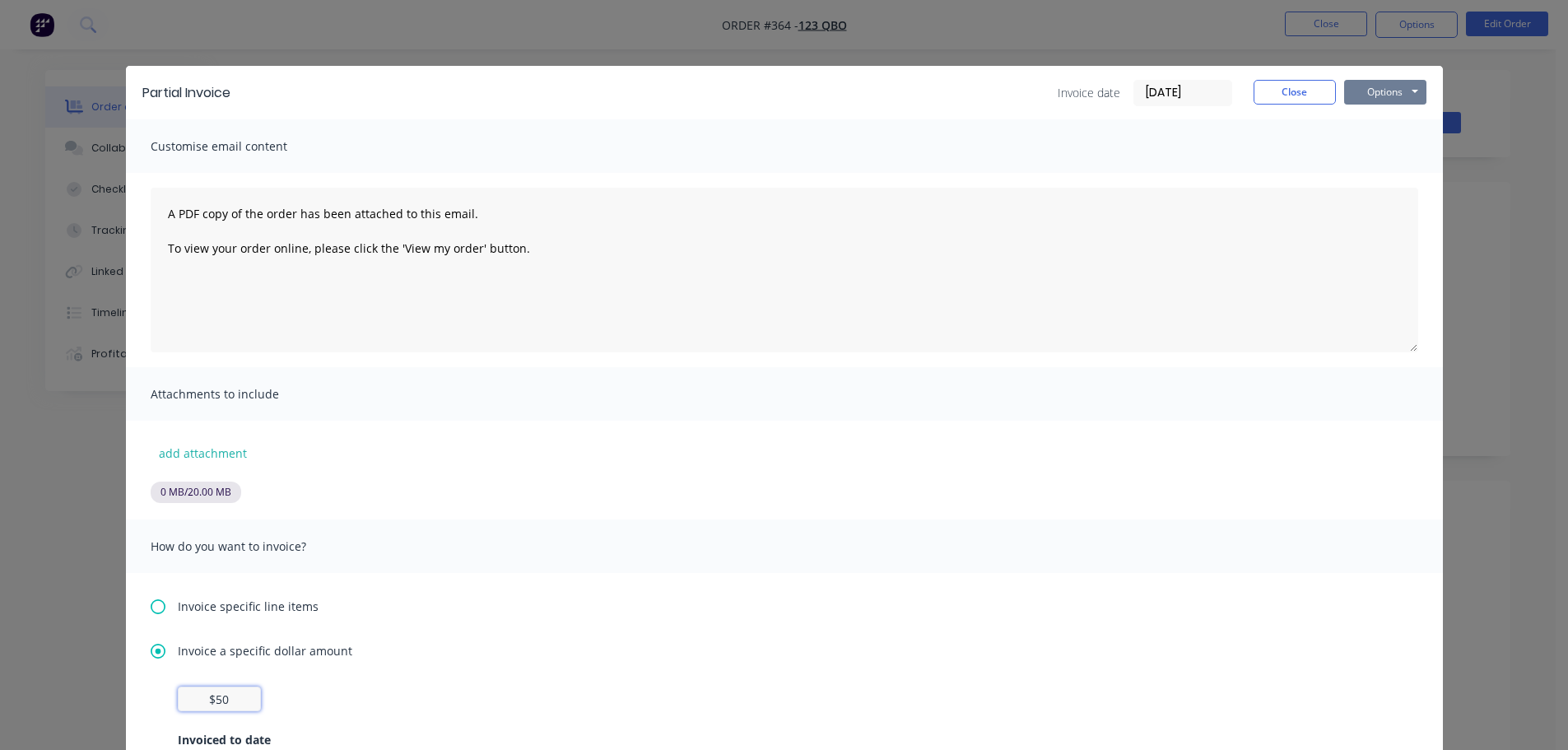
type input "$50"
click at [1350, 91] on button "Options" at bounding box center [1384, 92] width 82 height 25
click at [1366, 115] on button "Preview" at bounding box center [1396, 121] width 105 height 27
click at [1360, 92] on button "Options" at bounding box center [1384, 92] width 82 height 25
click at [1374, 141] on button "Print" at bounding box center [1396, 149] width 105 height 27
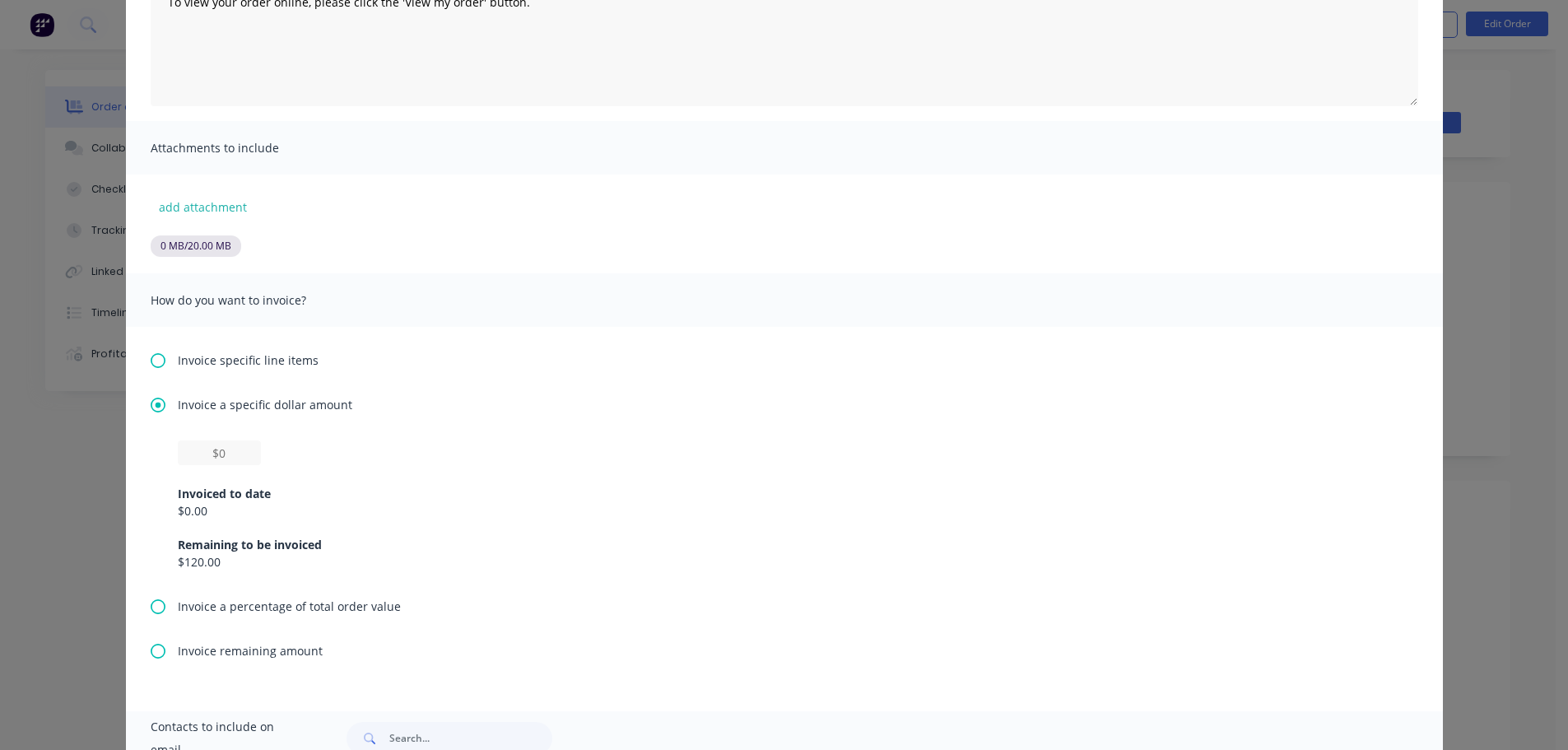
scroll to position [247, 0]
click at [241, 453] on input "text" at bounding box center [219, 452] width 83 height 25
drag, startPoint x: 241, startPoint y: 453, endPoint x: 105, endPoint y: 444, distance: 136.3
click at [106, 444] on div "Partial Invoice Invoice date 24/09/25 Close Options Preview Print Email Customi…" at bounding box center [784, 375] width 1568 height 750
type input "$50"
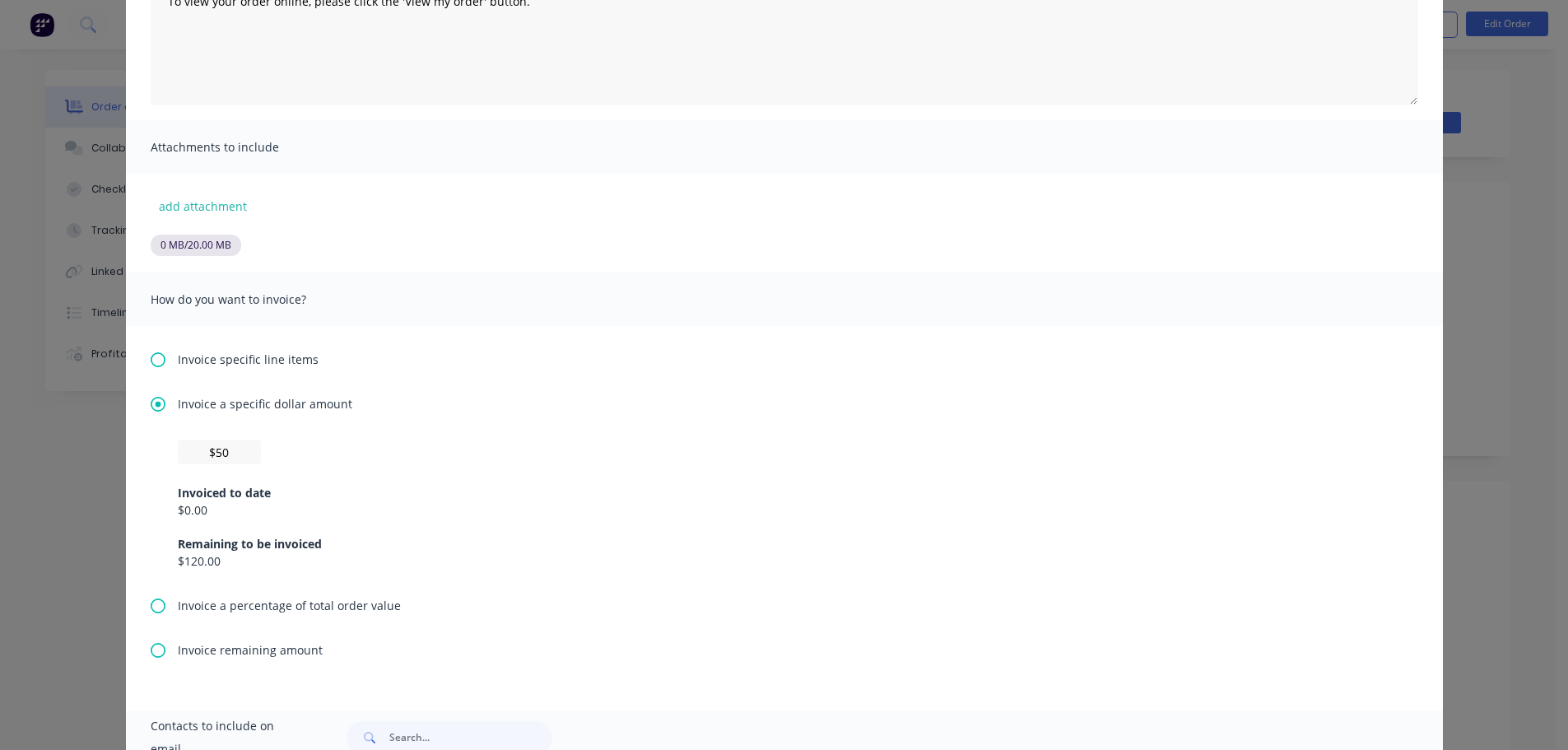
click at [1043, 435] on div "Invoice a specific dollar amount $50 Invoiced to date $0.00 Remaining to be inv…" at bounding box center [784, 496] width 1267 height 202
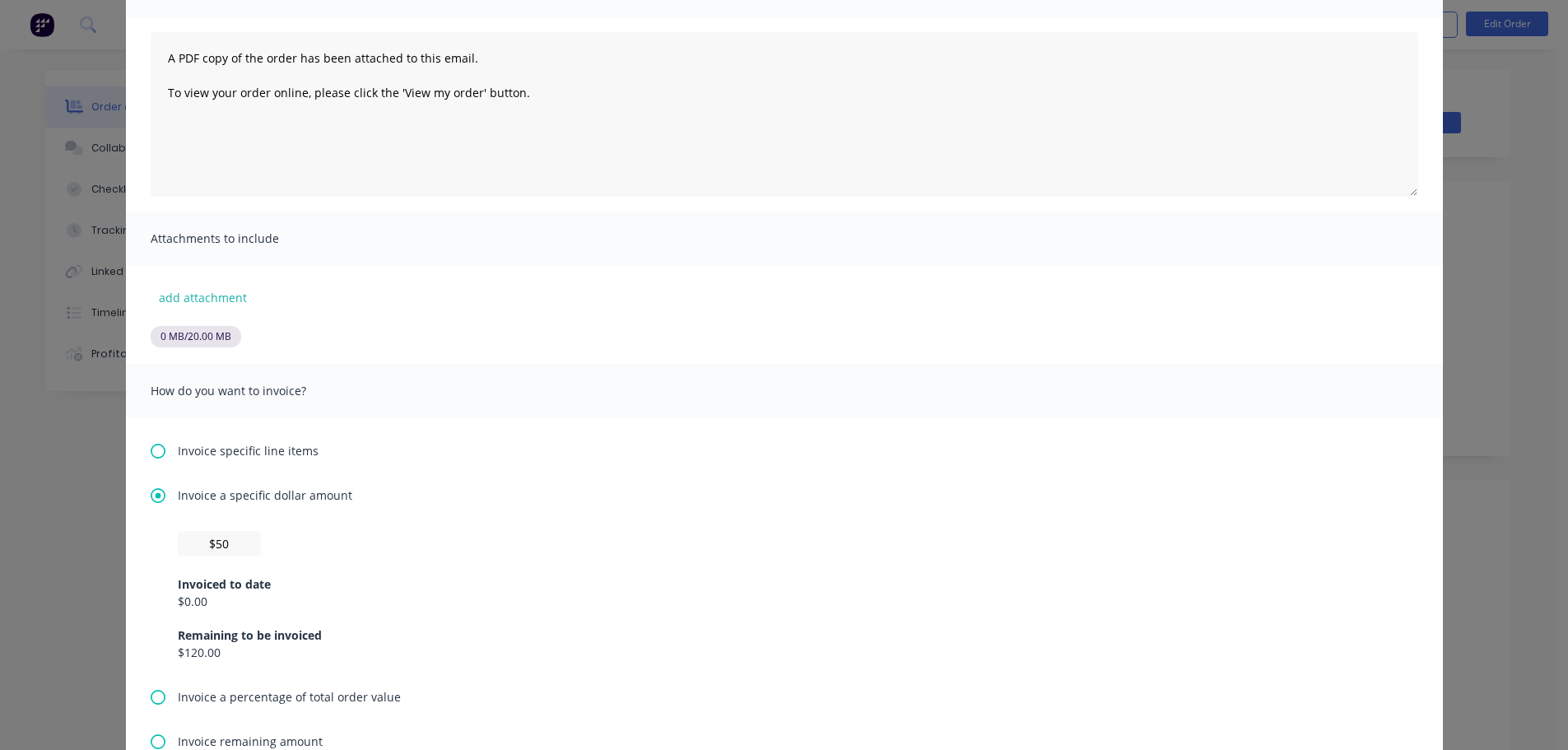
scroll to position [0, 0]
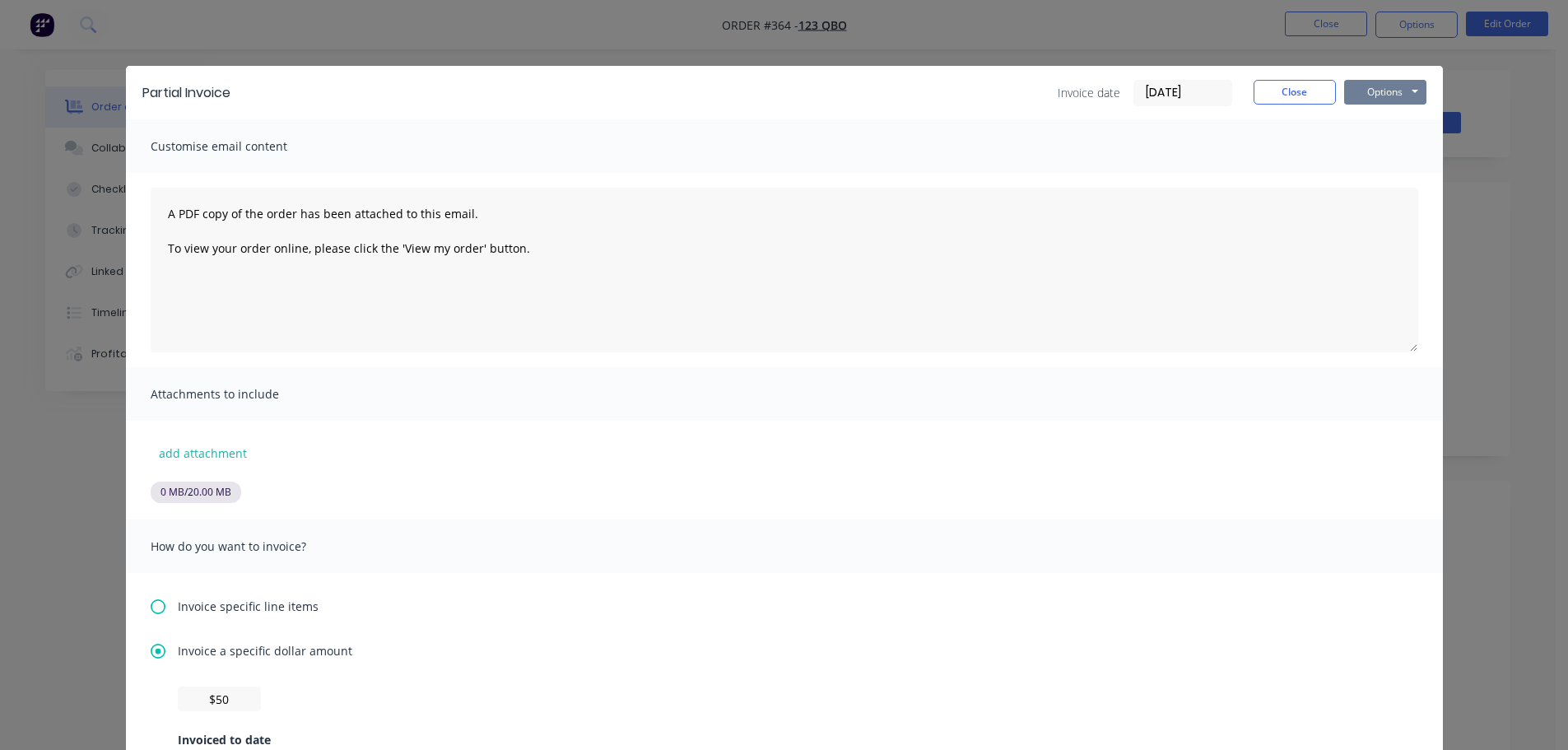
click at [1384, 100] on button "Options" at bounding box center [1384, 92] width 82 height 25
click at [1369, 154] on button "Print" at bounding box center [1396, 149] width 105 height 27
click at [1308, 87] on button "Close" at bounding box center [1294, 92] width 82 height 25
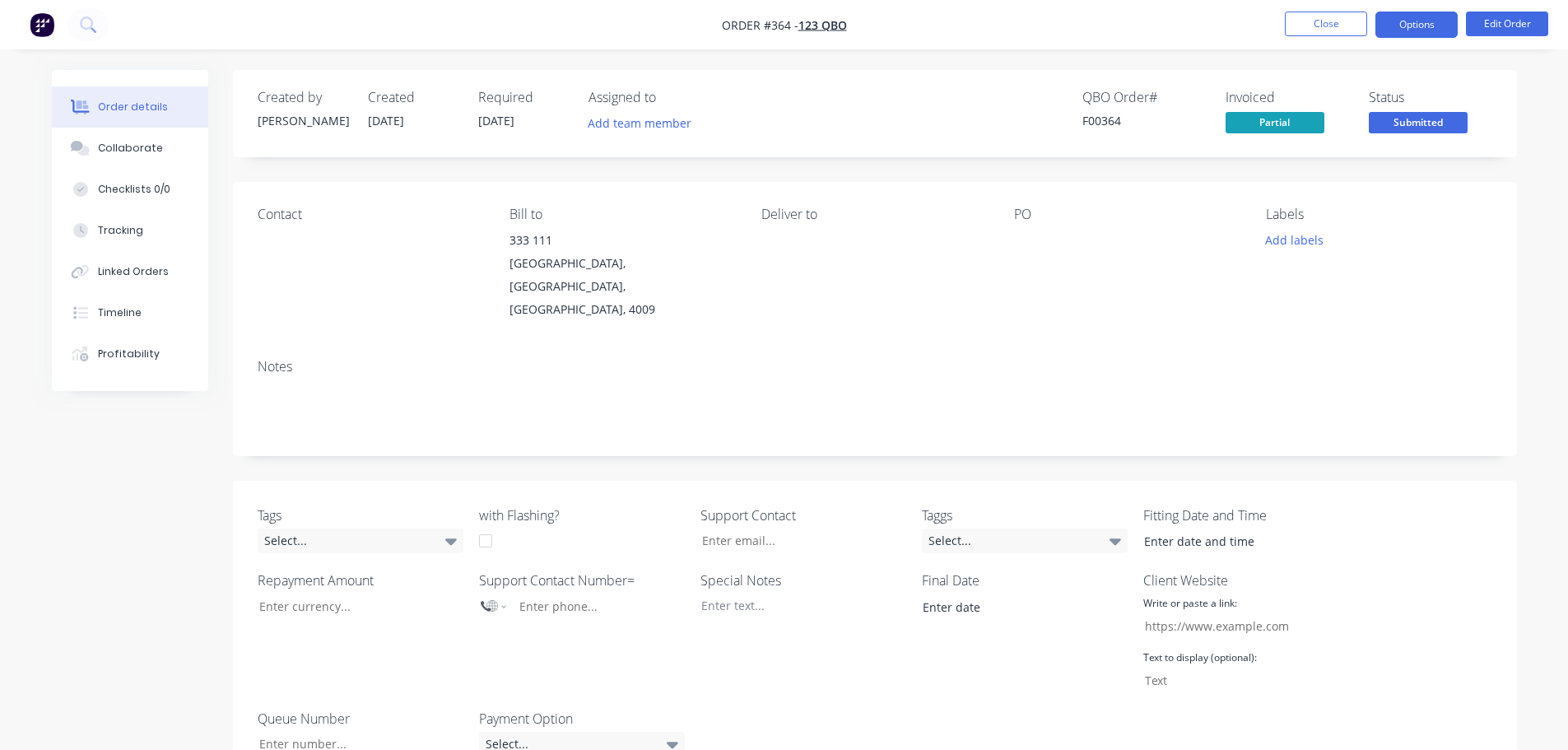
click at [1428, 14] on button "Options" at bounding box center [1416, 25] width 82 height 27
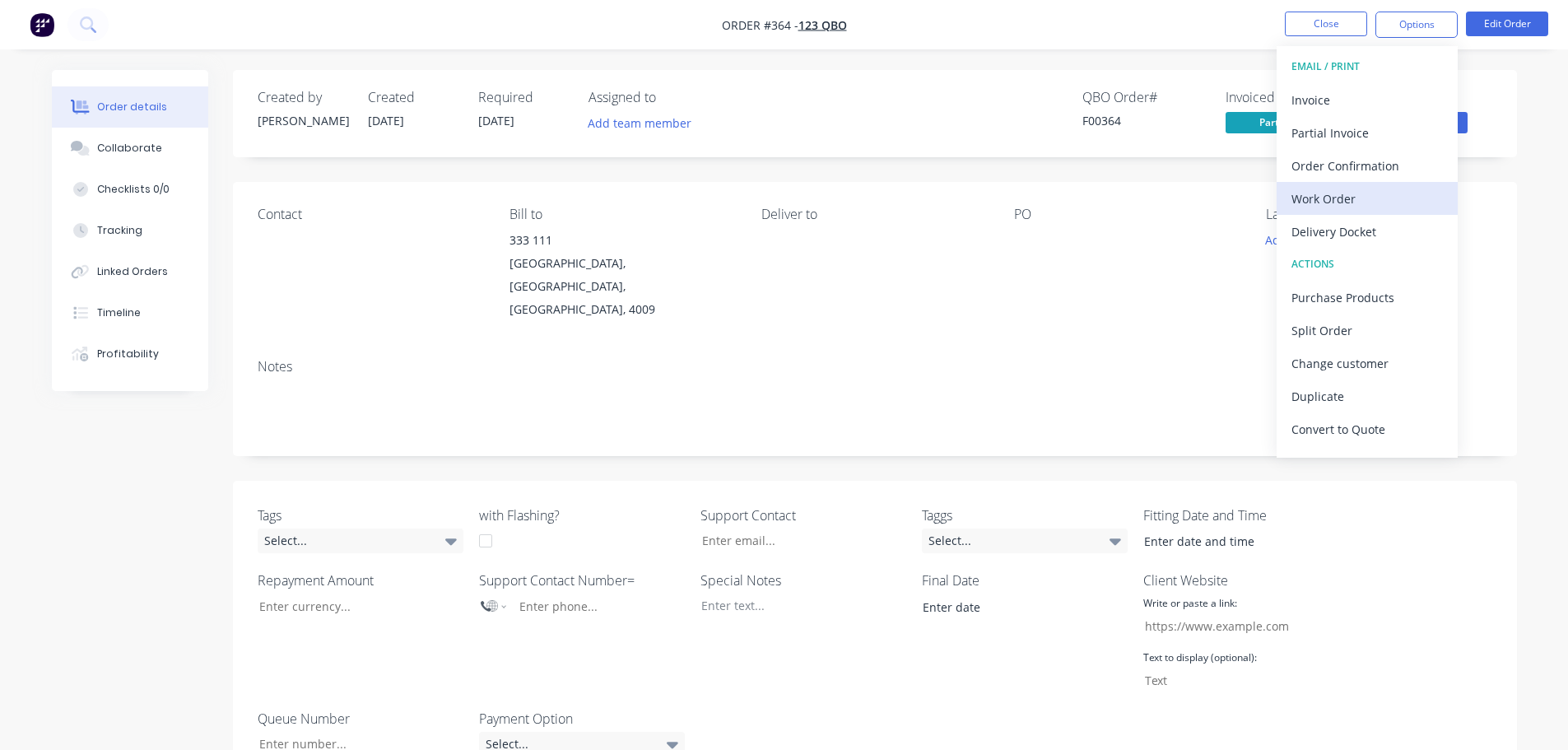
click at [1357, 199] on div "Work Order" at bounding box center [1367, 199] width 151 height 24
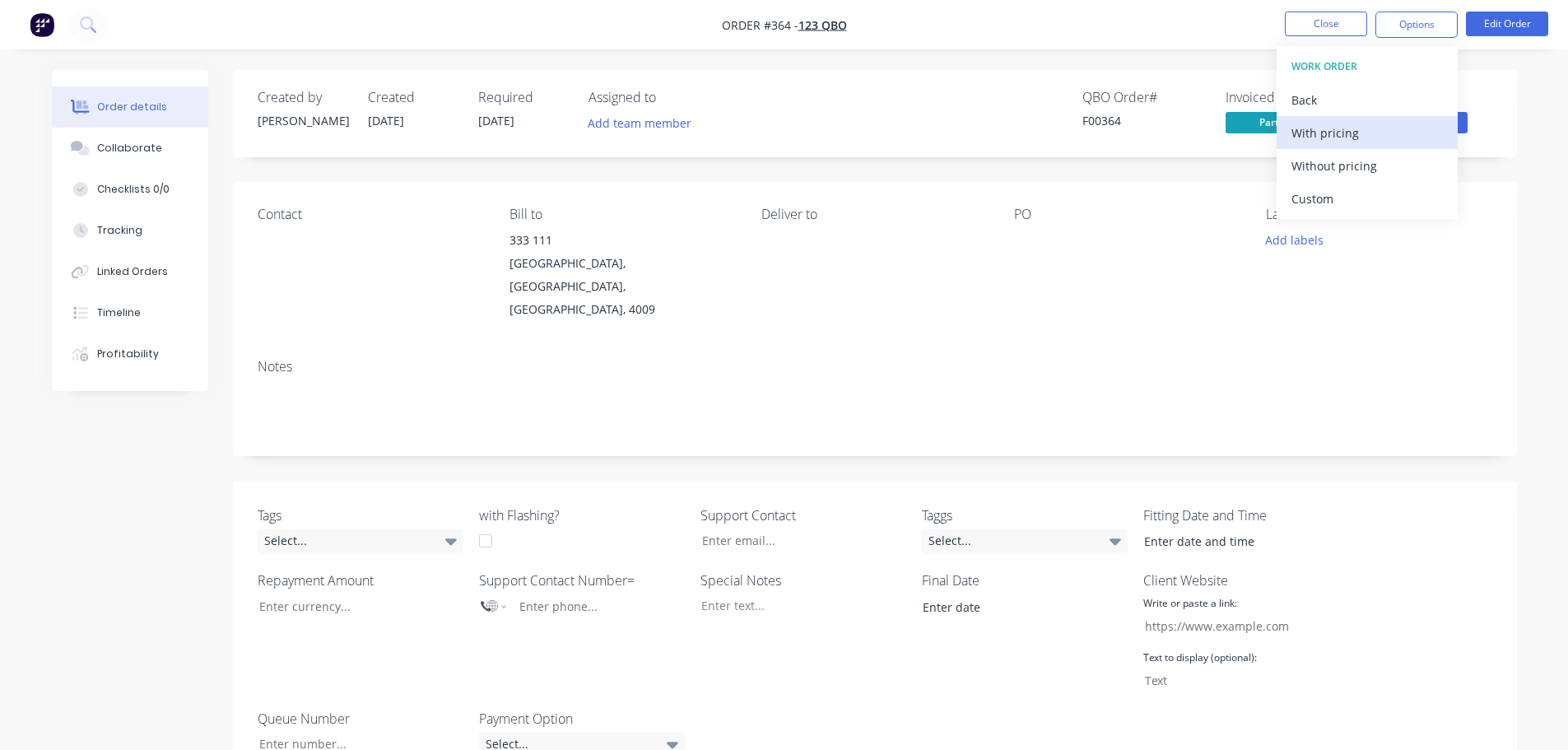
click at [1352, 139] on div "With pricing" at bounding box center [1367, 133] width 151 height 24
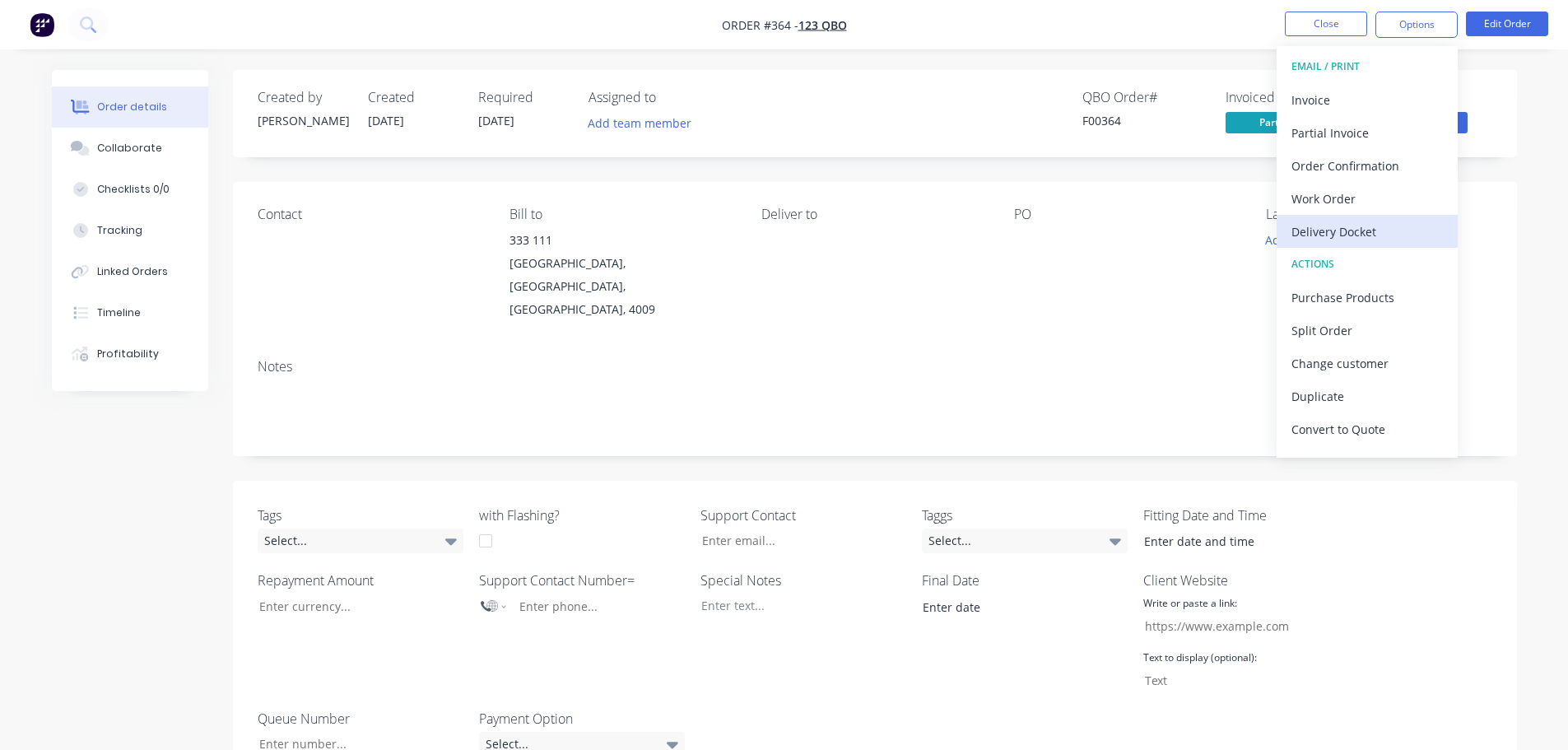
click at [1392, 228] on div "Delivery Docket" at bounding box center [1367, 232] width 151 height 24
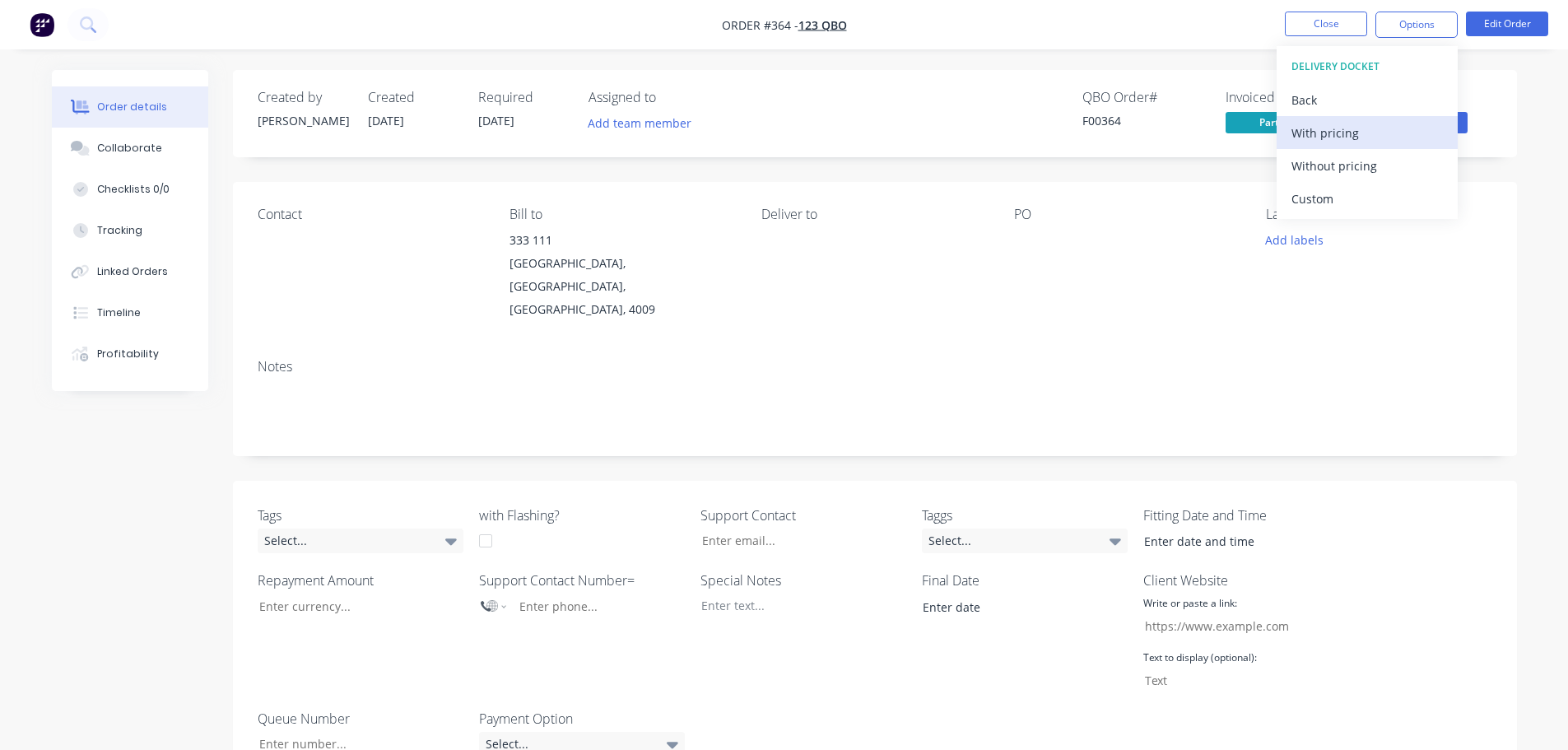
click at [1365, 121] on div "With pricing" at bounding box center [1367, 133] width 151 height 24
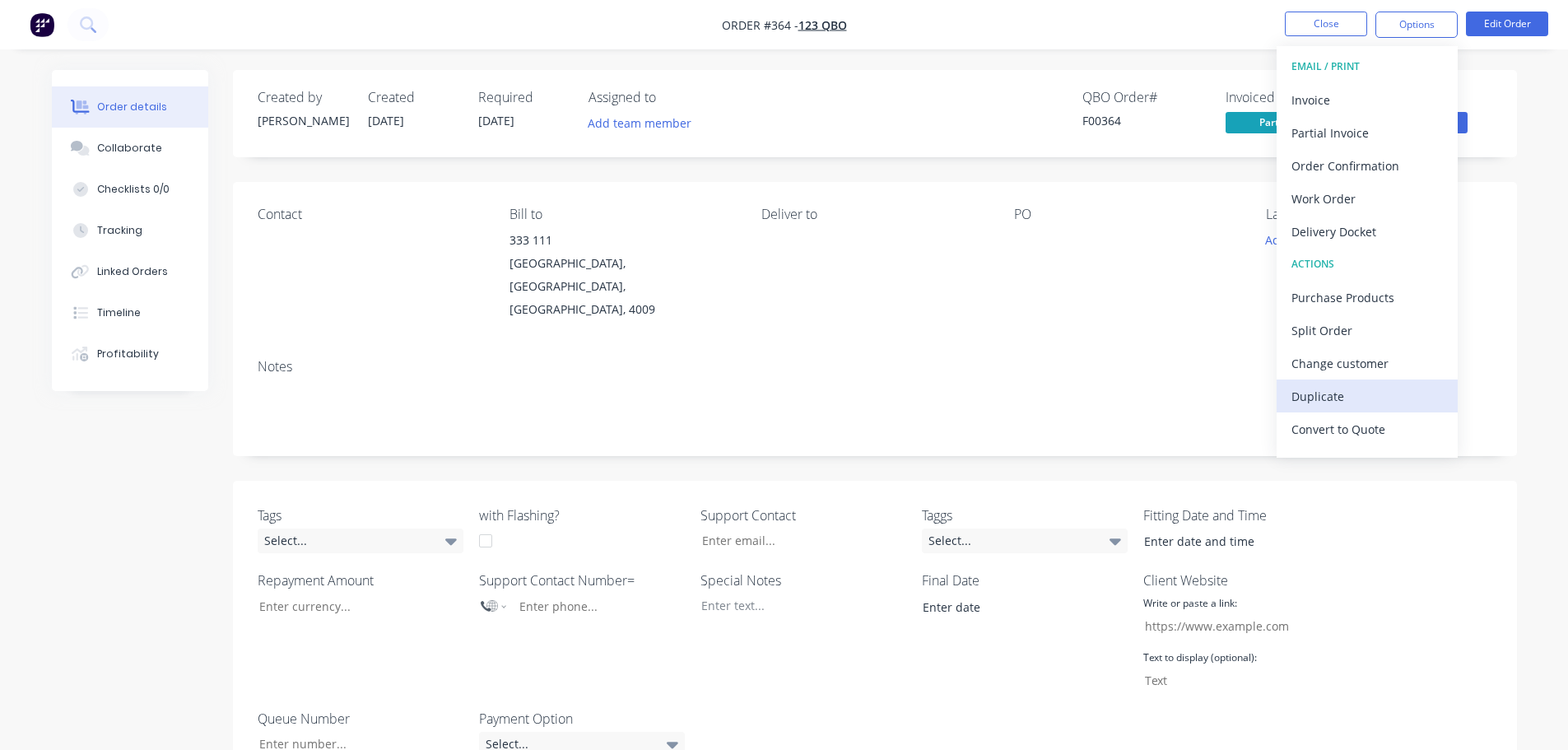
click at [1345, 402] on div "Duplicate" at bounding box center [1367, 396] width 151 height 24
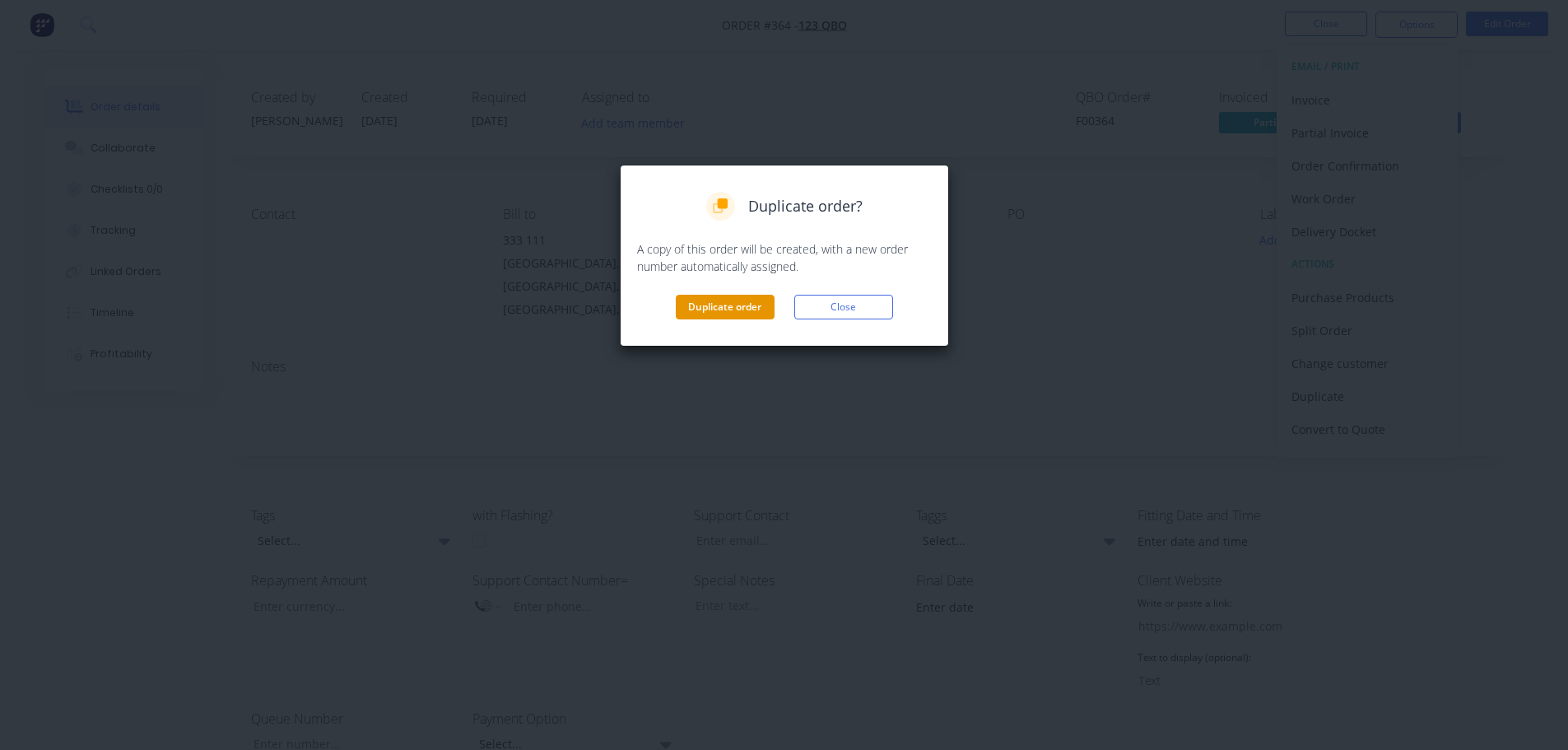
click at [747, 305] on button "Duplicate order" at bounding box center [725, 307] width 99 height 25
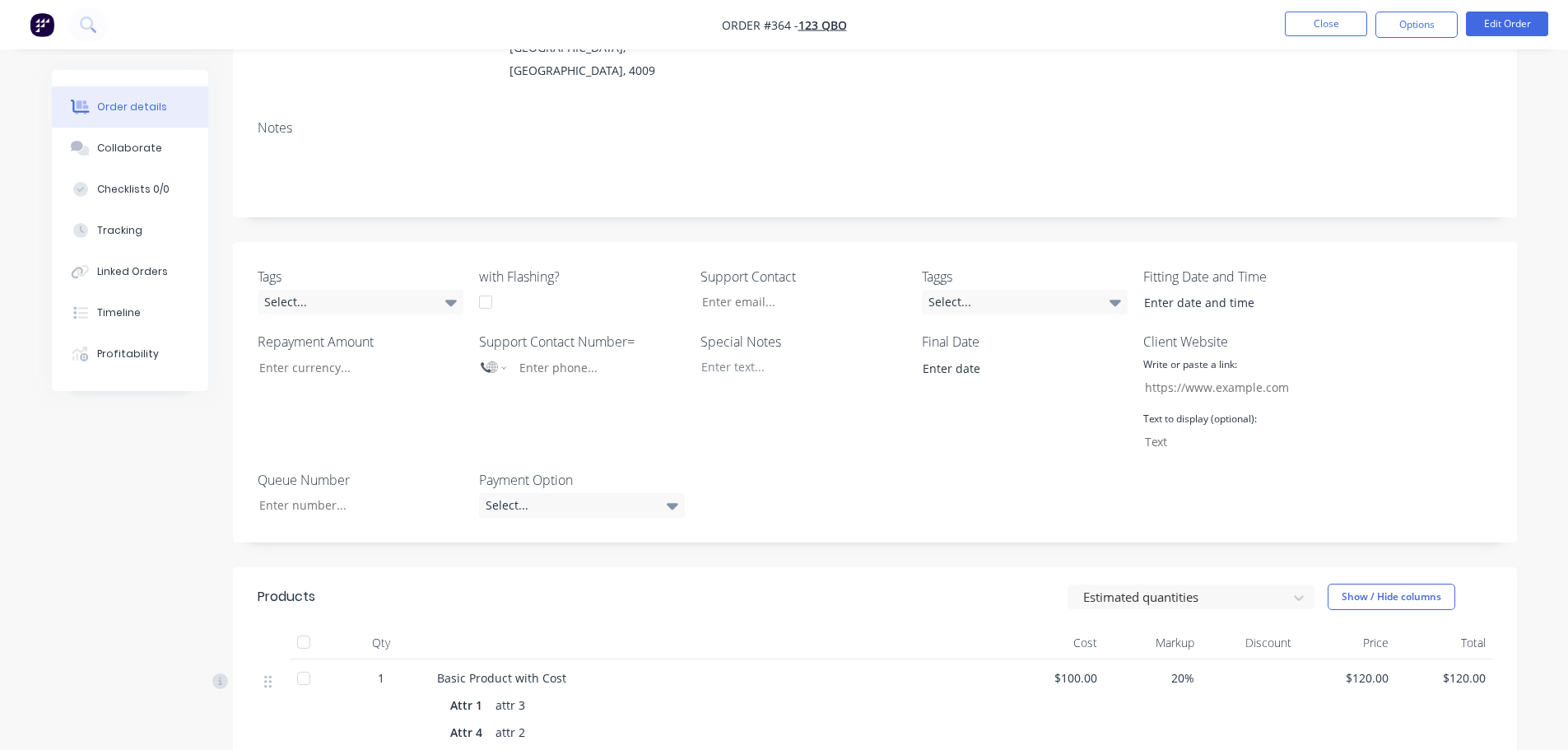
scroll to position [412, 0]
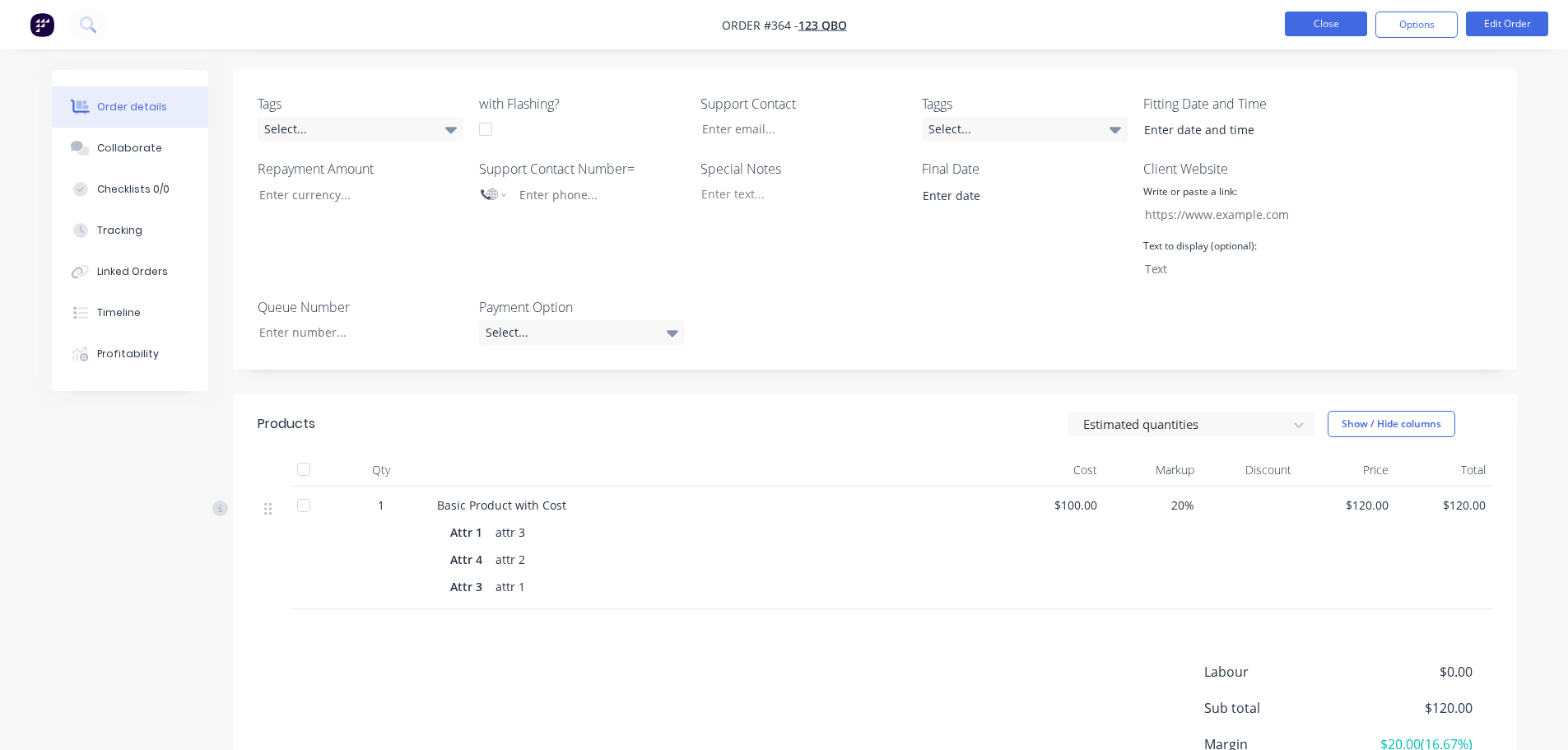
click at [1340, 20] on button "Close" at bounding box center [1325, 24] width 82 height 25
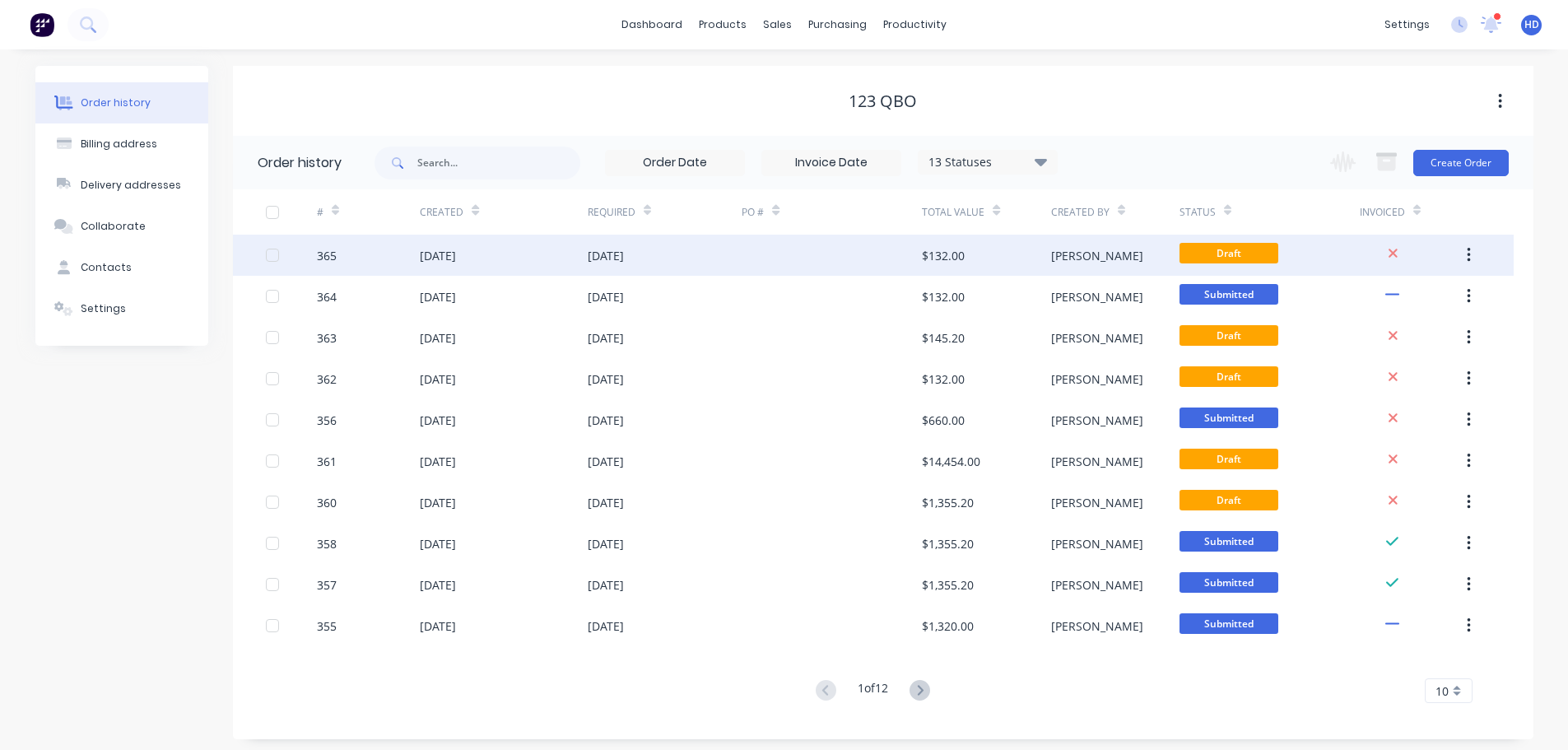
click at [393, 256] on div "365" at bounding box center [369, 255] width 103 height 42
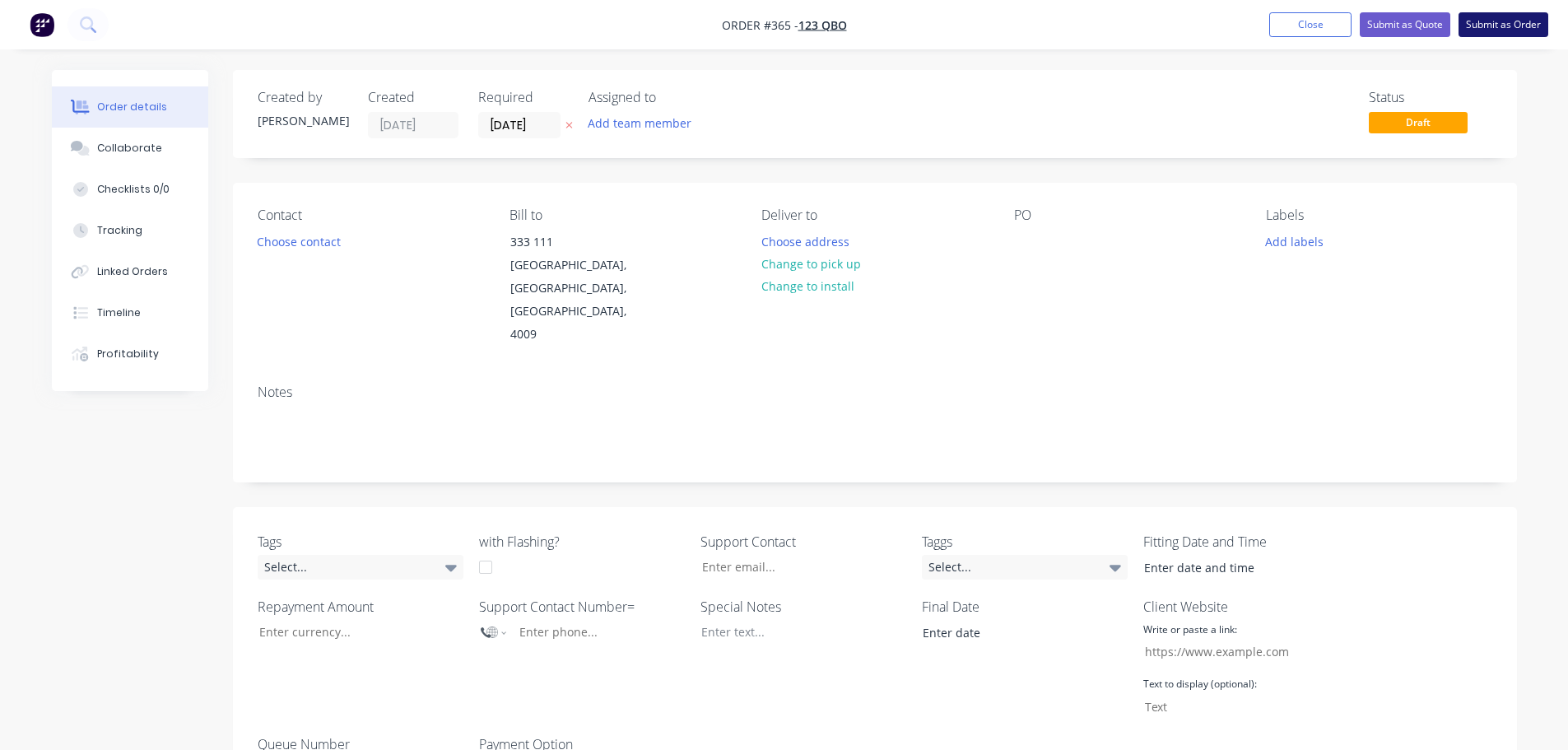
click at [1502, 24] on button "Submit as Order" at bounding box center [1503, 25] width 90 height 25
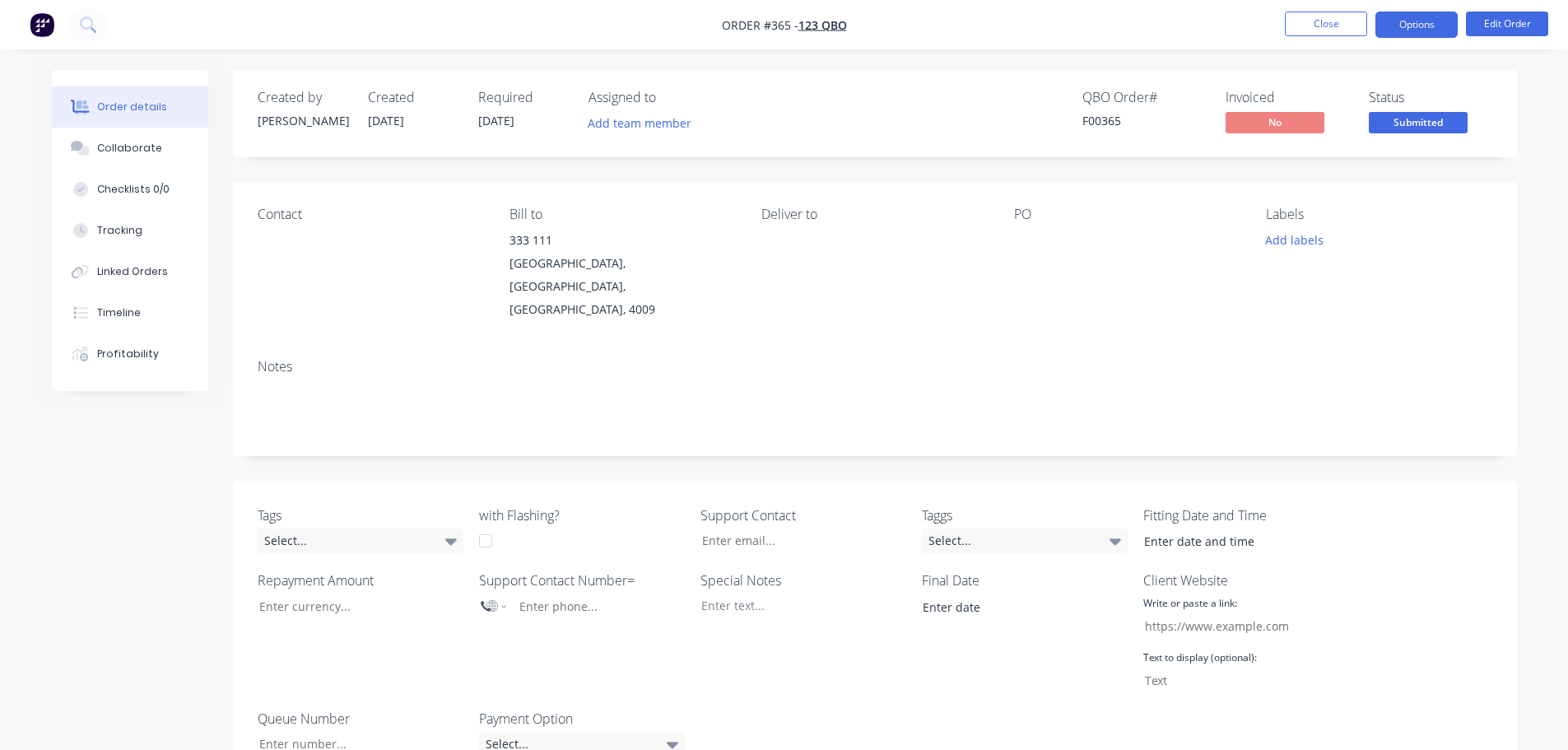
click at [1445, 35] on button "Options" at bounding box center [1416, 25] width 82 height 27
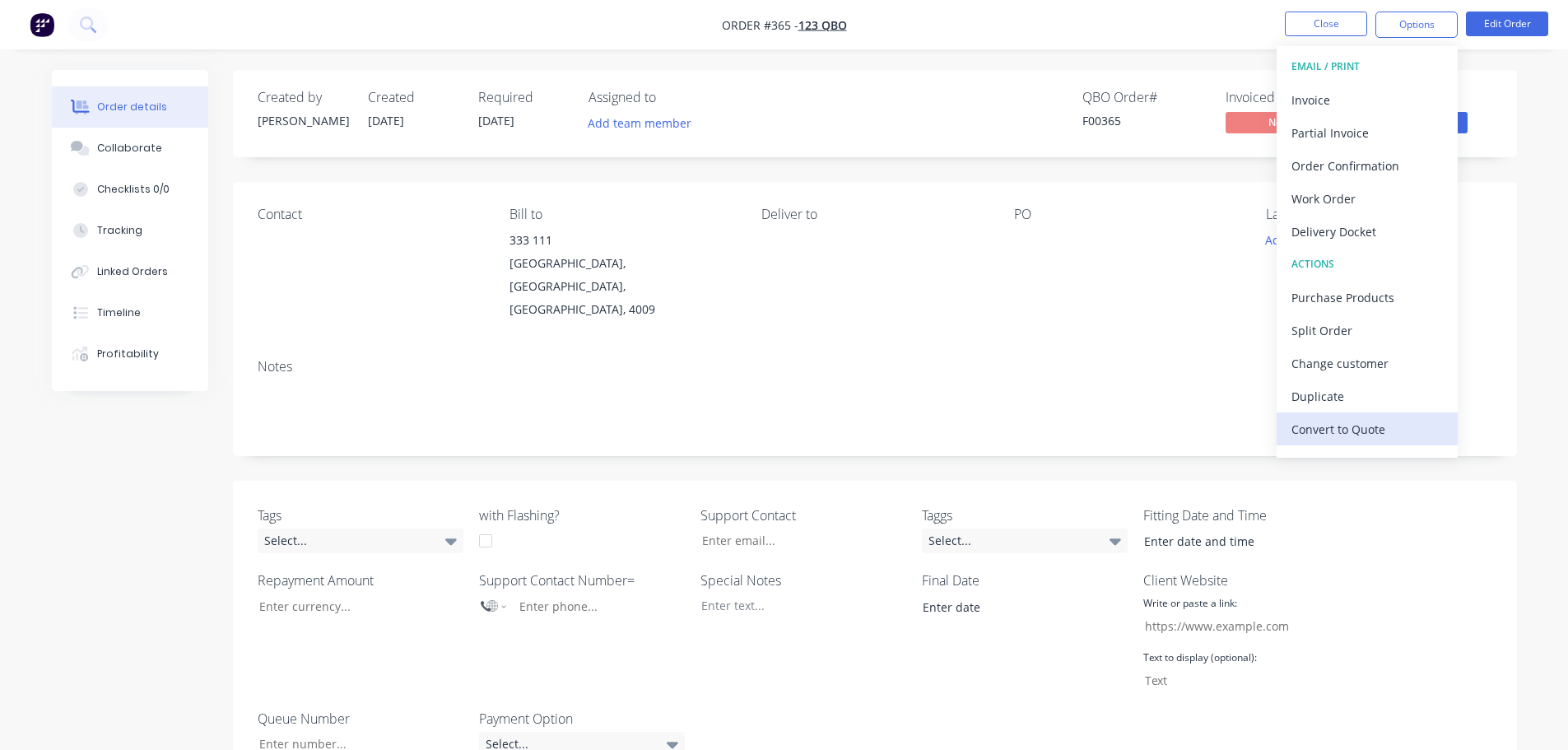
click at [1357, 428] on div "Convert to Quote" at bounding box center [1367, 429] width 151 height 24
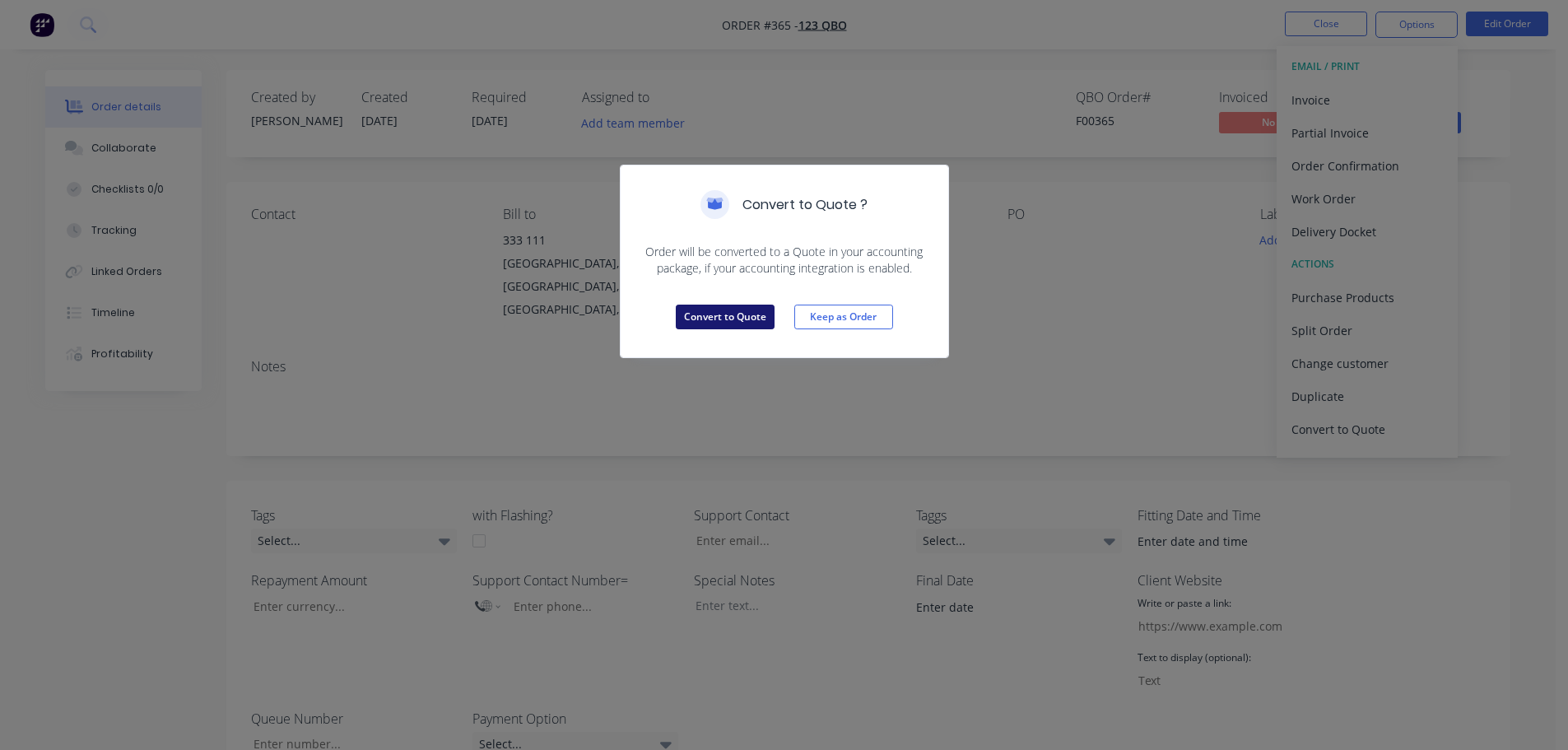
click at [708, 311] on button "Convert to Quote" at bounding box center [725, 317] width 99 height 25
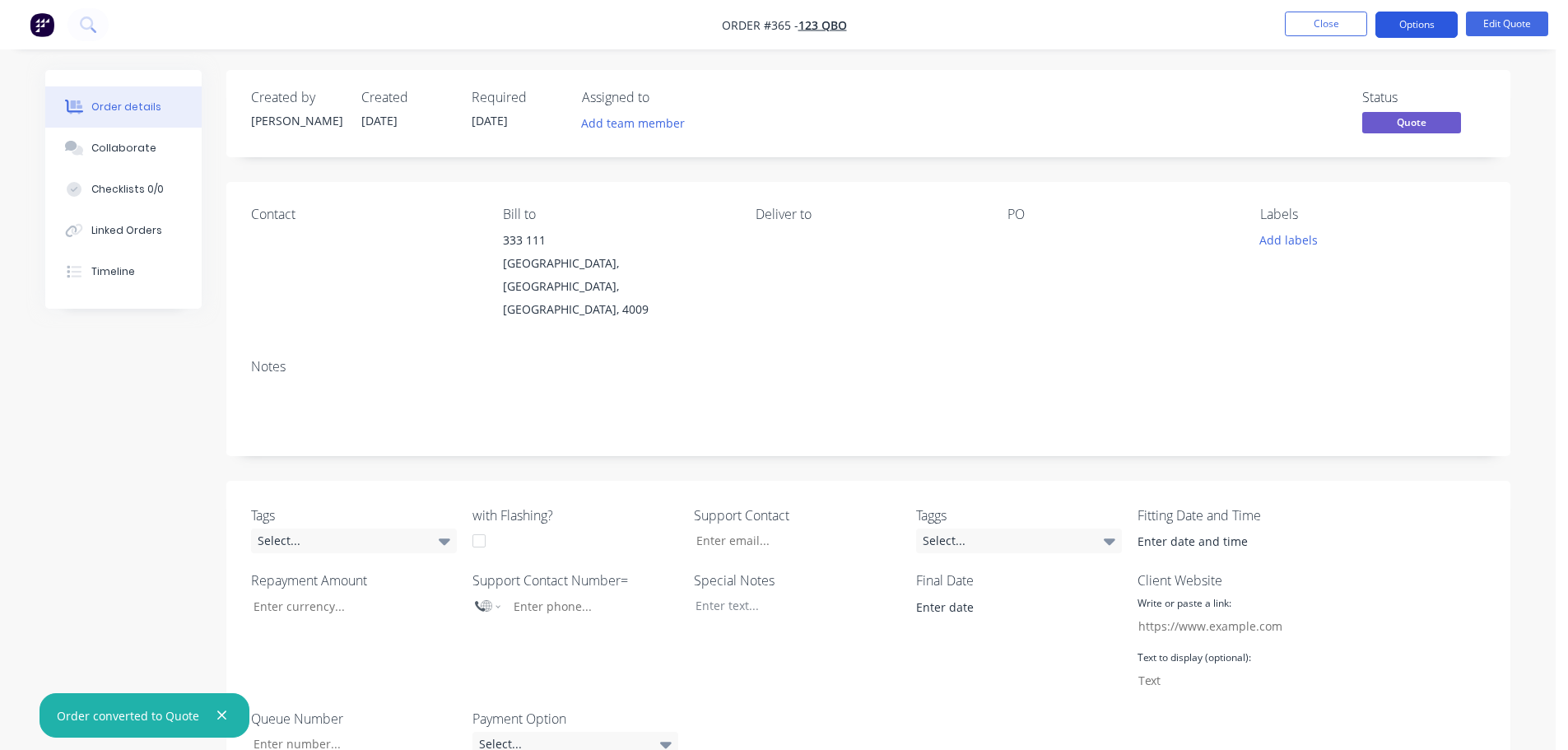
click at [1404, 25] on button "Options" at bounding box center [1416, 25] width 82 height 27
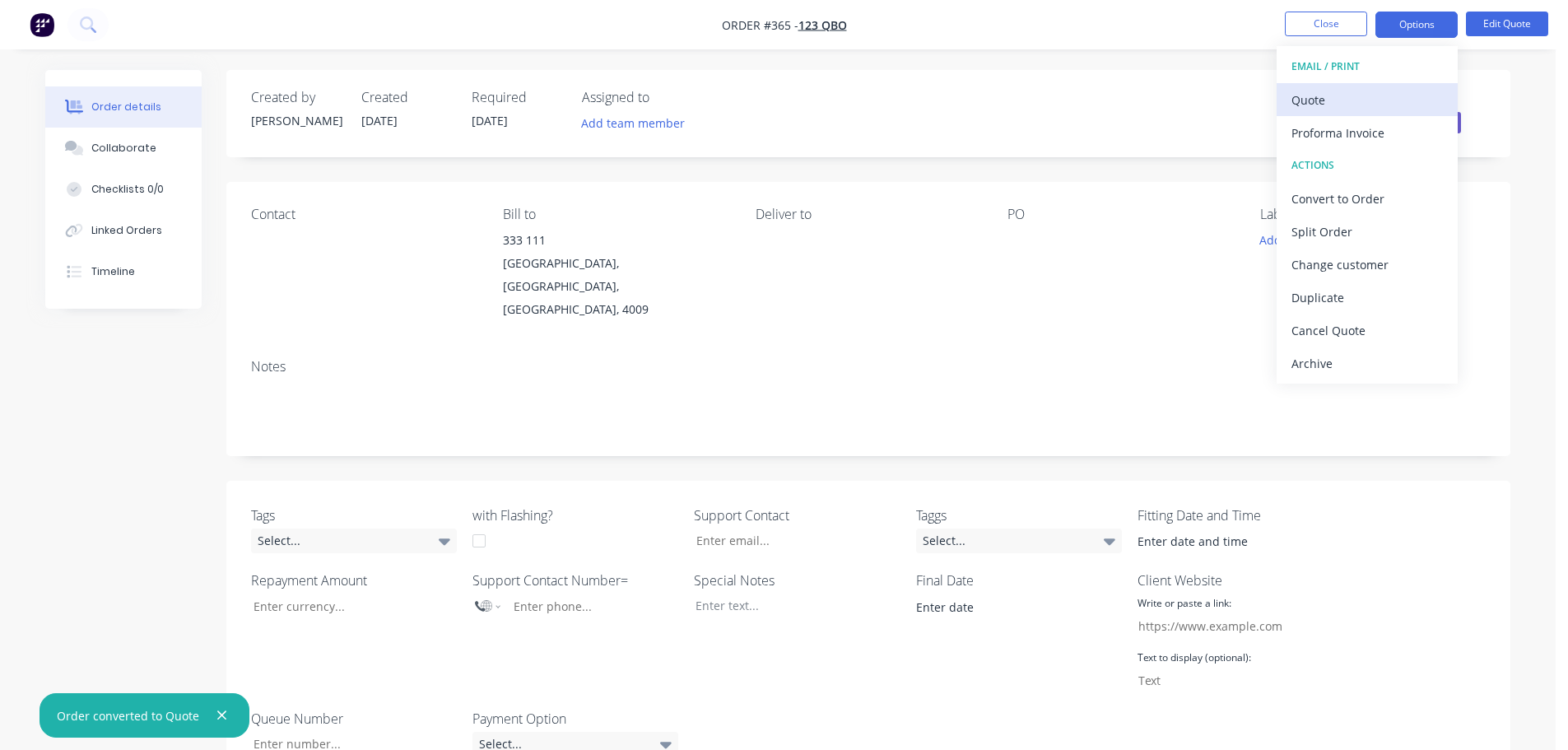
click at [1391, 106] on div "Quote" at bounding box center [1367, 100] width 151 height 24
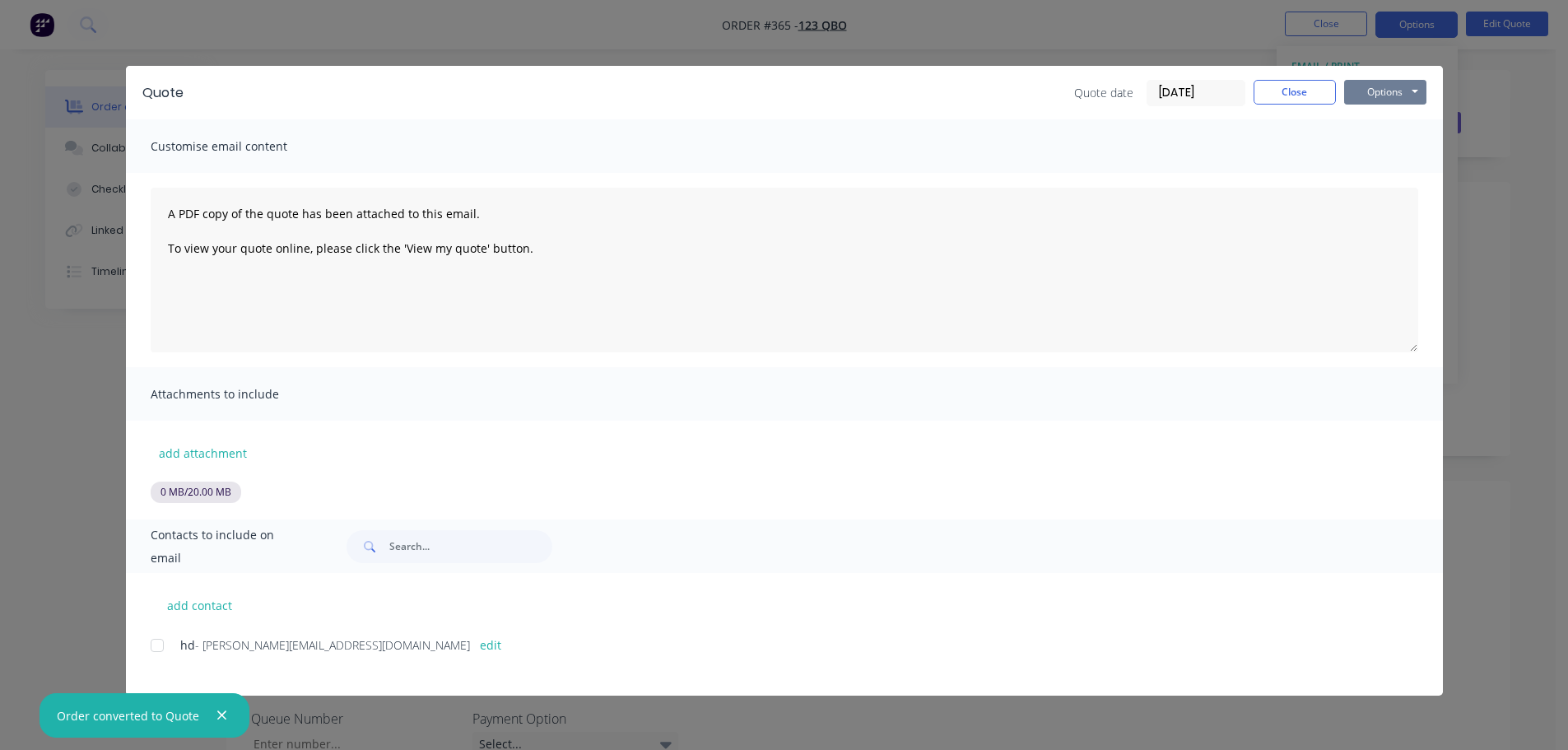
click at [1395, 82] on button "Options" at bounding box center [1384, 92] width 82 height 25
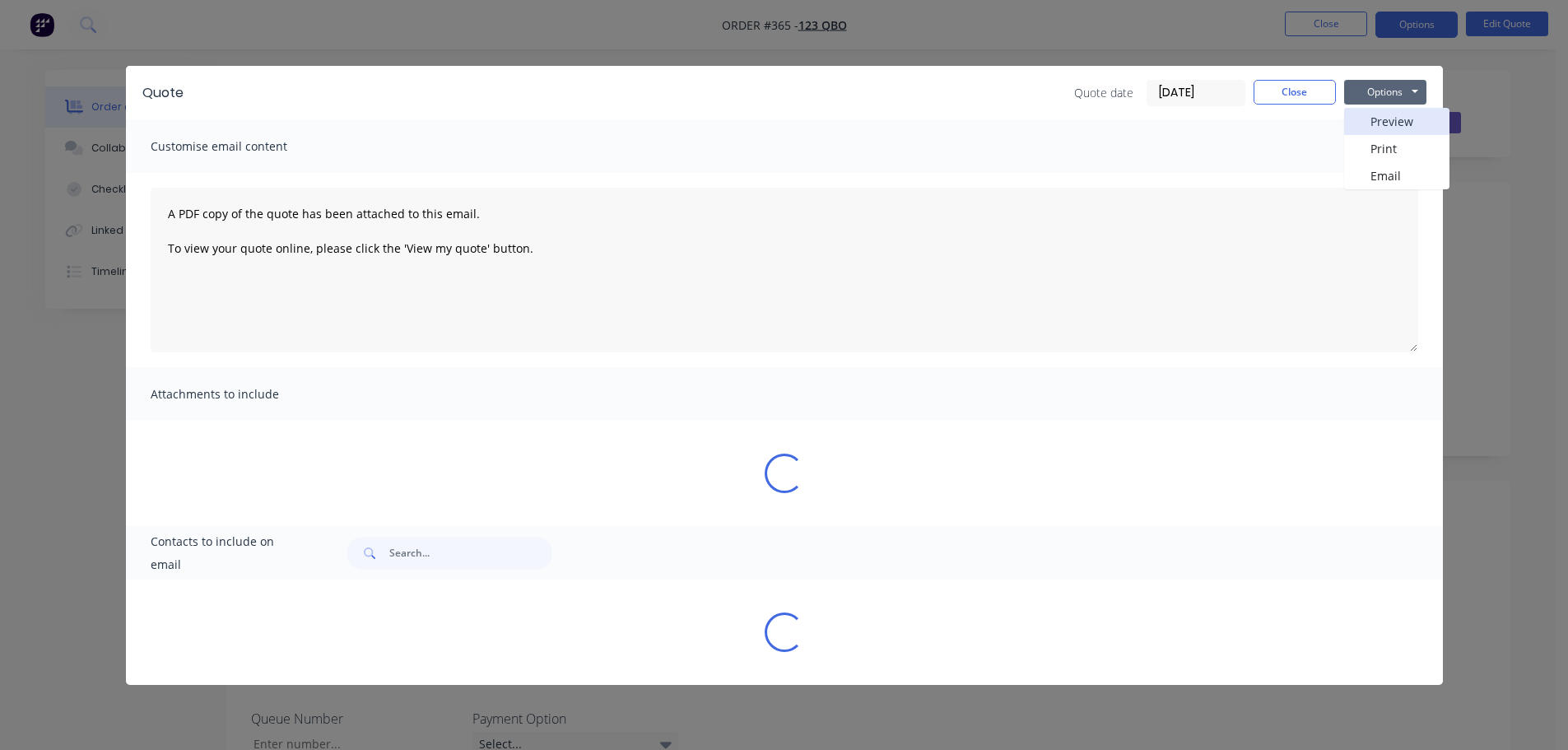
click at [1407, 124] on button "Preview" at bounding box center [1396, 121] width 105 height 27
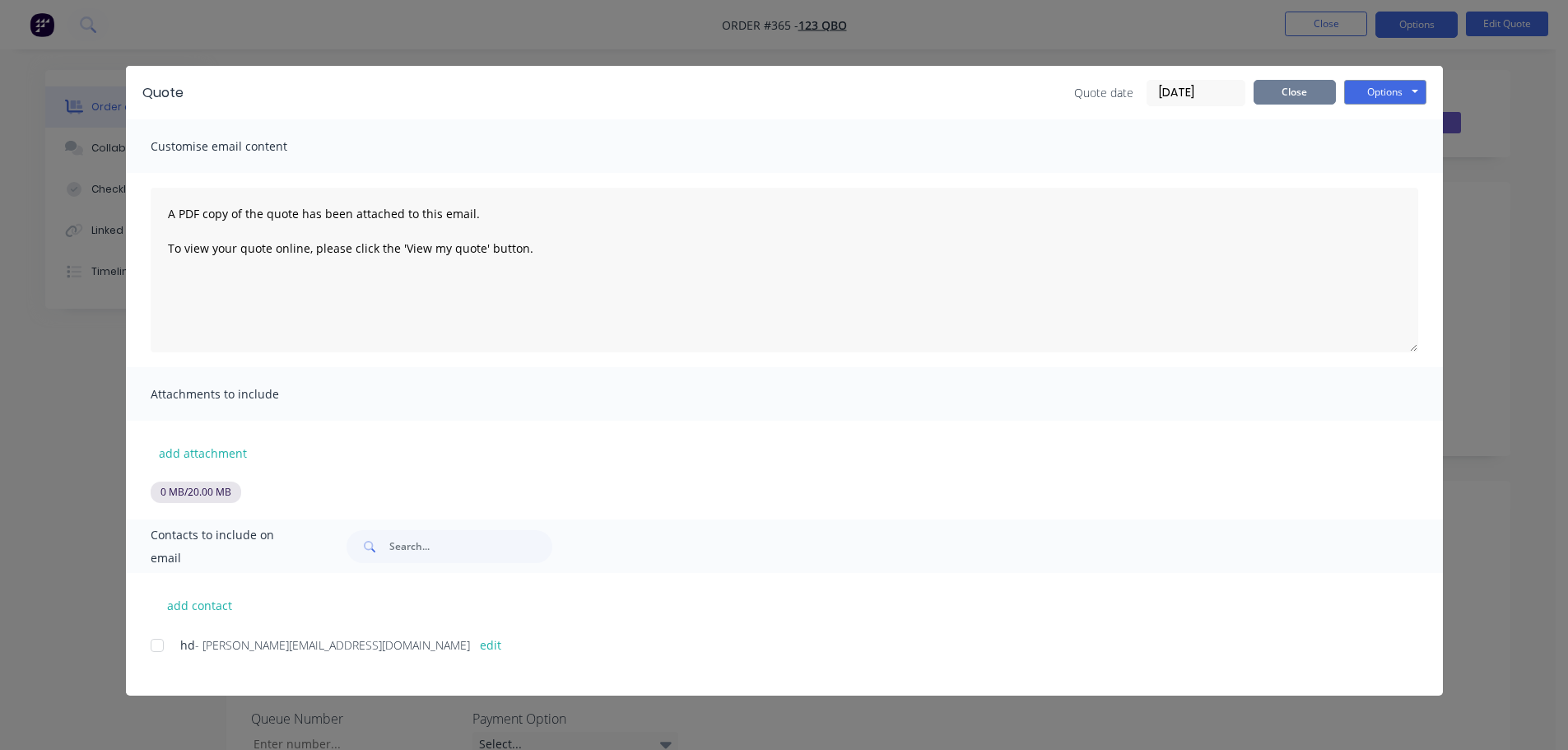
click at [1309, 94] on button "Close" at bounding box center [1294, 92] width 82 height 25
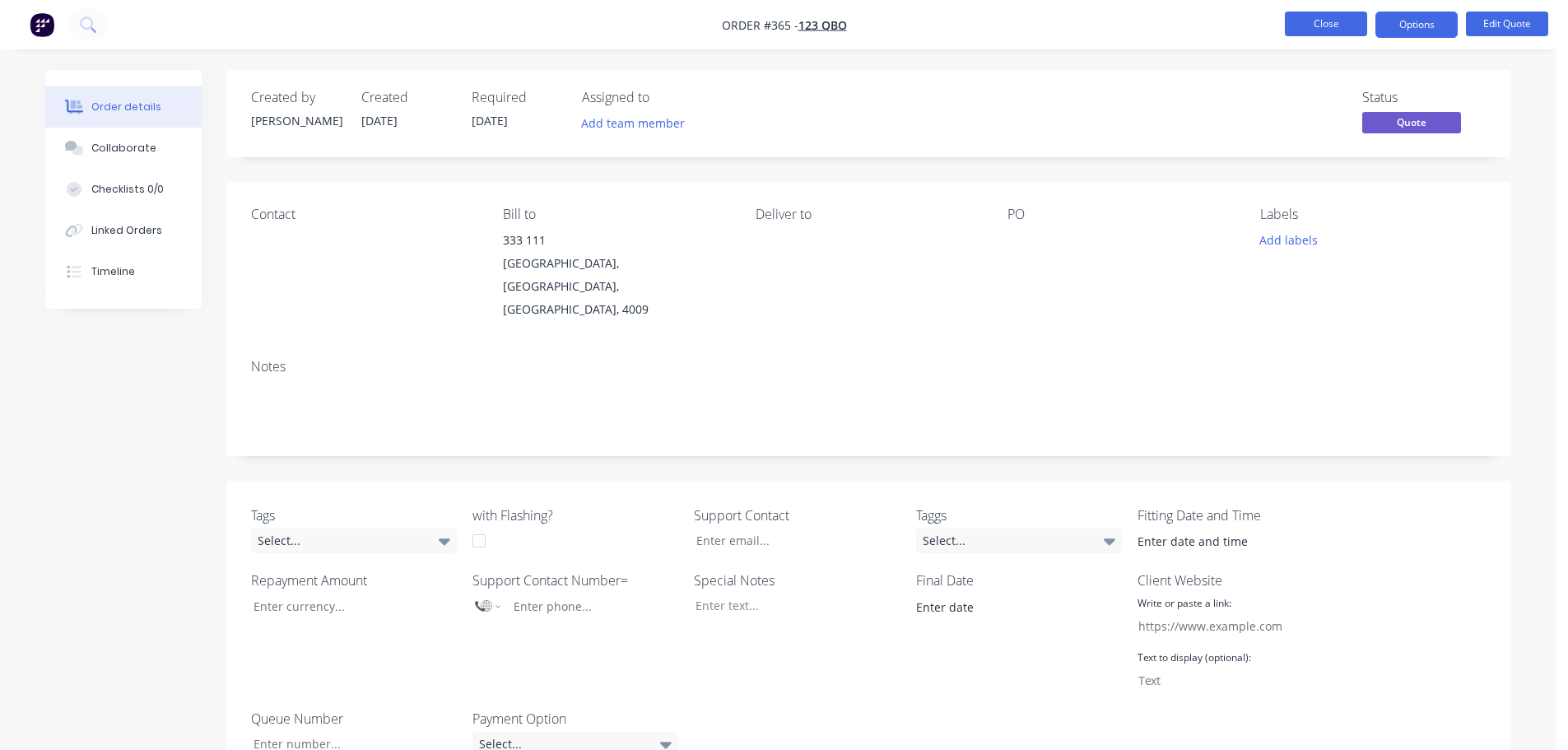
click at [1313, 25] on button "Close" at bounding box center [1325, 24] width 82 height 25
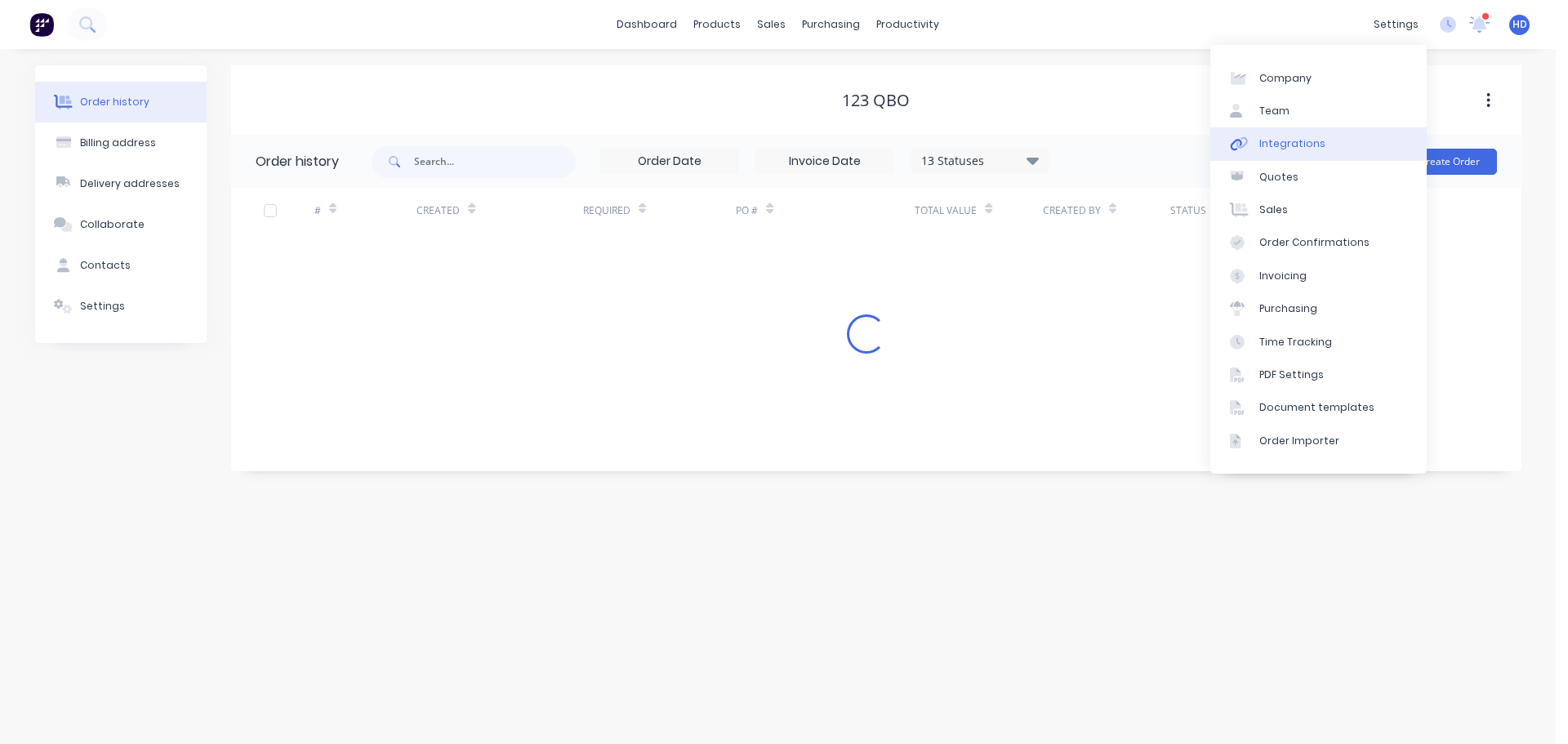
click at [1284, 143] on div "Integrations" at bounding box center [1292, 144] width 66 height 15
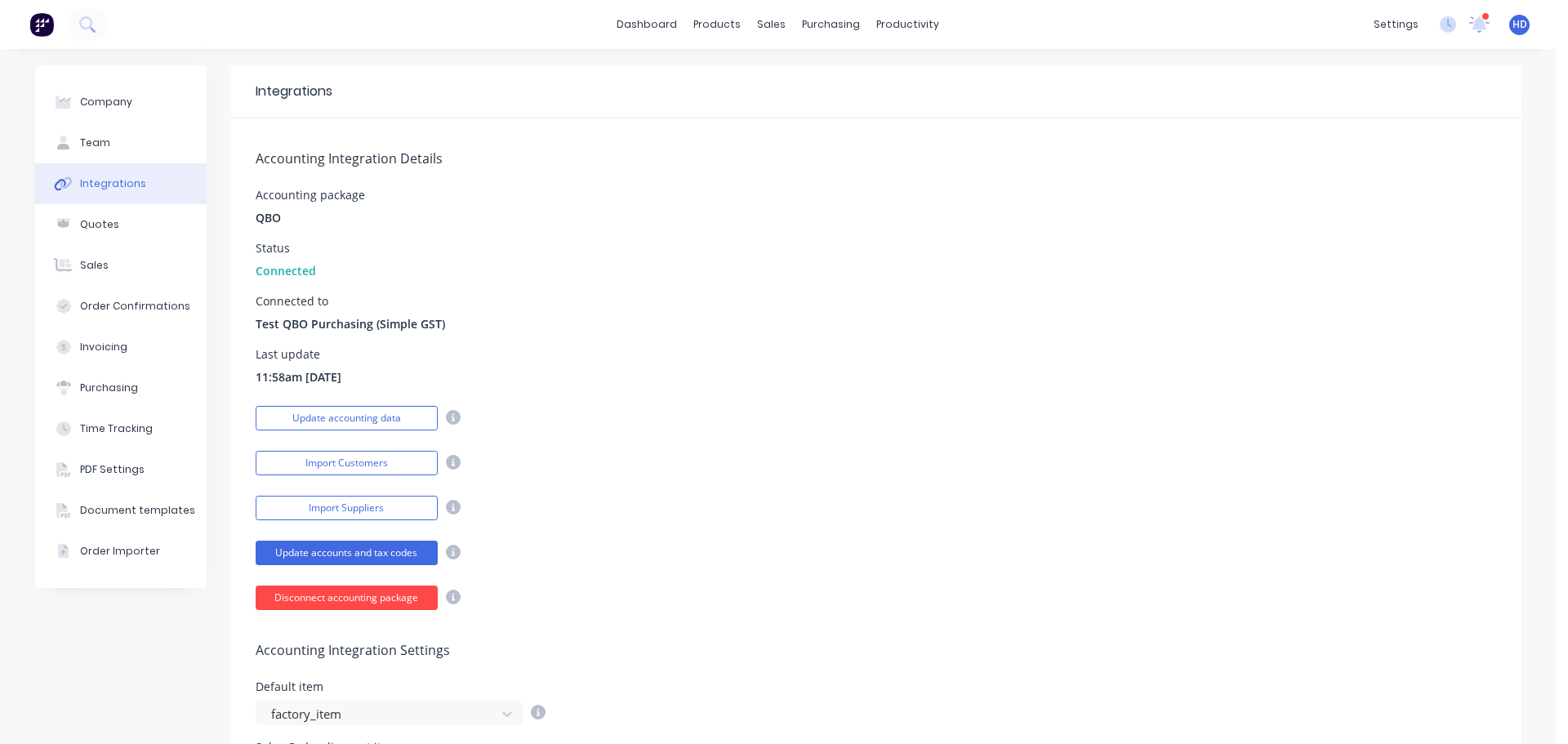
click at [325, 594] on button "Disconnect accounting package" at bounding box center [346, 598] width 182 height 25
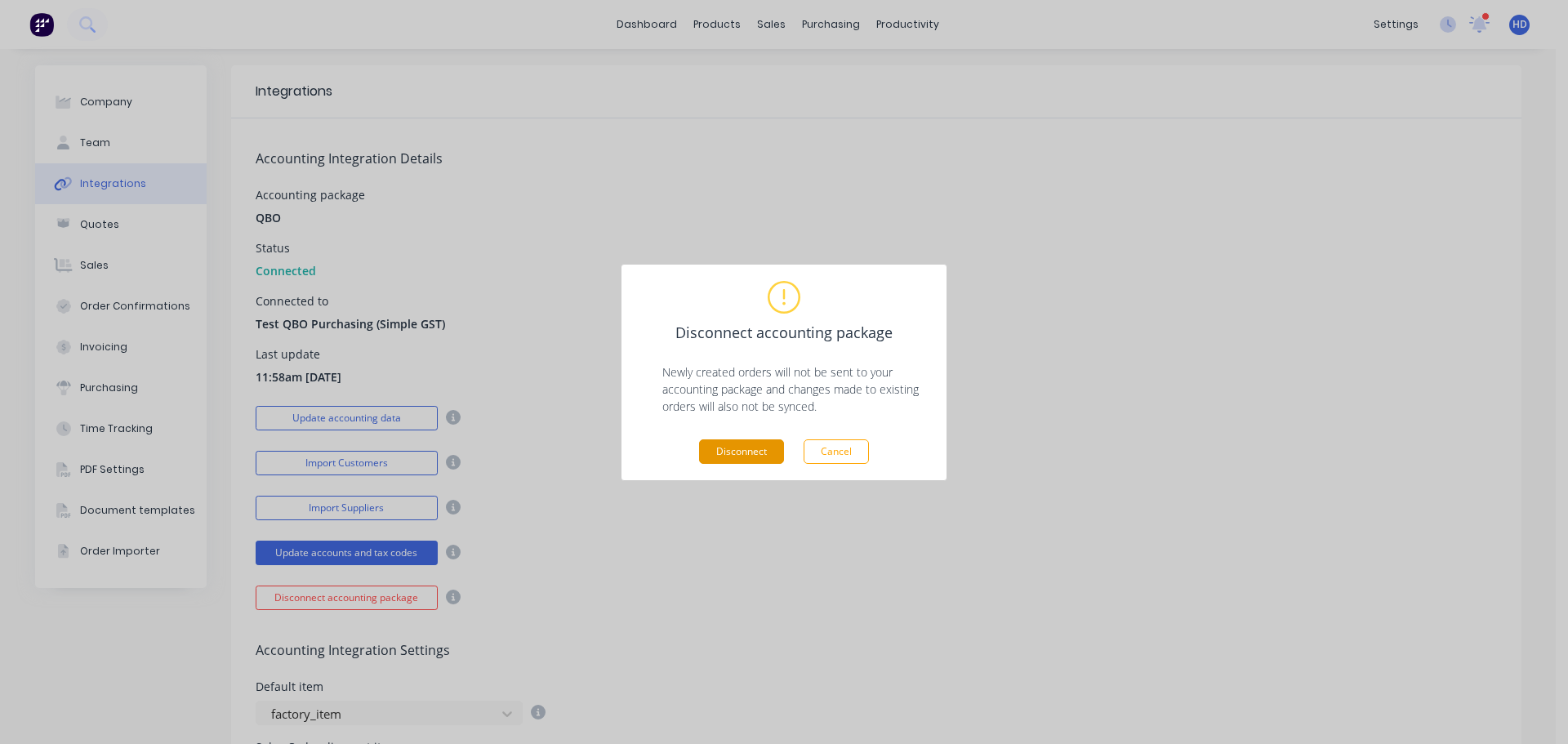
click at [749, 452] on button "Disconnect" at bounding box center [741, 452] width 85 height 25
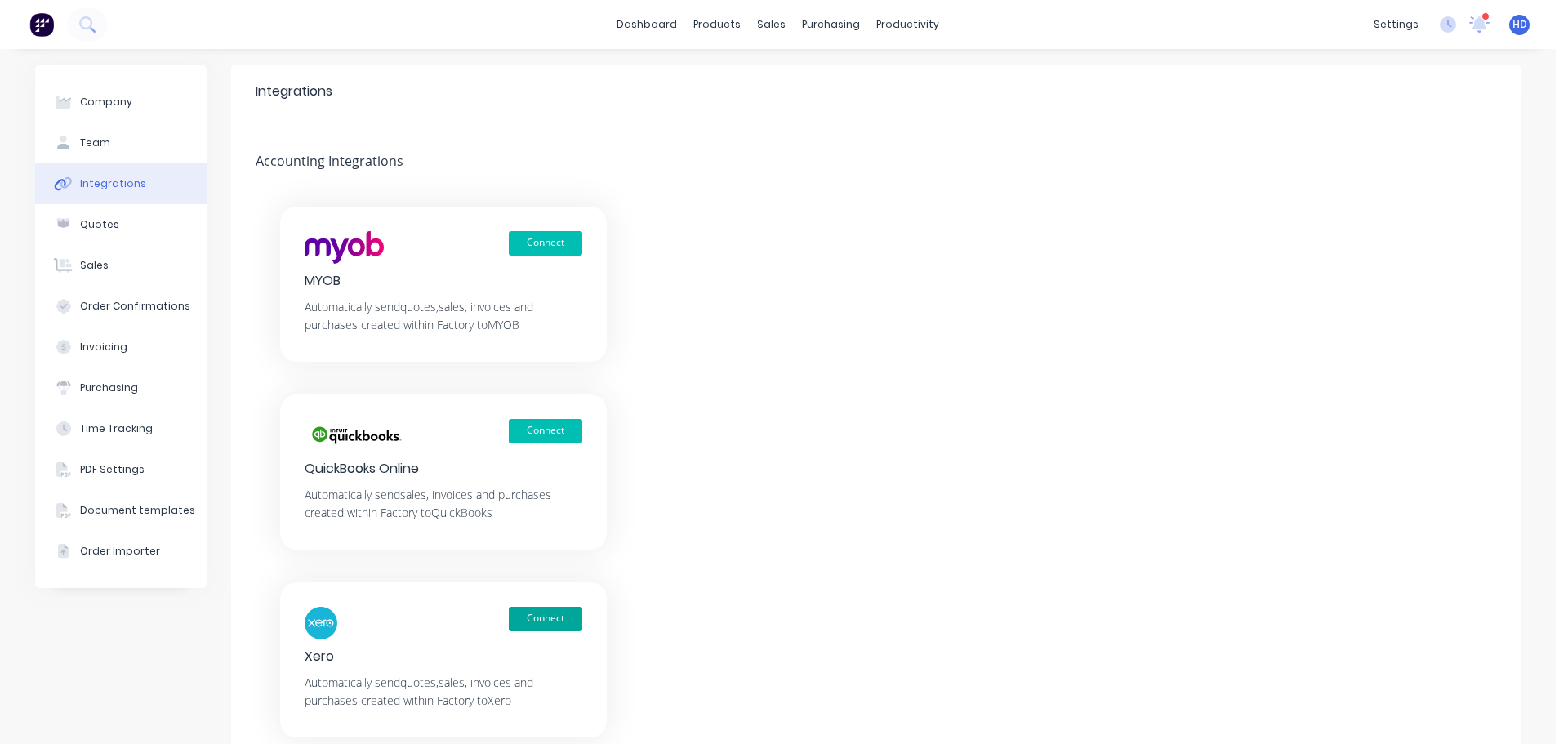
click at [544, 619] on button "Connect" at bounding box center [545, 619] width 73 height 25
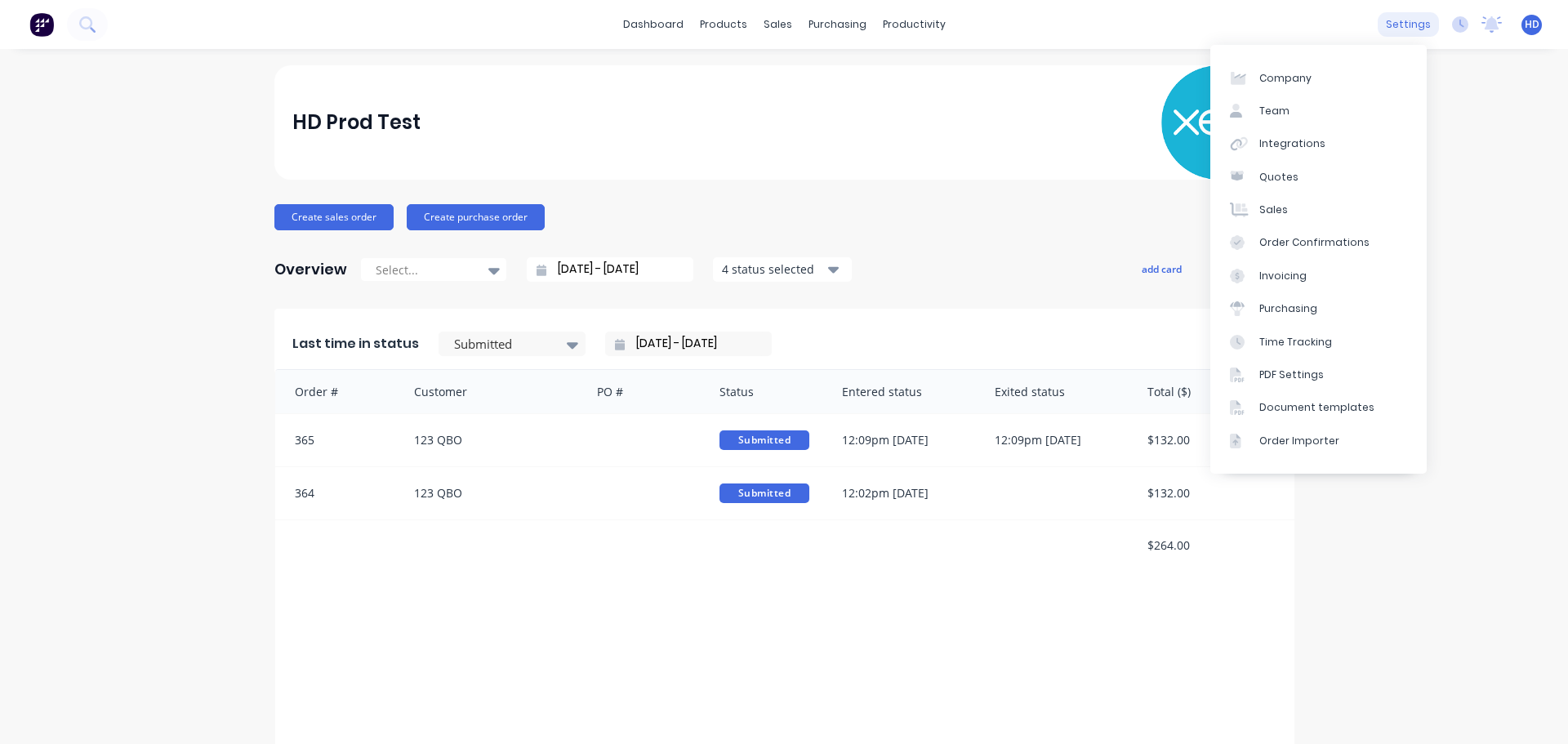
click at [1401, 24] on div "settings" at bounding box center [1408, 25] width 61 height 25
click at [1294, 143] on div "Integrations" at bounding box center [1292, 144] width 66 height 15
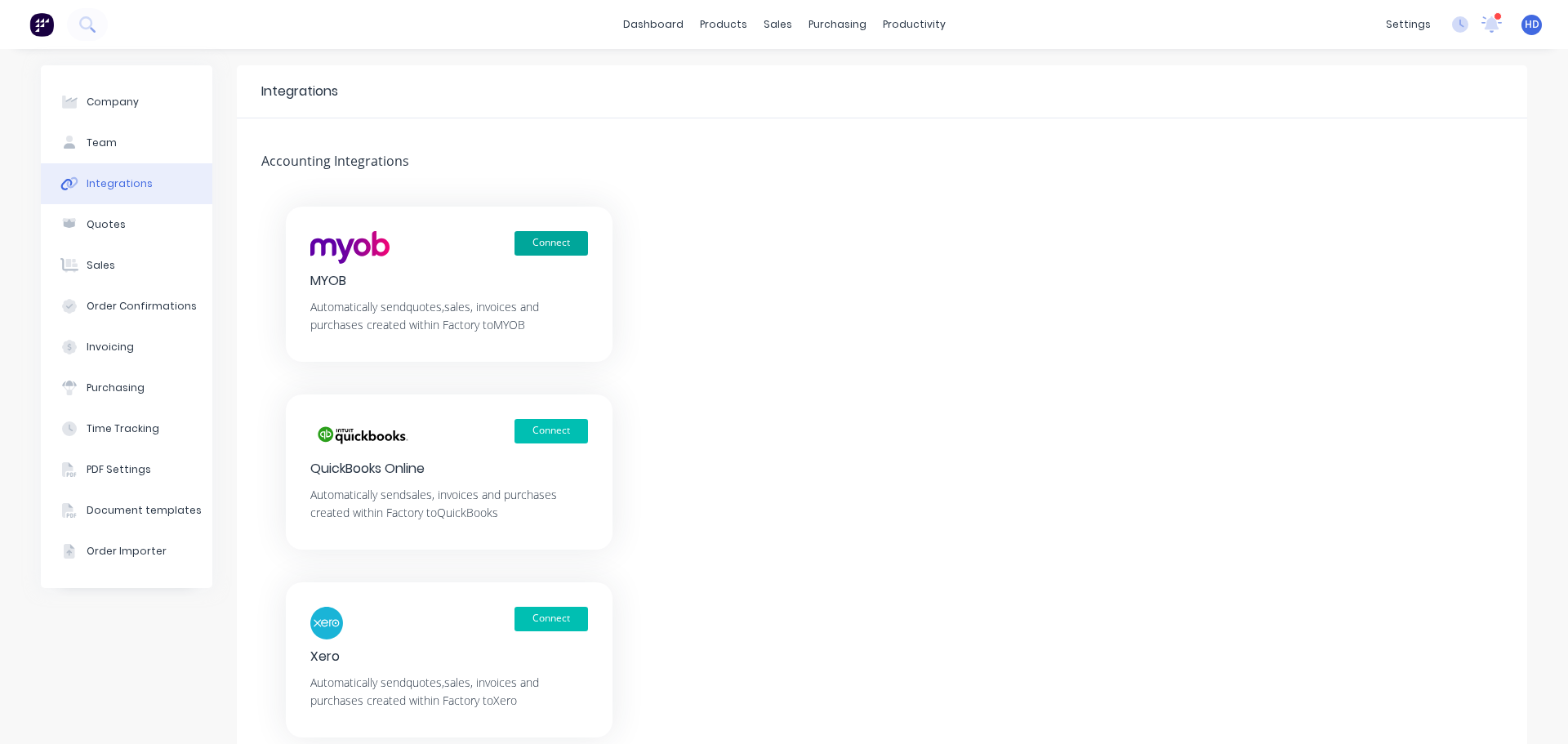
click at [548, 240] on button "Connect" at bounding box center [550, 243] width 73 height 25
